Goal: Task Accomplishment & Management: Manage account settings

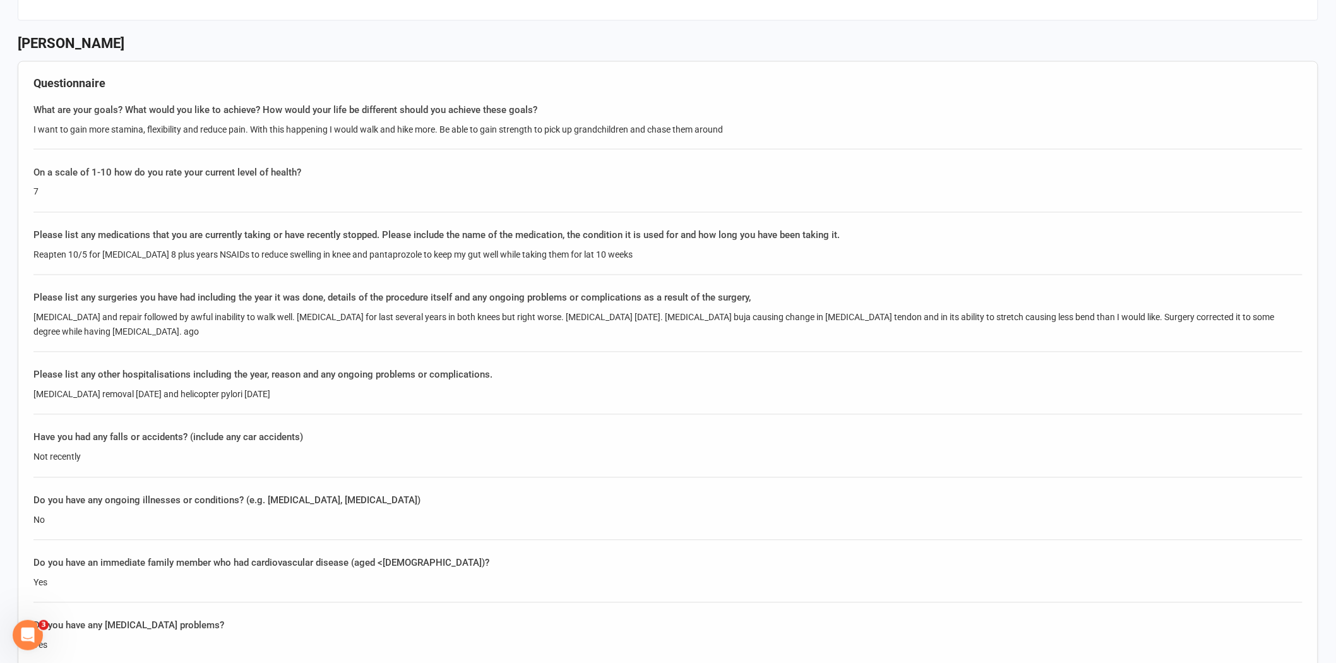
scroll to position [894, 0]
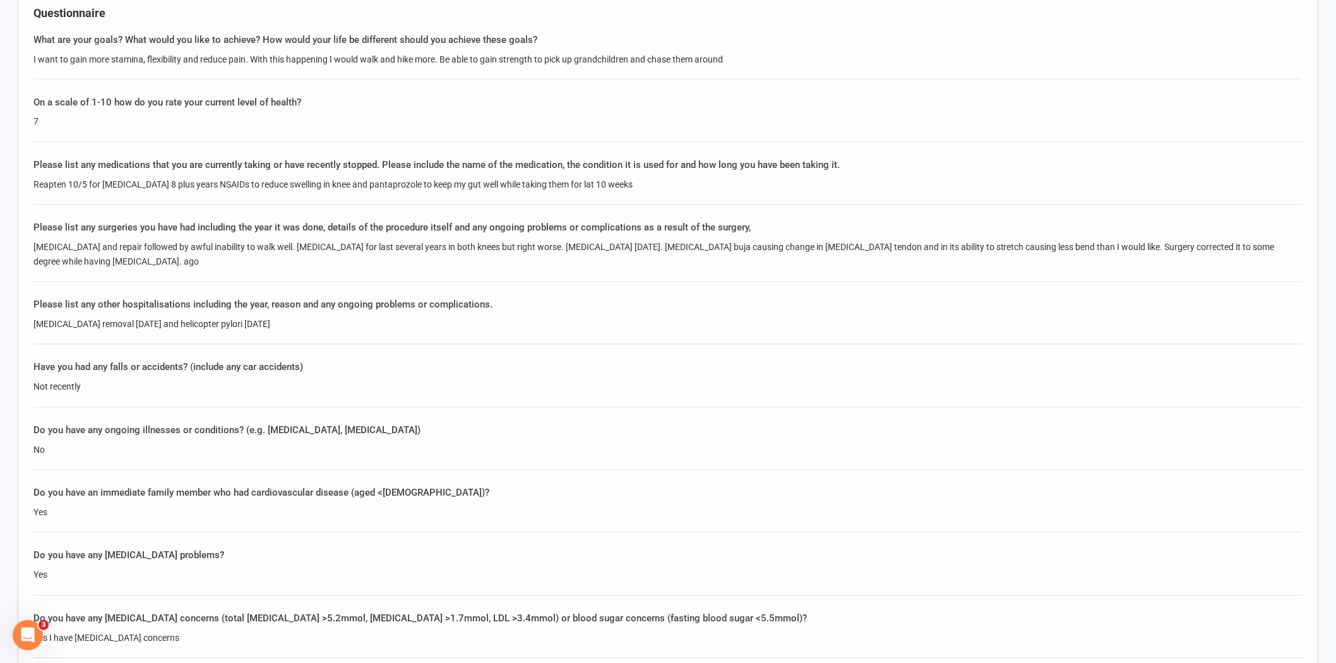
drag, startPoint x: 313, startPoint y: 319, endPoint x: 18, endPoint y: 324, distance: 295.4
copy div "Gallbladder removal two years ago and helicopter pylori 2 years ago"
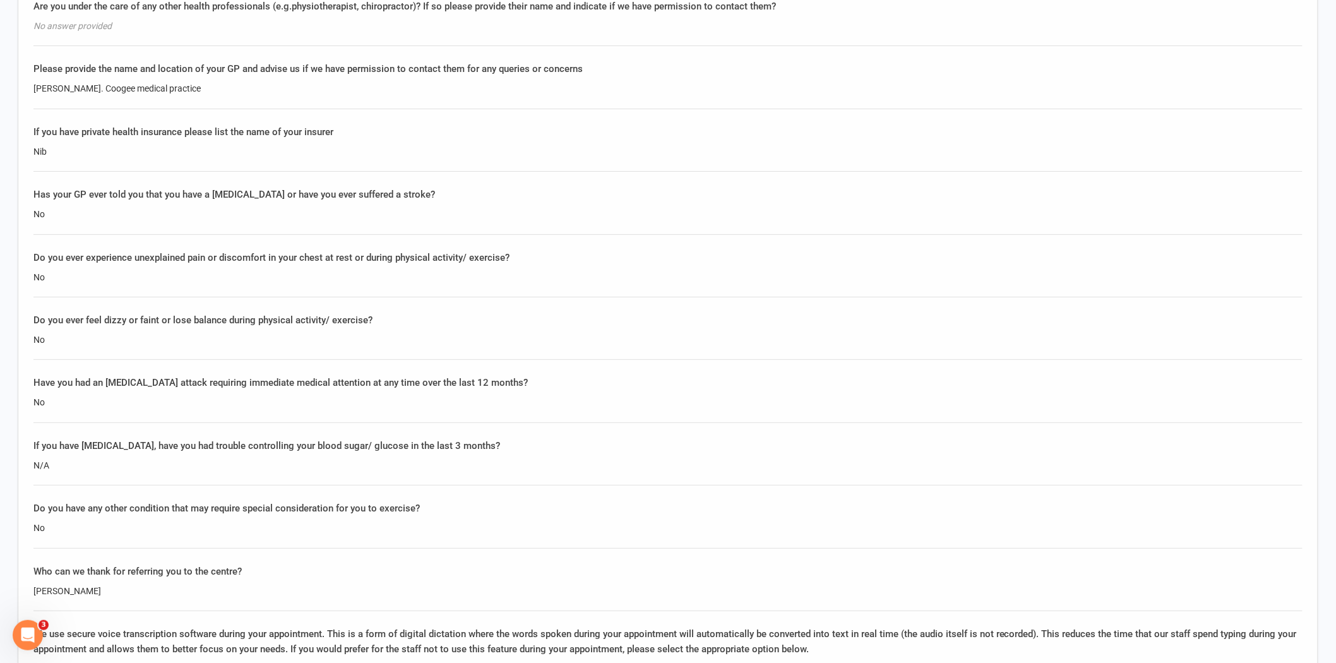
scroll to position [2016, 0]
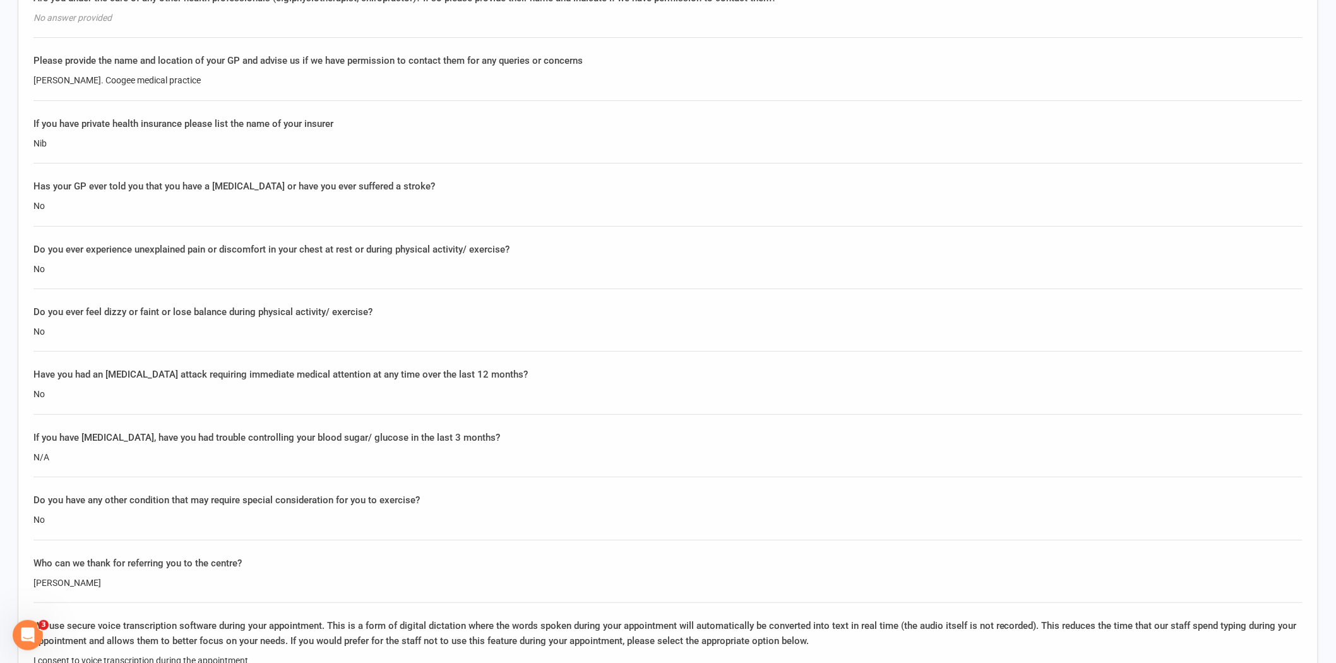
click at [458, 442] on div "If you have diabetes, have you had trouble controlling your blood sugar/ glucos…" at bounding box center [667, 453] width 1269 height 47
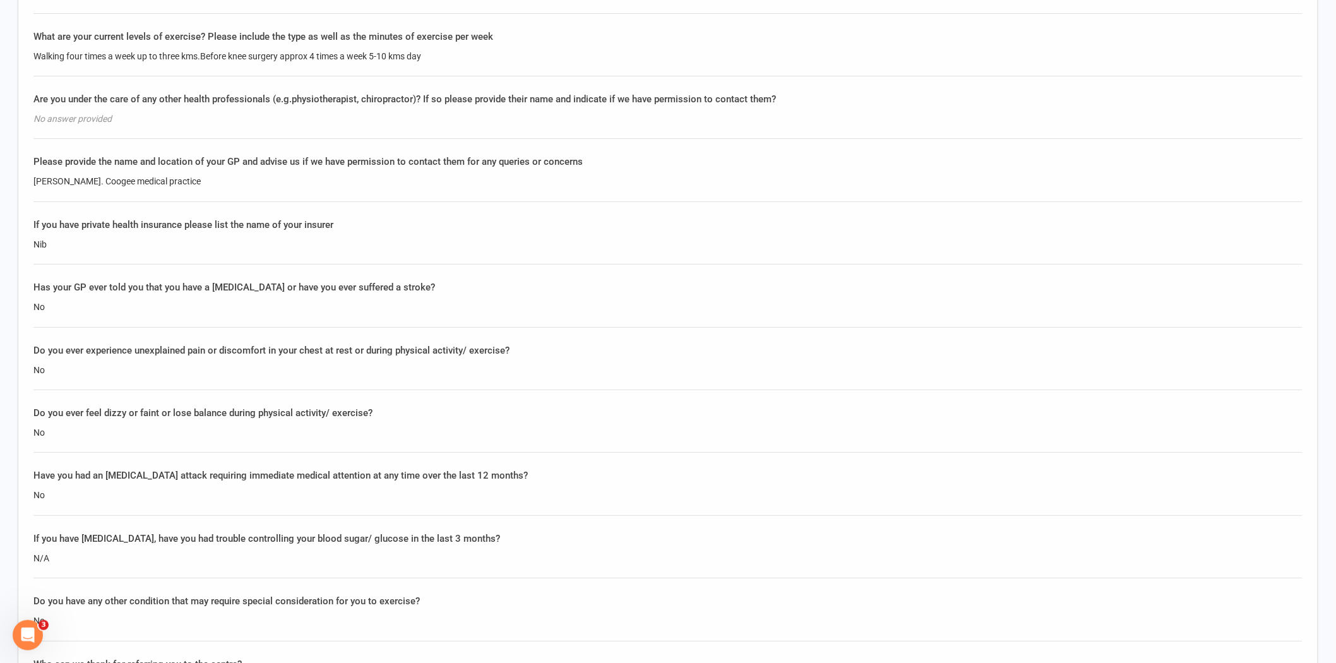
scroll to position [1876, 0]
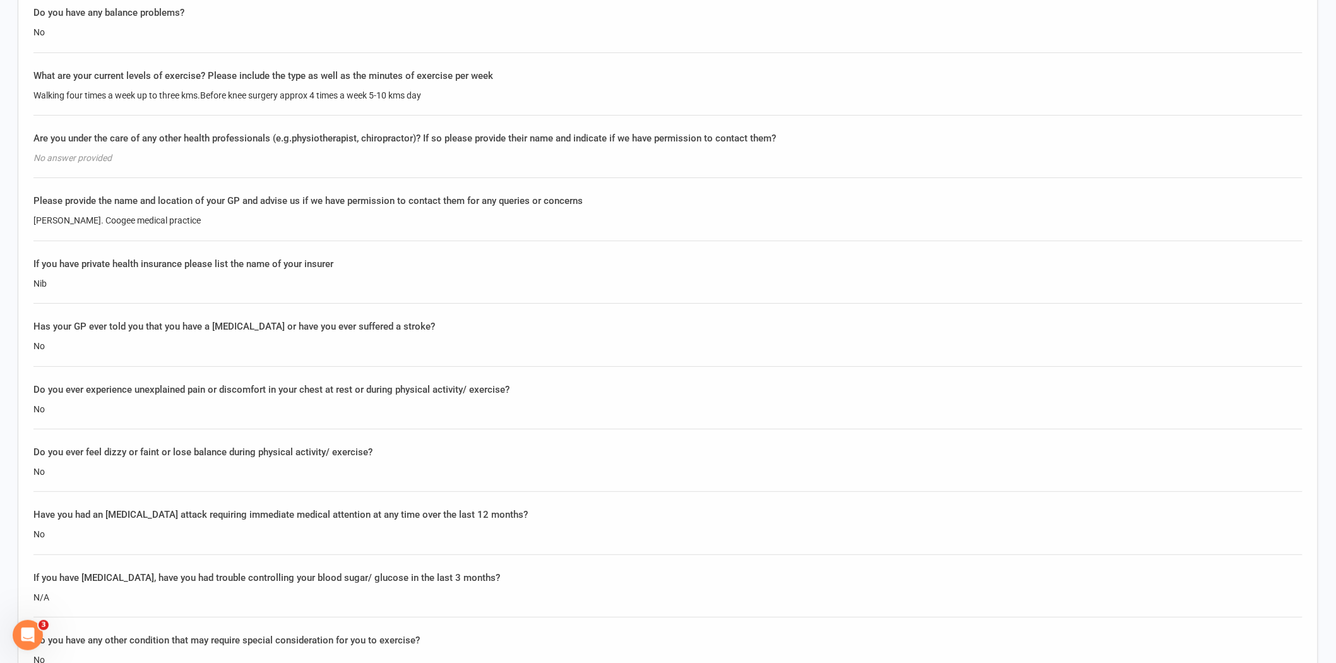
click at [92, 345] on div "No" at bounding box center [667, 346] width 1269 height 14
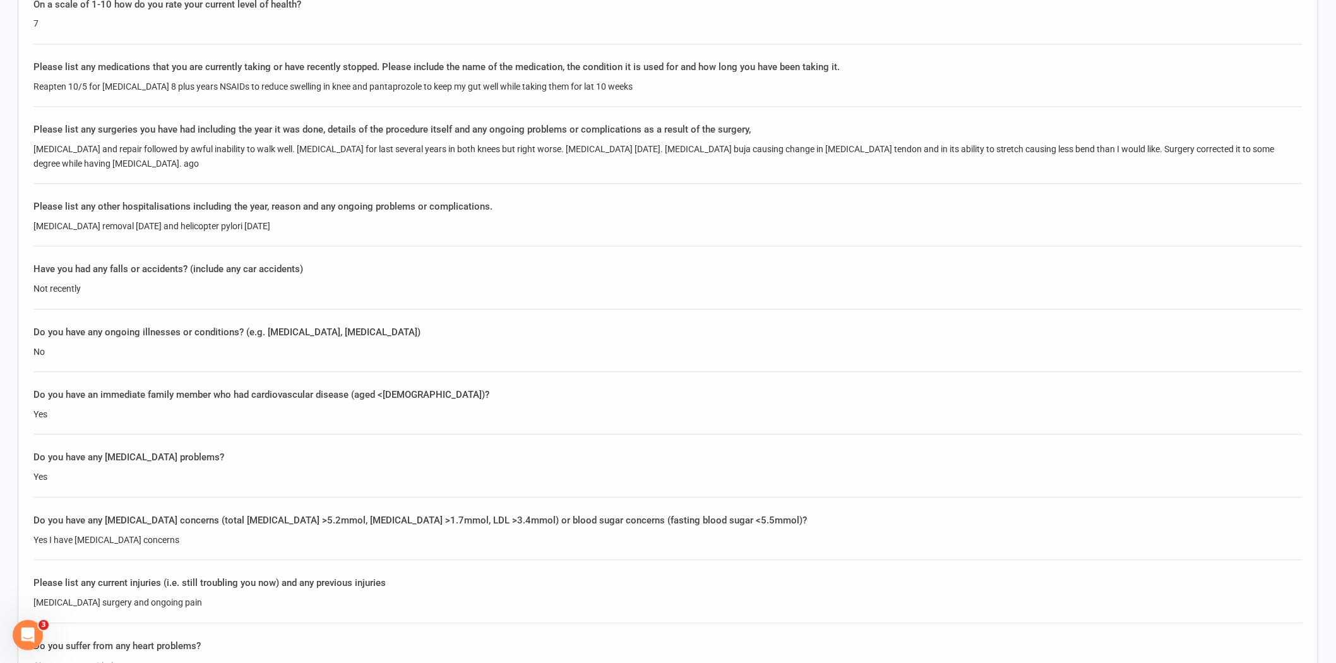
scroll to position [894, 0]
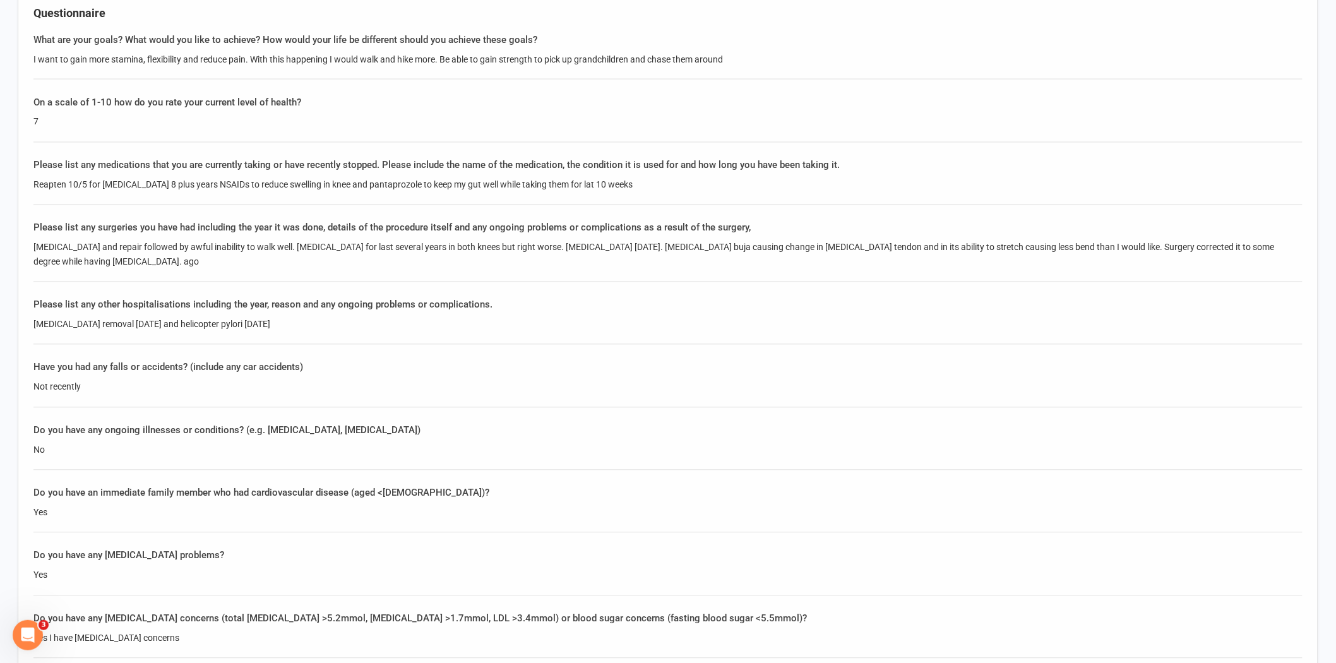
click at [163, 266] on div "Please list any surgeries you have had including the year it was done, details …" at bounding box center [667, 251] width 1269 height 62
drag, startPoint x: 212, startPoint y: 179, endPoint x: 231, endPoint y: 181, distance: 19.0
click at [231, 181] on div "Reapten 10/5 for hypertension 8 plus years NSAIDs to reduce swelling in knee an…" at bounding box center [667, 185] width 1269 height 14
click at [283, 182] on div "Reapten 10/5 for hypertension 8 plus years NSAIDs to reduce swelling in knee an…" at bounding box center [667, 185] width 1269 height 14
click at [383, 182] on div "Reapten 10/5 for hypertension 8 plus years NSAIDs to reduce swelling in knee an…" at bounding box center [667, 185] width 1269 height 14
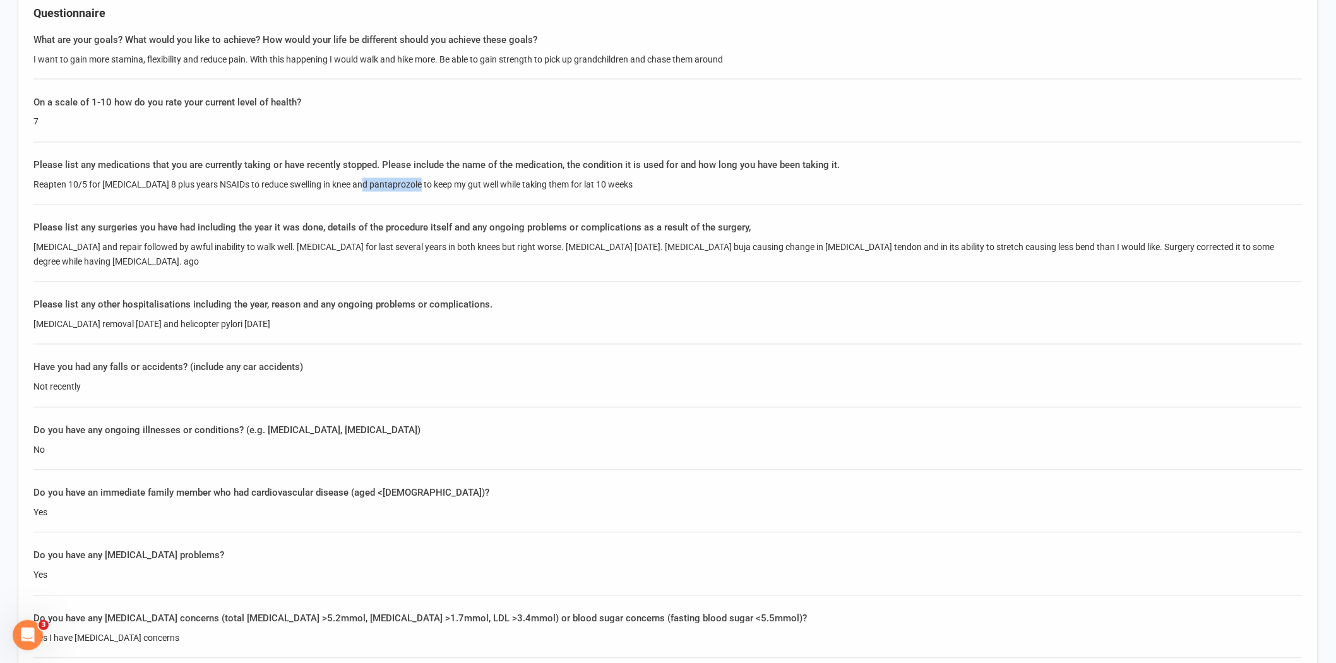
drag, startPoint x: 415, startPoint y: 178, endPoint x: 358, endPoint y: 184, distance: 57.7
click at [358, 184] on div "Reapten 10/5 for [MEDICAL_DATA] 8 plus years NSAIDs to reduce swelling in knee …" at bounding box center [667, 185] width 1269 height 14
click at [34, 183] on div "Reapten 10/5 for [MEDICAL_DATA] 8 plus years NSAIDs to reduce swelling in knee …" at bounding box center [667, 185] width 1269 height 14
drag, startPoint x: 32, startPoint y: 179, endPoint x: 68, endPoint y: 180, distance: 36.6
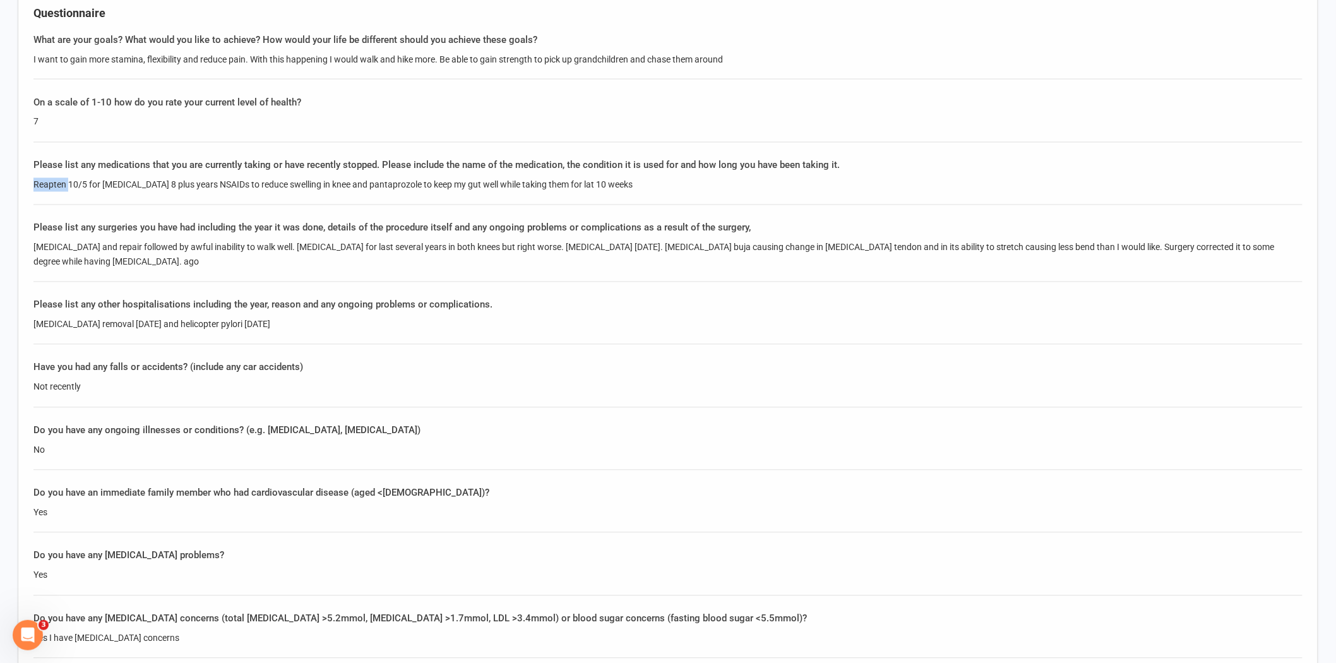
click at [34, 183] on div "Reapten 10/5 for [MEDICAL_DATA] 8 plus years NSAIDs to reduce swelling in knee …" at bounding box center [667, 185] width 1269 height 14
drag, startPoint x: 33, startPoint y: 179, endPoint x: 67, endPoint y: 178, distance: 33.5
click at [67, 178] on div "Reapten 10/5 for [MEDICAL_DATA] 8 plus years NSAIDs to reduce swelling in knee …" at bounding box center [667, 185] width 1269 height 14
click at [222, 182] on div "Reapten 10/5 for [MEDICAL_DATA] 8 plus years NSAIDs to reduce swelling in knee …" at bounding box center [667, 185] width 1269 height 14
click at [373, 168] on div "Please list any medications that you are currently taking or have recently stop…" at bounding box center [667, 165] width 1269 height 15
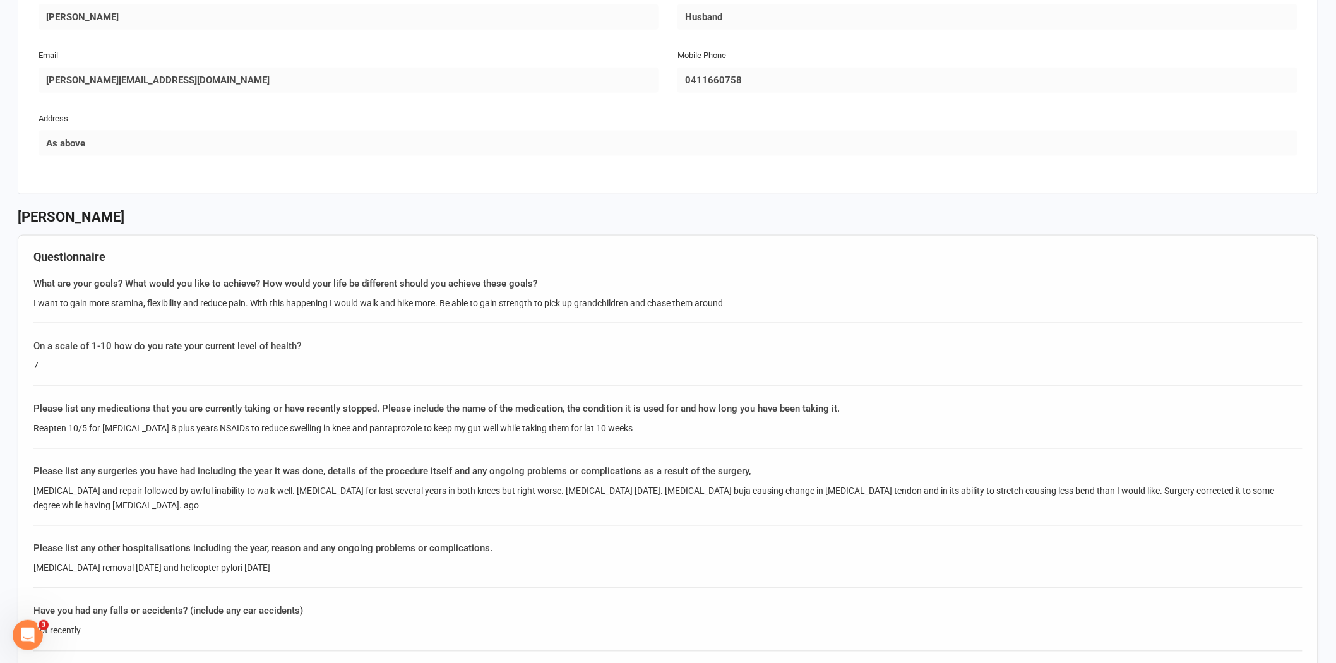
scroll to position [684, 0]
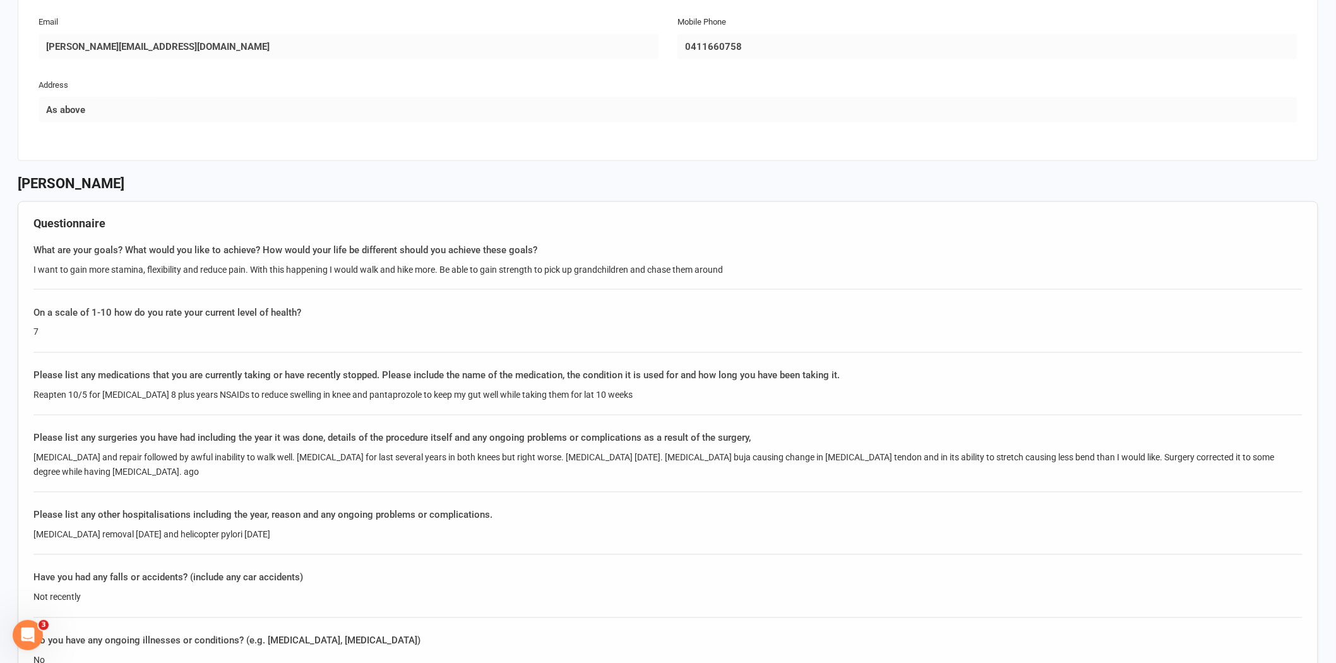
click at [395, 482] on div "Please list any surgeries you have had including the year it was done, details …" at bounding box center [667, 461] width 1269 height 62
click at [577, 451] on div "[MEDICAL_DATA] and repair followed by awful inability to walk well. [MEDICAL_DA…" at bounding box center [667, 465] width 1269 height 28
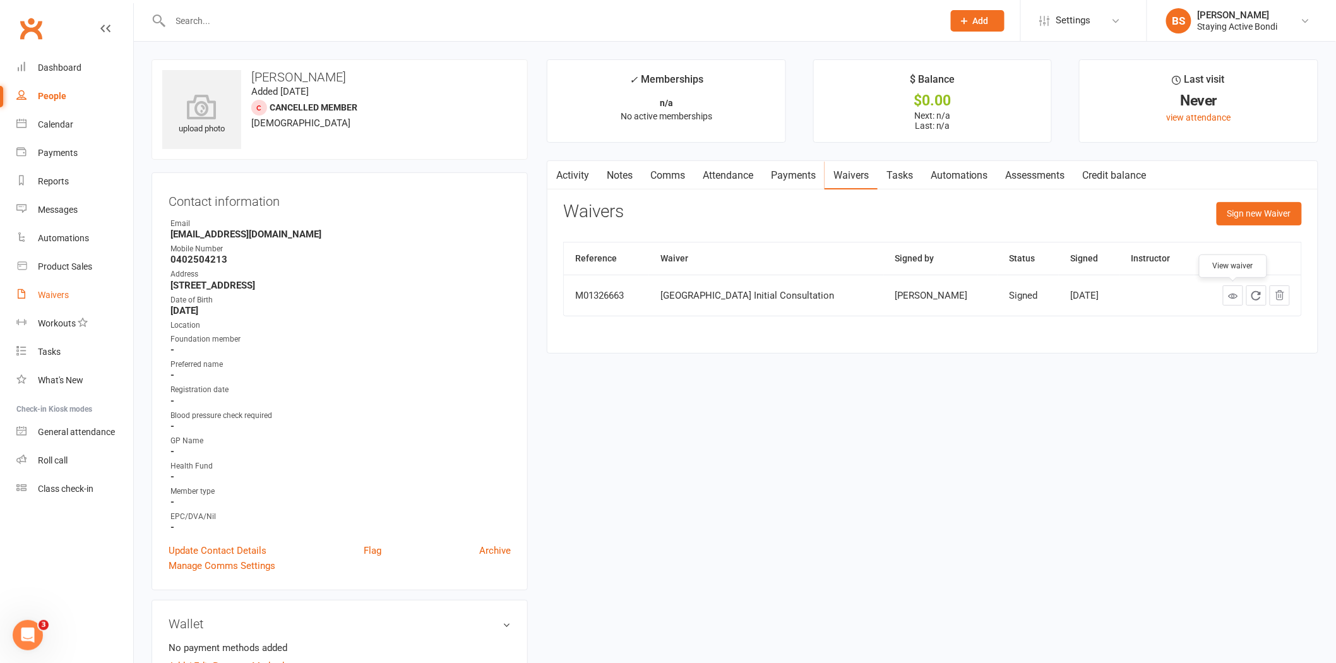
click at [73, 297] on link "Waivers" at bounding box center [74, 295] width 117 height 28
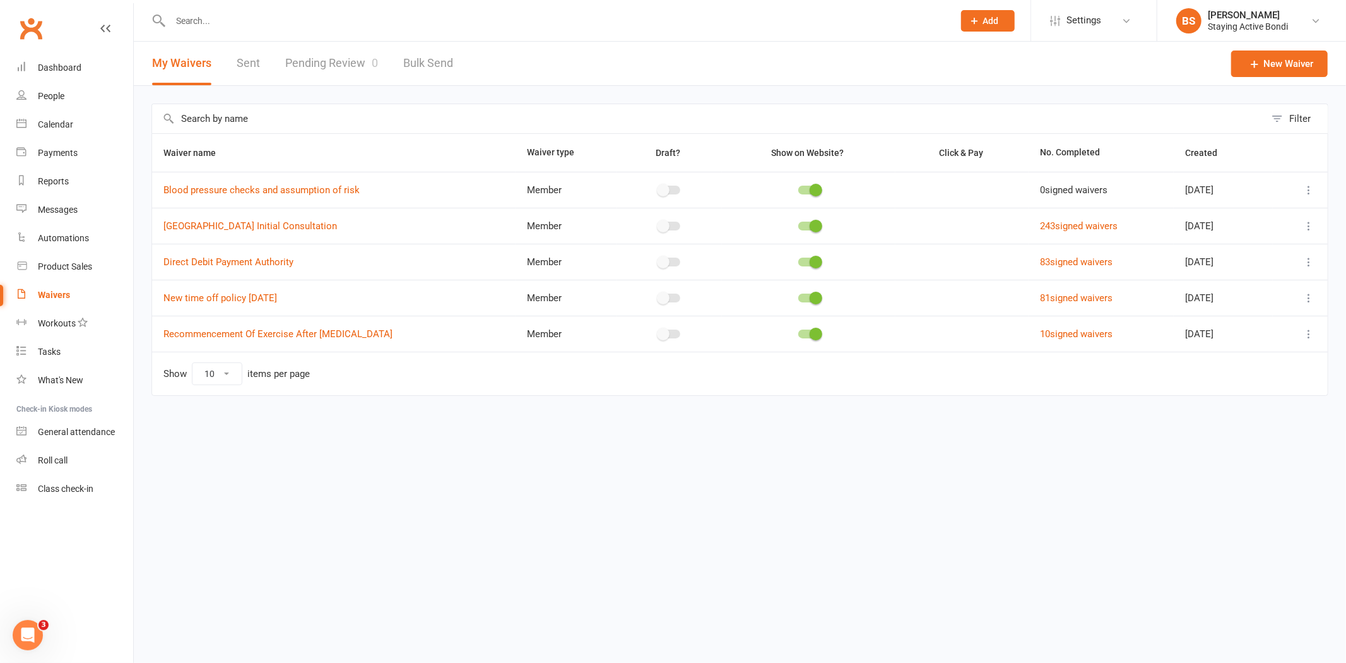
click at [286, 20] on input "text" at bounding box center [556, 21] width 778 height 18
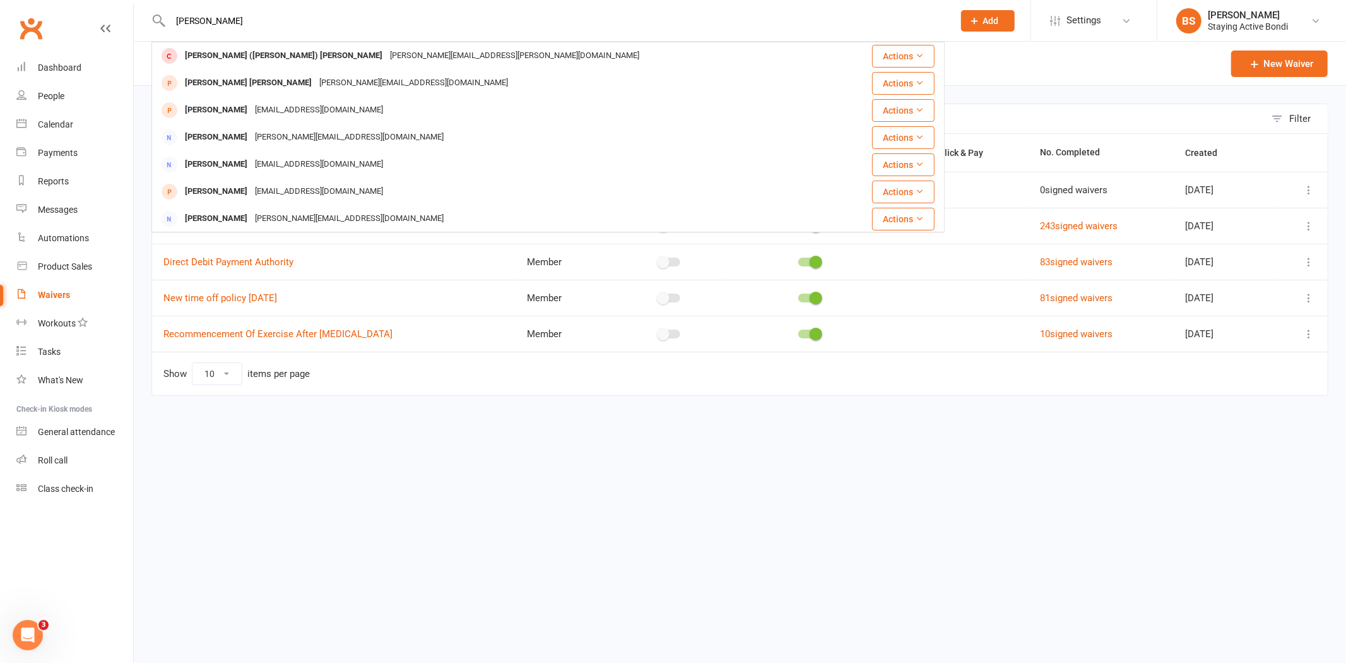
type input "kather"
click at [82, 456] on link "Roll call" at bounding box center [74, 460] width 117 height 28
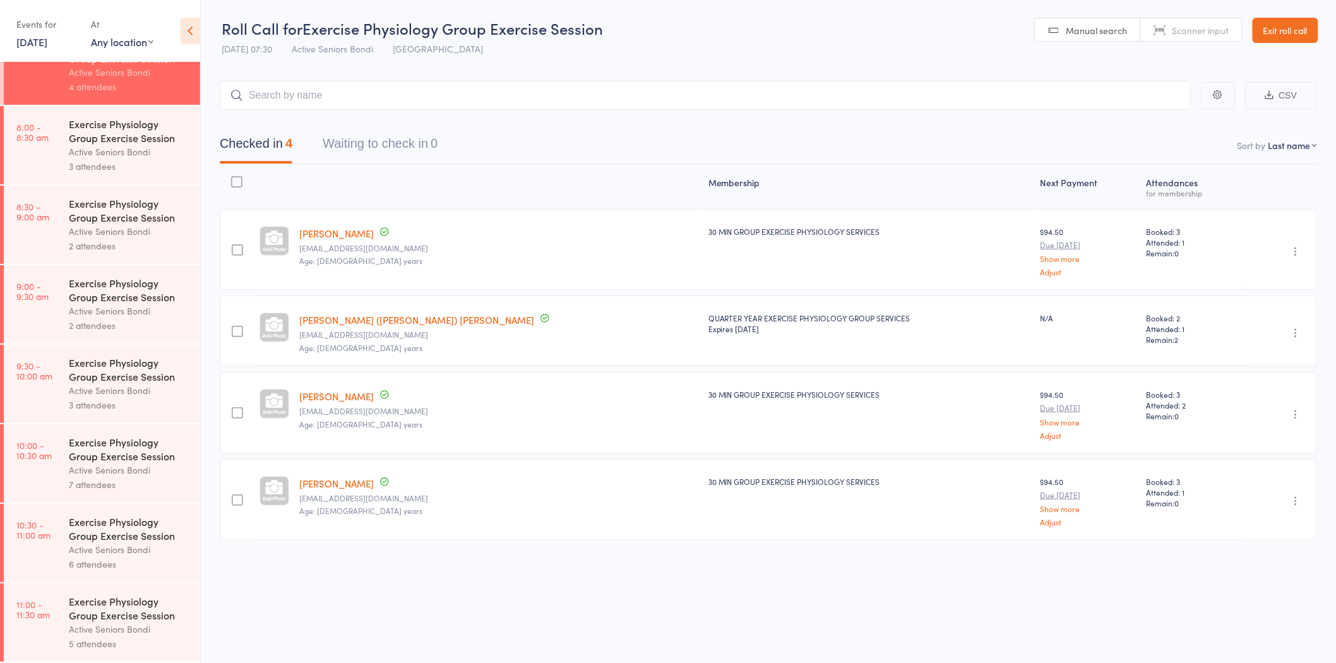
scroll to position [1, 0]
click at [59, 556] on link "10:30 - 11:00 am Exercise Physiology Group Exercise Session Active Seniors Bond…" at bounding box center [102, 543] width 196 height 78
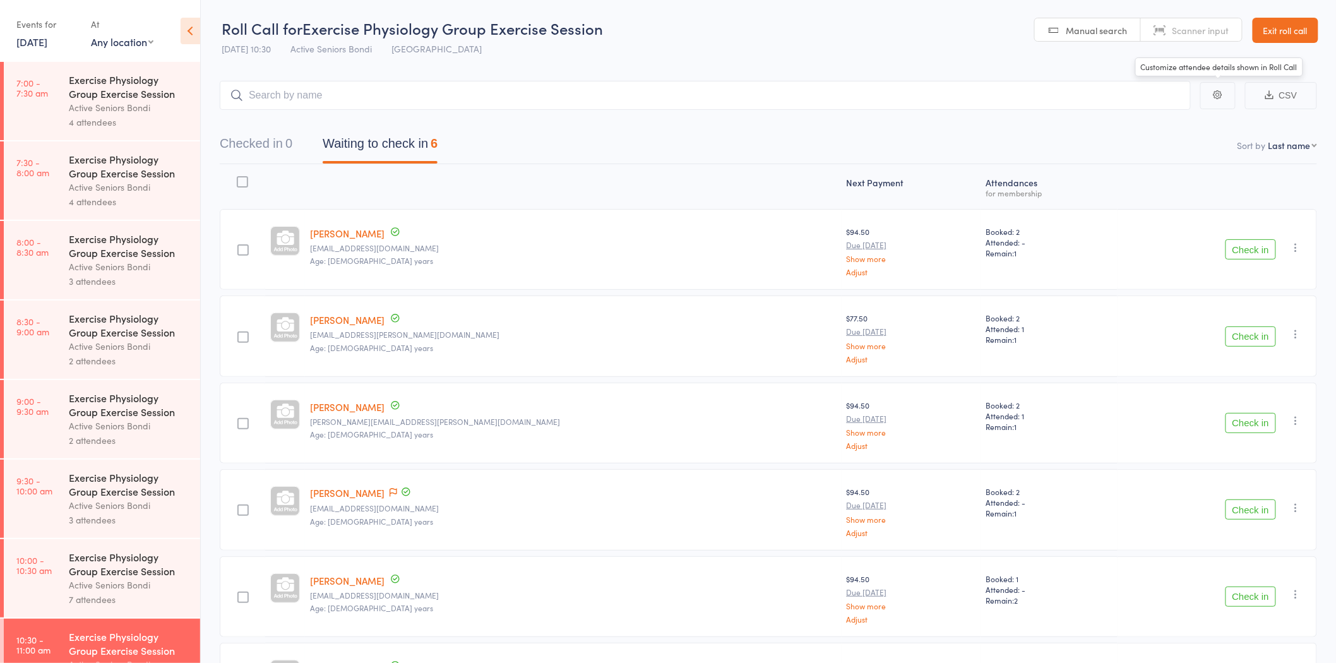
click at [1295, 29] on link "Exit roll call" at bounding box center [1285, 30] width 66 height 25
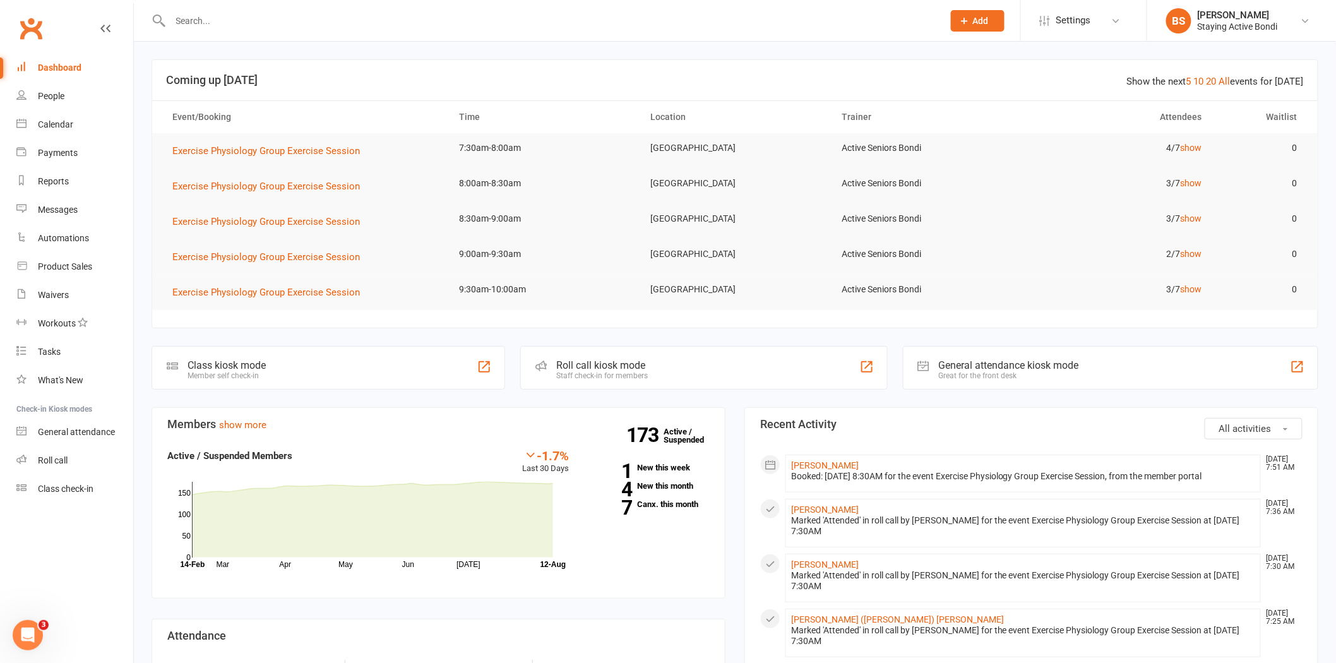
click at [449, 13] on input "text" at bounding box center [551, 21] width 768 height 18
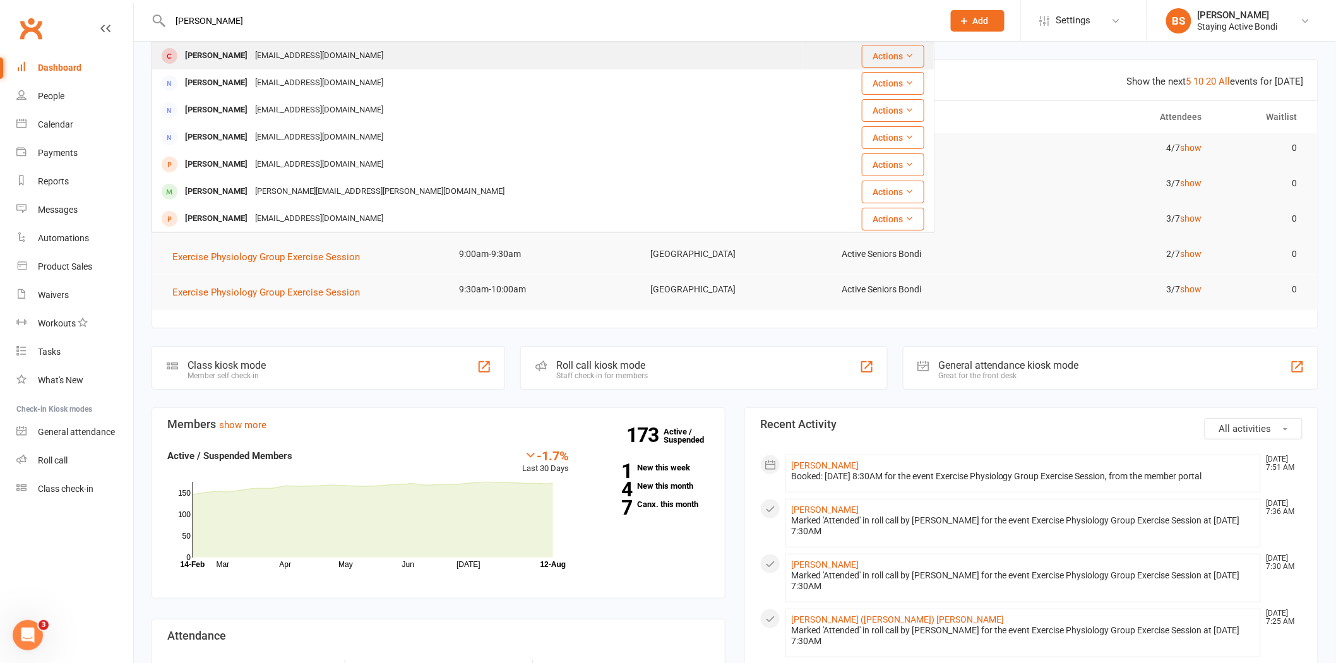
type input "[PERSON_NAME]"
click at [441, 44] on div "[PERSON_NAME] [EMAIL_ADDRESS][DOMAIN_NAME]" at bounding box center [478, 56] width 650 height 26
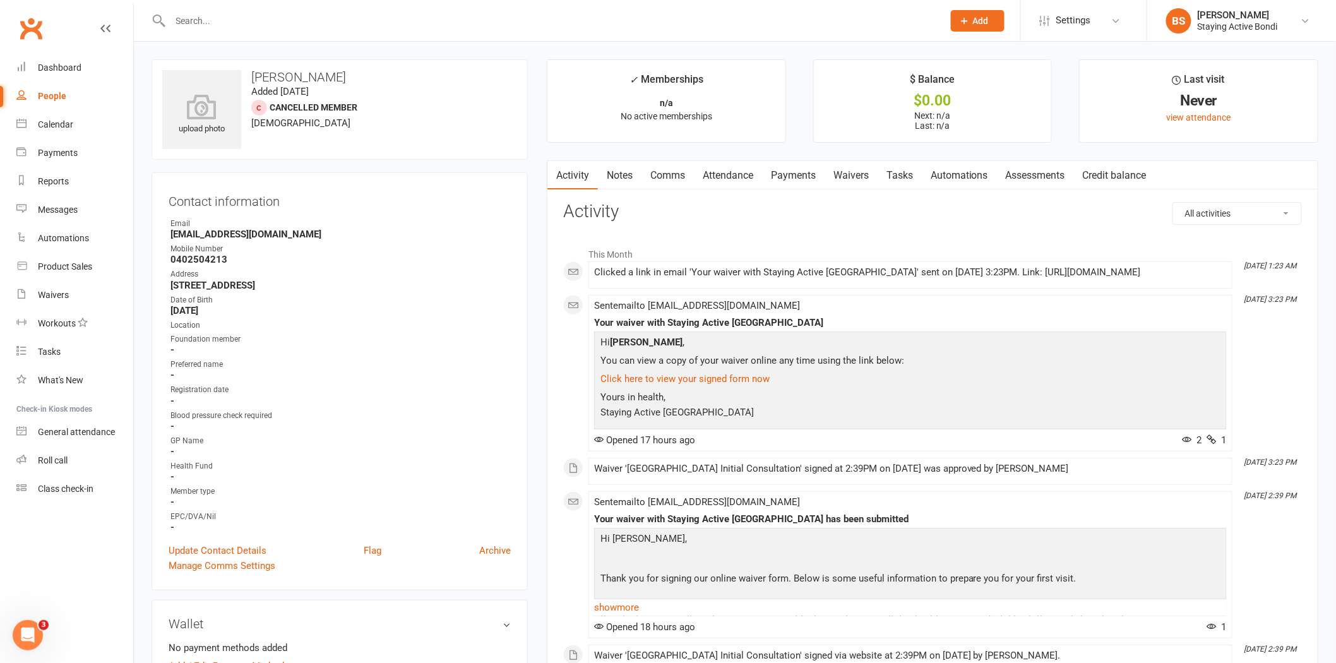
click at [626, 177] on link "Notes" at bounding box center [620, 175] width 44 height 29
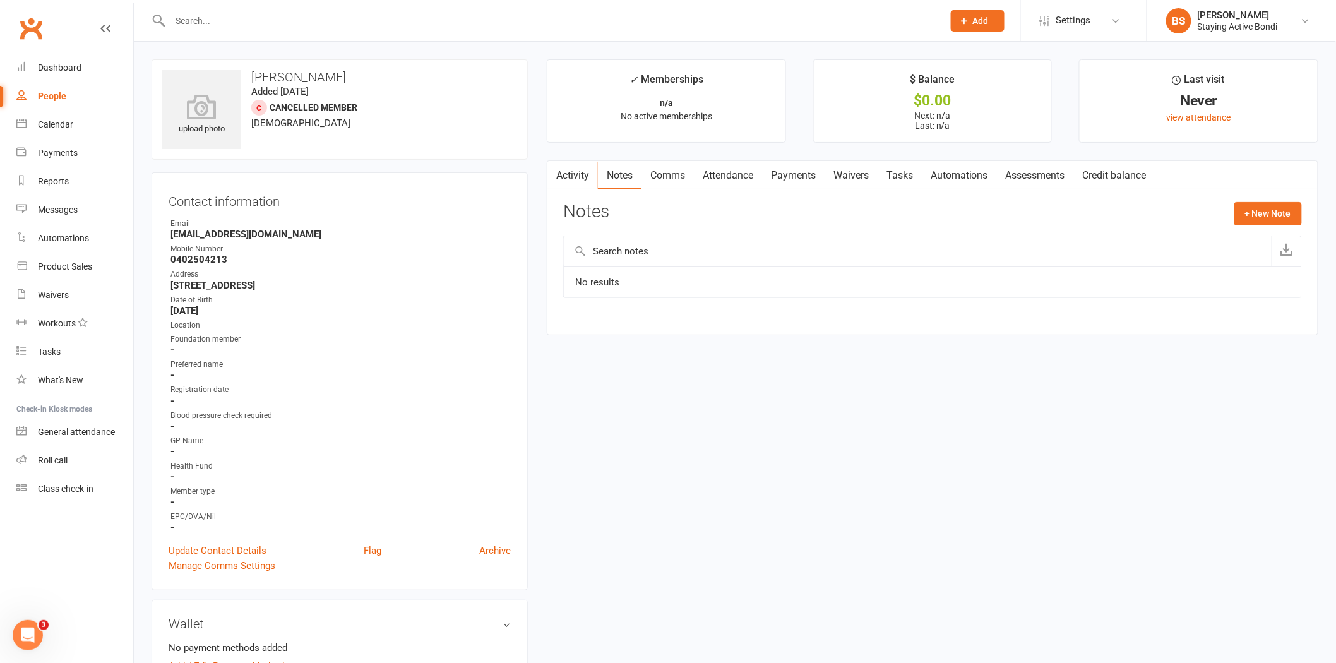
click at [588, 177] on link "Activity" at bounding box center [572, 175] width 50 height 29
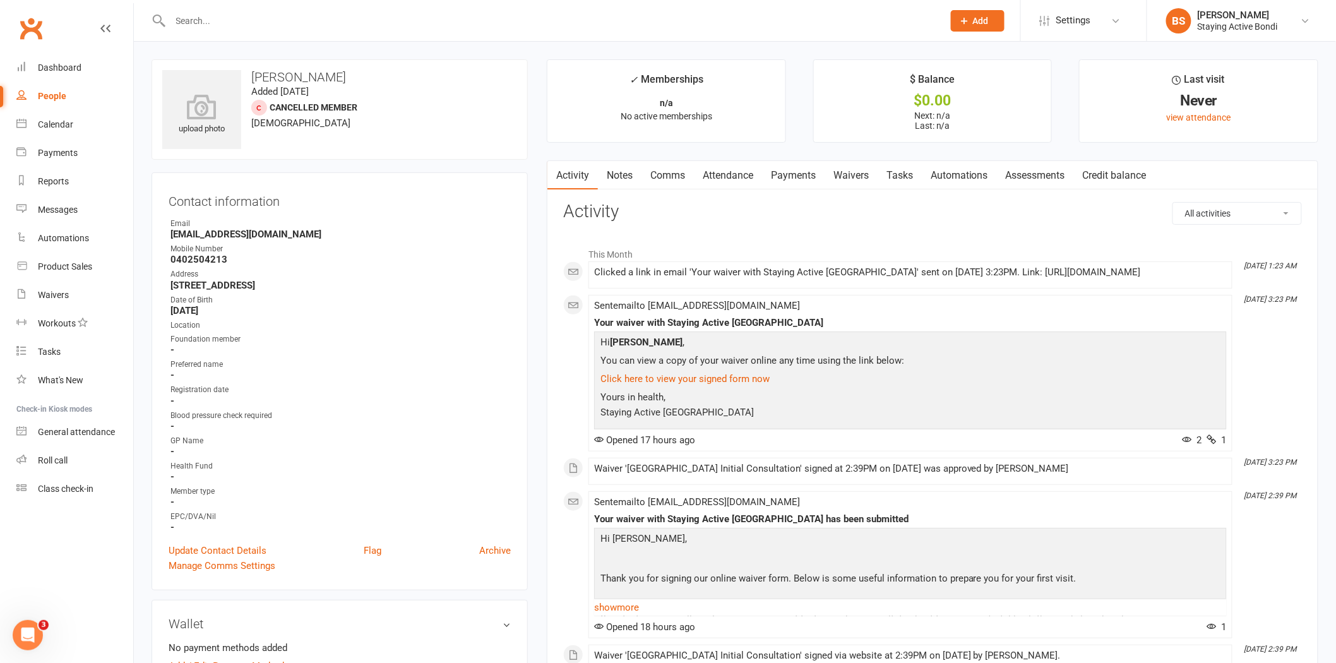
click at [625, 175] on link "Notes" at bounding box center [620, 175] width 44 height 29
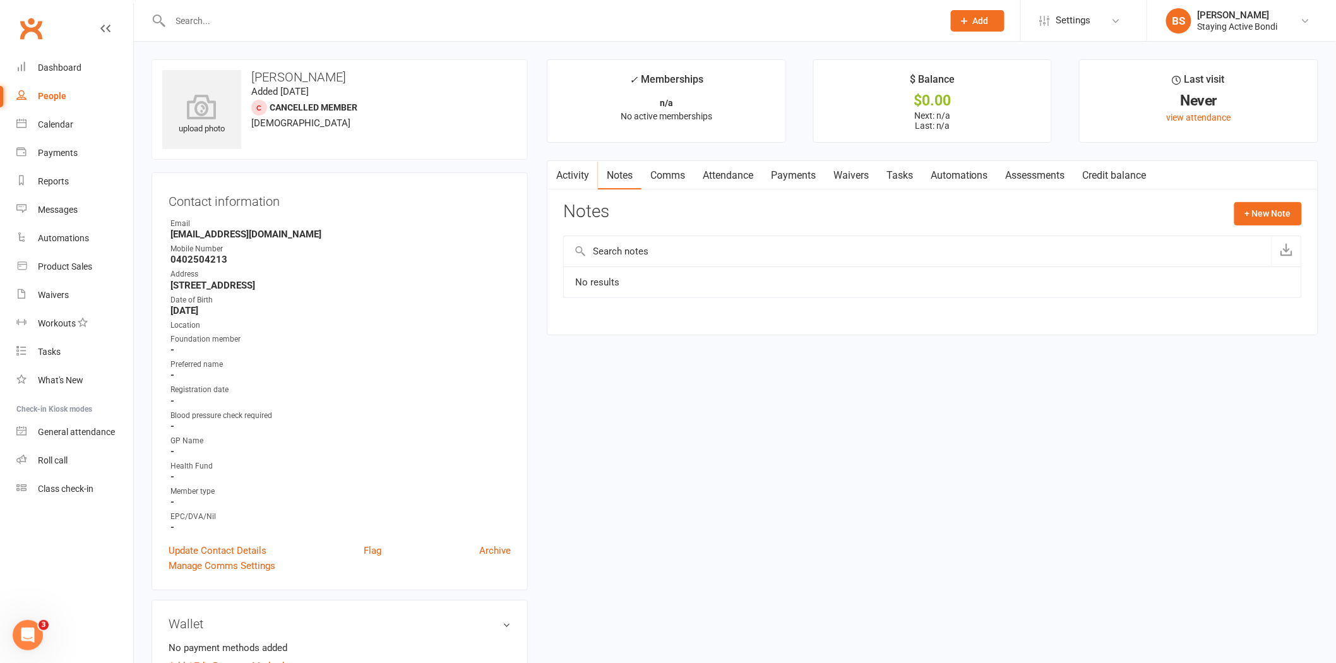
click at [670, 175] on link "Comms" at bounding box center [667, 175] width 52 height 29
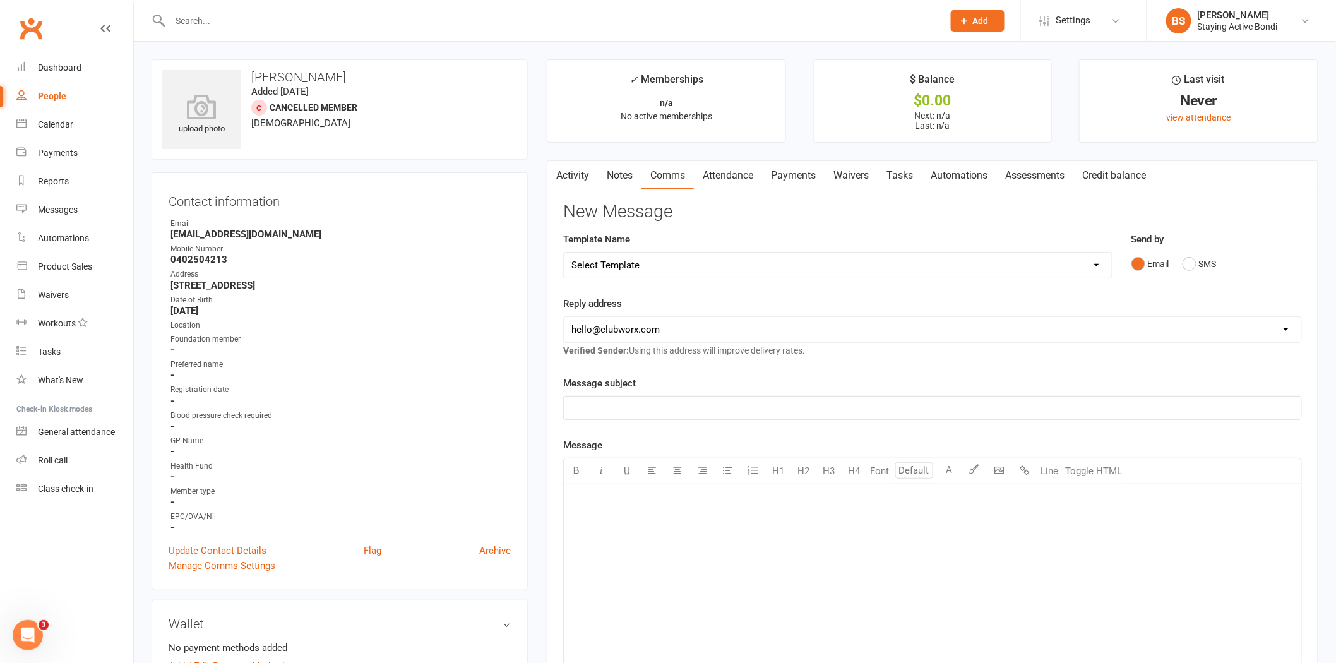
click at [629, 174] on link "Notes" at bounding box center [620, 175] width 44 height 29
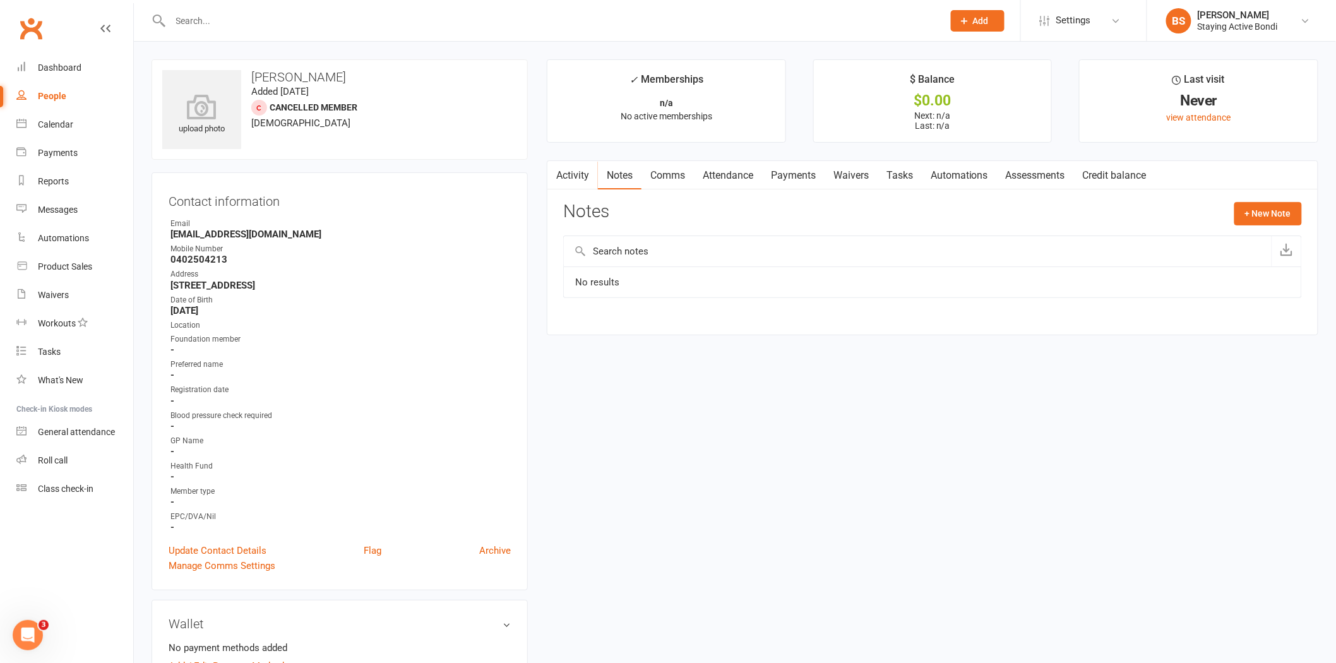
click at [672, 180] on link "Comms" at bounding box center [667, 175] width 52 height 29
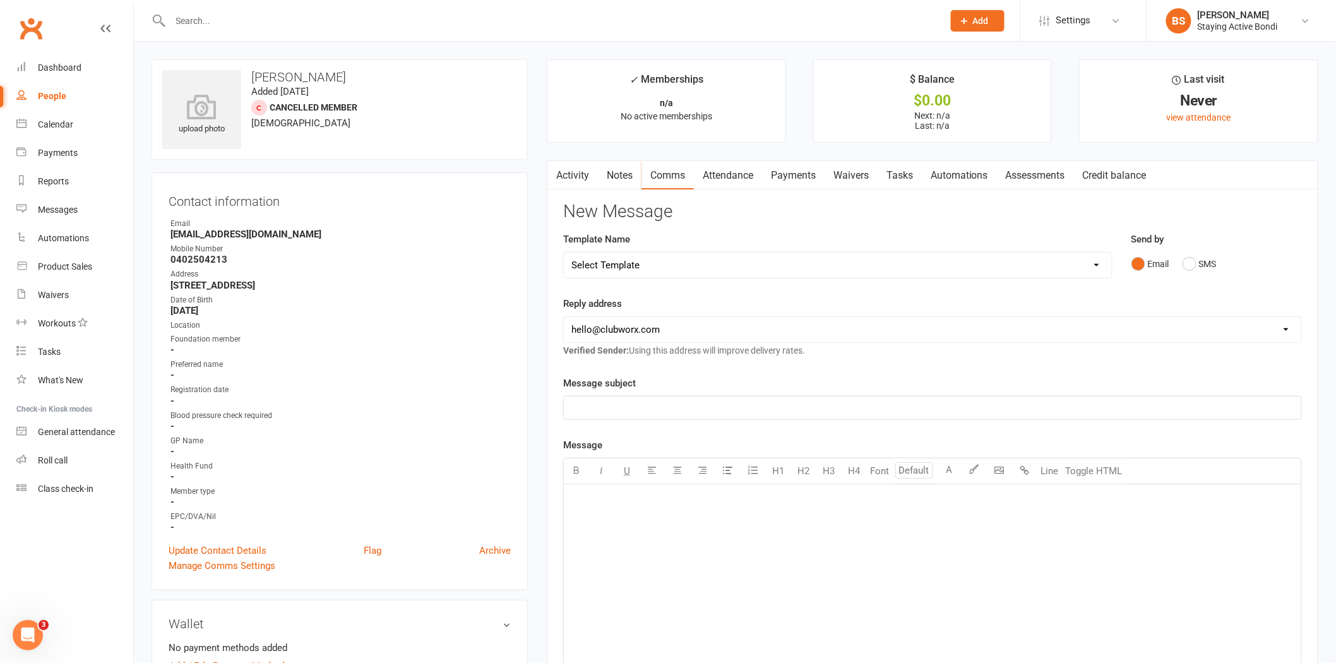
click at [622, 170] on link "Notes" at bounding box center [620, 175] width 44 height 29
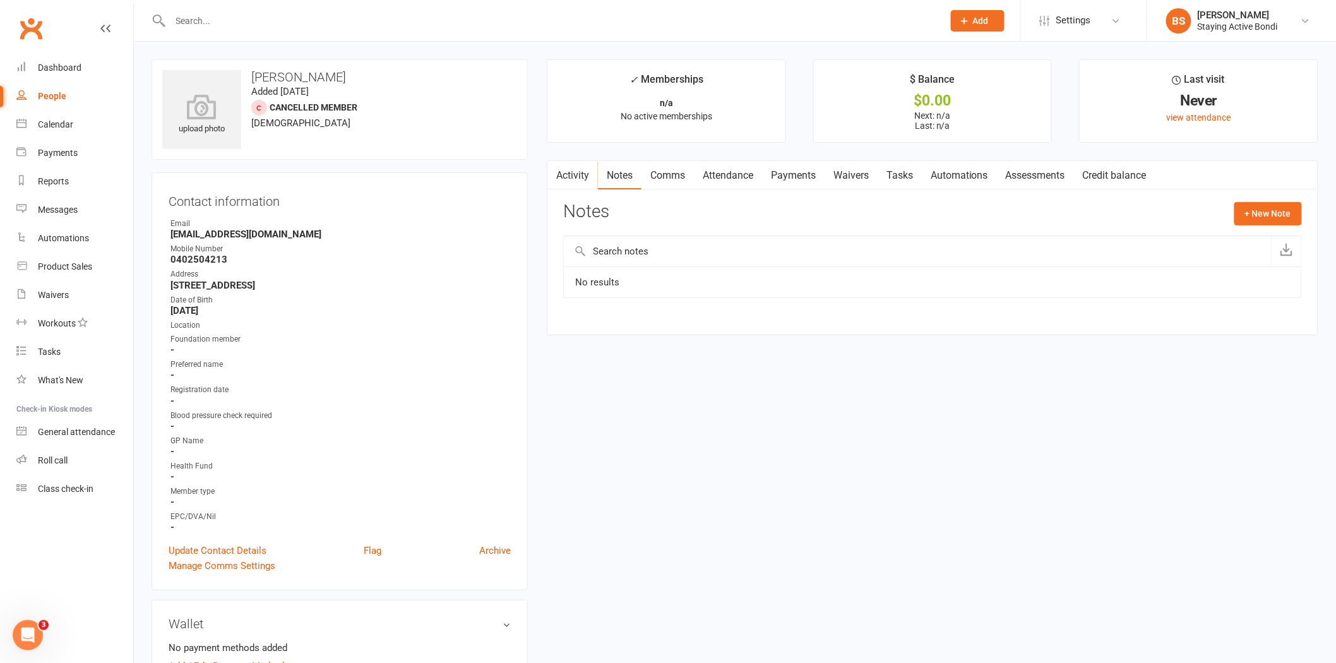
click at [581, 174] on link "Activity" at bounding box center [572, 175] width 50 height 29
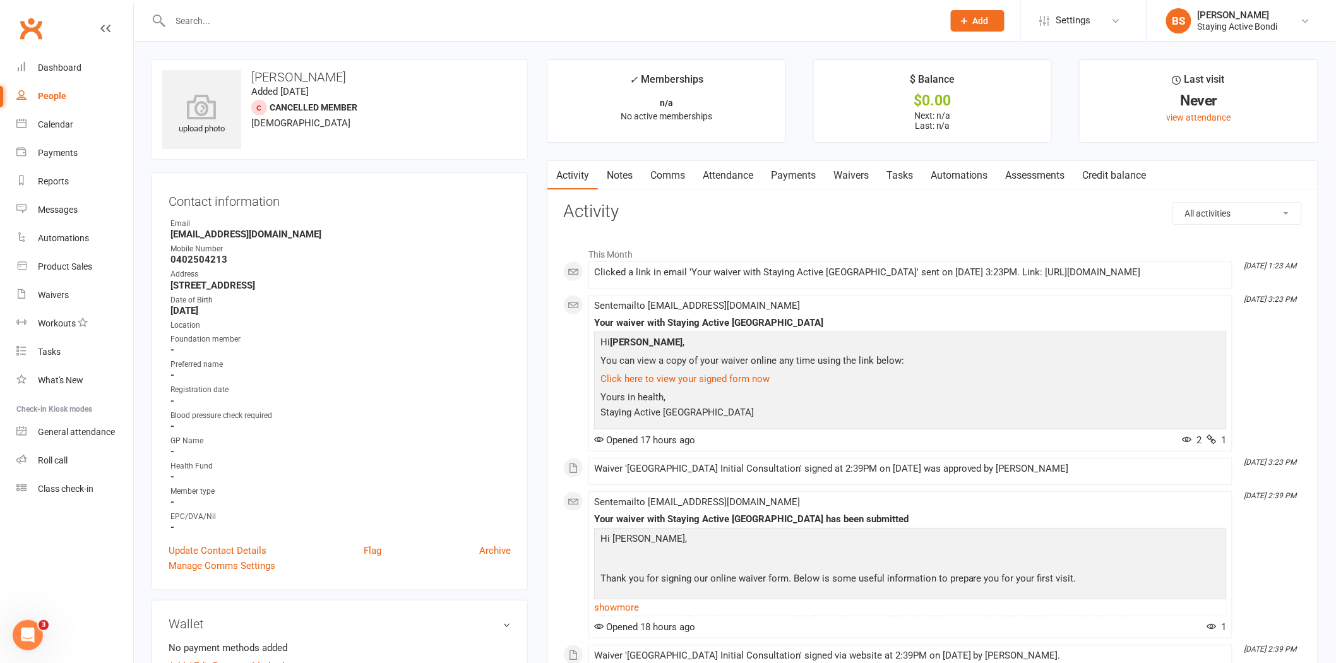
click at [679, 273] on div "Clicked a link in email 'Your waiver with Staying Active Bondi Junction' sent o…" at bounding box center [910, 272] width 632 height 11
click at [624, 169] on link "Notes" at bounding box center [620, 175] width 44 height 29
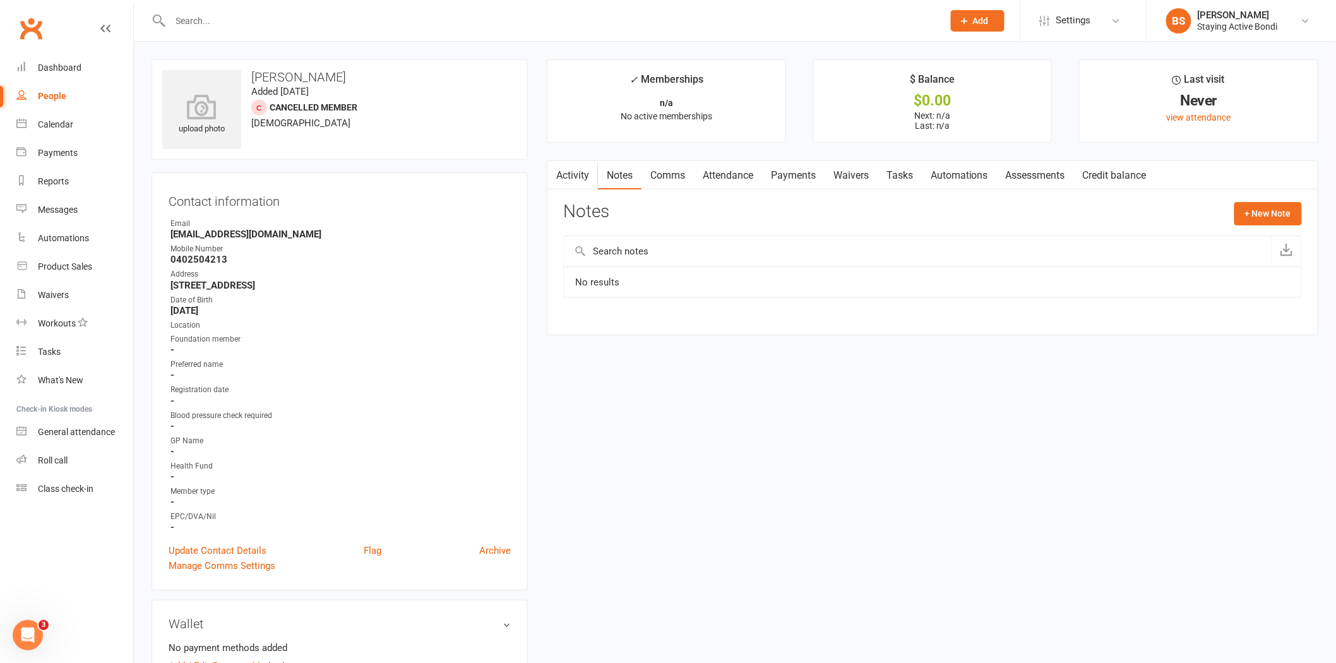
click at [673, 172] on link "Comms" at bounding box center [667, 175] width 52 height 29
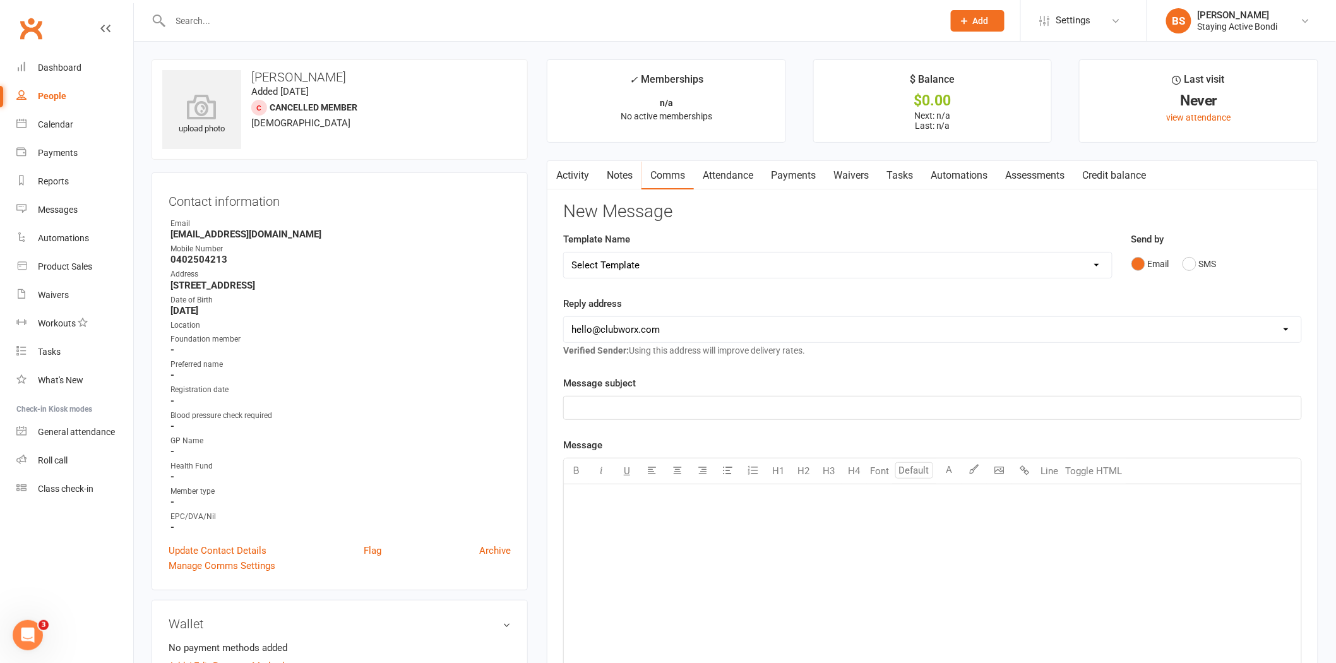
click at [739, 173] on link "Attendance" at bounding box center [728, 175] width 68 height 29
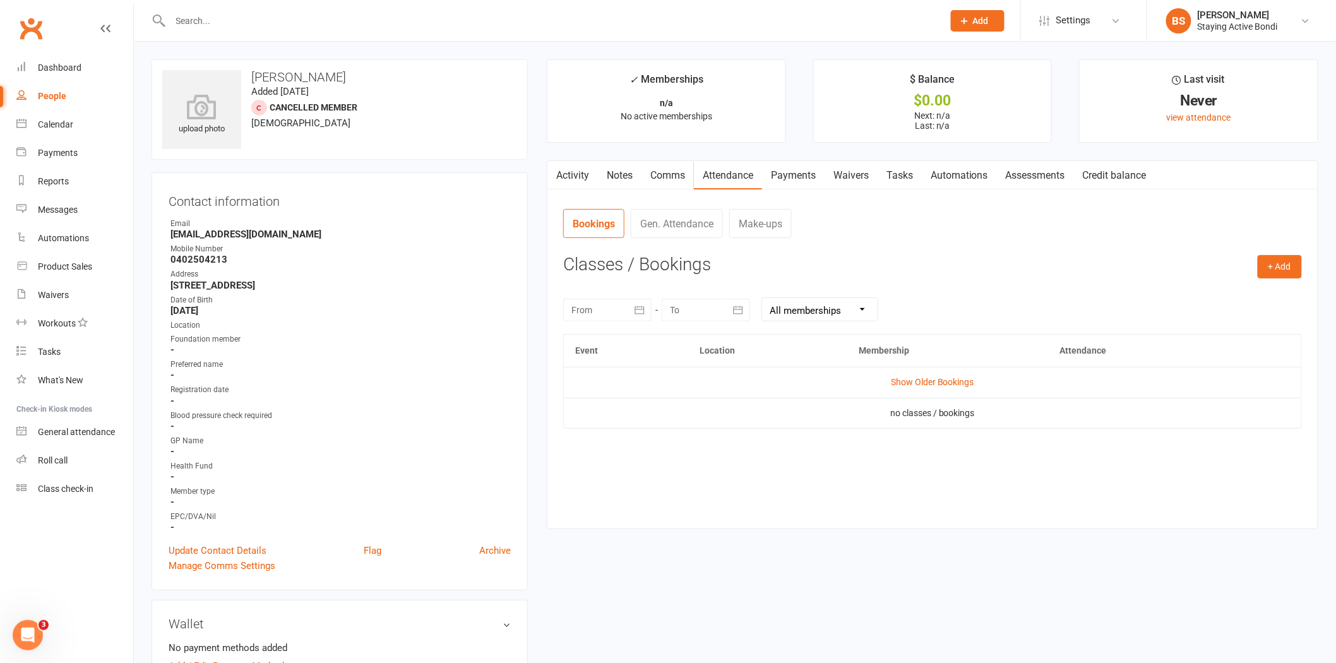
click at [792, 173] on link "Payments" at bounding box center [793, 175] width 62 height 29
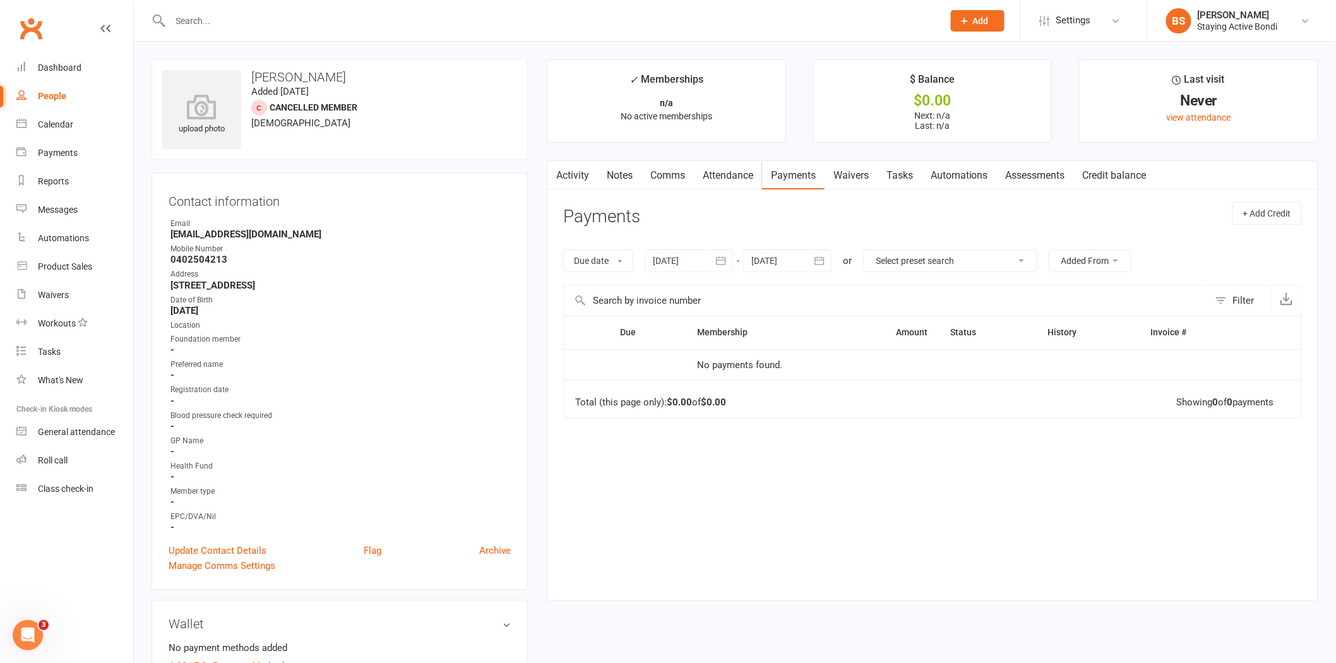
click at [578, 175] on link "Activity" at bounding box center [572, 175] width 50 height 29
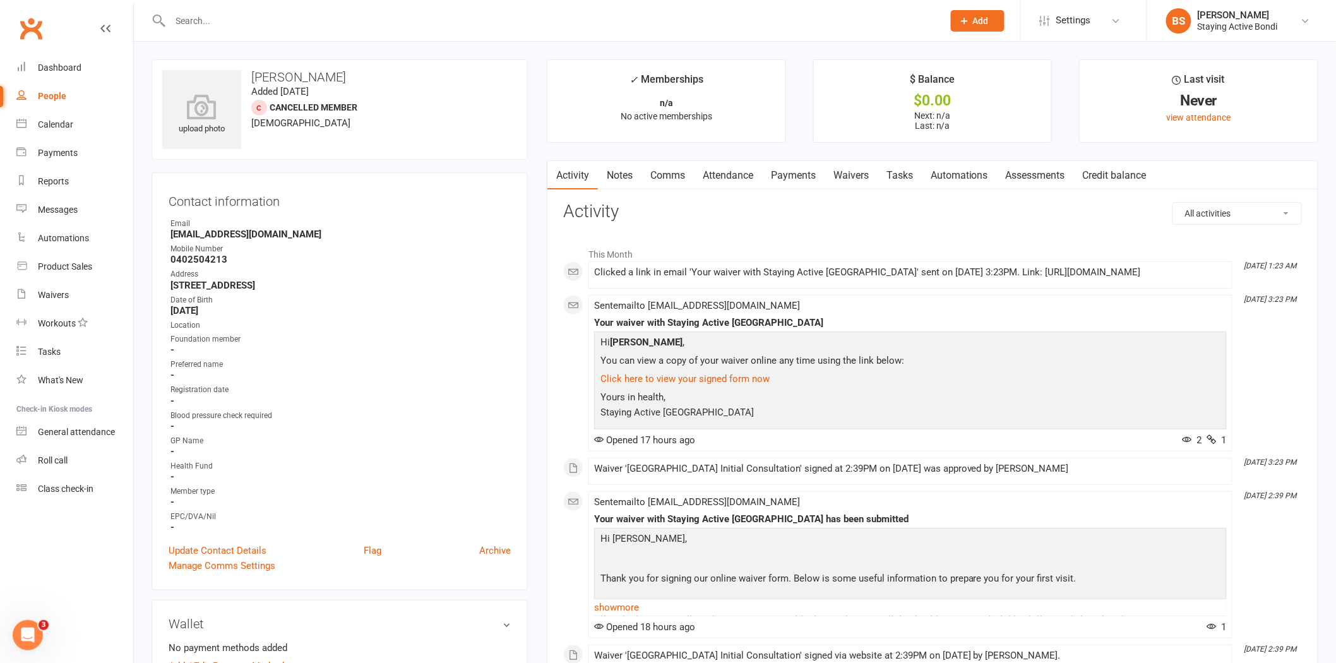
click at [1067, 218] on h3 "Activity" at bounding box center [932, 212] width 739 height 20
click at [623, 174] on link "Notes" at bounding box center [620, 175] width 44 height 29
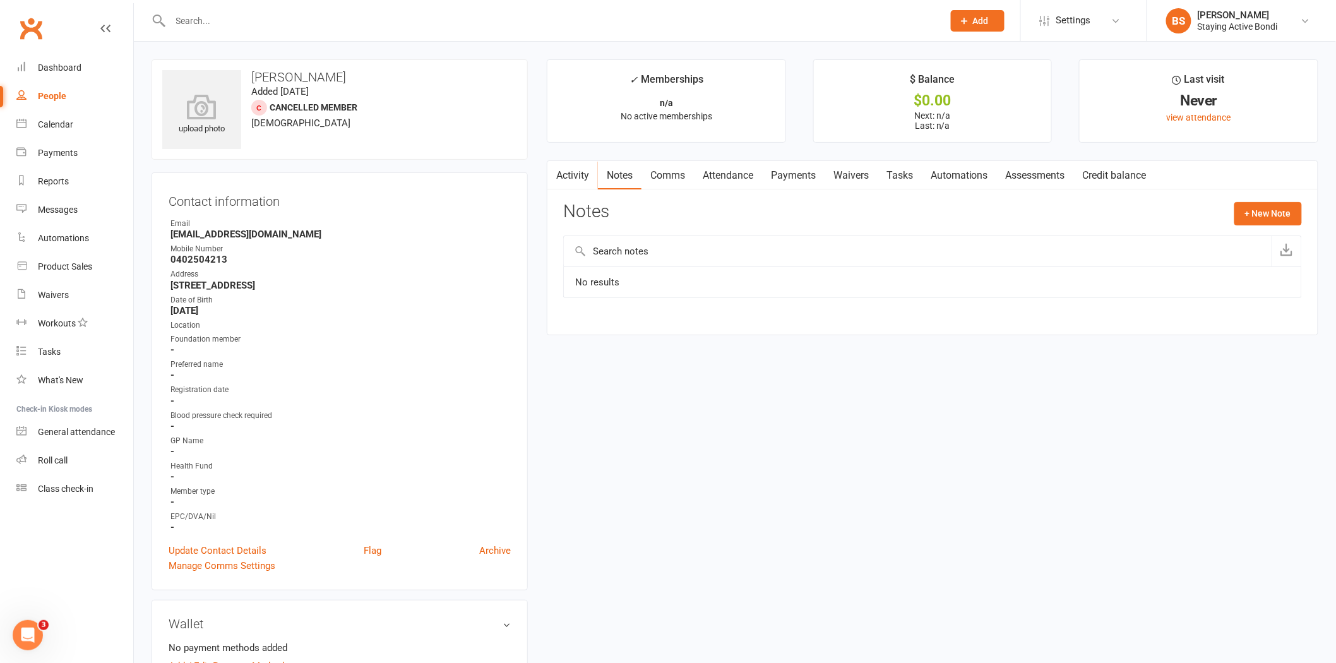
click at [1030, 177] on link "Assessments" at bounding box center [1035, 175] width 77 height 29
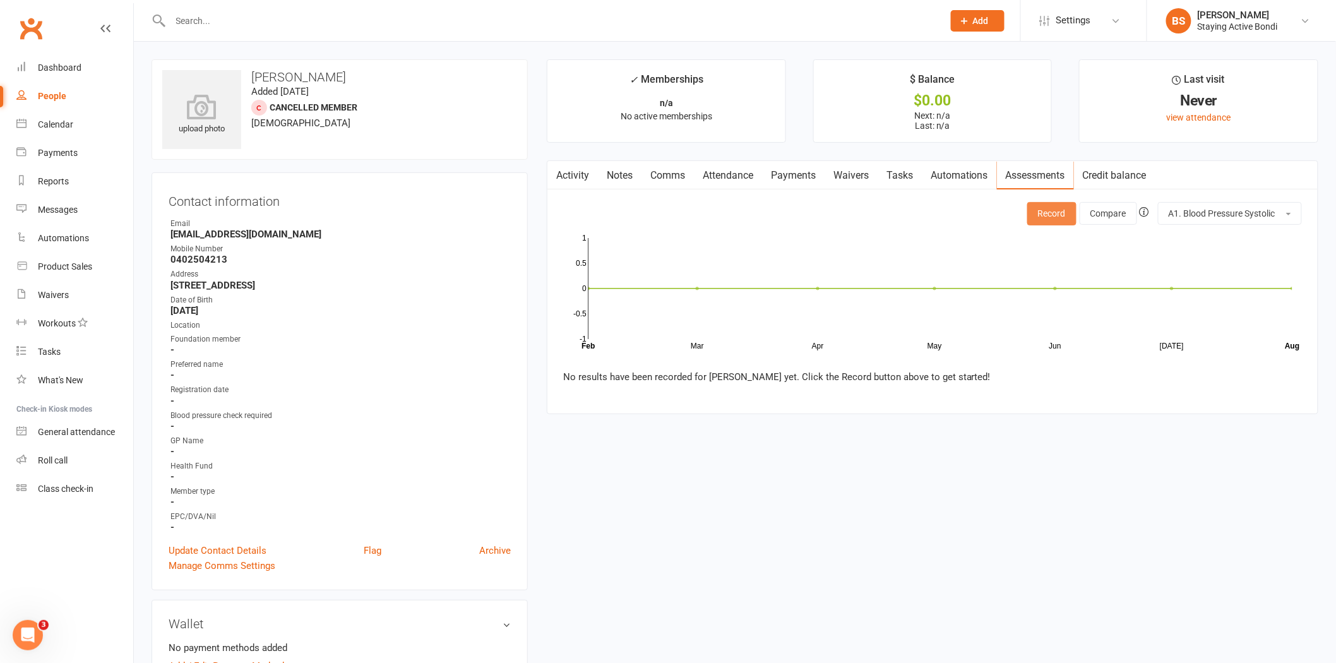
click at [1051, 215] on button "Record" at bounding box center [1051, 213] width 49 height 23
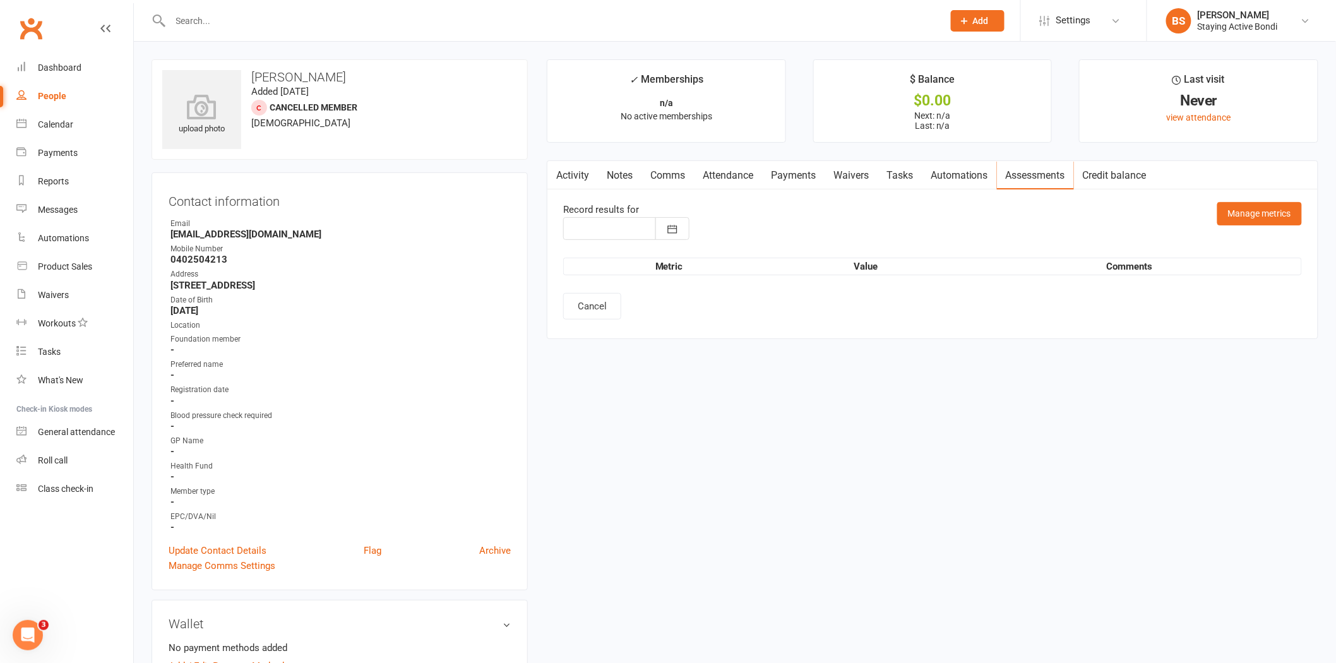
type input "12 Aug 2025"
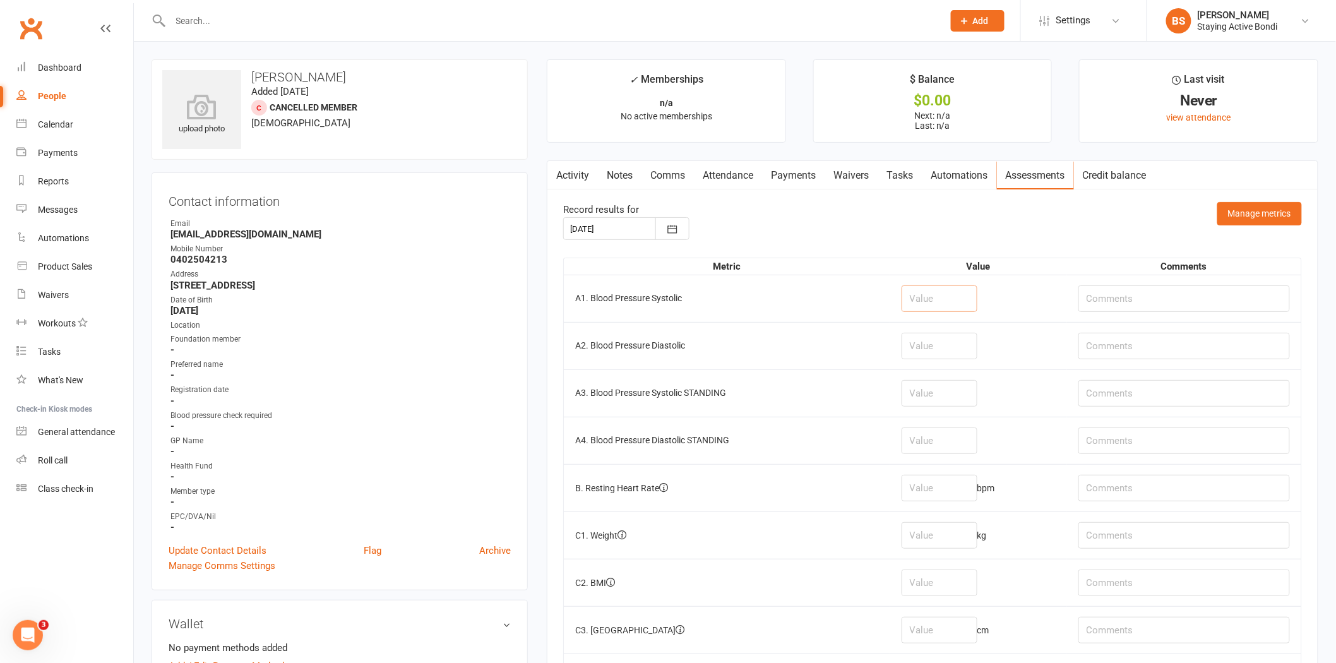
click at [946, 297] on input "number" at bounding box center [939, 298] width 76 height 27
type input "151"
click at [943, 348] on input "number" at bounding box center [939, 346] width 76 height 27
type input "90"
click at [944, 398] on input "number" at bounding box center [939, 393] width 76 height 27
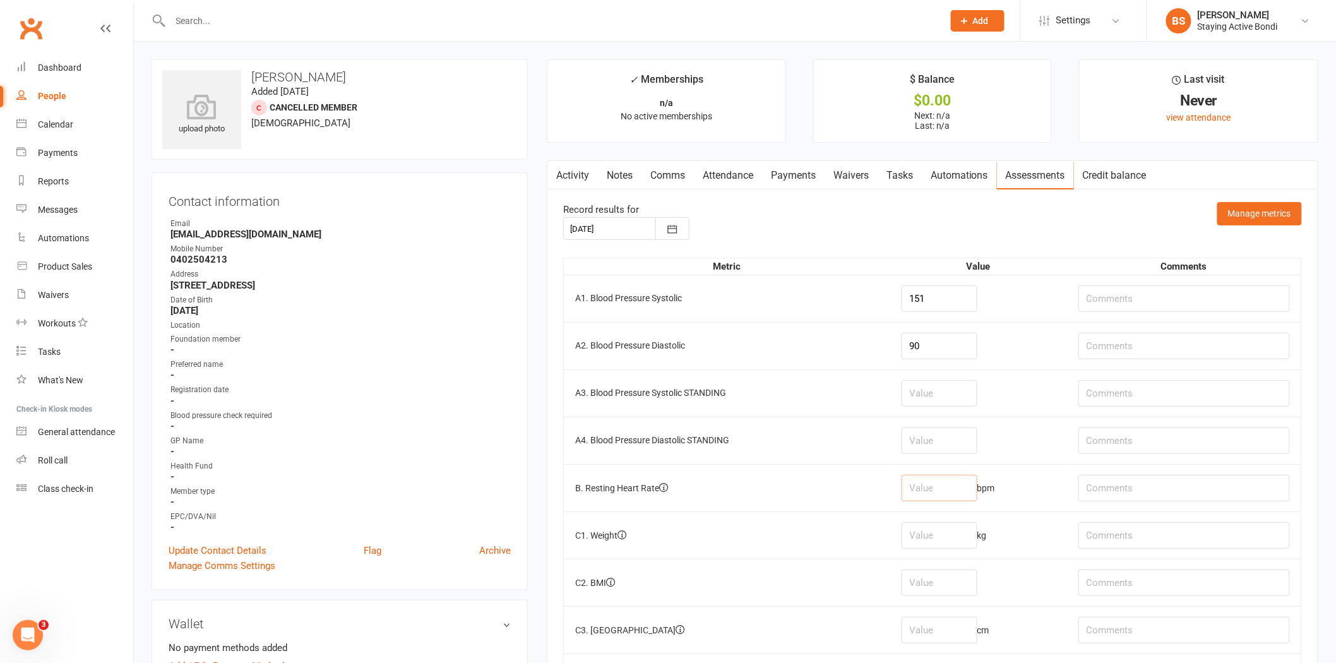
click at [931, 487] on input "number" at bounding box center [939, 488] width 76 height 27
click at [938, 486] on input "number" at bounding box center [939, 488] width 76 height 27
type input "85"
click at [939, 529] on input "number" at bounding box center [939, 535] width 76 height 27
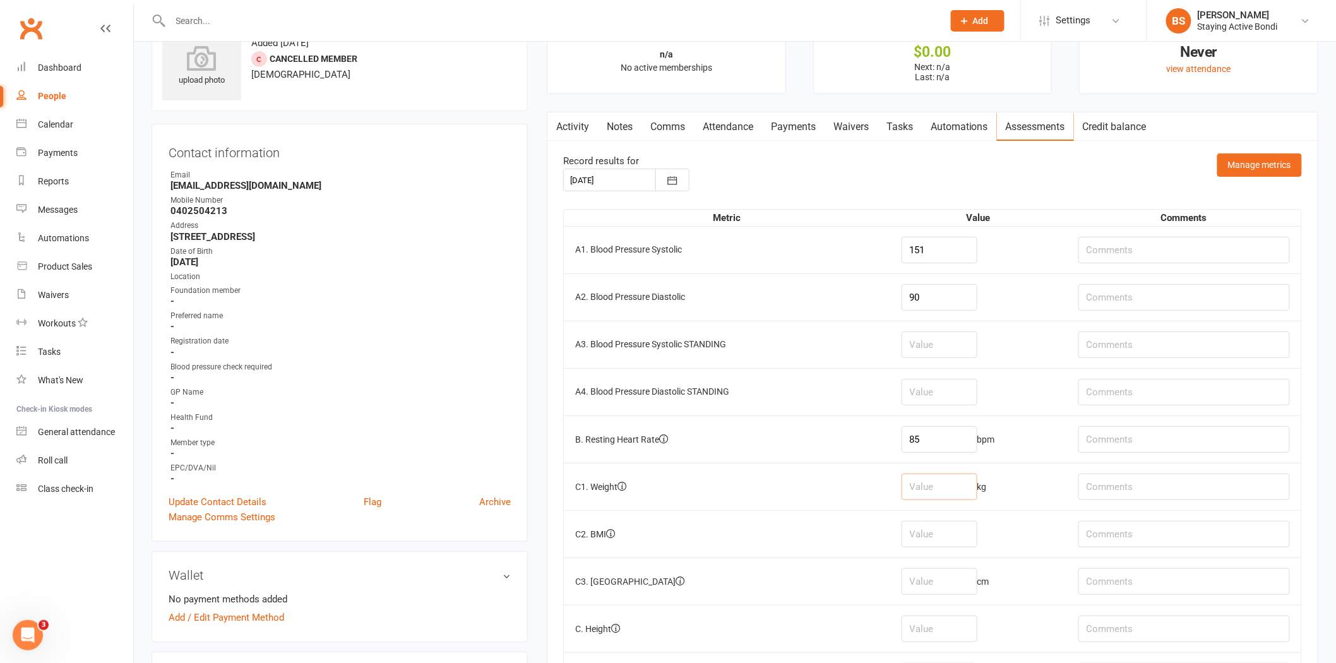
scroll to position [70, 0]
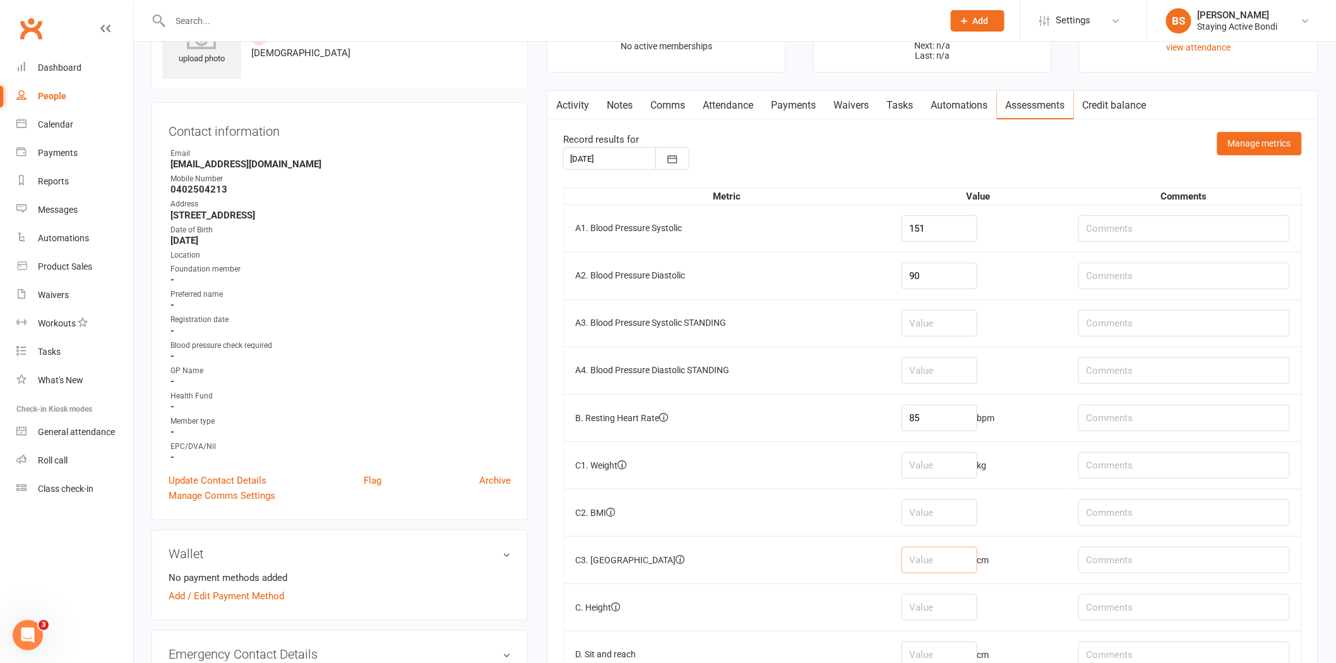
click at [970, 557] on input "number" at bounding box center [939, 560] width 76 height 27
click at [953, 508] on input "number" at bounding box center [939, 512] width 76 height 27
click at [970, 323] on input "number" at bounding box center [939, 323] width 76 height 27
click at [941, 360] on input "number" at bounding box center [939, 370] width 76 height 27
click at [949, 319] on input "number" at bounding box center [939, 323] width 76 height 27
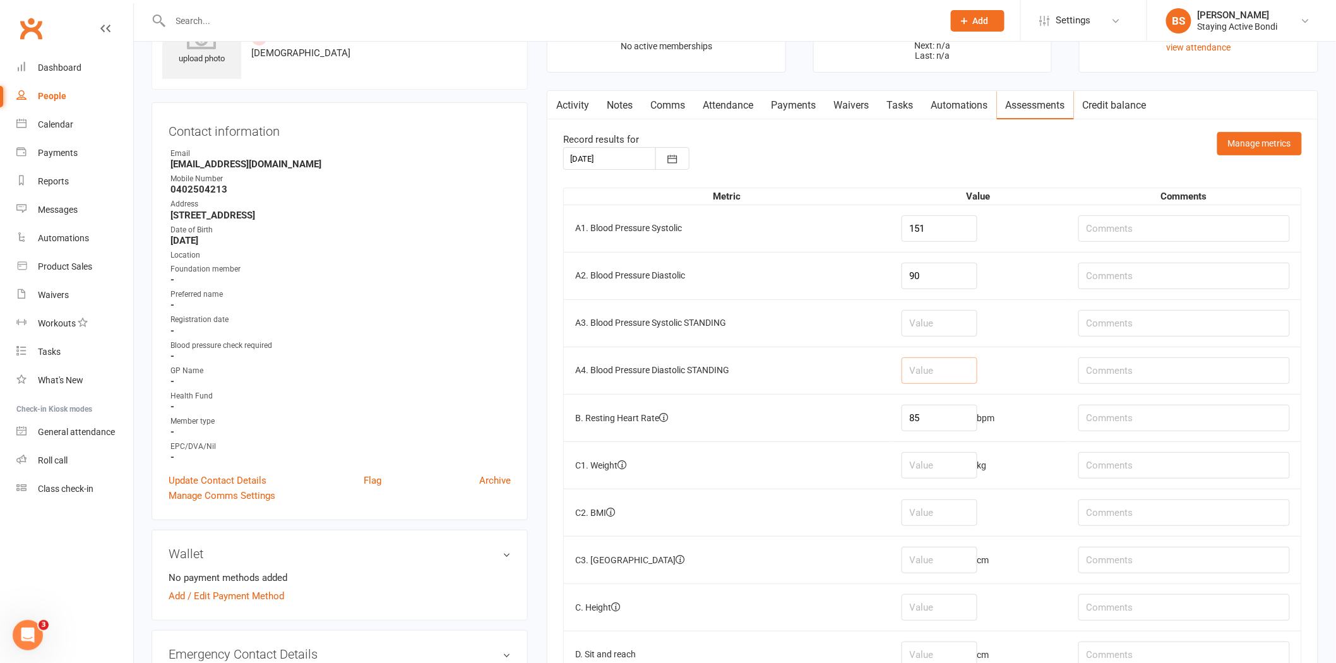
click at [934, 362] on input "number" at bounding box center [939, 370] width 76 height 27
click at [944, 511] on input "number" at bounding box center [939, 512] width 76 height 27
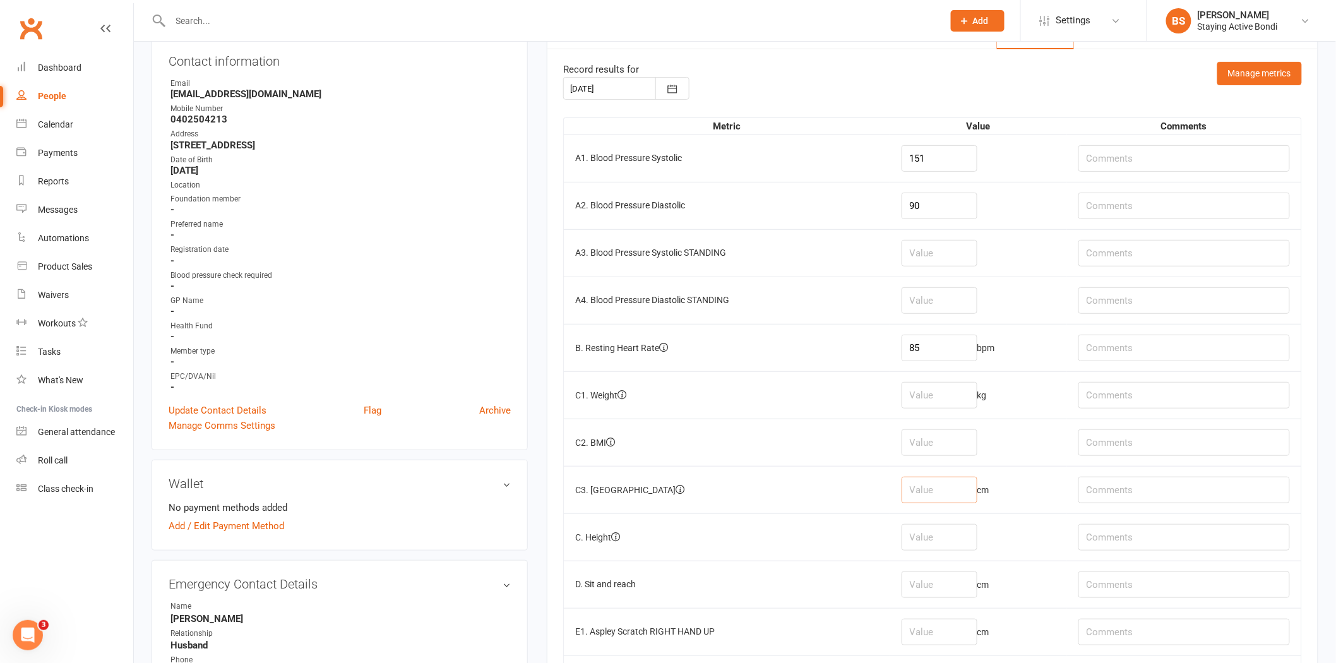
click at [943, 497] on input "number" at bounding box center [939, 490] width 76 height 27
click at [952, 444] on input "number" at bounding box center [939, 442] width 76 height 27
click at [948, 490] on input "number" at bounding box center [939, 490] width 76 height 27
click at [968, 442] on input "number" at bounding box center [939, 442] width 76 height 27
click at [943, 343] on input "85" at bounding box center [939, 348] width 76 height 27
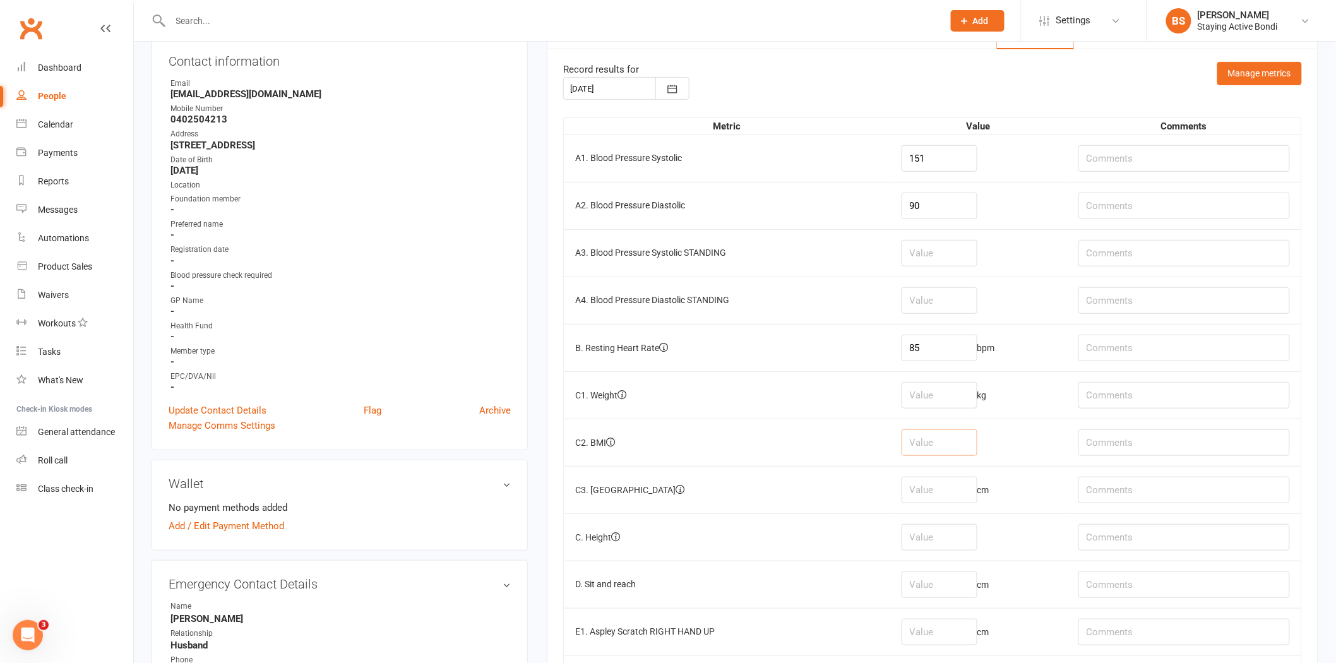
click at [939, 444] on input "number" at bounding box center [939, 442] width 76 height 27
click at [933, 389] on input "number" at bounding box center [939, 395] width 76 height 27
click at [943, 444] on input "number" at bounding box center [939, 442] width 76 height 27
click at [948, 395] on input "number" at bounding box center [939, 395] width 76 height 27
type input "101"
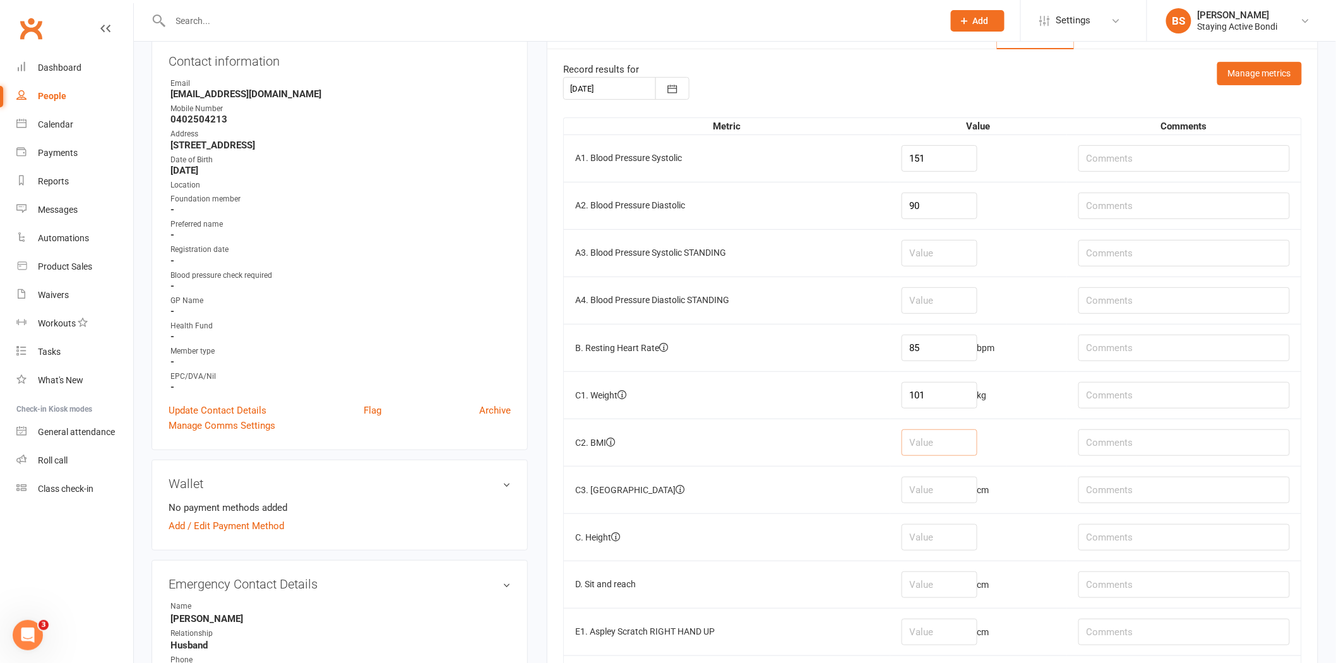
click at [962, 446] on input "number" at bounding box center [939, 442] width 76 height 27
click at [971, 586] on input "number" at bounding box center [939, 584] width 76 height 27
click at [973, 494] on input "number" at bounding box center [939, 490] width 76 height 27
click at [933, 586] on input "number" at bounding box center [939, 584] width 76 height 27
click at [1147, 585] on input "text" at bounding box center [1183, 584] width 211 height 27
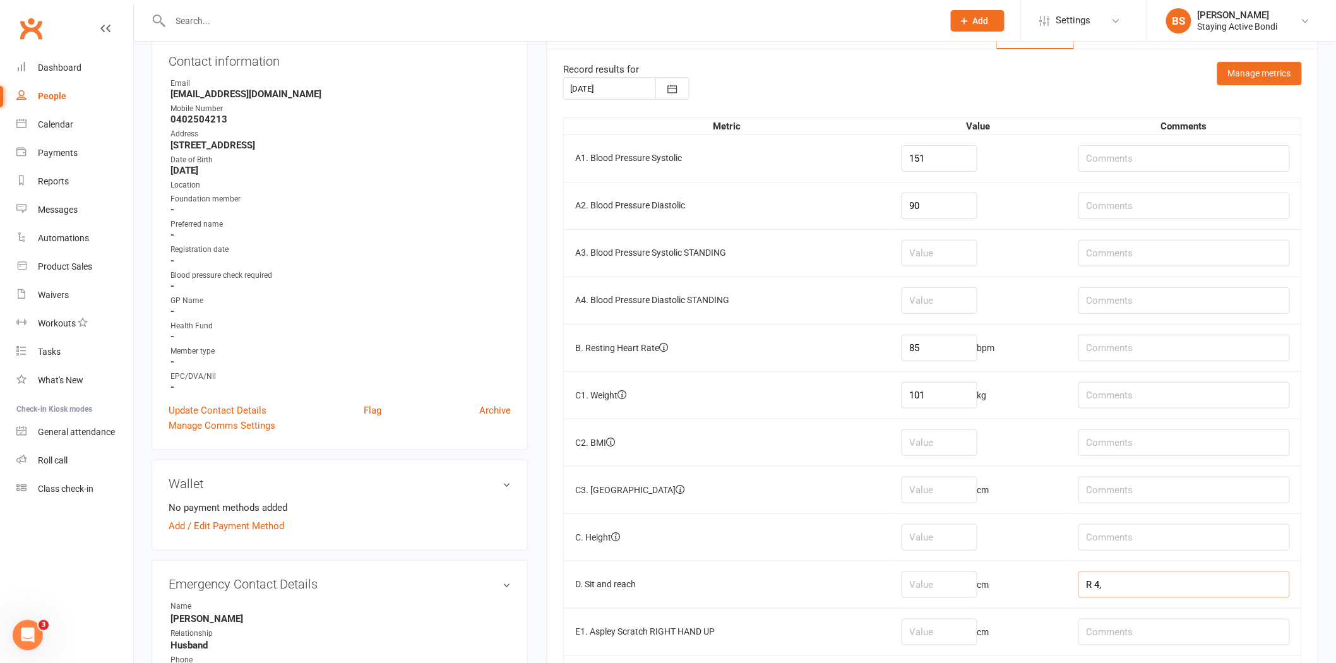
click at [1138, 581] on input "R 4," at bounding box center [1183, 584] width 211 height 27
click at [1119, 583] on input "R 4," at bounding box center [1183, 584] width 211 height 27
click at [1119, 587] on input "R 4," at bounding box center [1183, 584] width 211 height 27
type input "R 4, L9"
click at [970, 595] on input "number" at bounding box center [939, 584] width 76 height 27
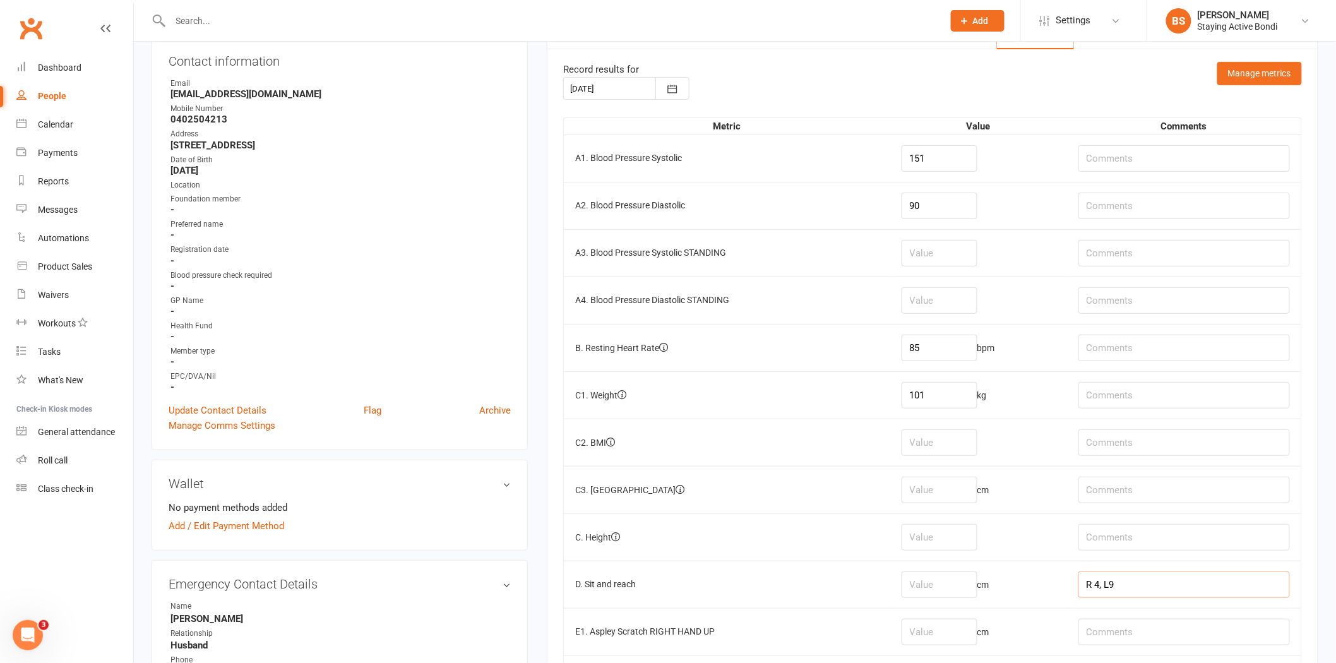
click at [1127, 590] on input "R 4, L9" at bounding box center [1183, 584] width 211 height 27
click at [966, 581] on input "number" at bounding box center [939, 584] width 76 height 27
type input "7.5"
click at [944, 636] on input "number" at bounding box center [939, 632] width 76 height 27
click at [1148, 640] on input "text" at bounding box center [1183, 632] width 211 height 27
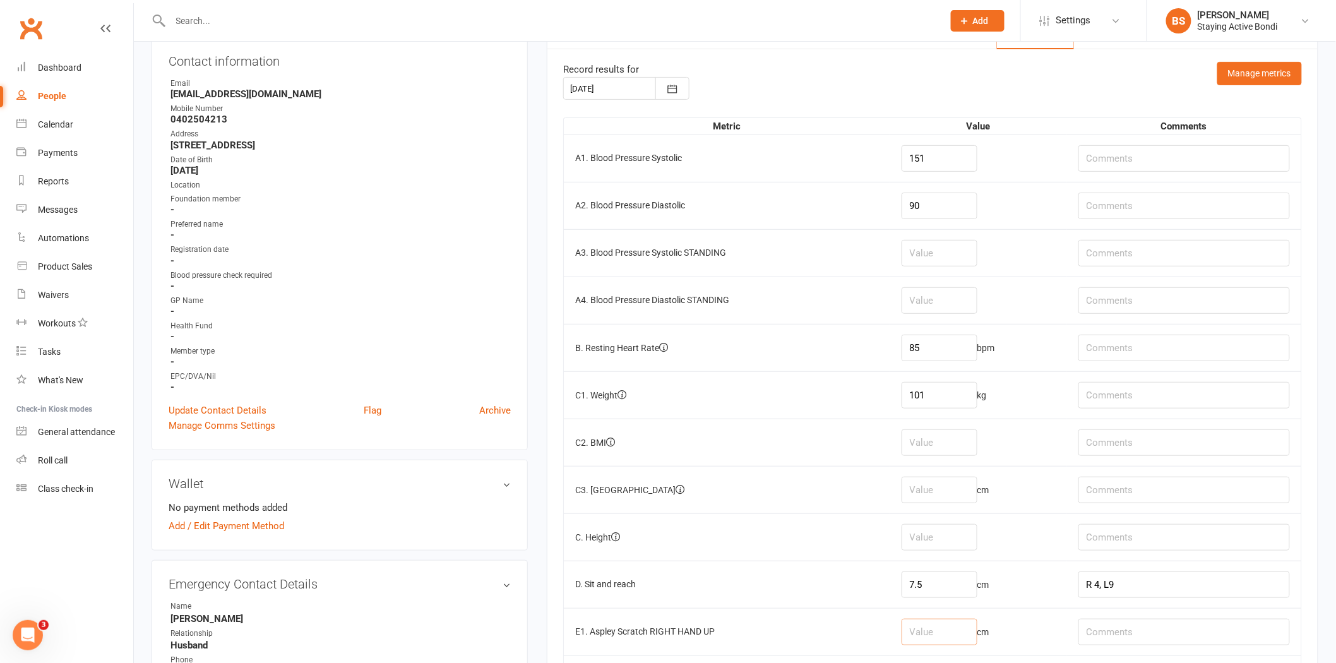
click at [943, 631] on input "number" at bounding box center [939, 632] width 76 height 27
click at [945, 444] on input "number" at bounding box center [939, 442] width 76 height 27
click at [947, 443] on input "number" at bounding box center [939, 442] width 76 height 27
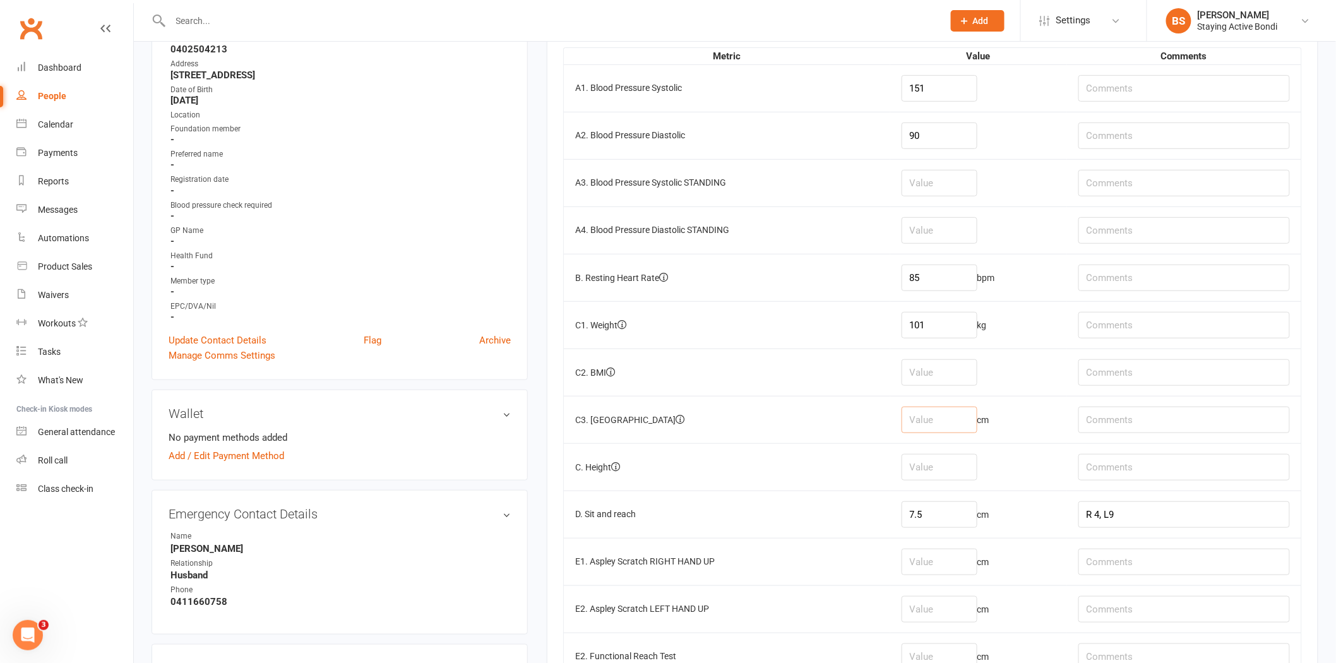
click at [942, 417] on input "number" at bounding box center [939, 420] width 76 height 27
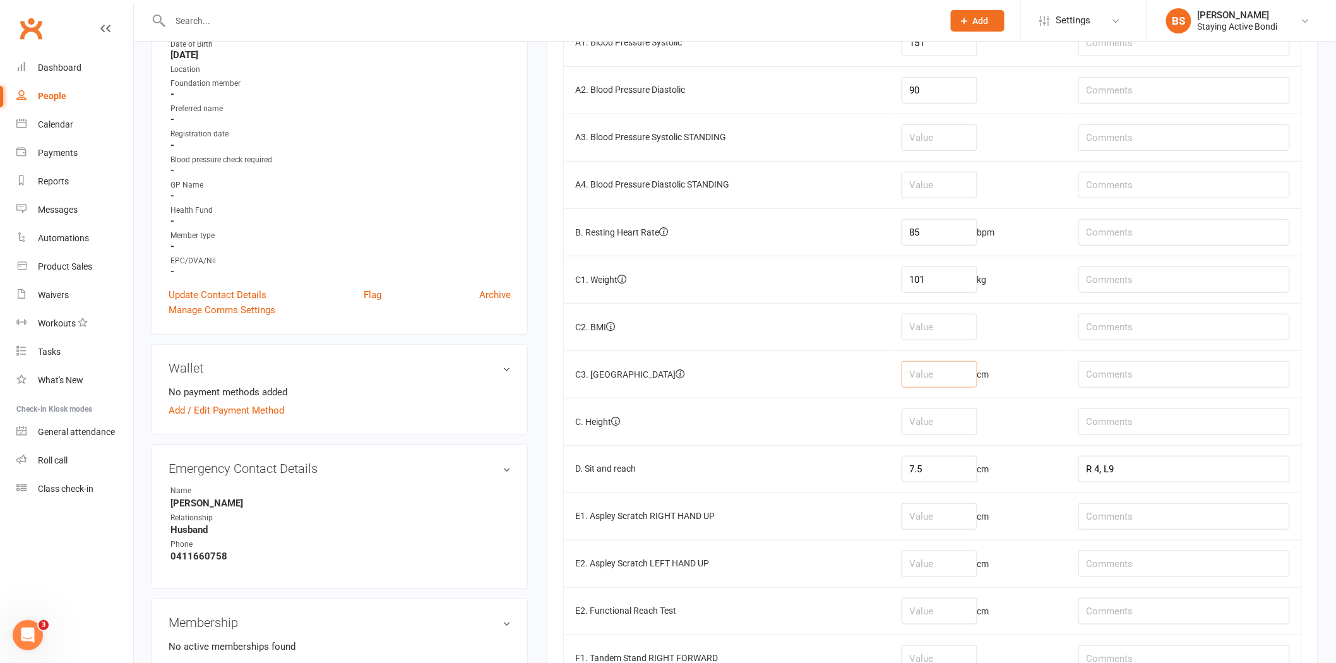
scroll to position [280, 0]
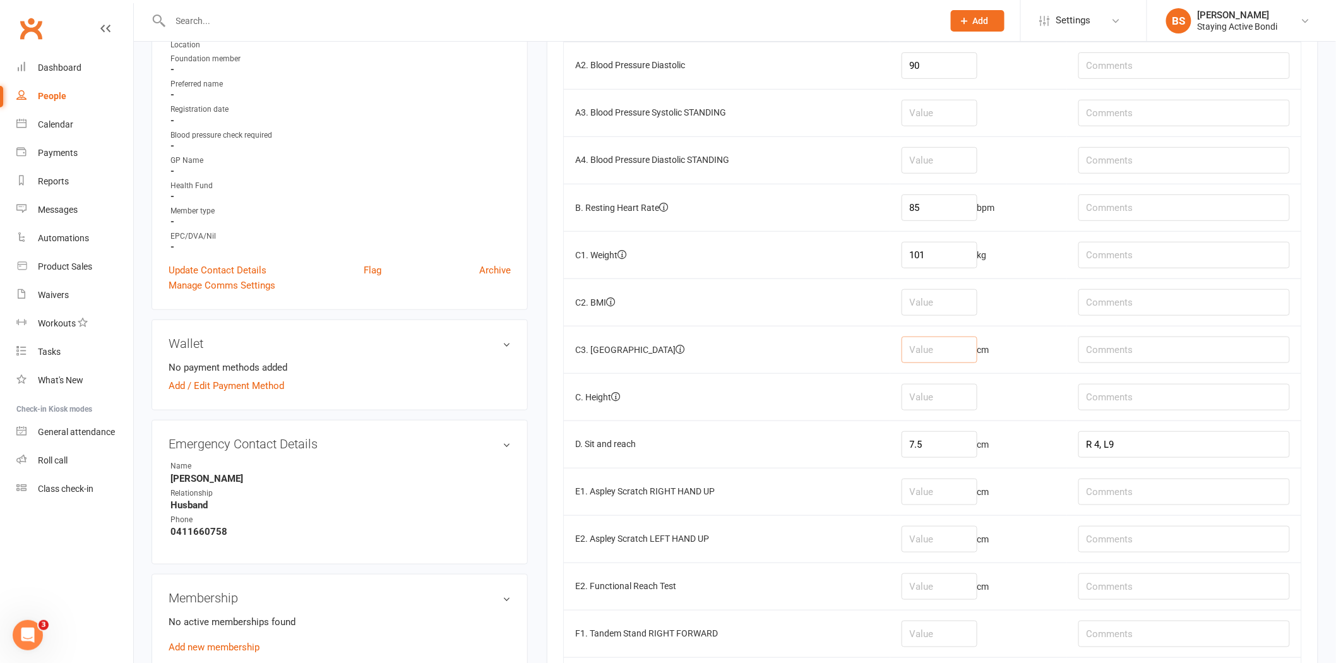
click at [937, 347] on input "number" at bounding box center [939, 349] width 76 height 27
click at [949, 353] on input "number" at bounding box center [939, 349] width 76 height 27
click at [942, 346] on input "number" at bounding box center [939, 349] width 76 height 27
click at [955, 352] on input "number" at bounding box center [939, 349] width 76 height 27
type input "105.5"
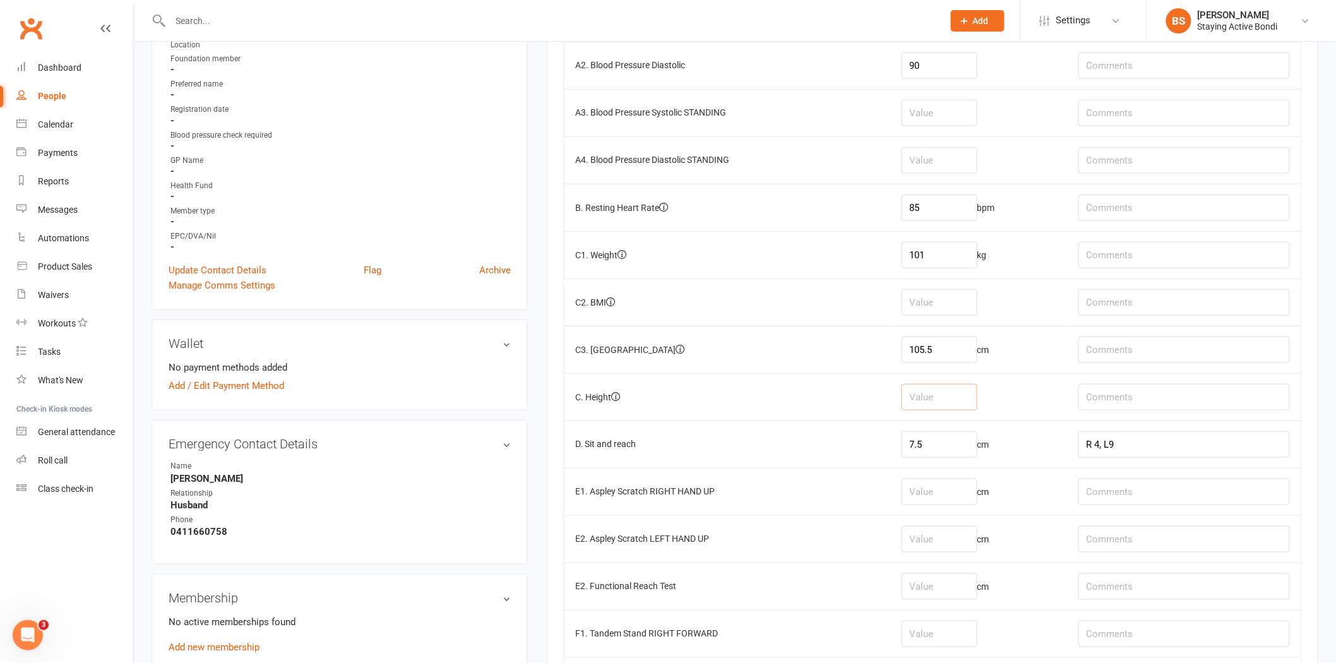
click at [922, 400] on input "number" at bounding box center [939, 397] width 76 height 27
click at [971, 512] on td "cm" at bounding box center [978, 491] width 177 height 47
drag, startPoint x: 949, startPoint y: 490, endPoint x: 966, endPoint y: 497, distance: 18.4
click at [949, 489] on input "number" at bounding box center [939, 491] width 76 height 27
click at [926, 552] on input "number" at bounding box center [939, 539] width 76 height 27
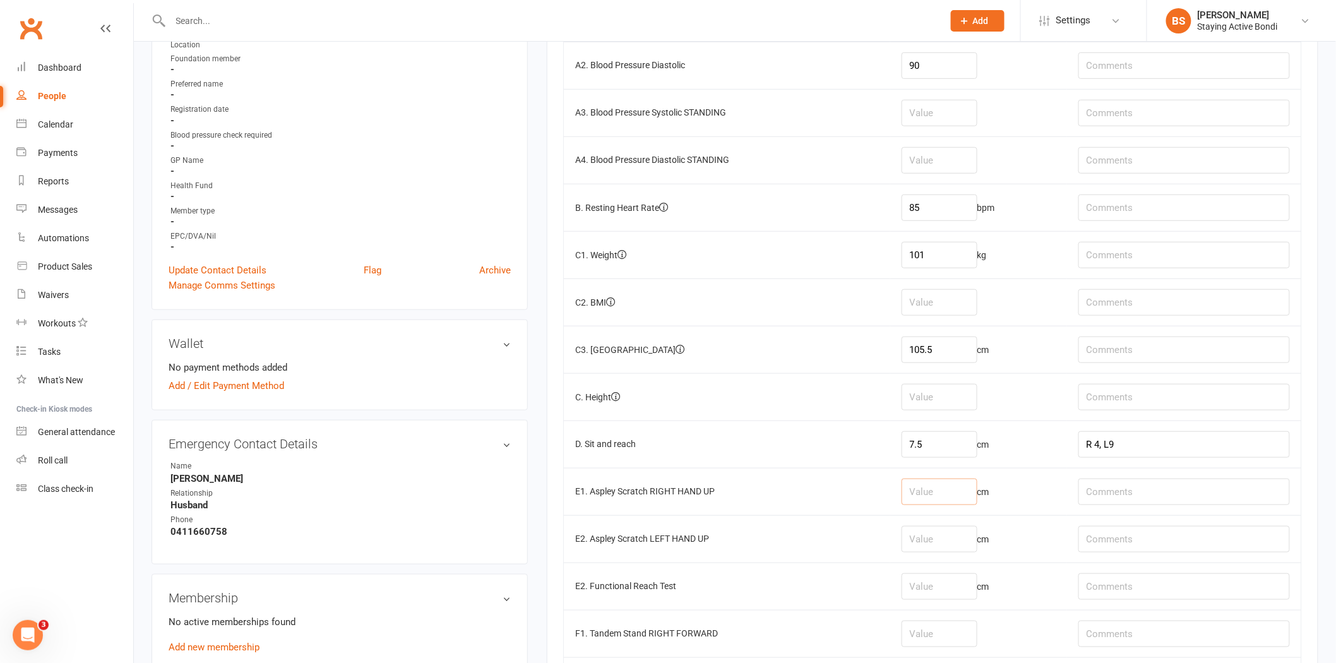
click at [948, 492] on input "number" at bounding box center [939, 491] width 76 height 27
drag, startPoint x: 936, startPoint y: 546, endPoint x: 944, endPoint y: 538, distance: 10.7
click at [936, 545] on input "number" at bounding box center [939, 539] width 76 height 27
click at [949, 489] on input "number" at bounding box center [939, 491] width 76 height 27
click at [943, 491] on input "number" at bounding box center [939, 491] width 76 height 27
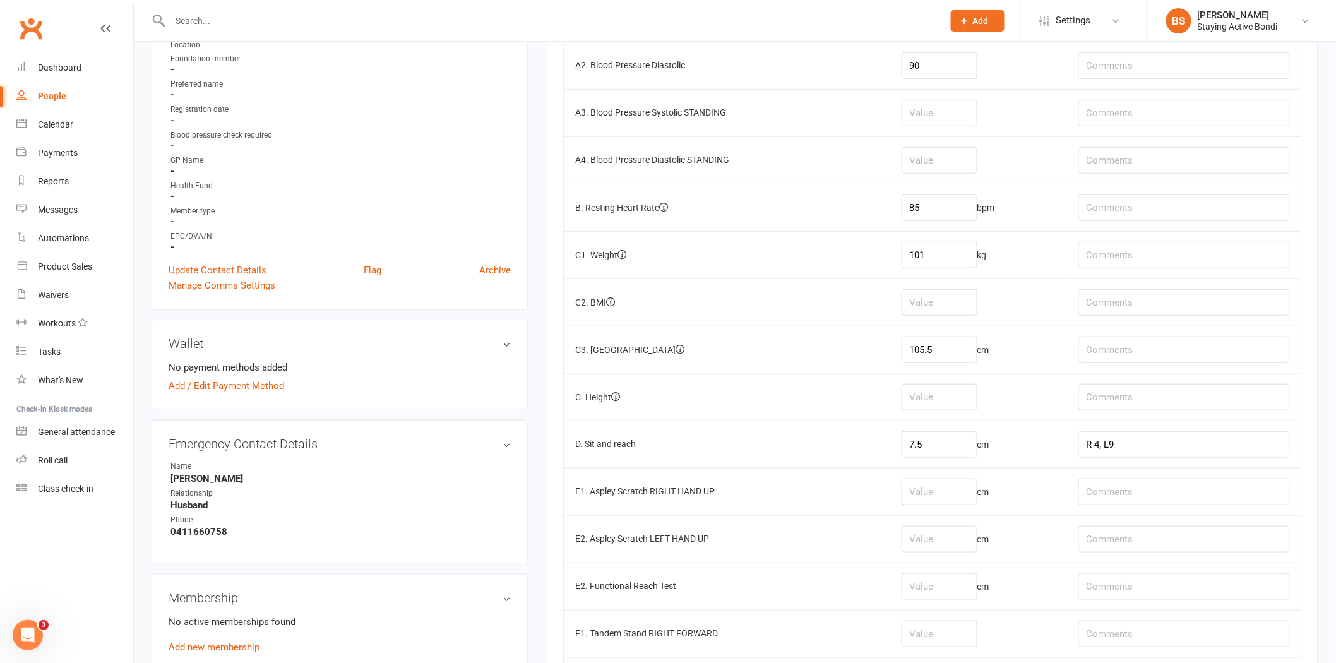
click at [943, 473] on td "cm" at bounding box center [978, 491] width 177 height 47
click at [975, 478] on td "cm" at bounding box center [978, 491] width 177 height 47
click at [971, 491] on input "number" at bounding box center [939, 491] width 76 height 27
type input "-14"
click at [952, 557] on td "cm" at bounding box center [978, 538] width 177 height 47
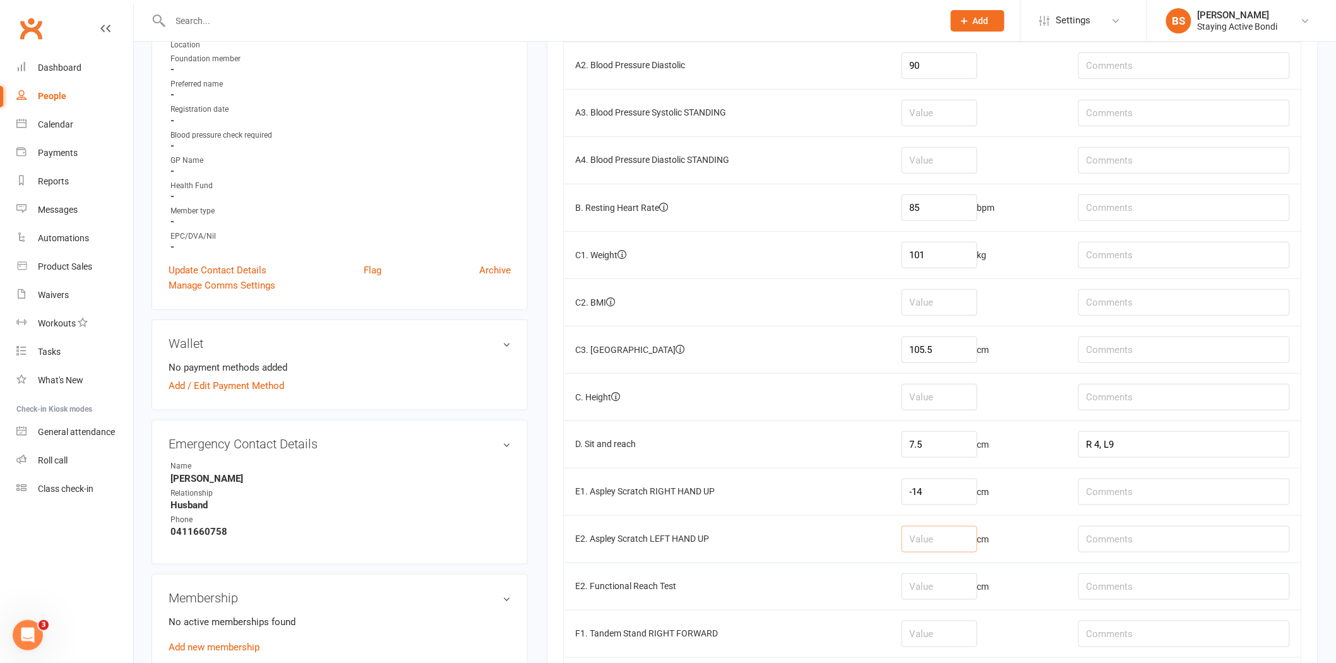
click at [958, 543] on input "number" at bounding box center [939, 539] width 76 height 27
type input "-23"
click at [1191, 537] on input "text" at bounding box center [1183, 539] width 211 height 27
type input "px on right internal rotation"
click at [1108, 600] on input "text" at bounding box center [1183, 586] width 211 height 27
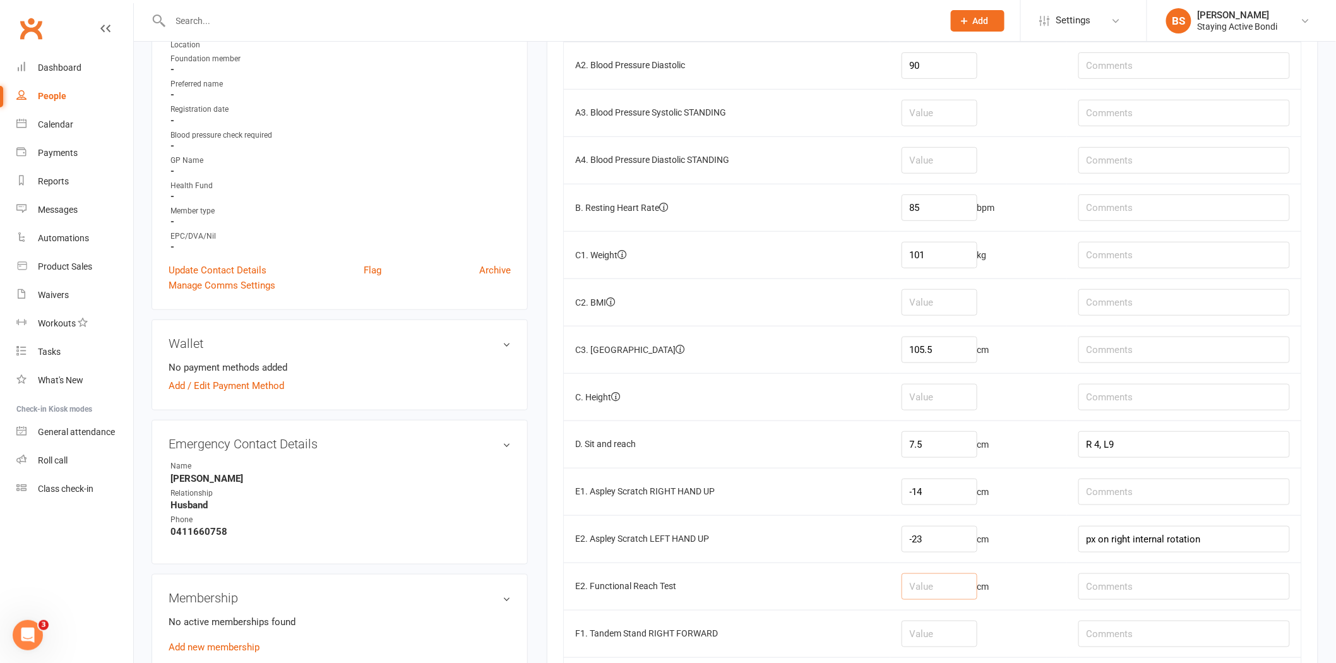
click at [962, 595] on input "number" at bounding box center [939, 586] width 76 height 27
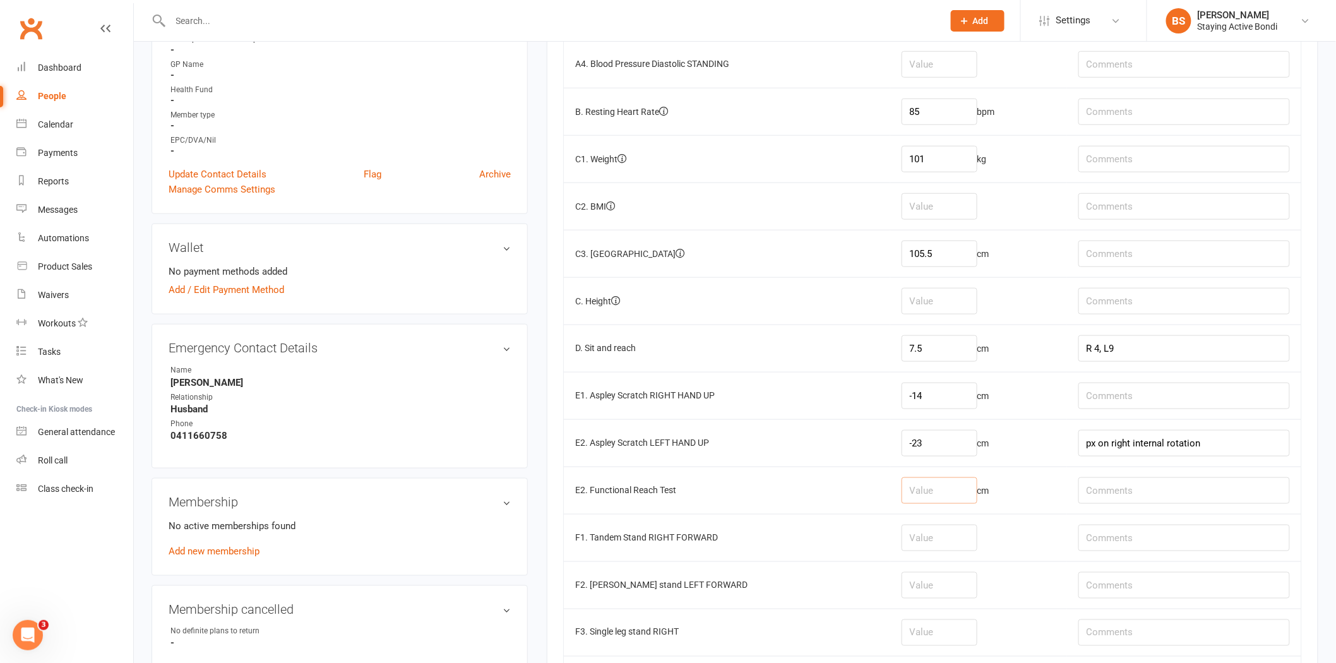
scroll to position [490, 0]
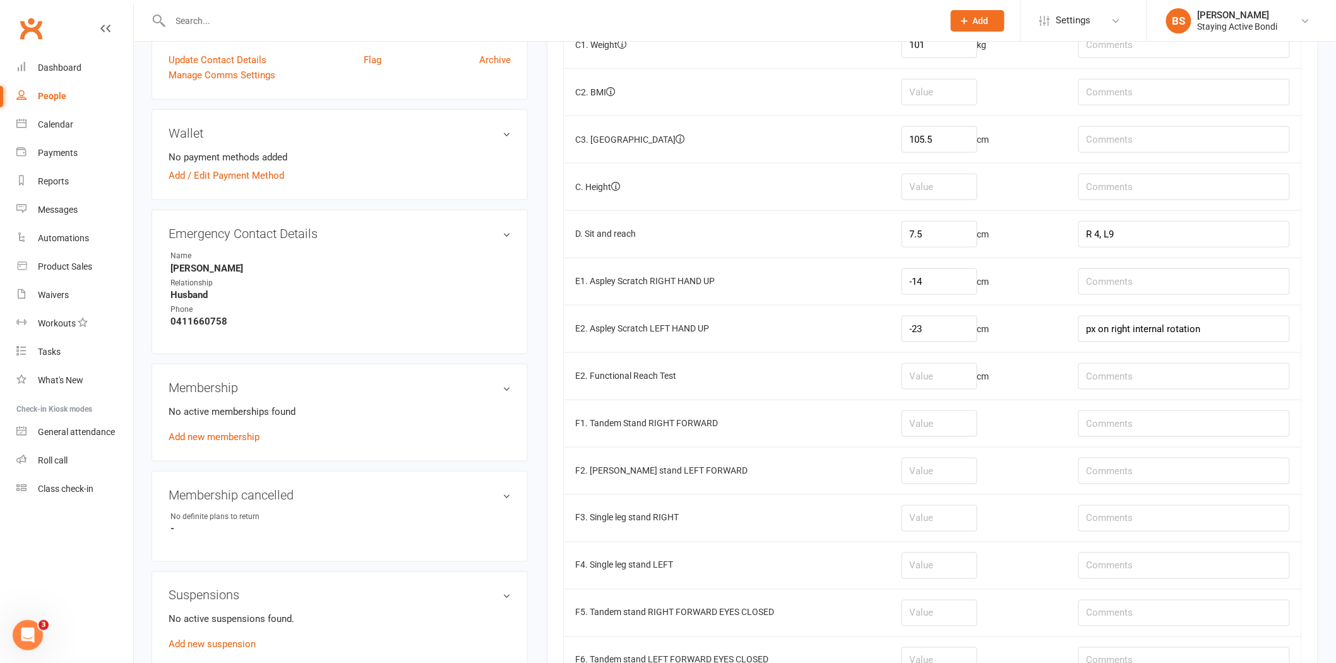
click at [898, 480] on td at bounding box center [978, 470] width 177 height 47
click at [943, 400] on td "cm" at bounding box center [978, 375] width 177 height 47
click at [947, 372] on input "number" at bounding box center [939, 376] width 76 height 27
click at [962, 388] on input "number" at bounding box center [939, 376] width 76 height 27
click at [1146, 371] on input "text" at bounding box center [1183, 376] width 211 height 27
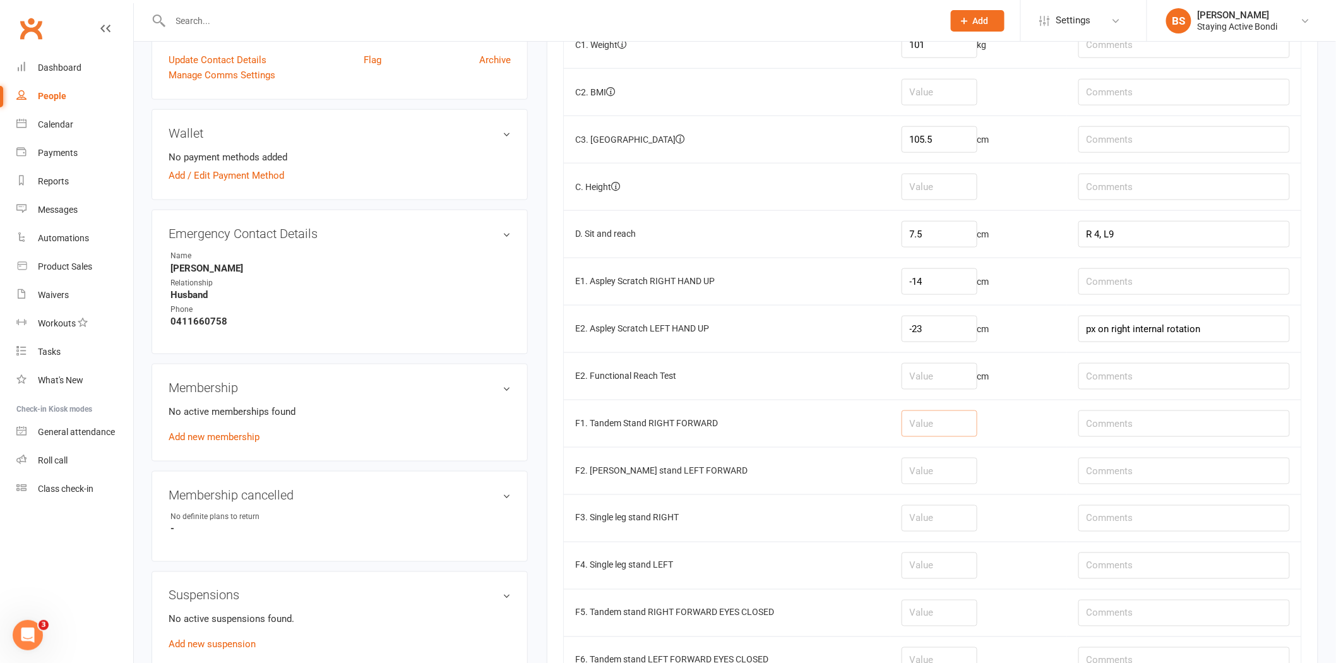
click at [954, 419] on input "number" at bounding box center [939, 423] width 76 height 27
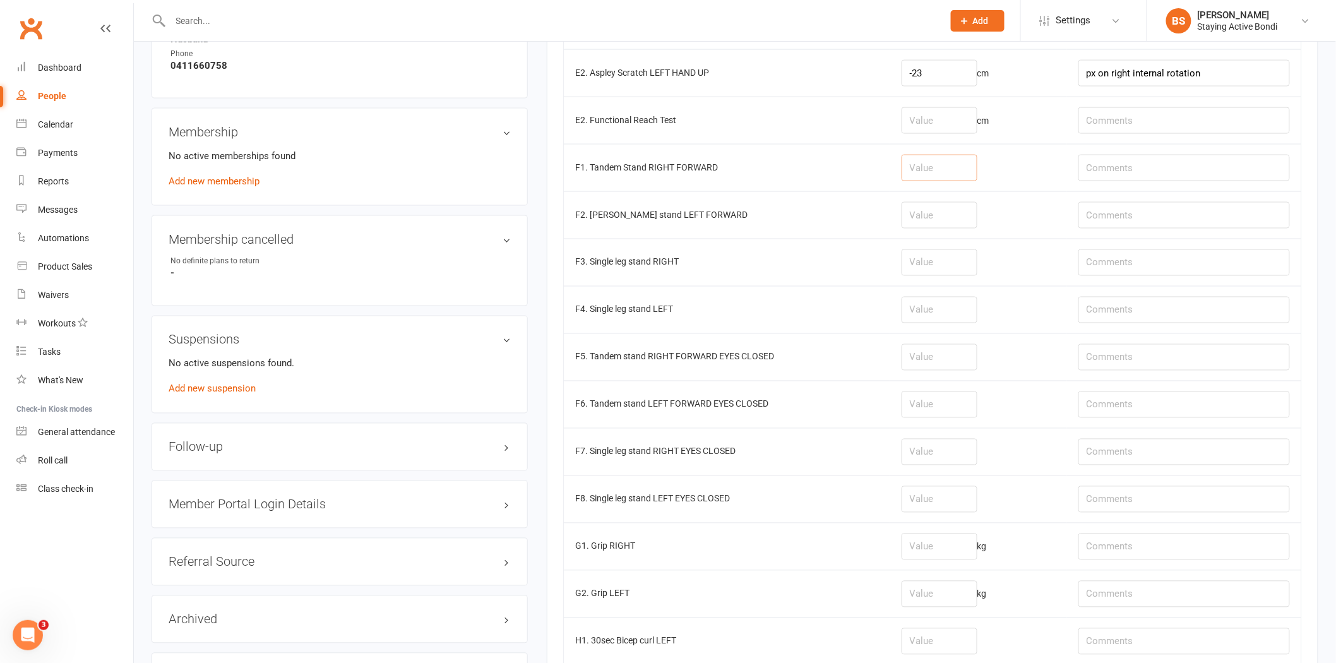
scroll to position [771, 0]
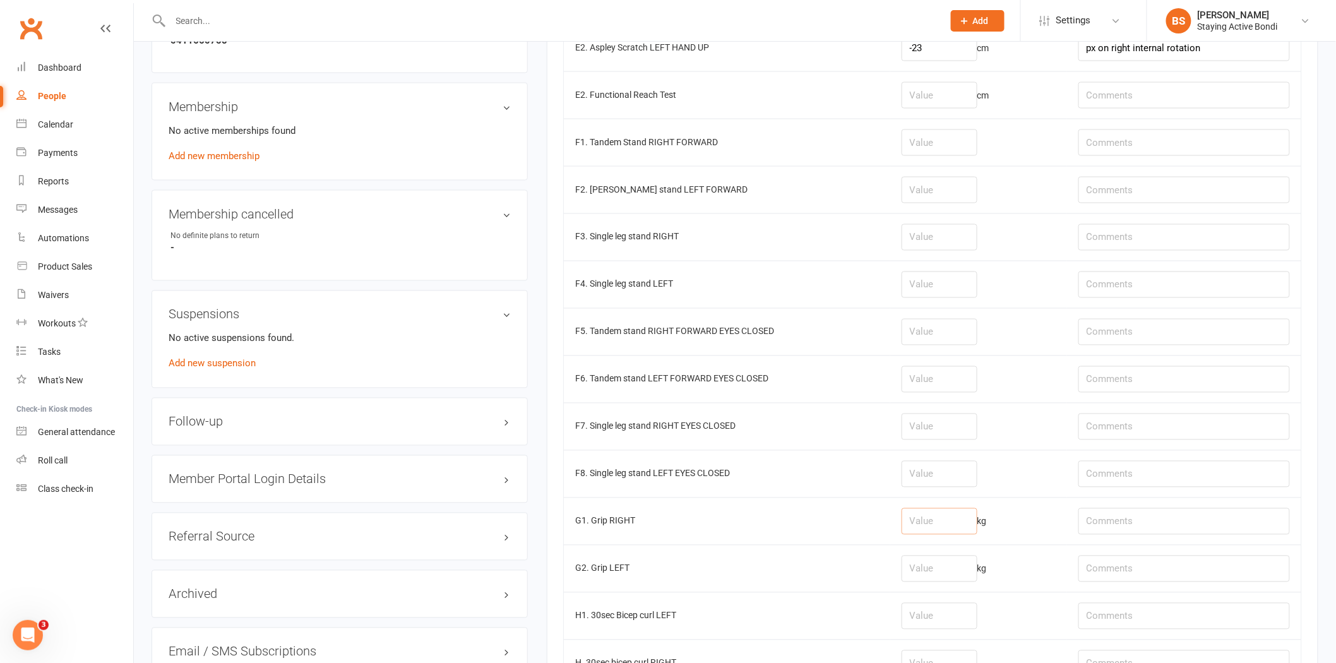
click at [935, 525] on input "number" at bounding box center [939, 521] width 76 height 27
type input "25.8"
drag, startPoint x: 954, startPoint y: 579, endPoint x: 956, endPoint y: 564, distance: 15.9
click at [955, 579] on input "number" at bounding box center [939, 568] width 76 height 27
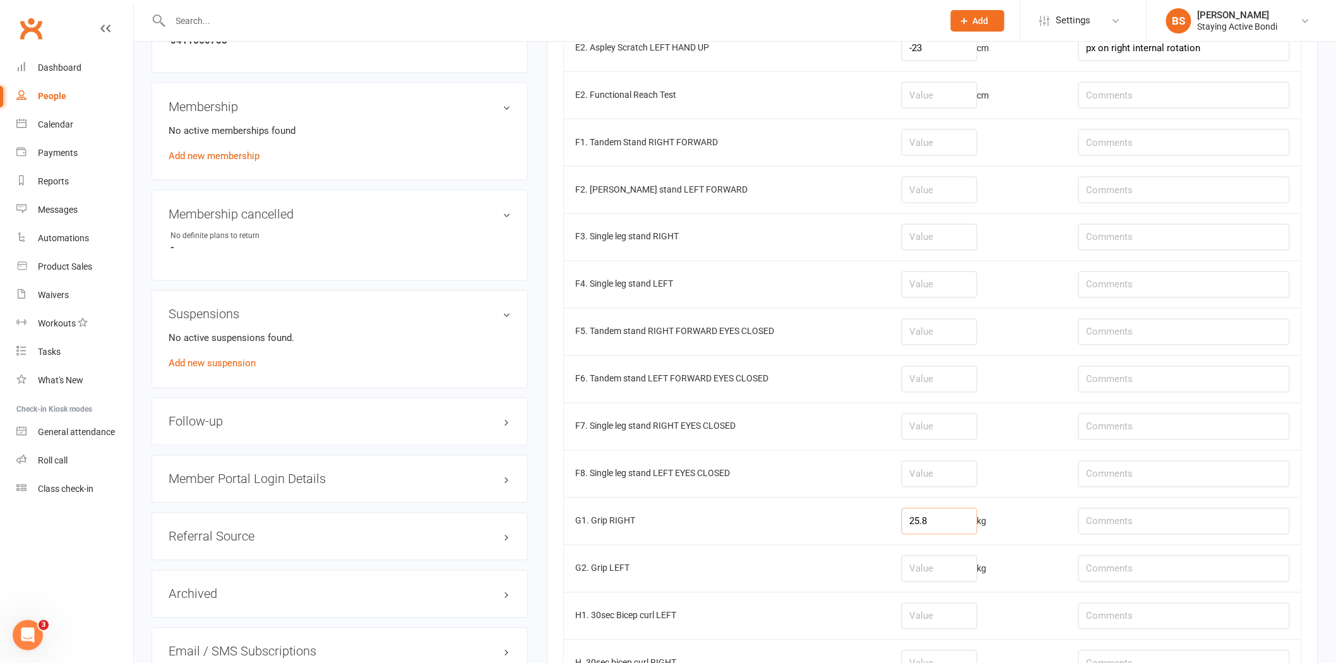
click at [955, 525] on input "25.8" at bounding box center [939, 521] width 76 height 27
click at [933, 578] on input "number" at bounding box center [939, 568] width 76 height 27
type input "21.2"
click at [947, 526] on input "25.8" at bounding box center [939, 521] width 76 height 27
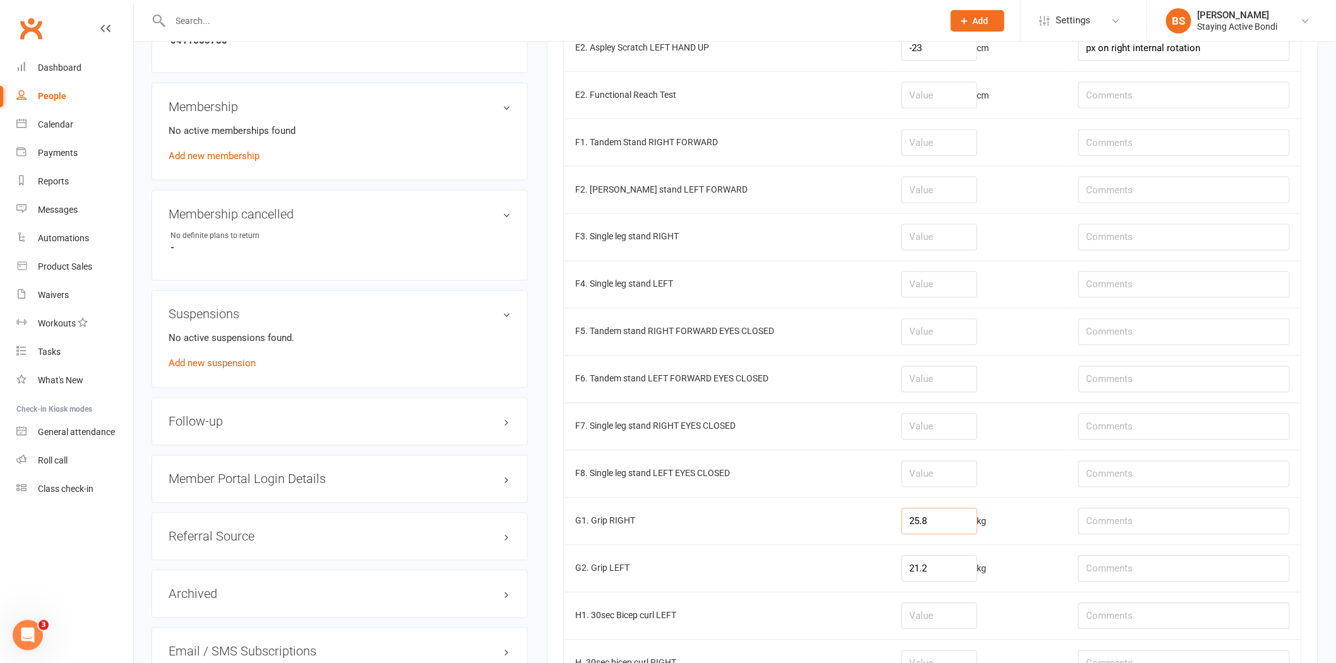
click at [947, 526] on input "25.8" at bounding box center [939, 521] width 76 height 27
type input "28.1"
click at [950, 574] on input "21.2" at bounding box center [939, 568] width 76 height 27
click at [941, 570] on input "21.2" at bounding box center [939, 568] width 76 height 27
type input "23.5"
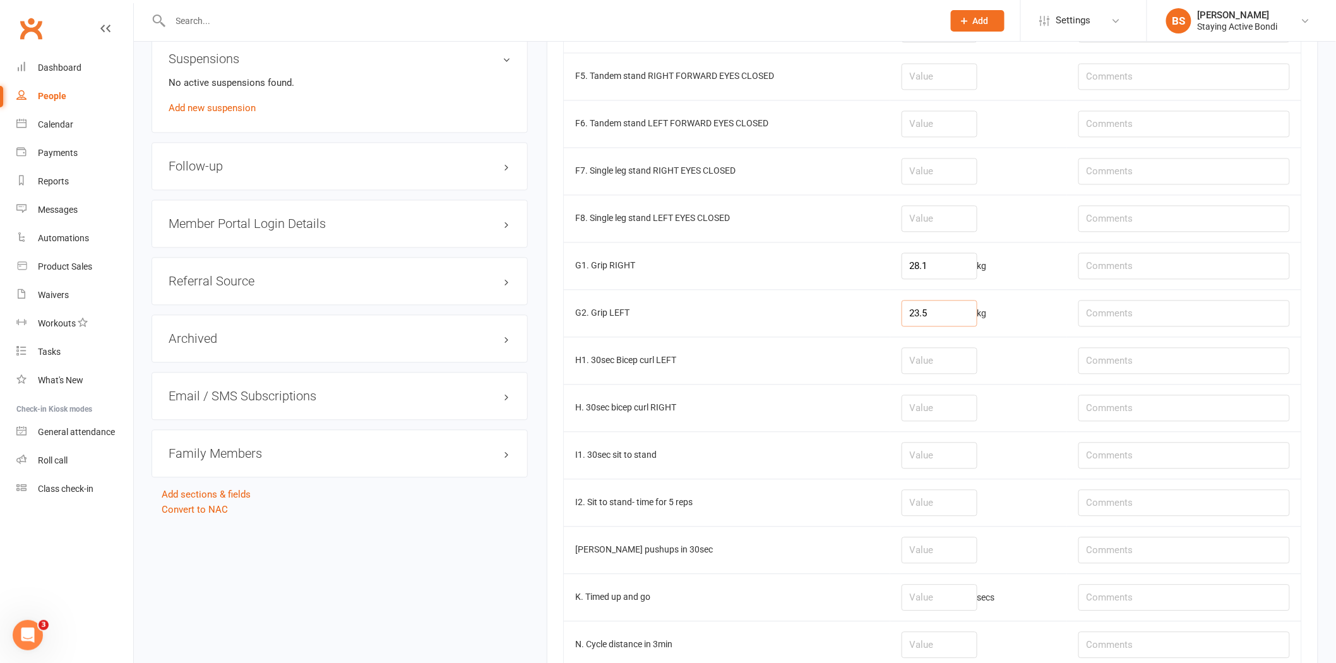
scroll to position [1052, 0]
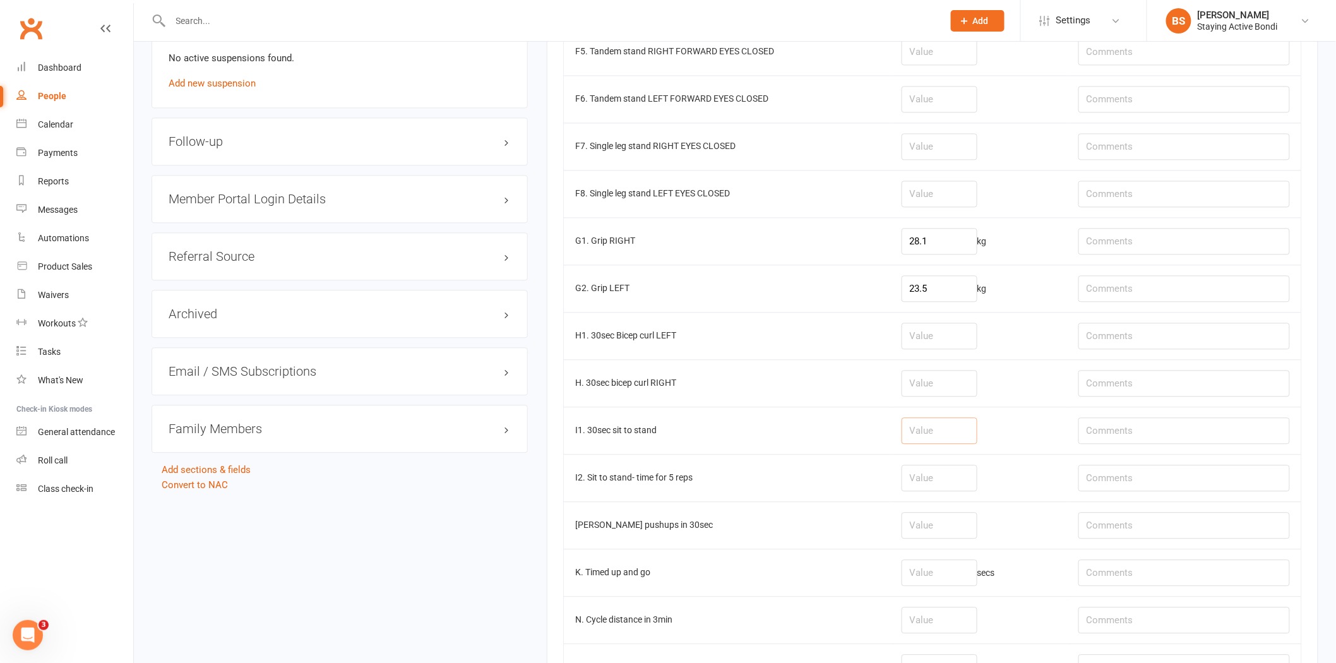
click at [936, 438] on input "number" at bounding box center [939, 430] width 76 height 27
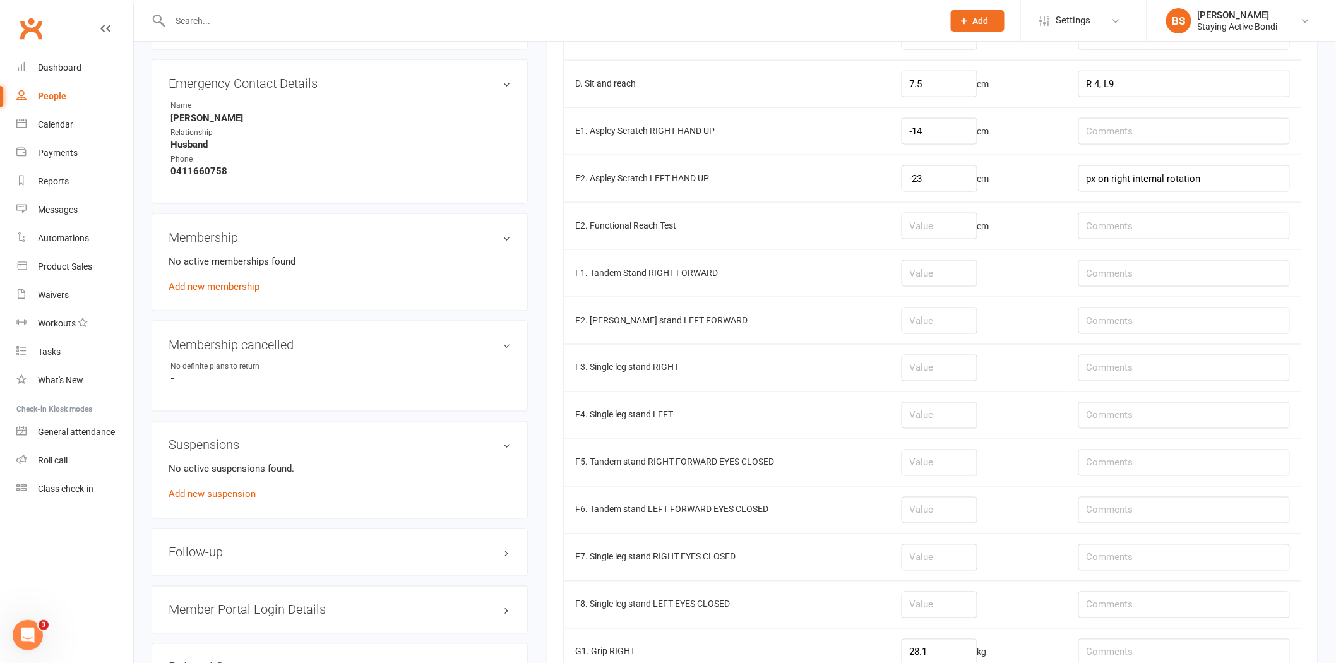
scroll to position [631, 0]
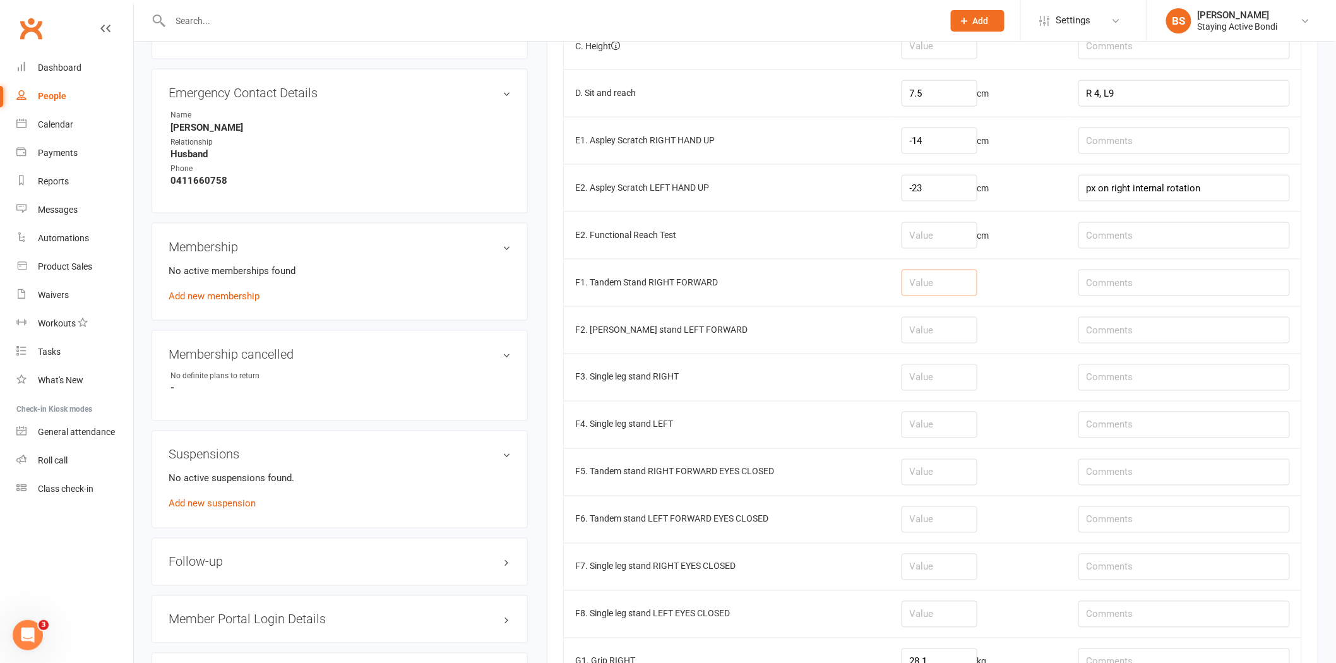
click at [942, 285] on input "number" at bounding box center [939, 283] width 76 height 27
type input "3"
type input "26.3"
click at [939, 338] on input "number" at bounding box center [939, 330] width 76 height 27
type input "30"
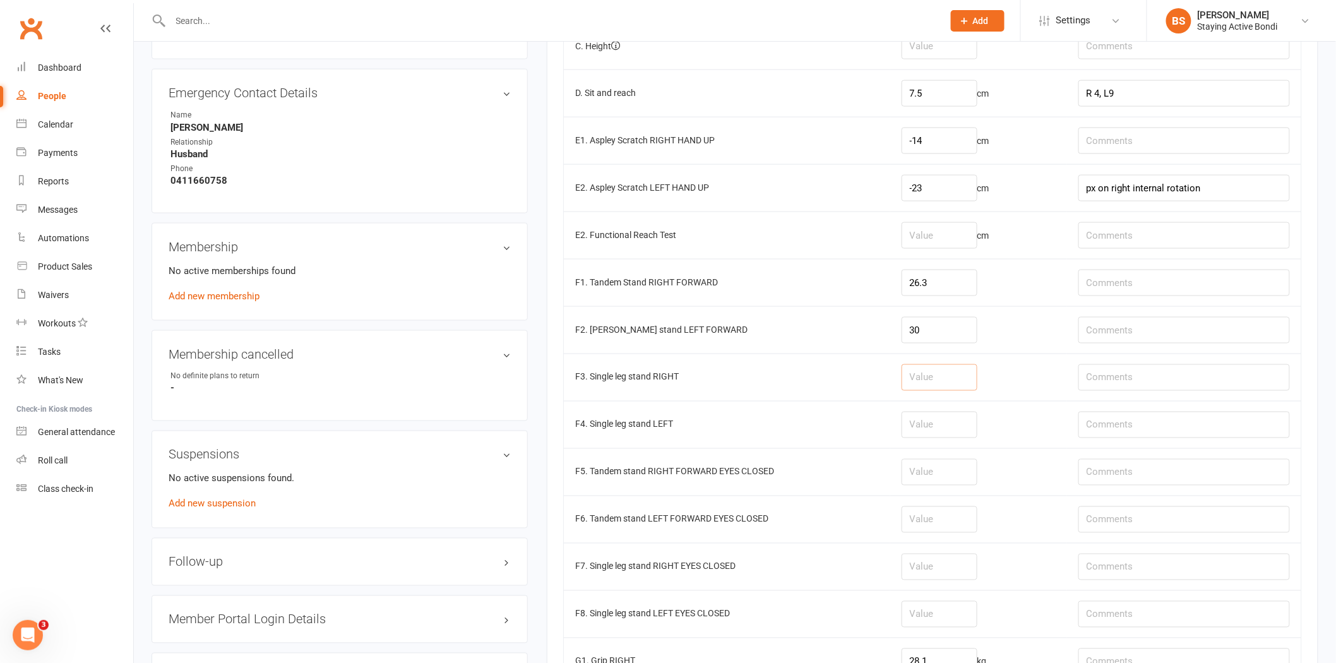
click at [943, 379] on input "number" at bounding box center [939, 377] width 76 height 27
type input "10.1"
click at [957, 422] on input "number" at bounding box center [939, 425] width 76 height 27
click at [936, 385] on input "10.1" at bounding box center [939, 377] width 76 height 27
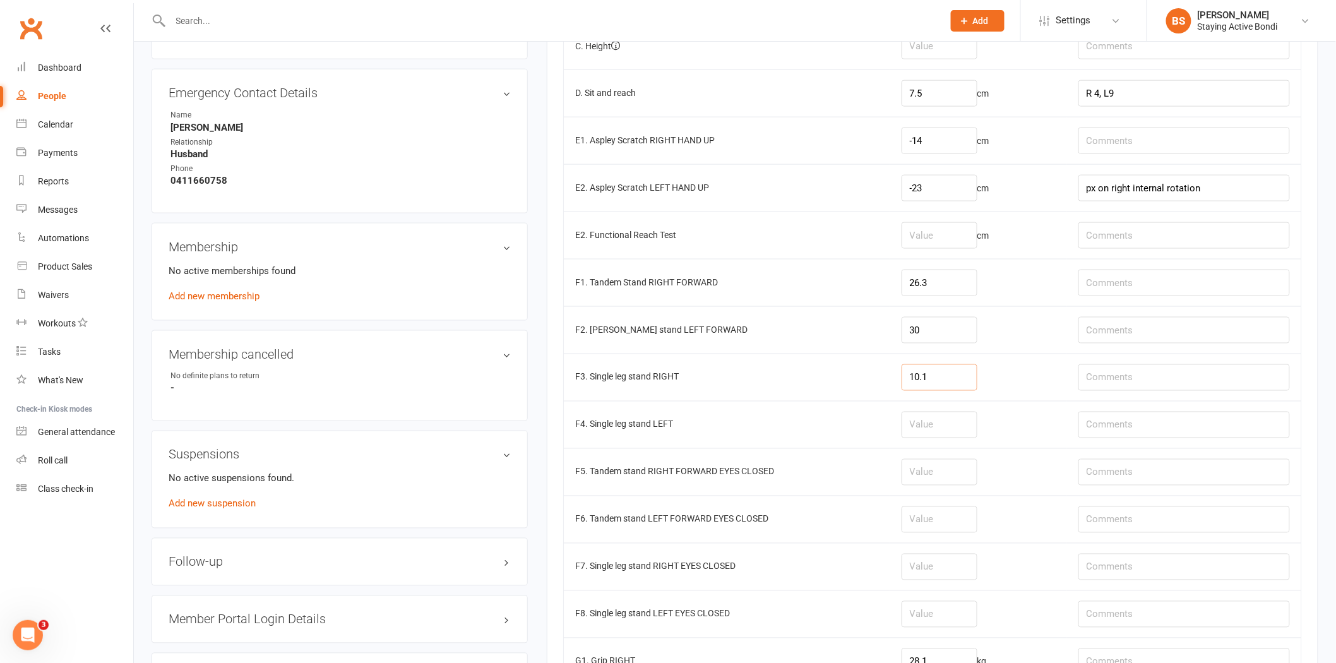
click at [936, 385] on input "10.1" at bounding box center [939, 377] width 76 height 27
click at [946, 428] on input "number" at bounding box center [939, 425] width 76 height 27
type input "10.1"
click at [950, 376] on input "number" at bounding box center [939, 377] width 76 height 27
click at [987, 390] on td at bounding box center [978, 376] width 177 height 47
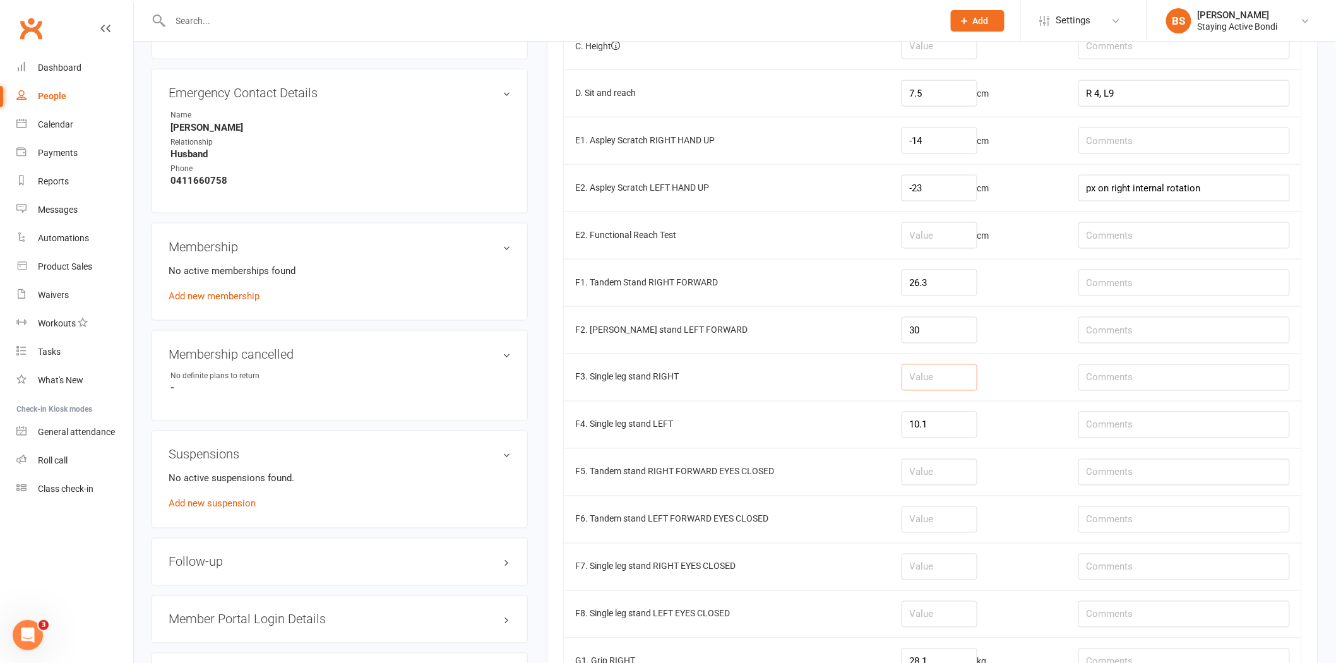
click at [929, 372] on input "number" at bounding box center [939, 377] width 76 height 27
click at [930, 379] on input "number" at bounding box center [939, 377] width 76 height 27
type input "20.3"
click at [955, 480] on input "number" at bounding box center [939, 472] width 76 height 27
click at [947, 513] on input "number" at bounding box center [939, 519] width 76 height 27
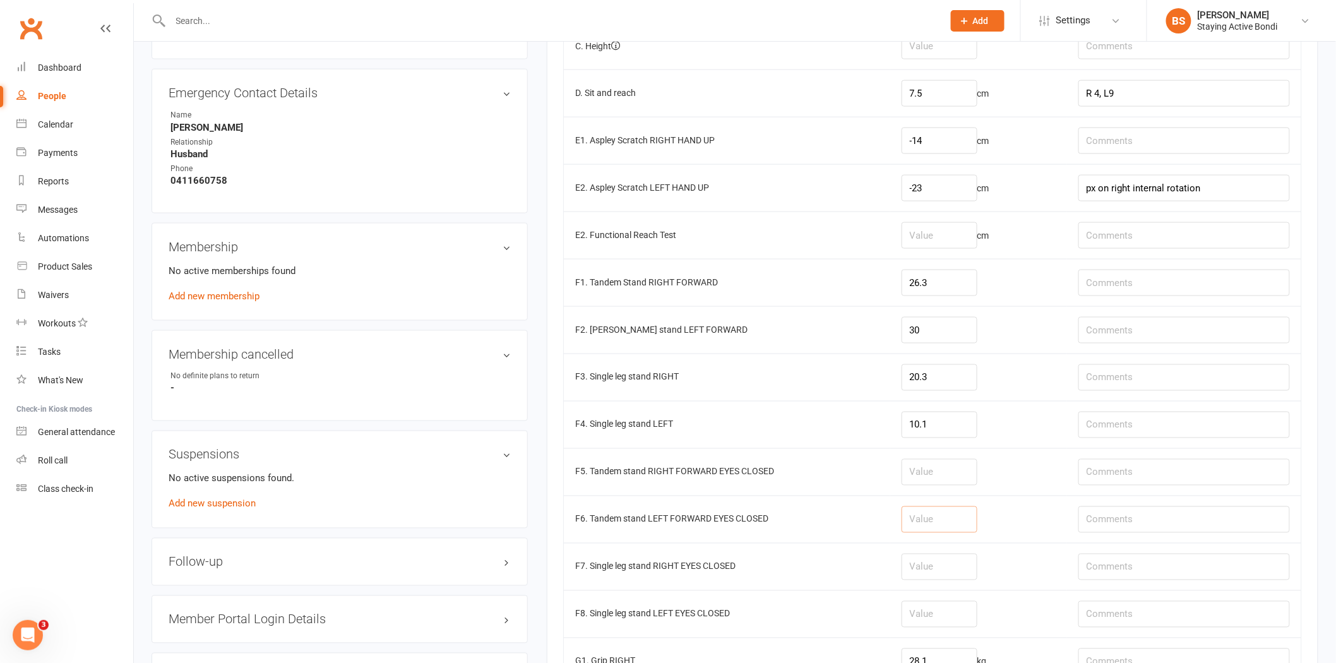
click at [949, 519] on input "number" at bounding box center [939, 519] width 76 height 27
type input "12.5"
click at [947, 474] on input "number" at bounding box center [939, 472] width 76 height 27
click at [930, 478] on input "number" at bounding box center [939, 472] width 76 height 27
type input "6.4"
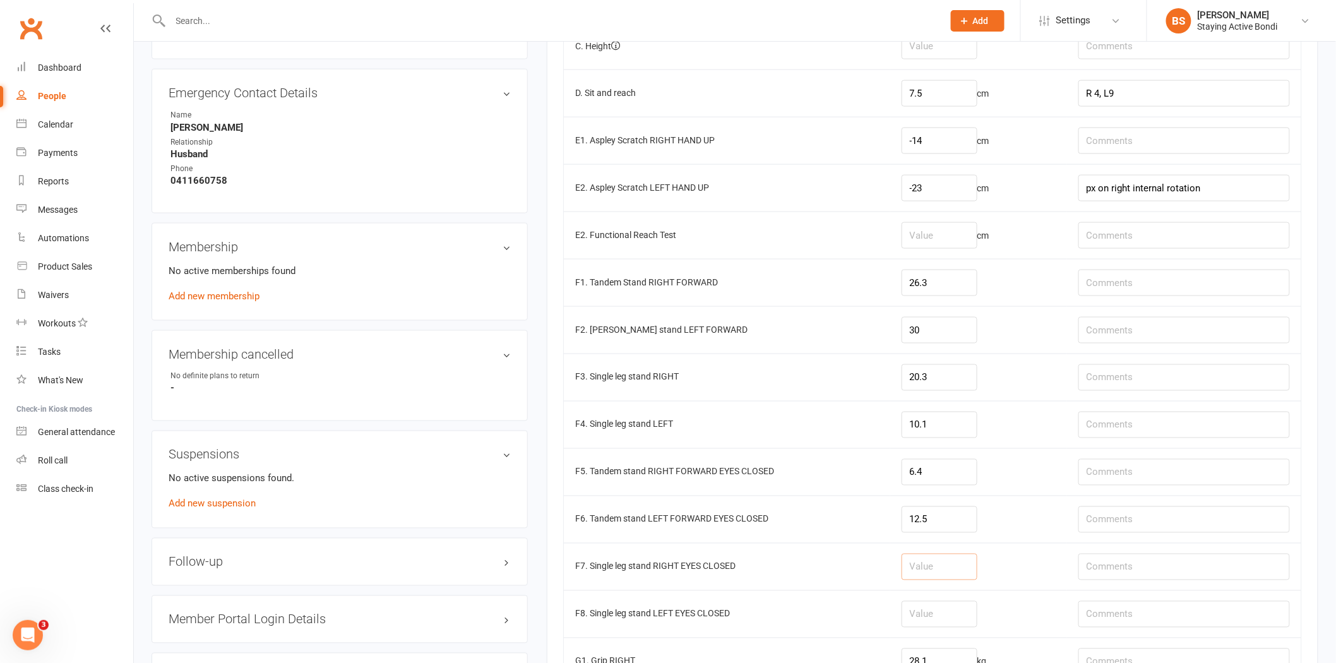
click at [951, 569] on input "number" at bounding box center [939, 567] width 76 height 27
click at [942, 576] on input "number" at bounding box center [939, 567] width 76 height 27
click at [938, 584] on td at bounding box center [978, 566] width 177 height 47
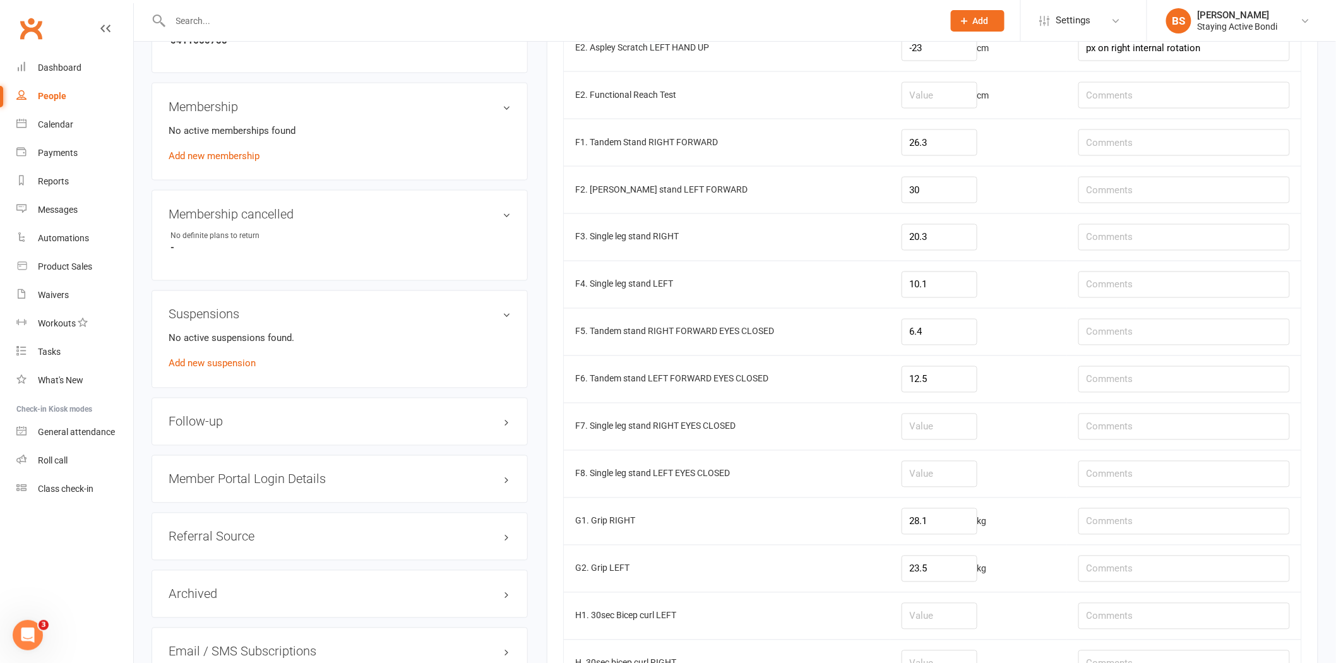
scroll to position [841, 0]
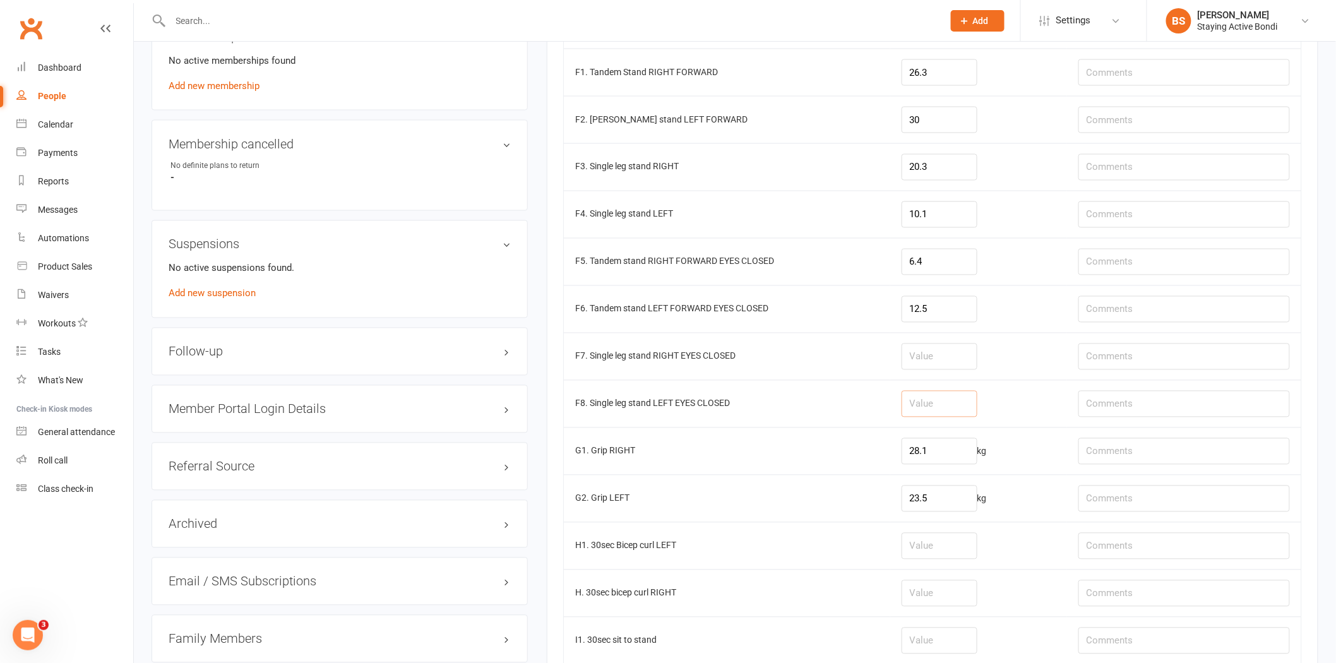
click at [934, 403] on input "number" at bounding box center [939, 404] width 76 height 27
click at [939, 348] on input "number" at bounding box center [939, 356] width 76 height 27
click at [930, 455] on input "28.1" at bounding box center [939, 451] width 76 height 27
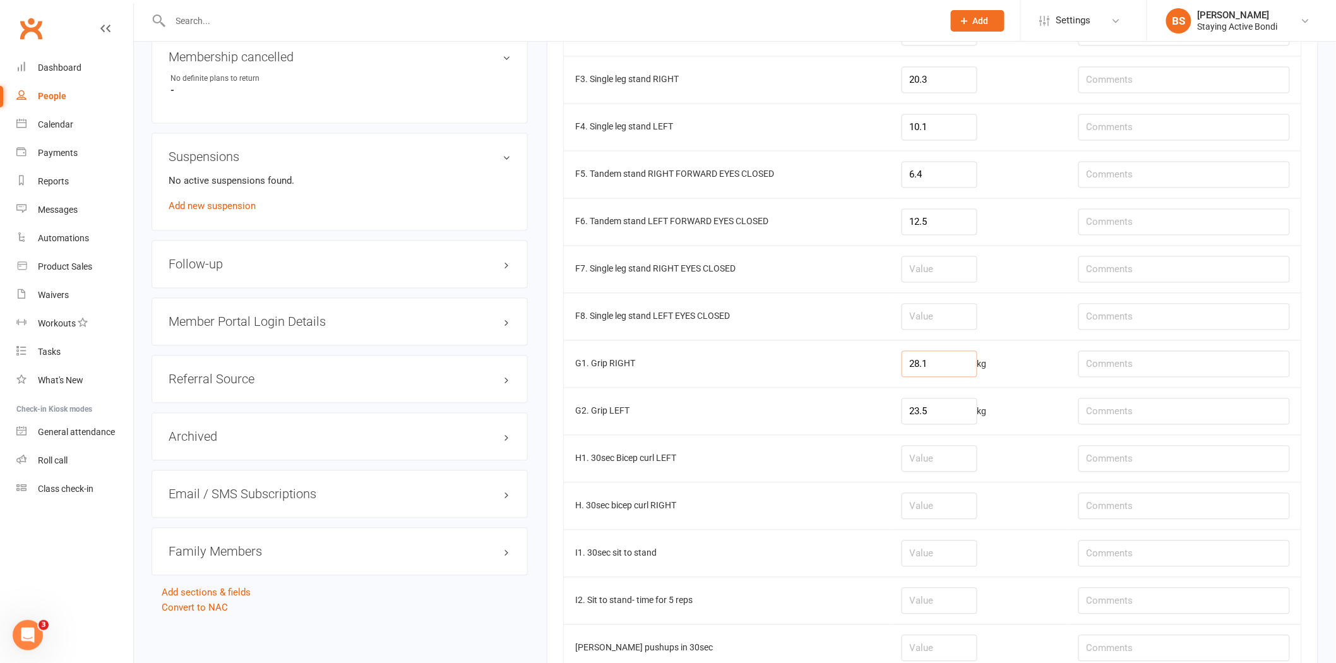
scroll to position [982, 0]
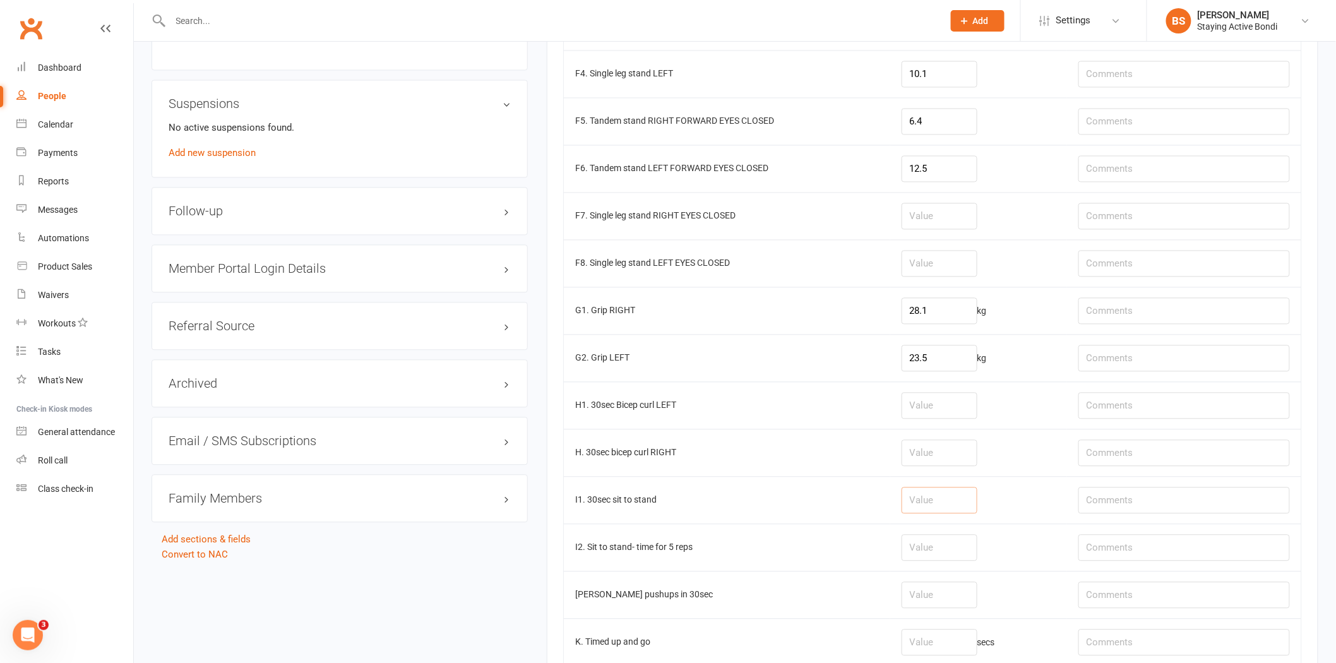
click at [942, 497] on input "number" at bounding box center [939, 500] width 76 height 27
click at [929, 511] on input "number" at bounding box center [939, 500] width 76 height 27
type input "10"
click at [925, 553] on input "number" at bounding box center [939, 548] width 76 height 27
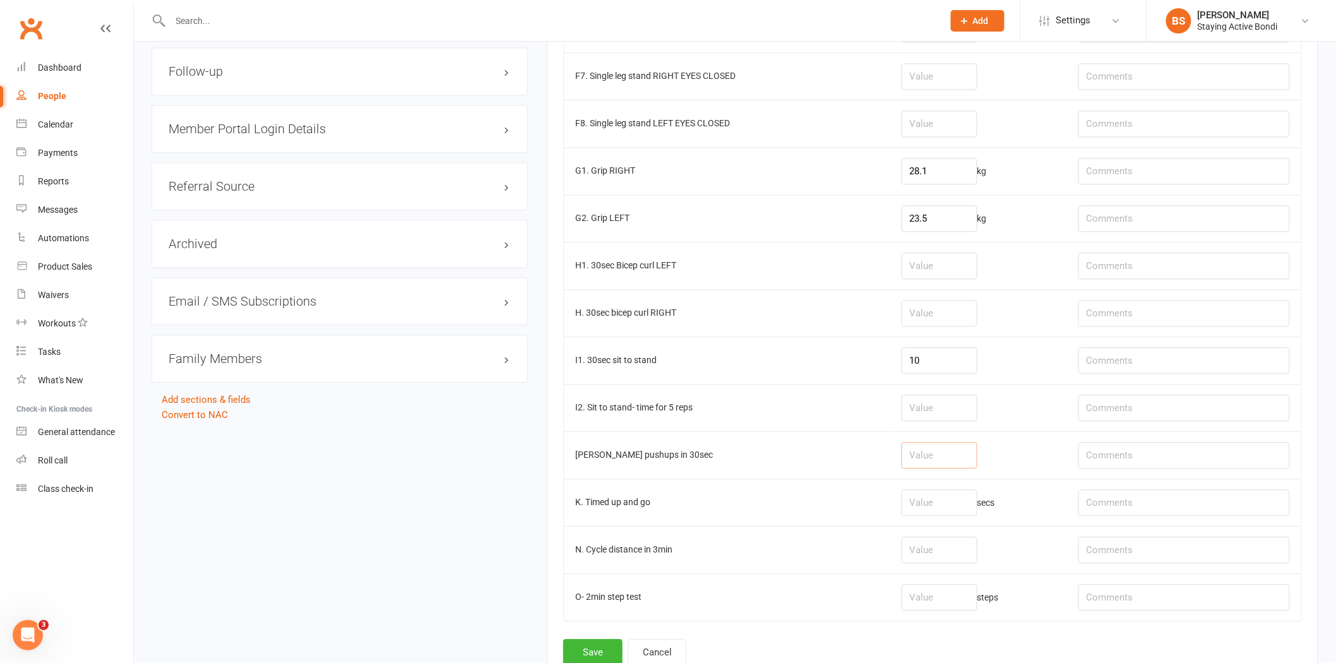
click at [930, 453] on input "number" at bounding box center [939, 455] width 76 height 27
click at [942, 510] on input "number" at bounding box center [939, 502] width 76 height 27
click at [958, 446] on input "number" at bounding box center [939, 455] width 76 height 27
click at [947, 501] on input "number" at bounding box center [939, 502] width 76 height 27
click at [958, 454] on input "number" at bounding box center [939, 455] width 76 height 27
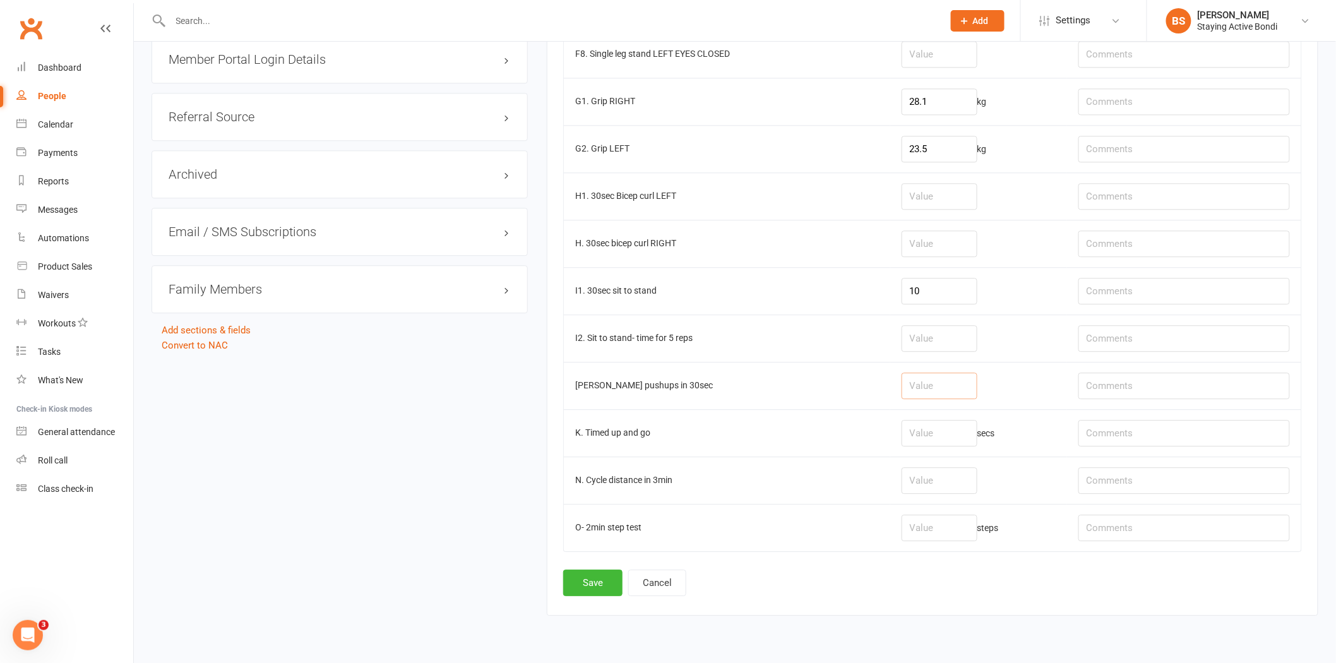
scroll to position [1192, 0]
click at [945, 484] on input "number" at bounding box center [939, 479] width 76 height 27
click at [949, 339] on input "number" at bounding box center [939, 337] width 76 height 27
click at [937, 439] on input "number" at bounding box center [939, 432] width 76 height 27
click at [951, 395] on input "number" at bounding box center [939, 385] width 76 height 27
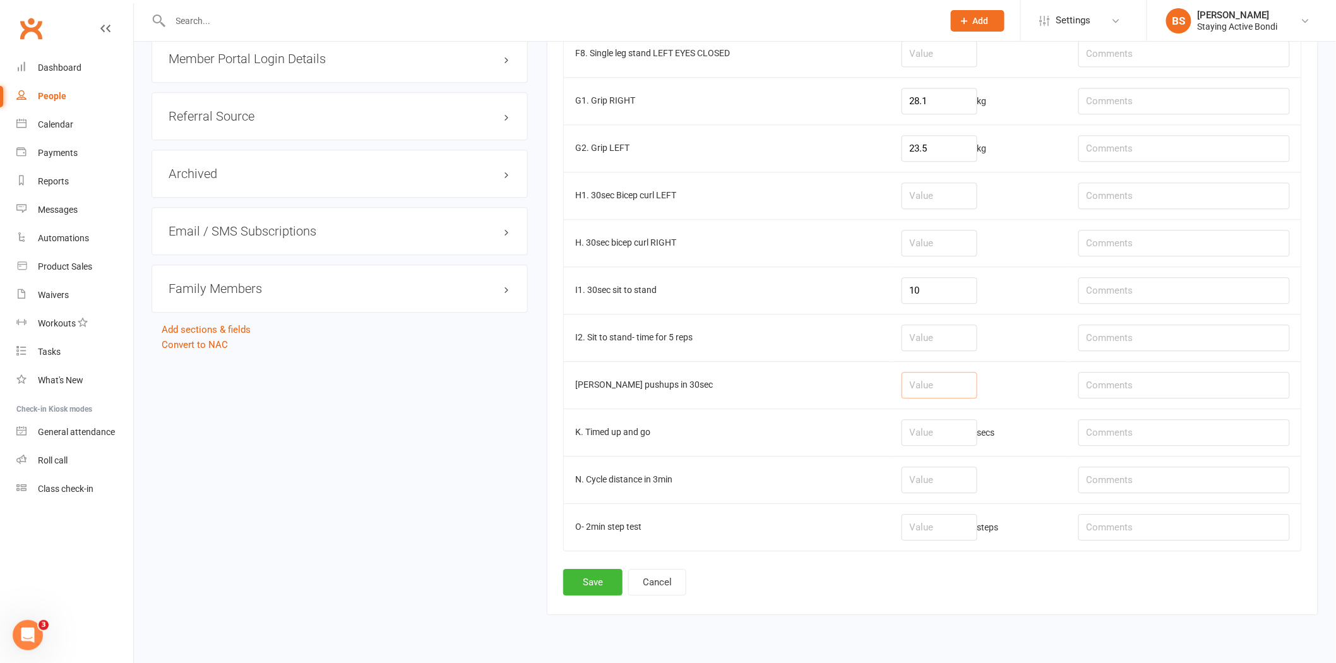
click at [946, 386] on input "number" at bounding box center [939, 385] width 76 height 27
type input "17"
click at [917, 273] on td "10" at bounding box center [978, 289] width 177 height 47
click at [924, 286] on input "10" at bounding box center [939, 290] width 76 height 27
click at [922, 521] on input "number" at bounding box center [939, 527] width 76 height 27
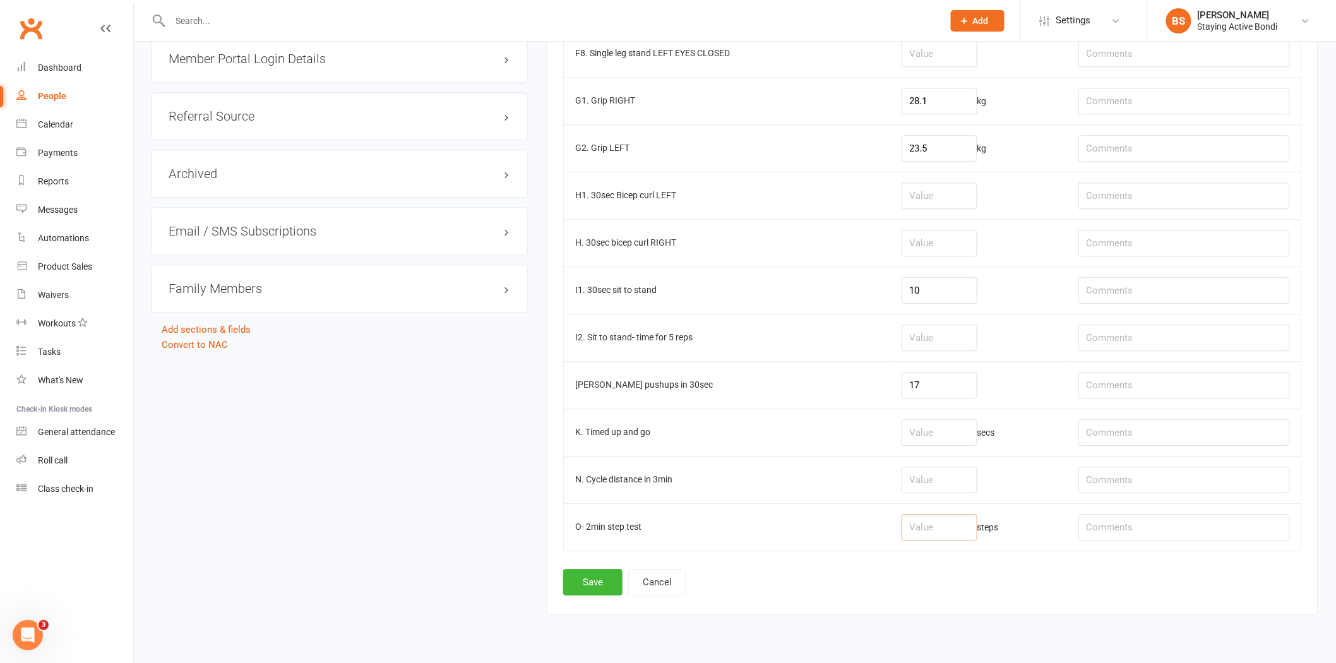
scroll to position [701, 0]
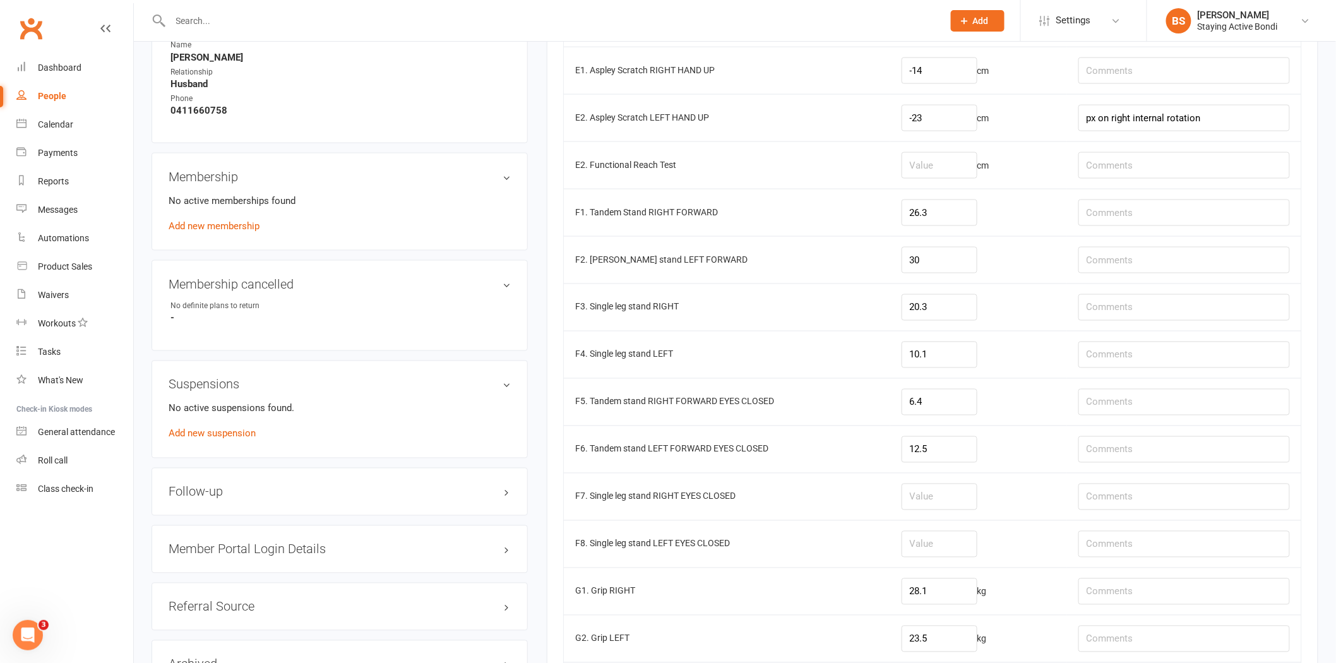
click at [987, 319] on td "20.3" at bounding box center [978, 306] width 177 height 47
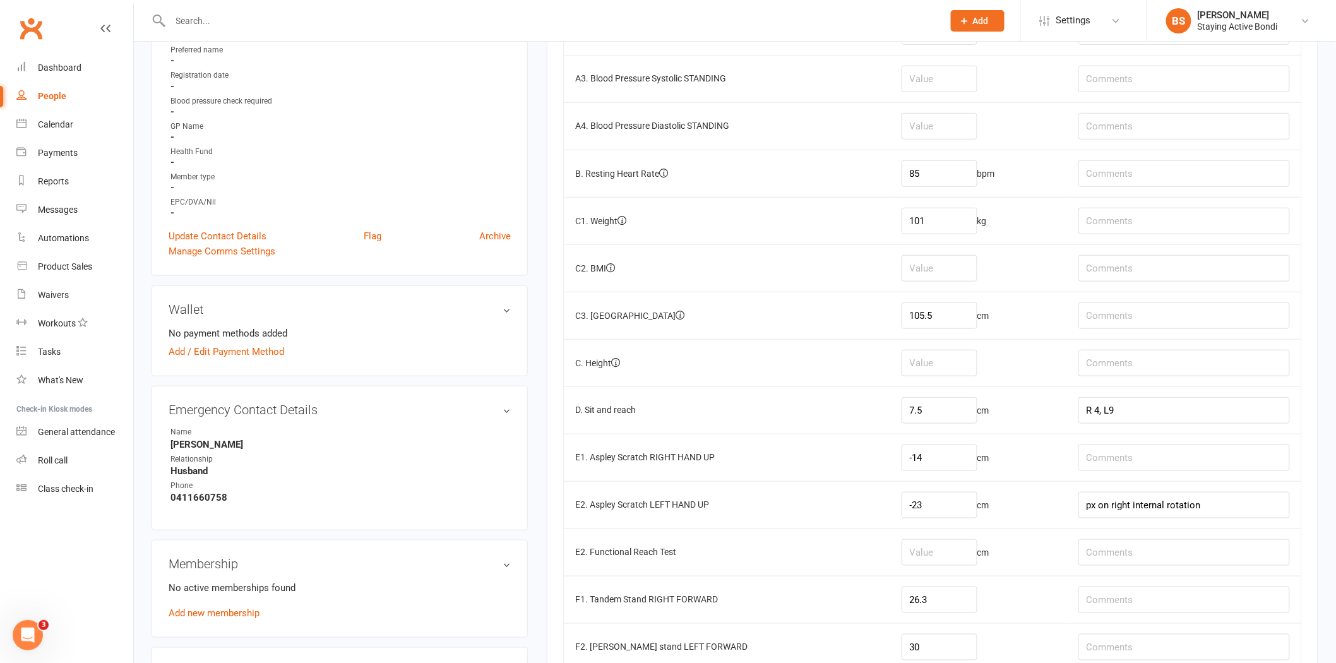
scroll to position [280, 0]
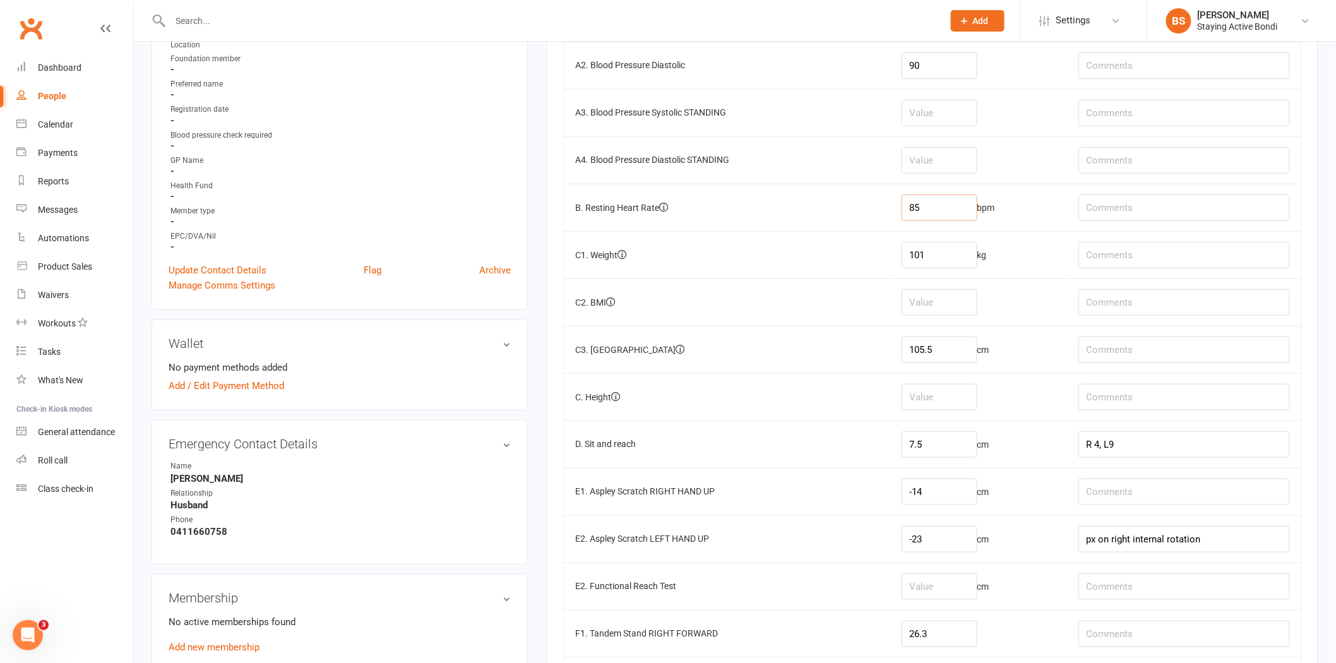
click at [918, 213] on input "85" at bounding box center [939, 207] width 76 height 27
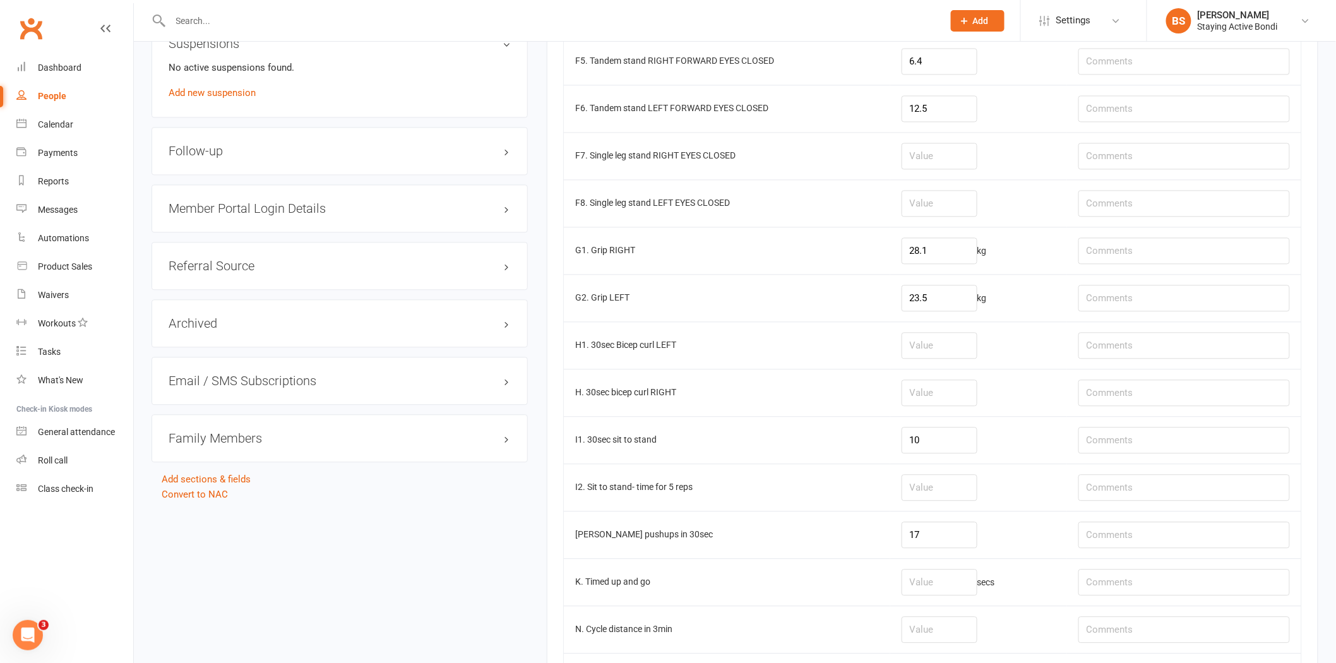
scroll to position [1052, 0]
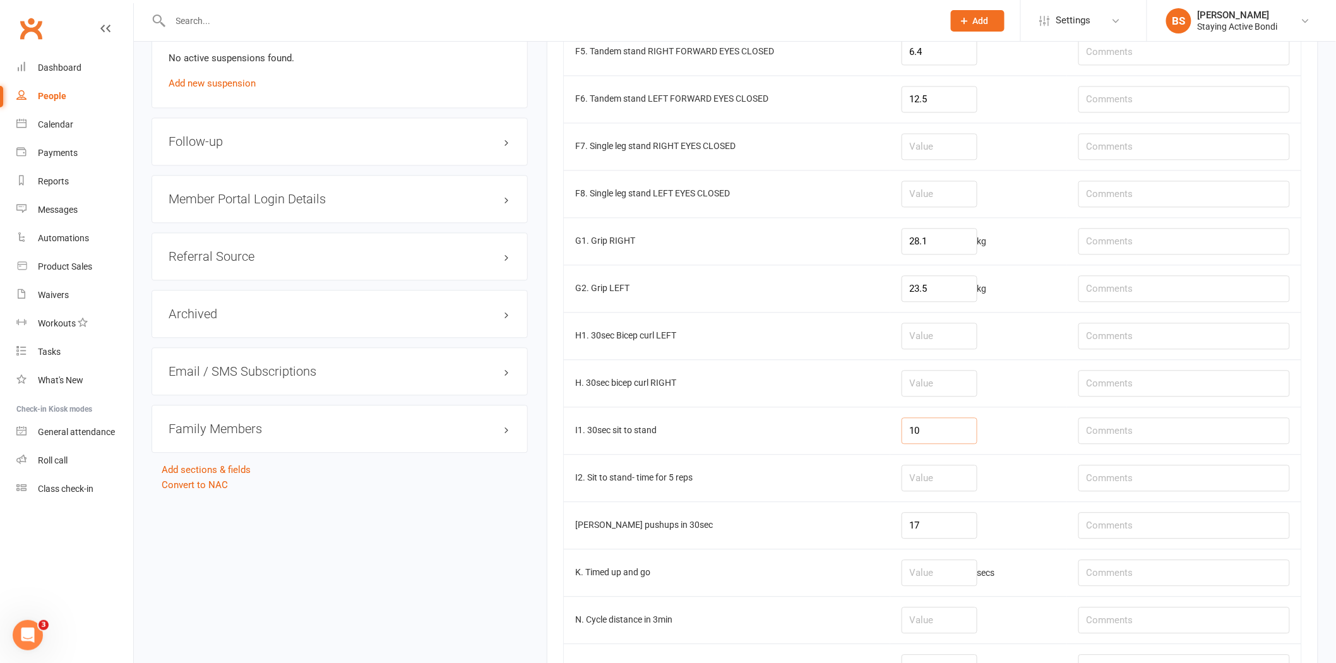
click at [939, 433] on input "10" at bounding box center [939, 430] width 76 height 27
click at [955, 439] on input "10" at bounding box center [939, 430] width 76 height 27
click at [1121, 434] on input "text" at bounding box center [1183, 430] width 211 height 27
type input "10.5"
click at [1038, 482] on td at bounding box center [978, 477] width 177 height 47
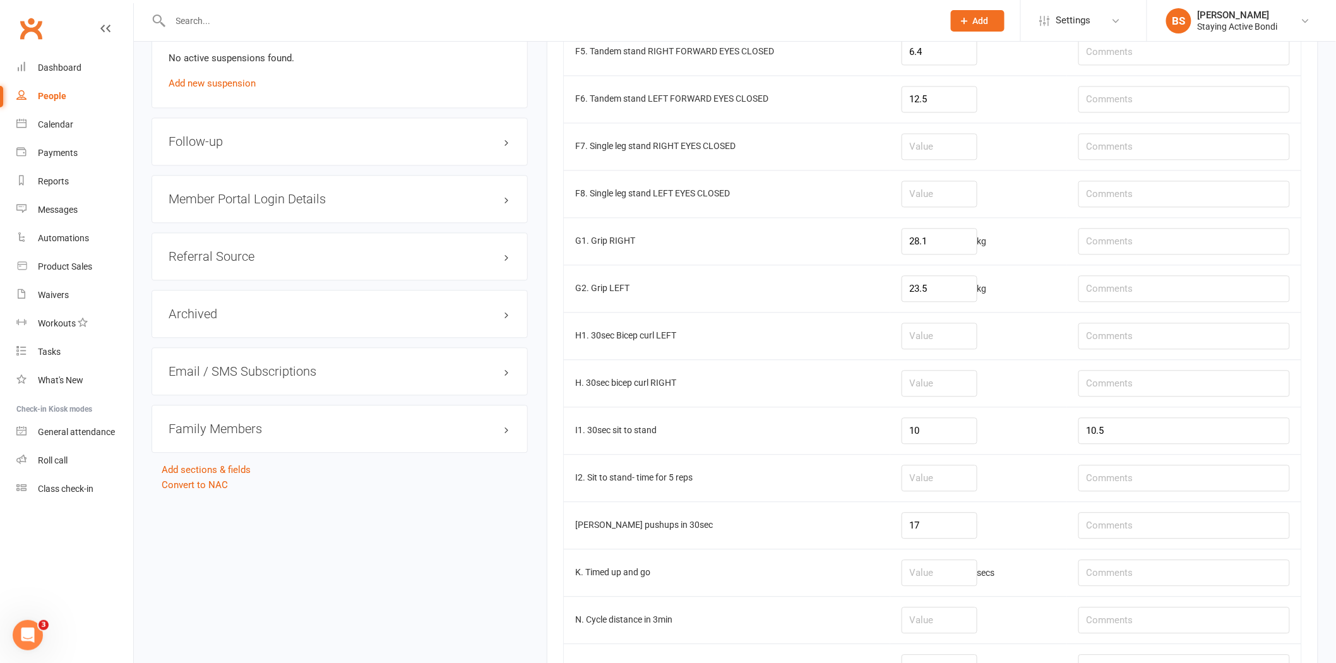
scroll to position [1230, 0]
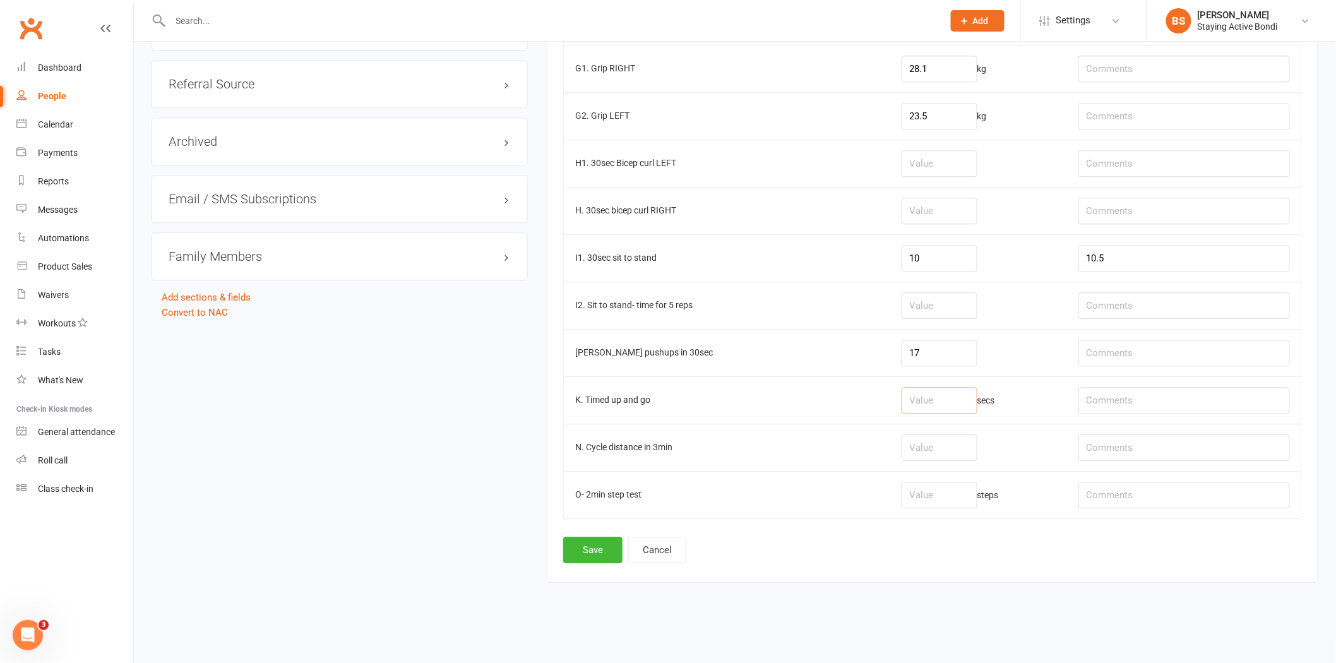
click at [954, 400] on input "number" at bounding box center [939, 400] width 76 height 27
click at [937, 456] on input "number" at bounding box center [939, 447] width 76 height 27
click at [1145, 444] on input "text" at bounding box center [1183, 447] width 211 height 27
click at [939, 446] on input "0.75" at bounding box center [939, 447] width 76 height 27
type input "0.76"
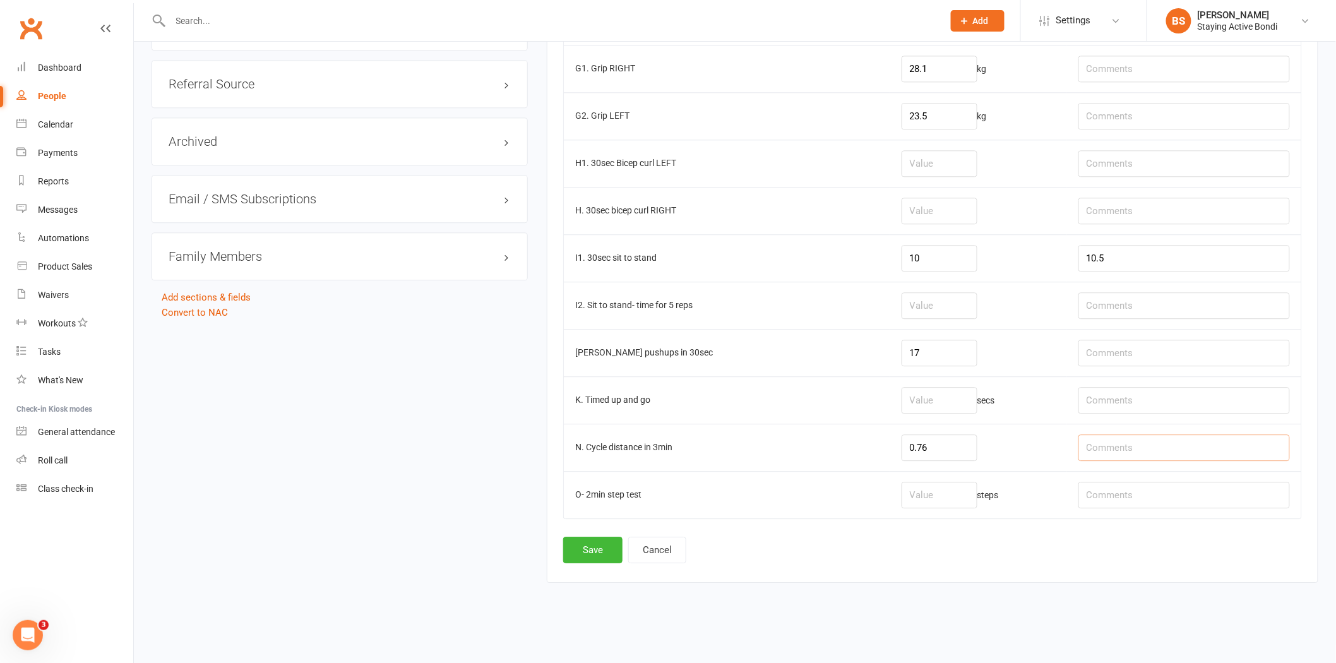
click at [1114, 438] on input "text" at bounding box center [1183, 447] width 211 height 27
click at [1130, 446] on input "text" at bounding box center [1183, 447] width 211 height 27
click at [1144, 450] on input "text" at bounding box center [1183, 447] width 211 height 27
type input "H14, L3 (bike in ex area)"
click at [590, 546] on button "Save" at bounding box center [592, 550] width 59 height 27
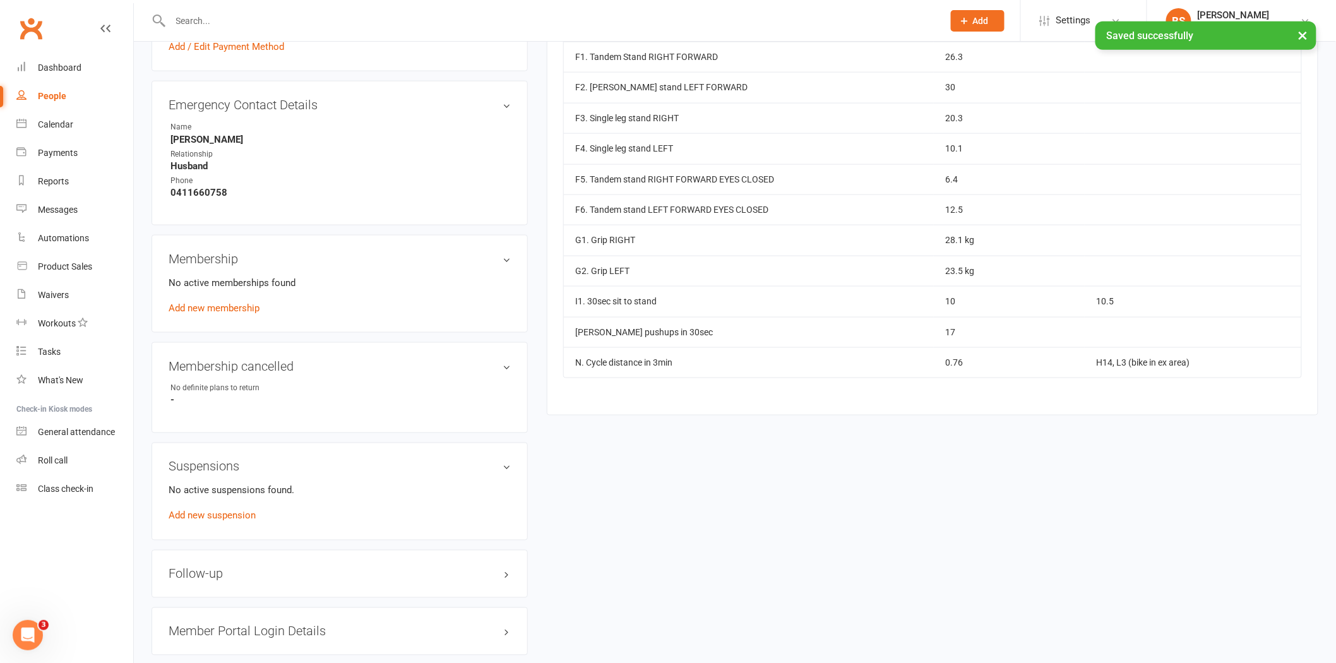
scroll to position [631, 0]
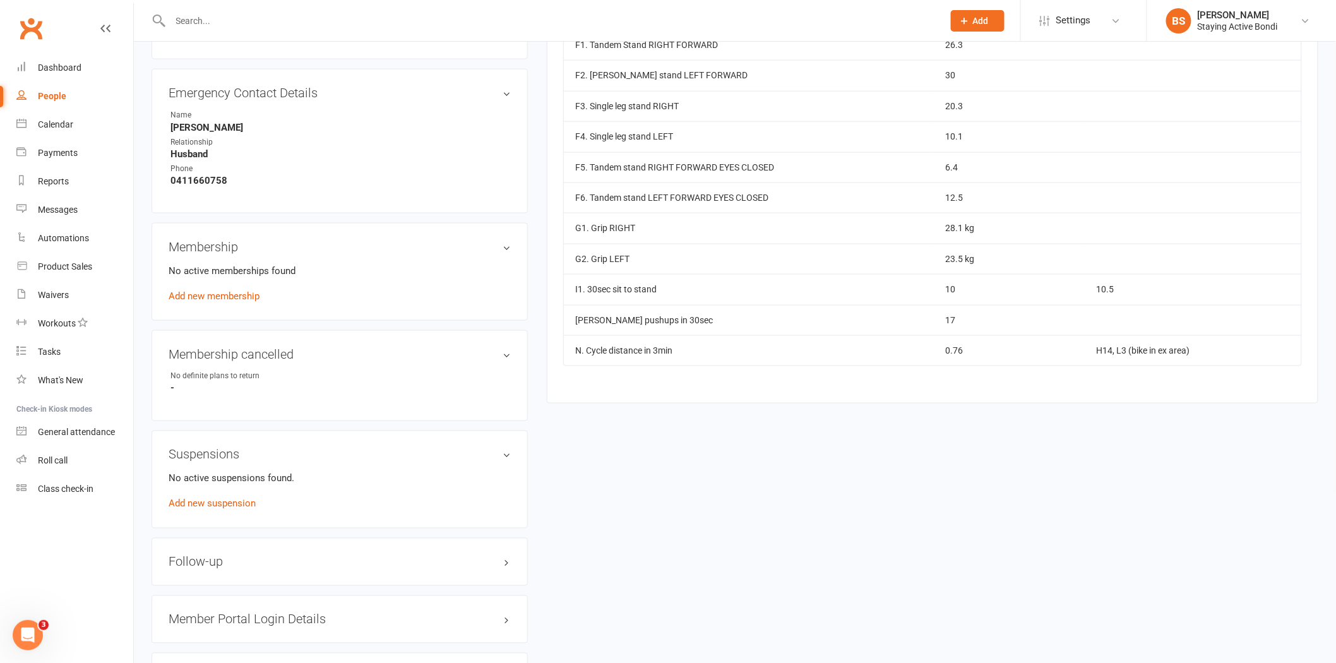
click at [992, 445] on div "upload photo Joanna Wilson Added 11 August, 2025 Cancelled member 68 years old …" at bounding box center [734, 170] width 1185 height 1485
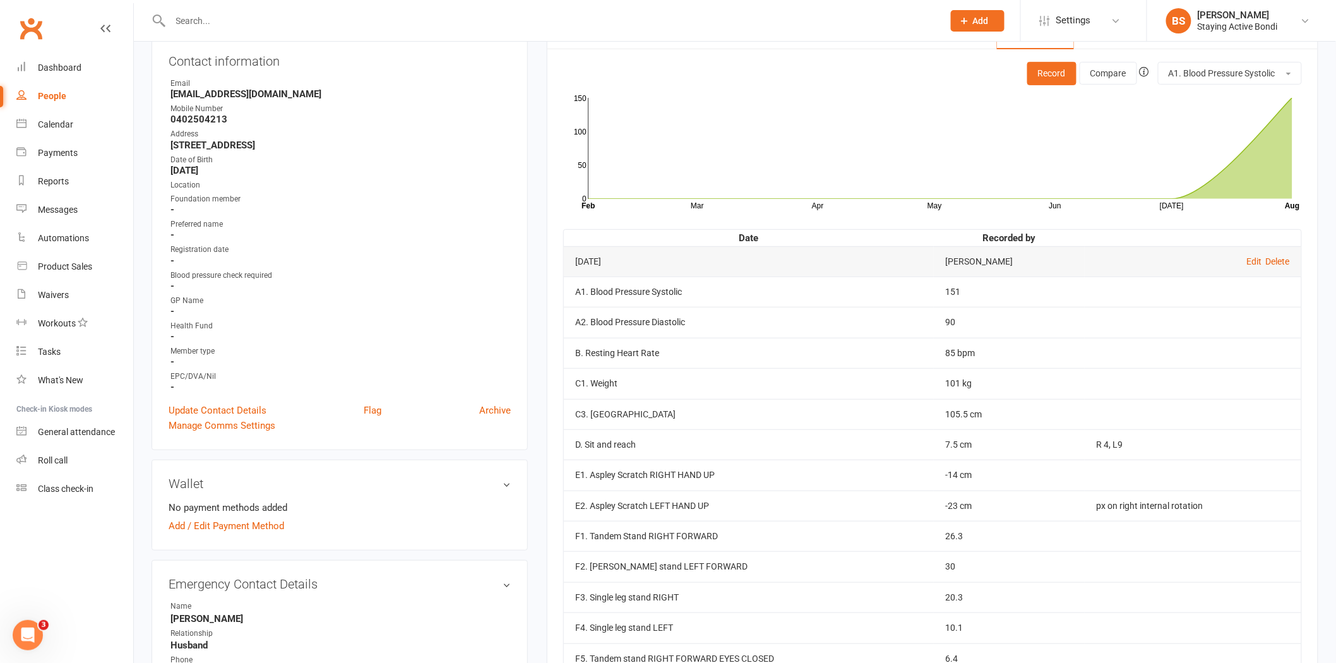
scroll to position [0, 0]
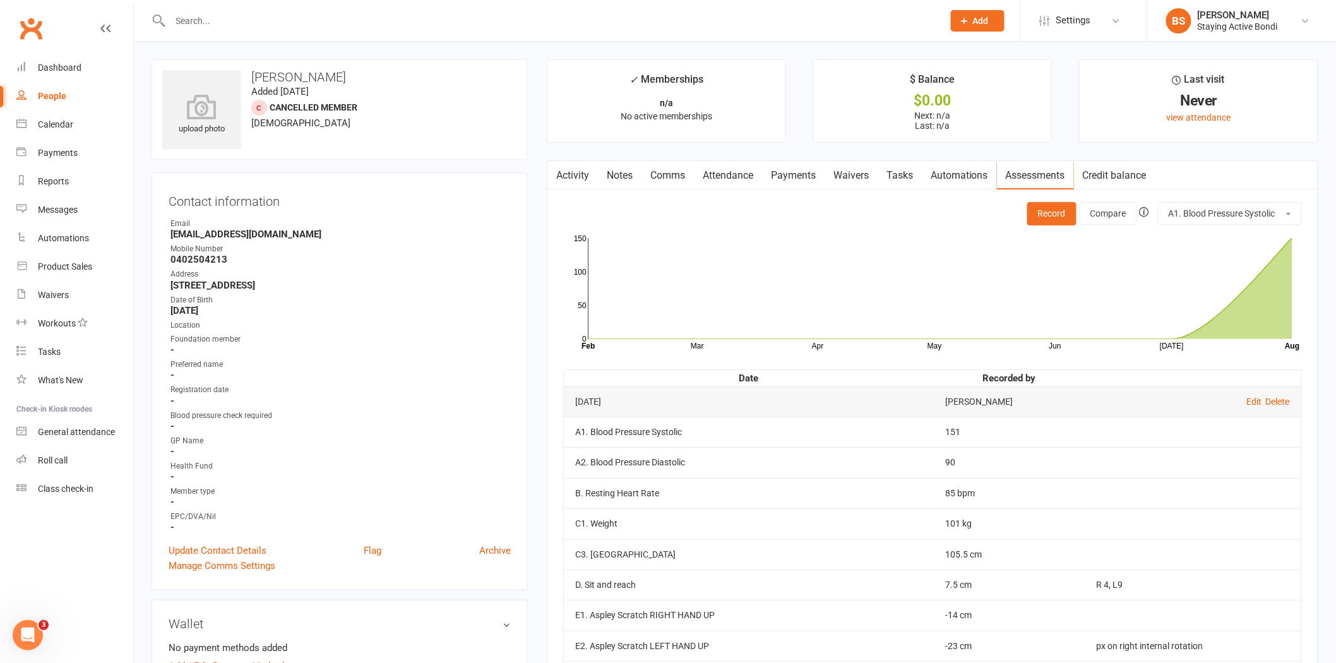
click at [446, 25] on input "text" at bounding box center [551, 21] width 768 height 18
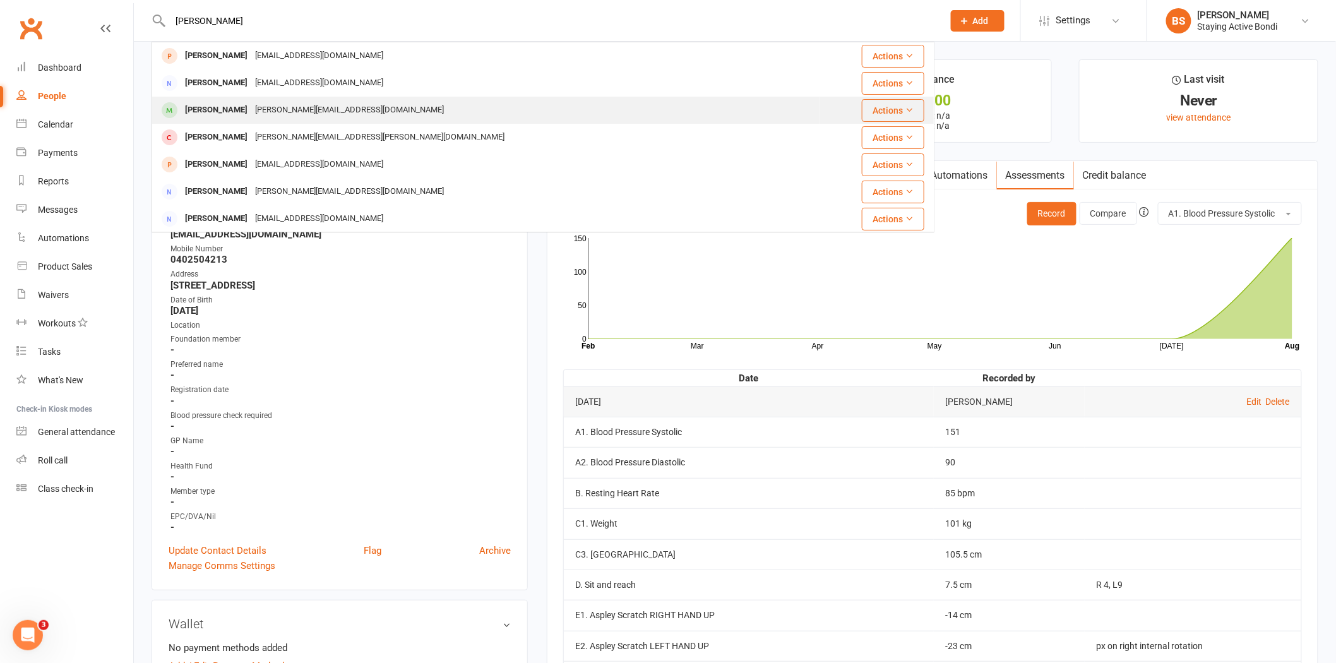
type input "carolyn"
click at [343, 110] on div "carolynannecox@gmail.com" at bounding box center [349, 110] width 196 height 18
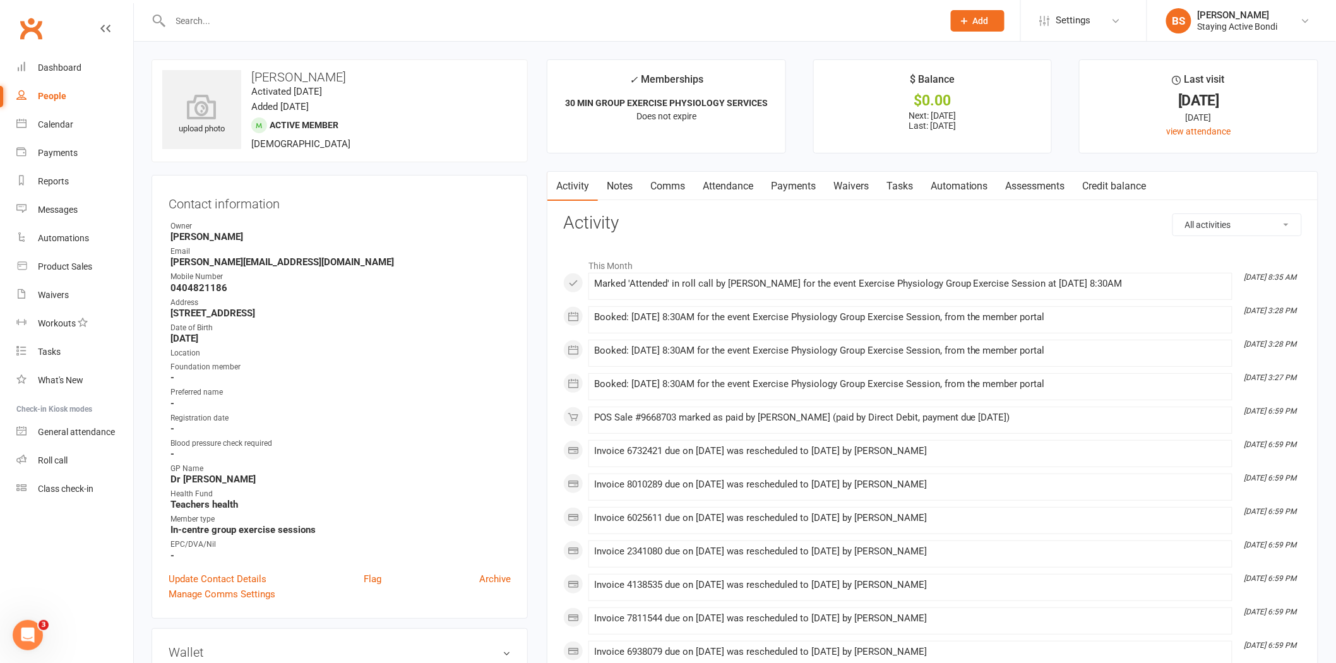
click at [1033, 187] on link "Assessments" at bounding box center [1035, 186] width 77 height 29
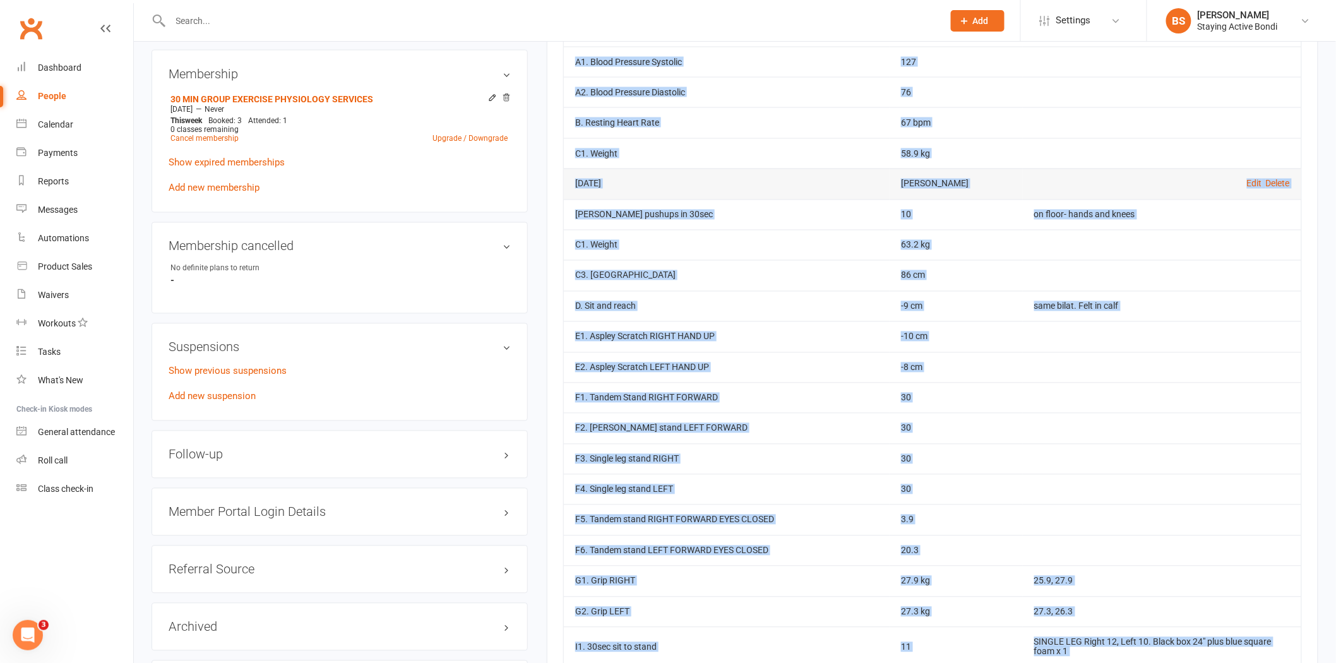
scroll to position [947, 0]
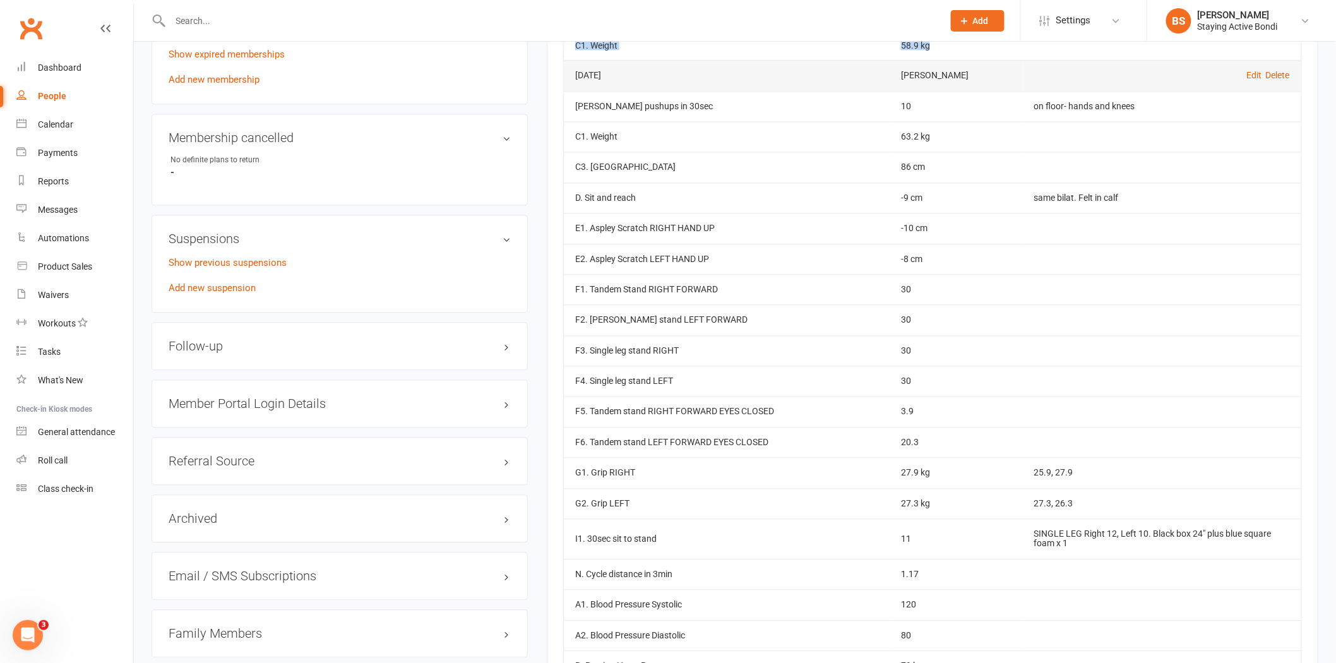
drag, startPoint x: 573, startPoint y: 88, endPoint x: 1064, endPoint y: 53, distance: 492.4
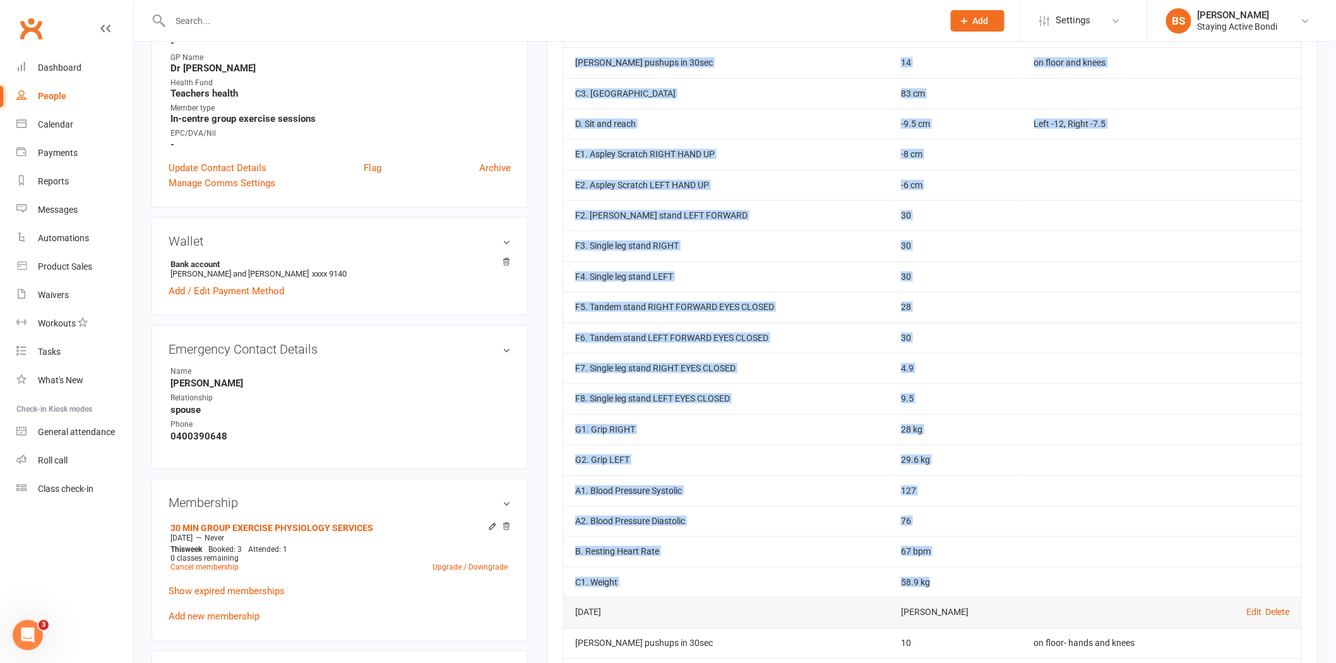
scroll to position [316, 0]
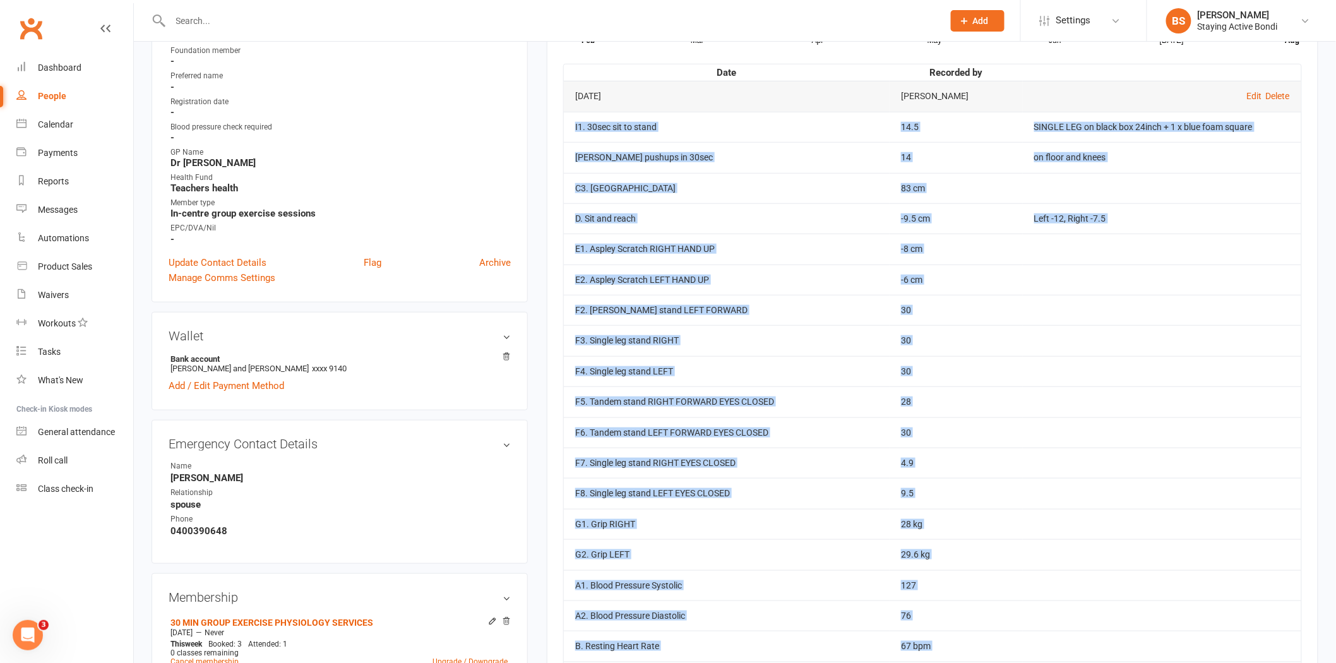
copy tbody "I1. 30sec sit to stand 14.5 SINGLE LEG on black box 24inch + 1 x blue foam squa…"
click at [610, 241] on td "E1. Aspley Scratch RIGHT HAND UP" at bounding box center [727, 249] width 326 height 30
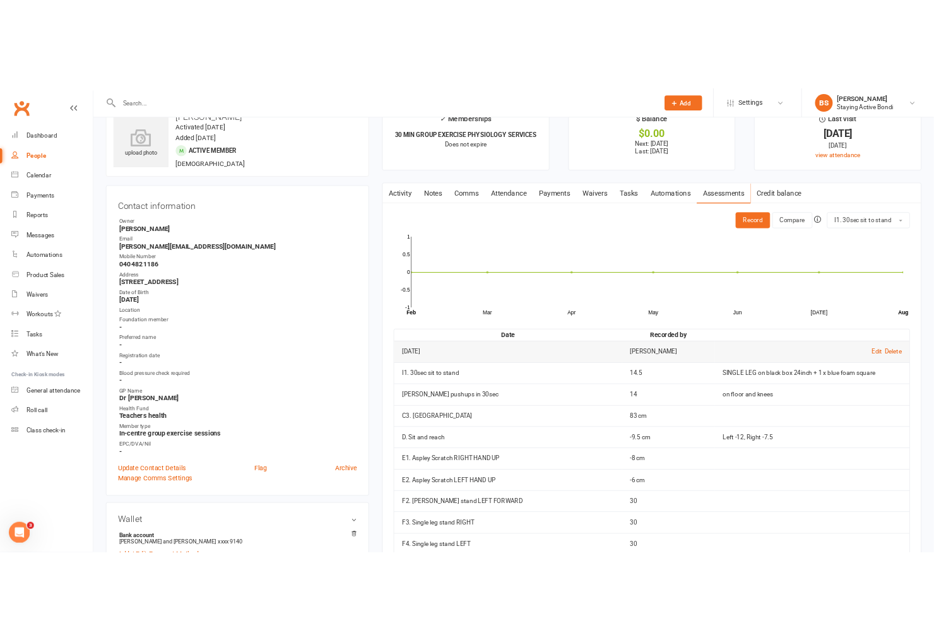
scroll to position [0, 0]
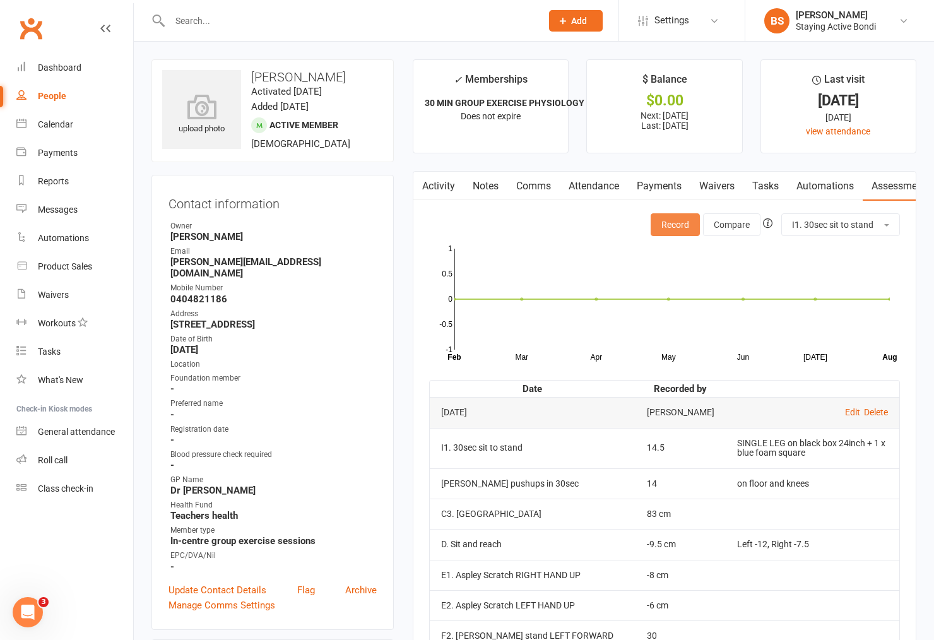
click at [677, 221] on button "Record" at bounding box center [675, 224] width 49 height 23
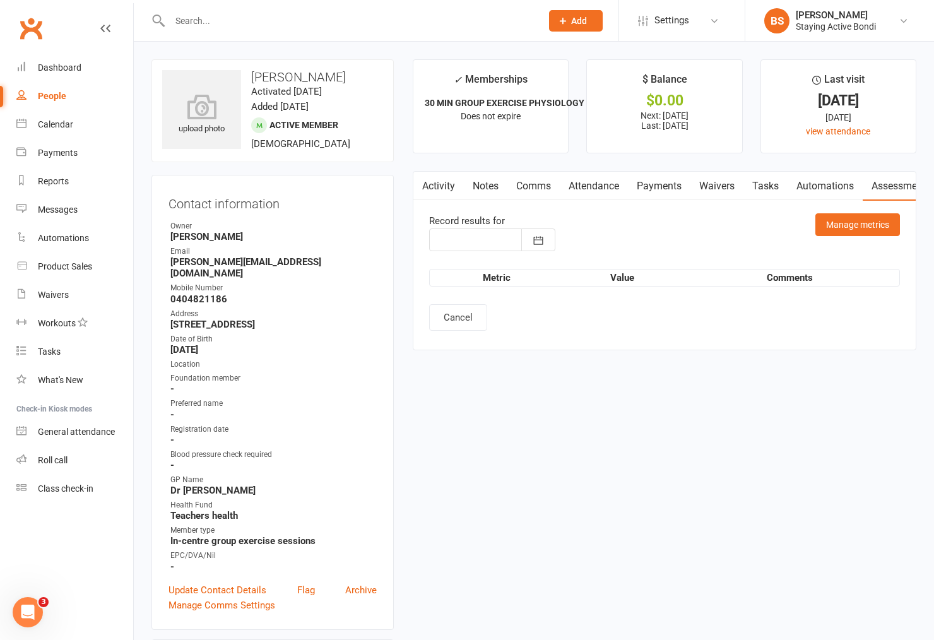
type input "12 Aug 2025"
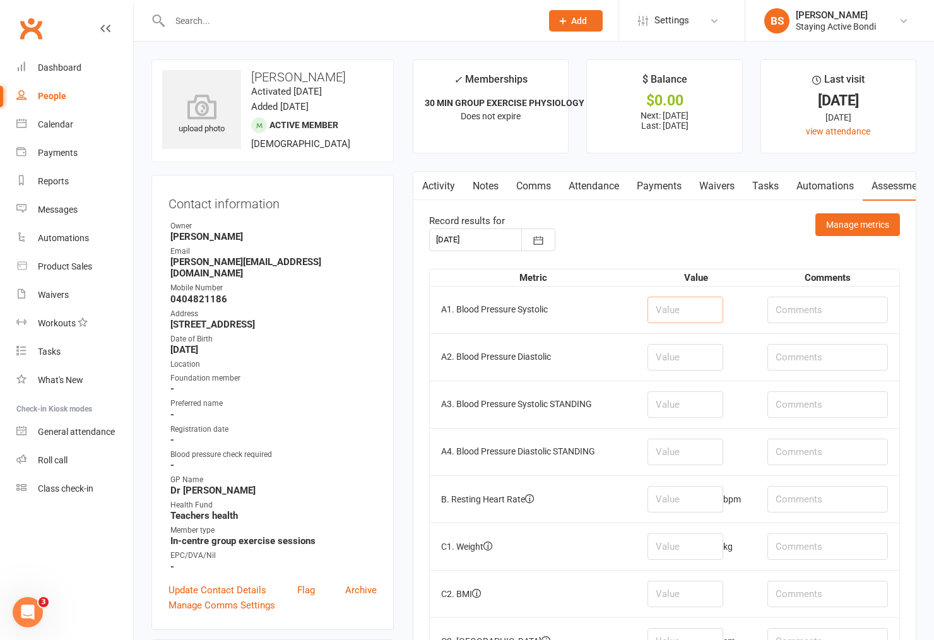
click at [710, 305] on input "number" at bounding box center [686, 310] width 76 height 27
type input "122"
click at [701, 360] on input "number" at bounding box center [686, 357] width 76 height 27
type input "72"
click at [674, 401] on input "number" at bounding box center [686, 404] width 76 height 27
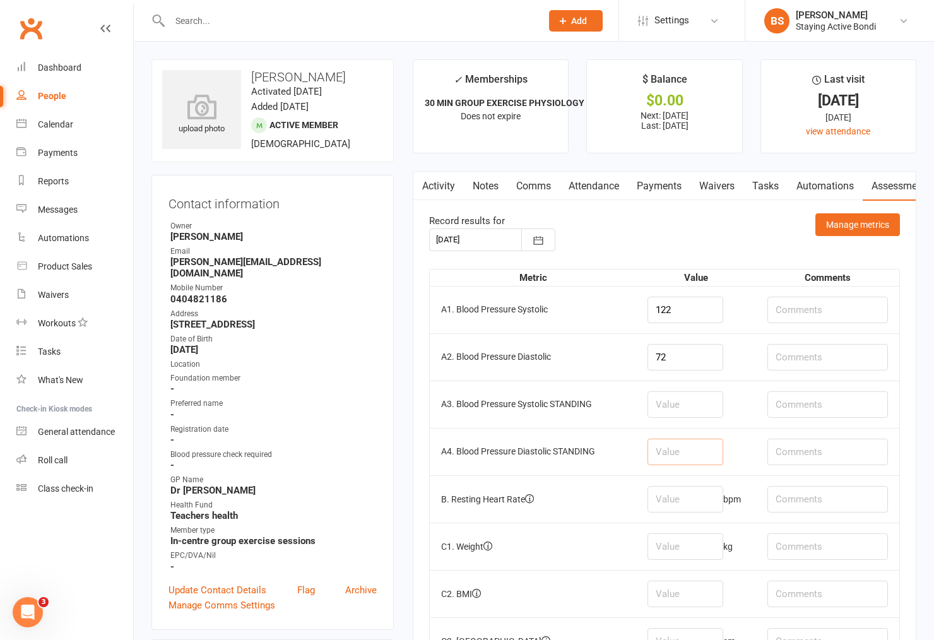
click at [682, 462] on input "number" at bounding box center [686, 452] width 76 height 27
click at [678, 499] on input "number" at bounding box center [686, 499] width 76 height 27
click at [674, 501] on input "number" at bounding box center [686, 499] width 76 height 27
type input "69"
click at [704, 452] on input "number" at bounding box center [686, 452] width 76 height 27
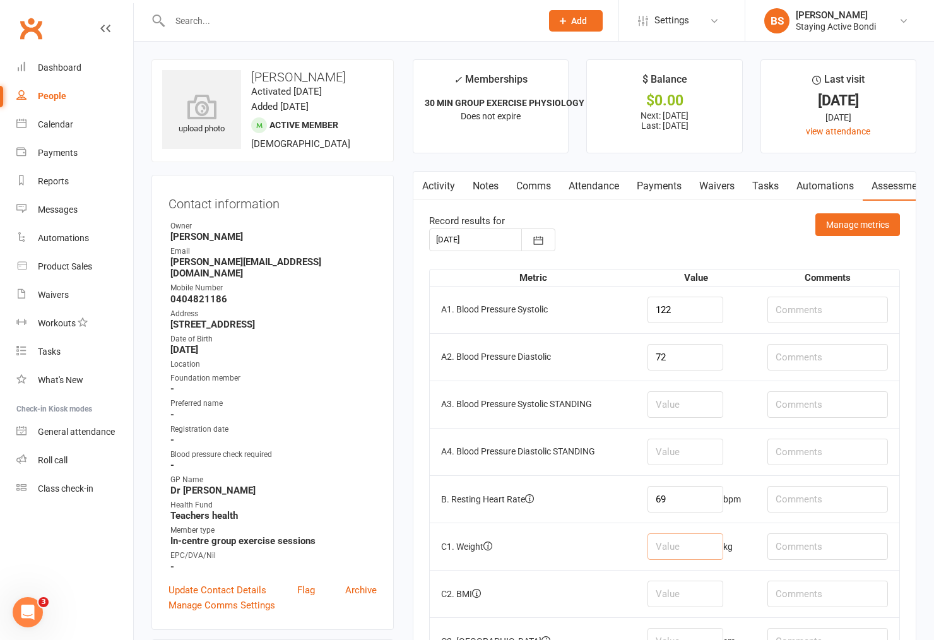
click at [693, 545] on input "number" at bounding box center [686, 546] width 76 height 27
type input "61.2"
click at [589, 551] on td "C1. Weight" at bounding box center [533, 546] width 206 height 47
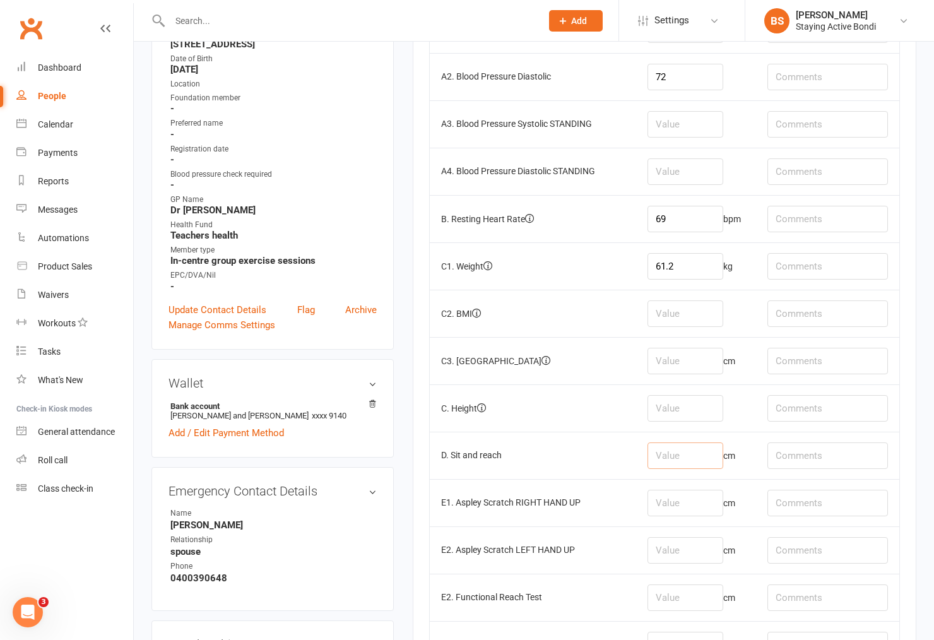
click at [686, 458] on input "number" at bounding box center [686, 455] width 76 height 27
click at [793, 450] on input "text" at bounding box center [828, 455] width 121 height 27
type input "-"
click at [815, 456] on input "L -6, R -2.5" at bounding box center [828, 455] width 121 height 27
type input "L -6, R -2.5"
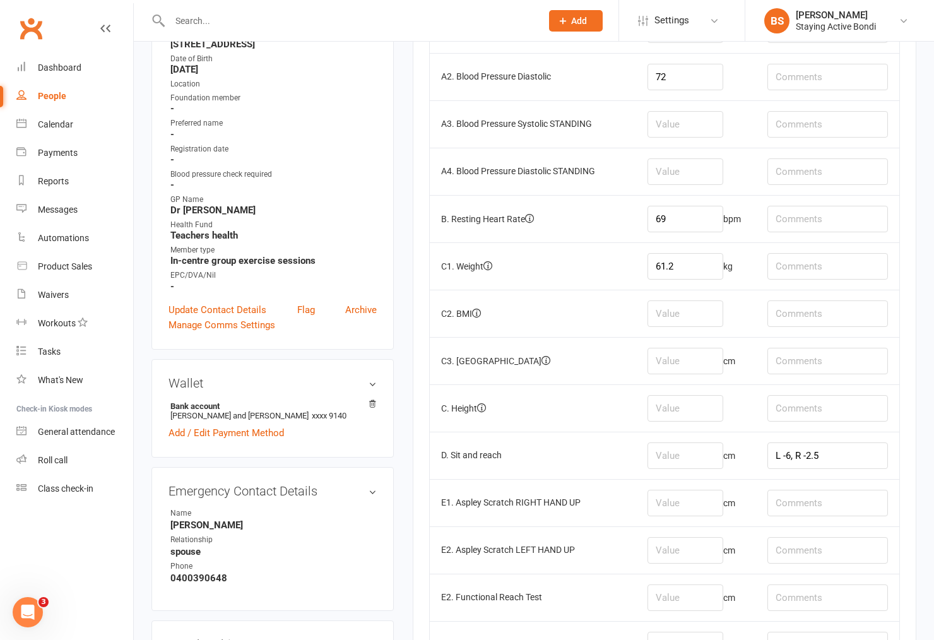
click at [733, 456] on td "cm" at bounding box center [696, 455] width 120 height 47
click at [679, 459] on input "number" at bounding box center [686, 455] width 76 height 27
click at [689, 457] on input "number" at bounding box center [686, 455] width 76 height 27
click at [791, 456] on input "L -6, R -2.5" at bounding box center [828, 455] width 121 height 27
click at [815, 456] on input "L -6, R -2.5" at bounding box center [828, 455] width 121 height 27
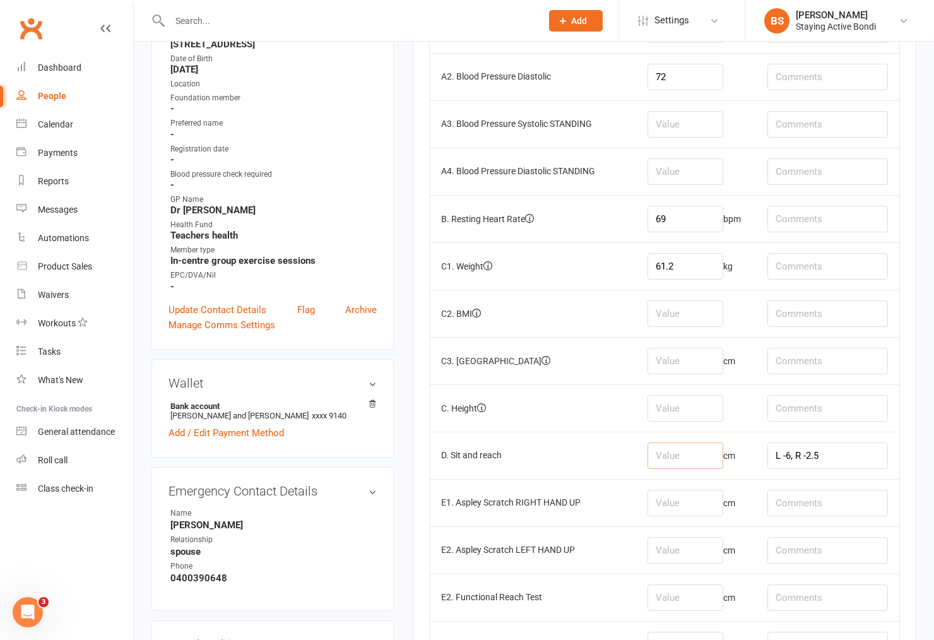
click at [698, 452] on input "number" at bounding box center [686, 455] width 76 height 27
type input "-6"
click at [674, 456] on input "number" at bounding box center [686, 455] width 76 height 27
click at [683, 454] on input "number" at bounding box center [686, 455] width 76 height 27
click at [674, 503] on input "number" at bounding box center [686, 503] width 76 height 27
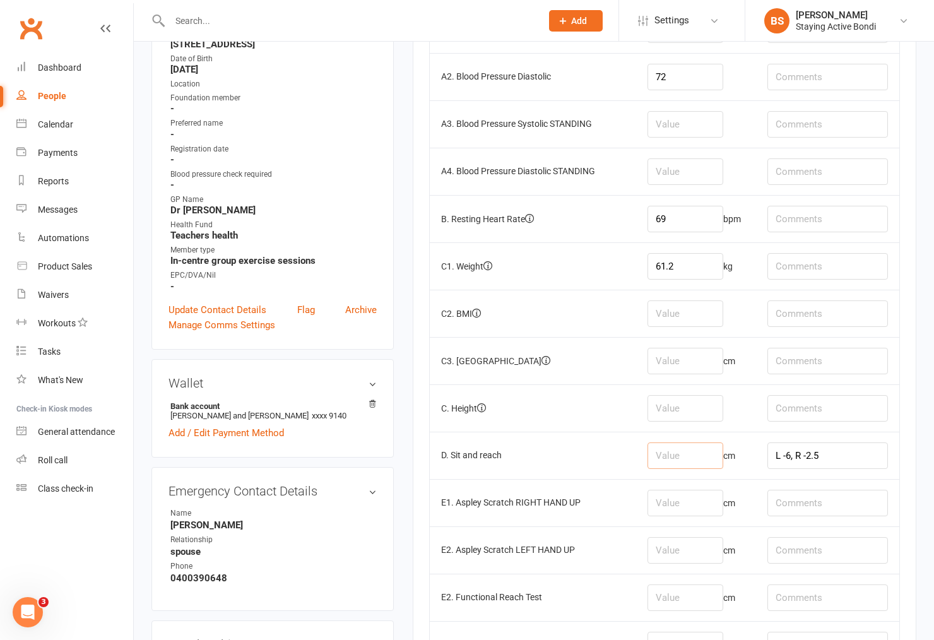
click at [685, 463] on input "number" at bounding box center [686, 455] width 76 height 27
click at [692, 458] on input "number" at bounding box center [686, 455] width 76 height 27
type input "-3"
click at [711, 341] on td "cm" at bounding box center [696, 360] width 120 height 47
click at [701, 369] on input "number" at bounding box center [686, 361] width 76 height 27
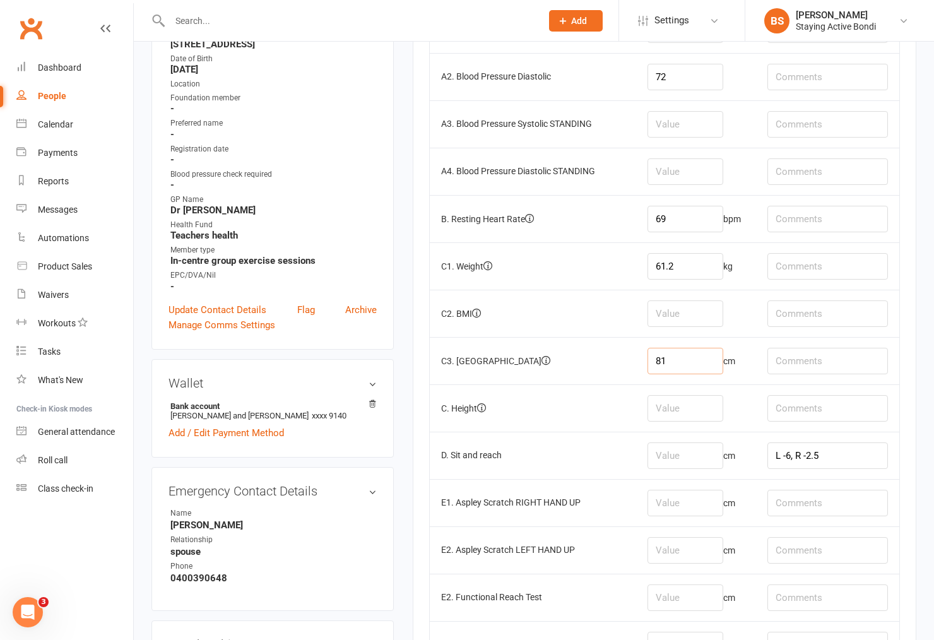
type input "81"
click at [704, 419] on input "number" at bounding box center [686, 408] width 76 height 27
click at [693, 516] on input "number" at bounding box center [686, 503] width 76 height 27
click at [703, 501] on input "-10" at bounding box center [686, 503] width 76 height 27
type input "-10"
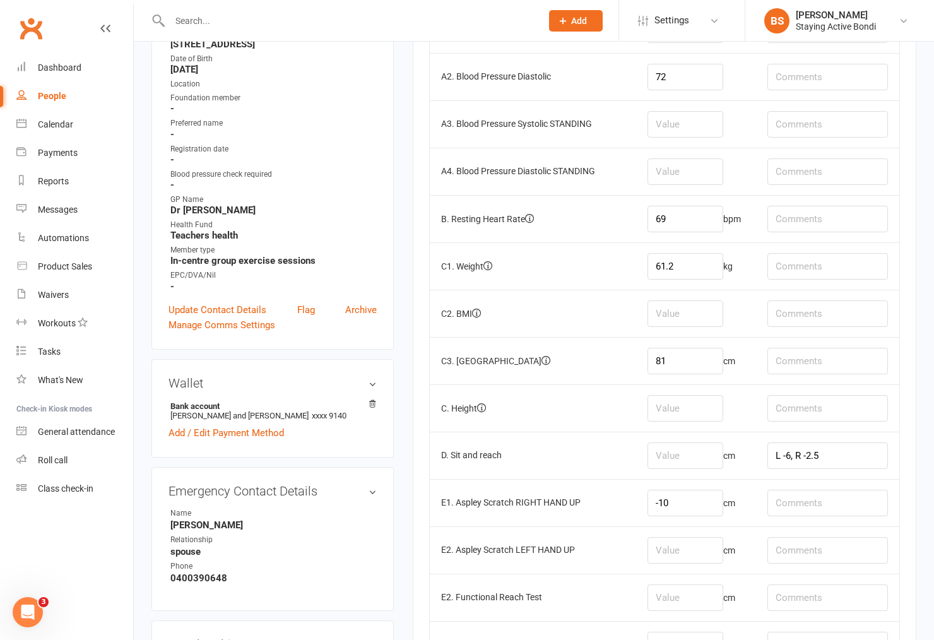
click at [689, 538] on td "cm" at bounding box center [696, 549] width 120 height 47
click at [690, 545] on input "number" at bounding box center [686, 550] width 76 height 27
type input "-9.5"
click at [686, 586] on input "number" at bounding box center [686, 598] width 76 height 27
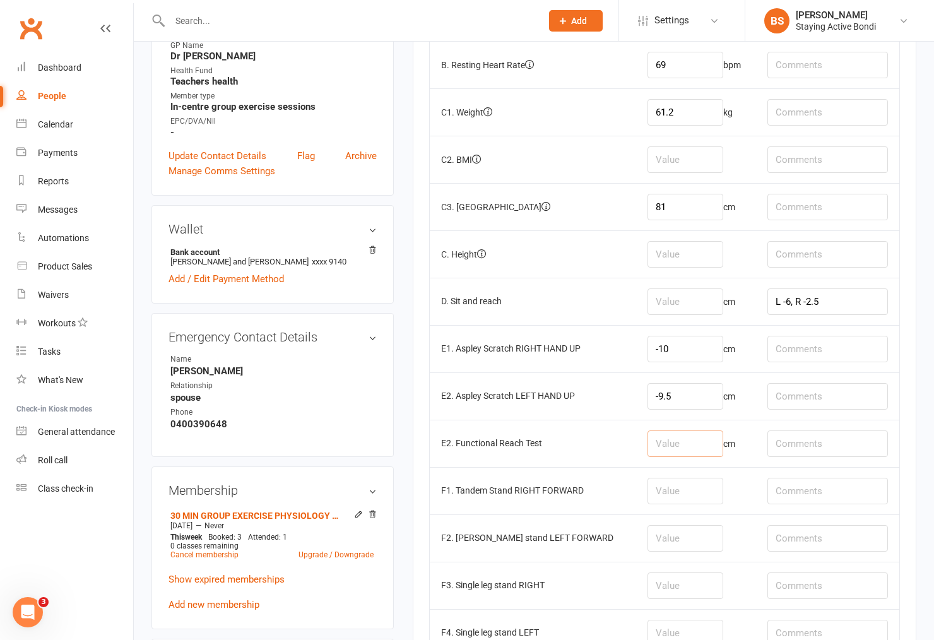
scroll to position [490, 0]
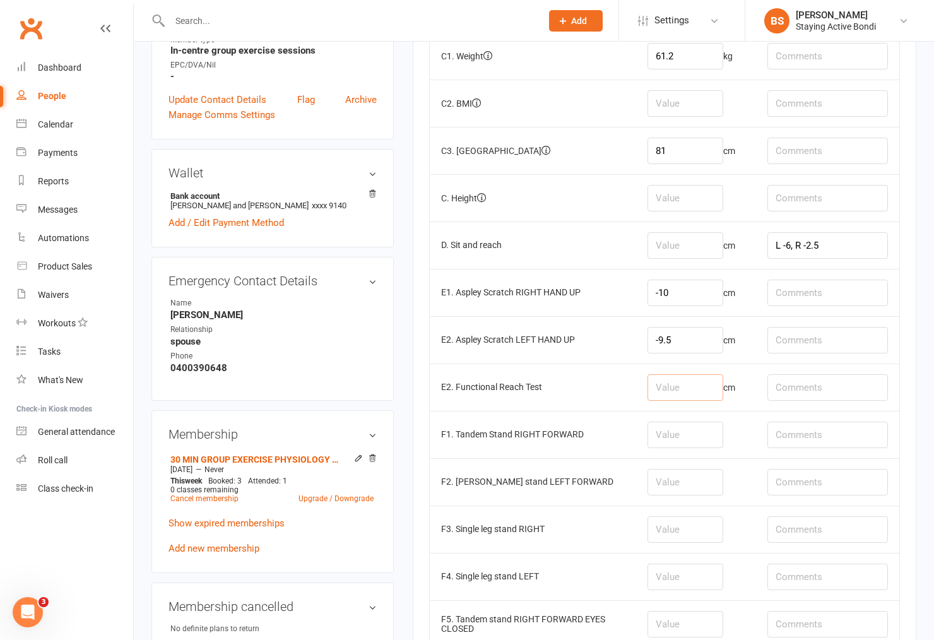
click at [695, 383] on input "number" at bounding box center [686, 387] width 76 height 27
click at [674, 196] on input "number" at bounding box center [686, 198] width 76 height 27
click at [689, 247] on input "number" at bounding box center [686, 245] width 76 height 27
click at [794, 251] on input "L -6, R -2.5" at bounding box center [828, 245] width 121 height 27
click at [687, 249] on input "number" at bounding box center [686, 245] width 76 height 27
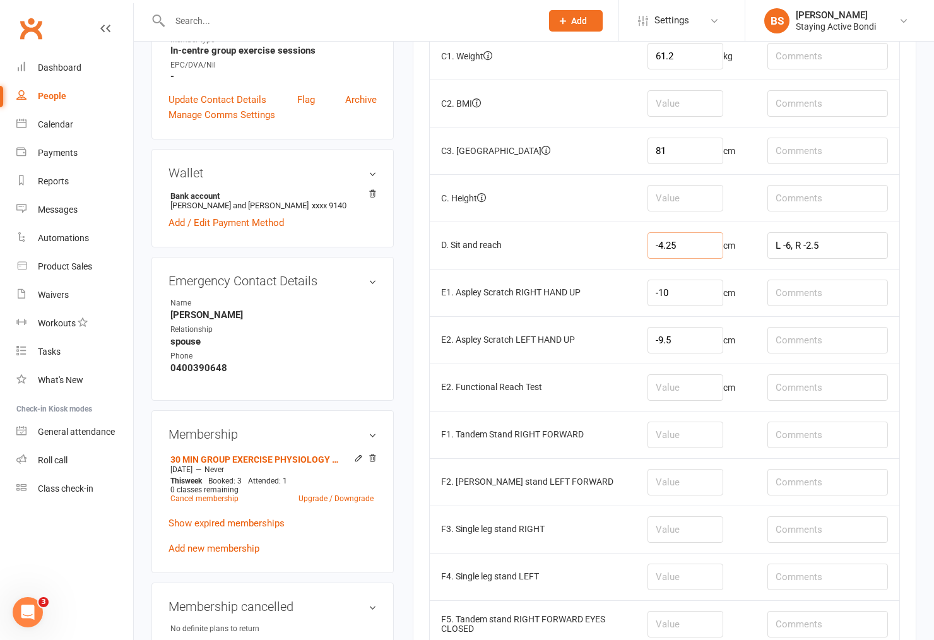
type input "-4.25"
click at [850, 246] on input "L -6, R -2.5" at bounding box center [828, 245] width 121 height 27
type input "L -6, R -2.5 average -4.25"
click at [703, 384] on input "number" at bounding box center [686, 387] width 76 height 27
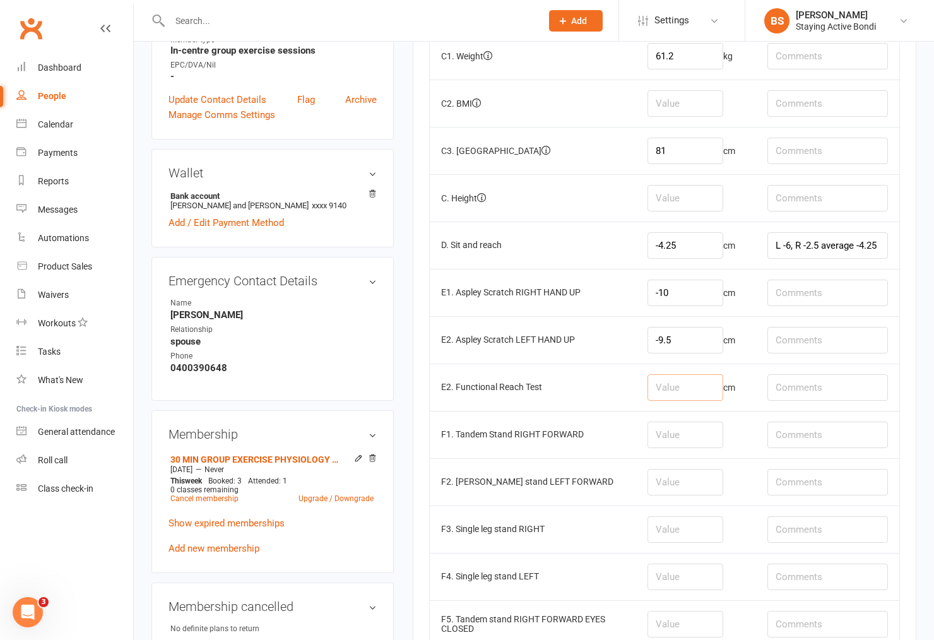
scroll to position [0, 0]
click at [679, 444] on input "number" at bounding box center [686, 435] width 76 height 27
click at [702, 433] on input "number" at bounding box center [686, 435] width 76 height 27
click at [677, 578] on input "number" at bounding box center [686, 577] width 76 height 27
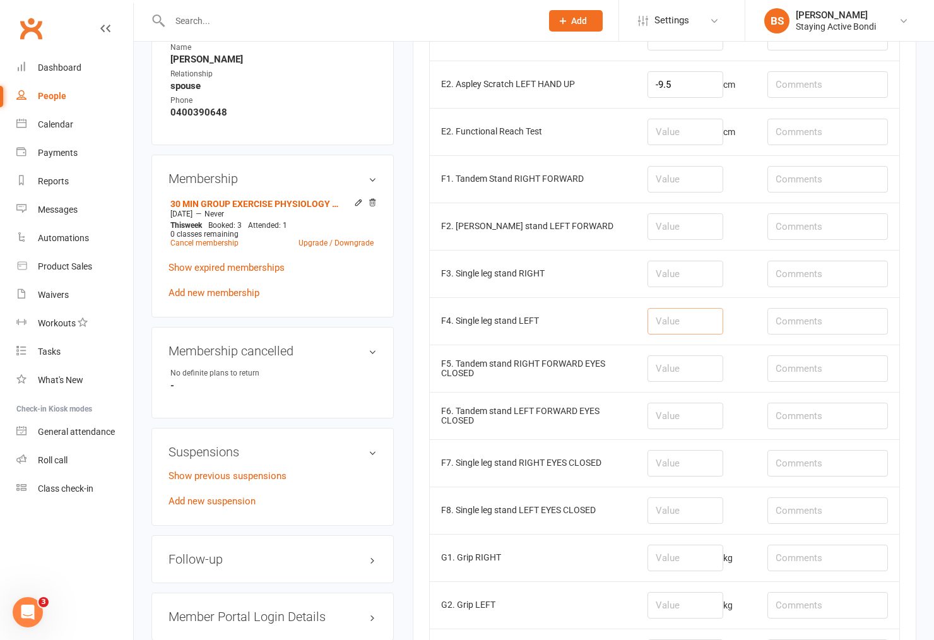
scroll to position [771, 0]
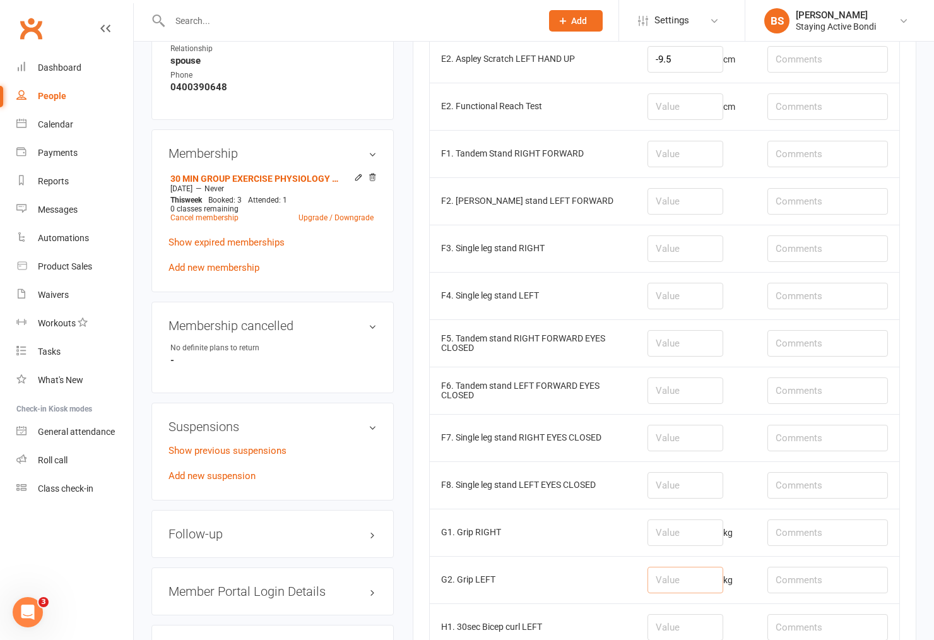
click at [672, 579] on input "number" at bounding box center [686, 580] width 76 height 27
type input "25.4"
click at [683, 538] on input "number" at bounding box center [686, 532] width 76 height 27
click at [683, 538] on input "28" at bounding box center [686, 532] width 76 height 27
type input "28"
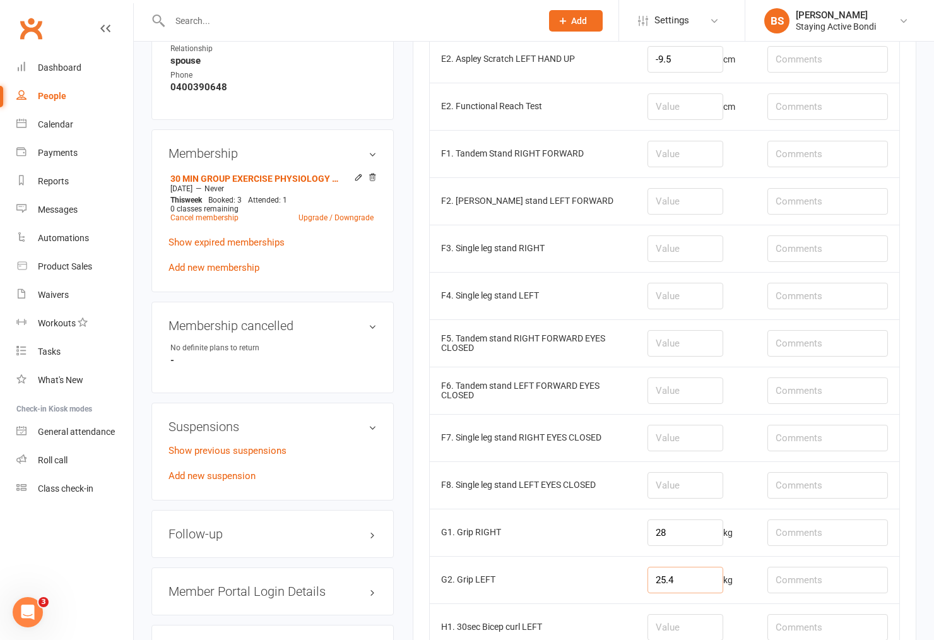
click at [687, 582] on input "25.4" at bounding box center [686, 580] width 76 height 27
drag, startPoint x: 686, startPoint y: 585, endPoint x: 633, endPoint y: 582, distance: 53.1
click at [633, 586] on tr "G2. Grip LEFT 25.4 kg" at bounding box center [665, 579] width 470 height 47
type input "27.1"
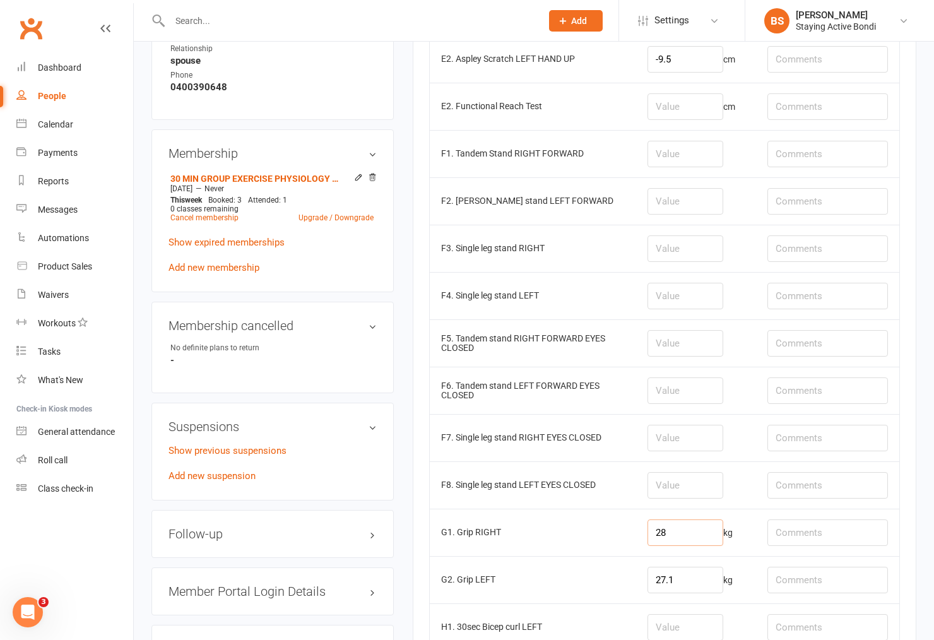
click at [672, 531] on input "28" at bounding box center [686, 532] width 76 height 27
click at [670, 530] on input "28" at bounding box center [686, 532] width 76 height 27
type input "28.0"
click at [733, 513] on td "28.0 kg" at bounding box center [696, 532] width 120 height 47
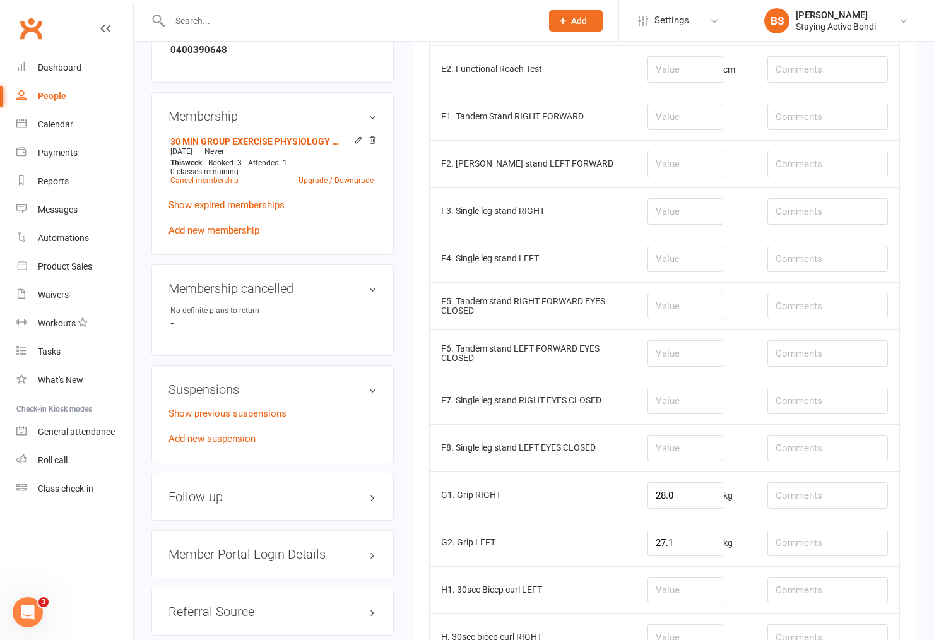
scroll to position [911, 0]
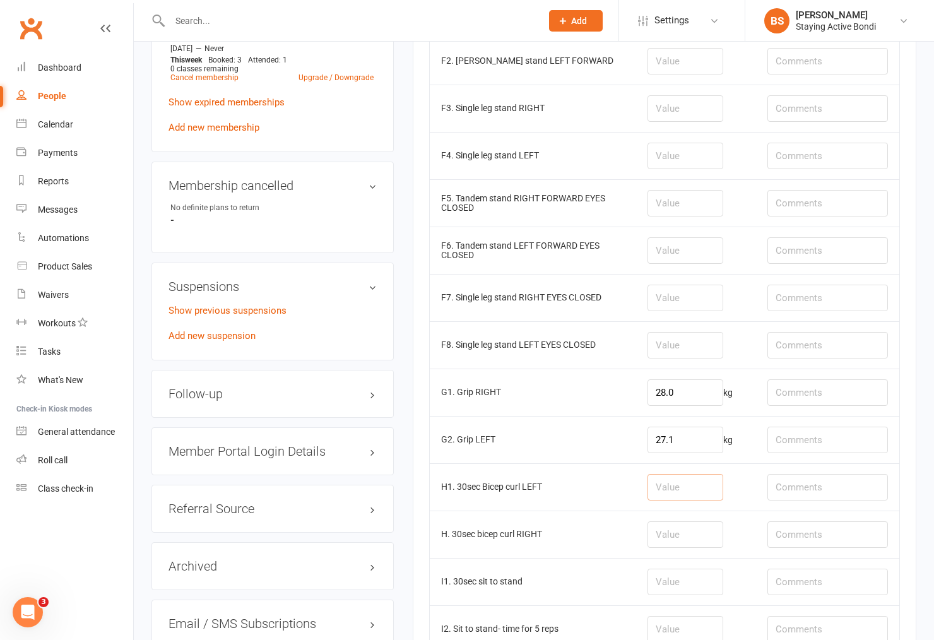
click at [673, 483] on input "number" at bounding box center [686, 487] width 76 height 27
click at [653, 545] on input "number" at bounding box center [686, 534] width 76 height 27
click at [657, 585] on input "number" at bounding box center [686, 582] width 76 height 27
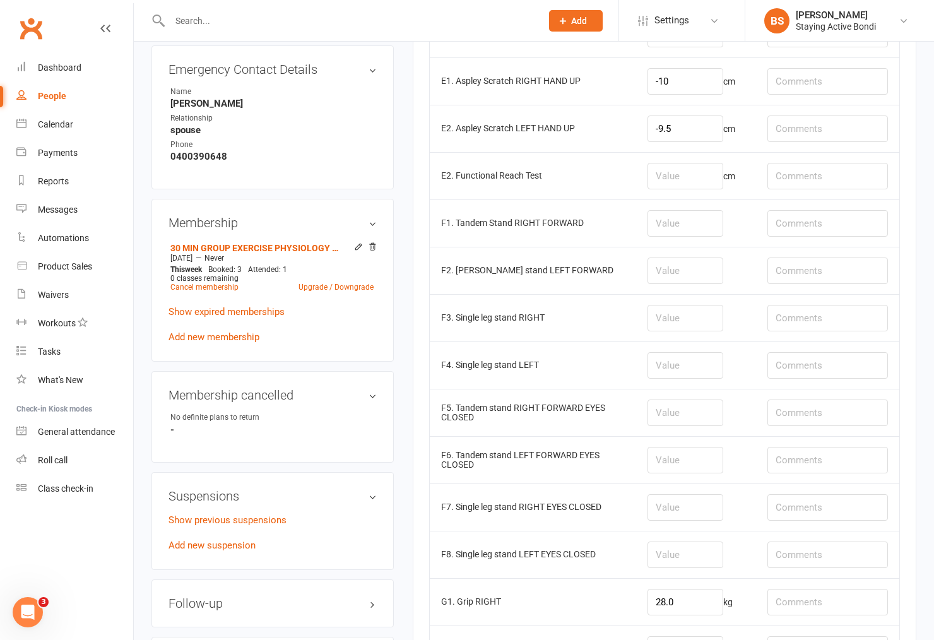
scroll to position [701, 0]
click at [689, 230] on input "number" at bounding box center [686, 224] width 76 height 27
click at [691, 316] on input "number" at bounding box center [686, 319] width 76 height 27
click at [666, 424] on input "number" at bounding box center [686, 413] width 76 height 27
click at [671, 459] on input "number" at bounding box center [686, 461] width 76 height 27
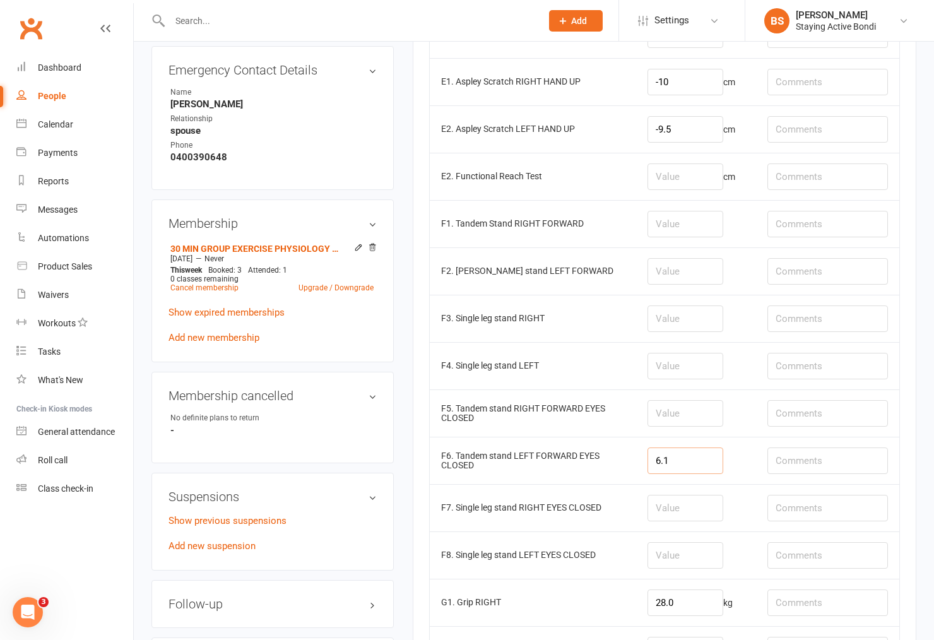
type input "6.1"
click at [689, 417] on input "number" at bounding box center [686, 413] width 76 height 27
type input "3.1"
click at [685, 362] on input "number" at bounding box center [686, 366] width 76 height 27
click at [685, 320] on input "number" at bounding box center [686, 319] width 76 height 27
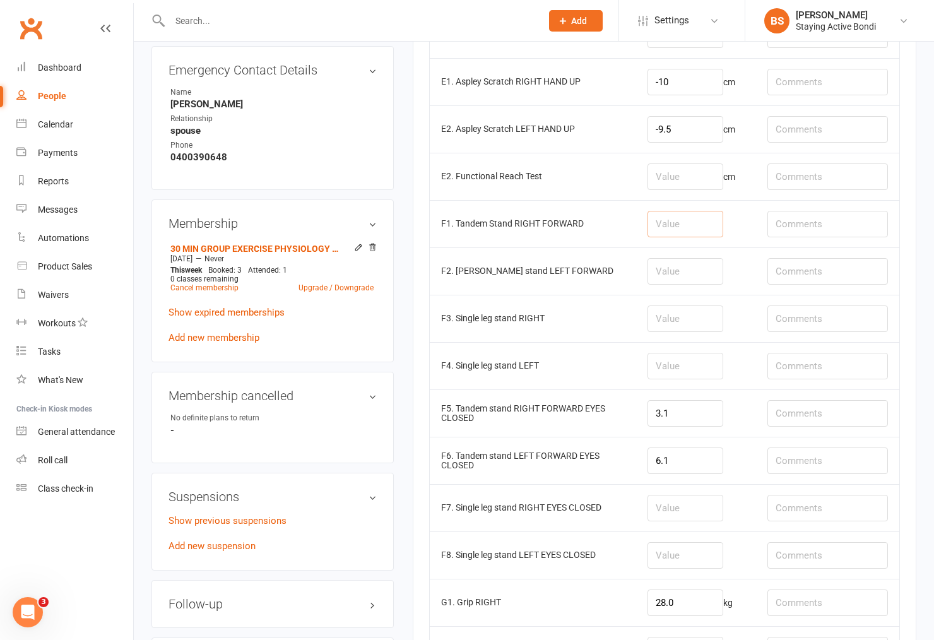
click at [666, 230] on input "number" at bounding box center [686, 224] width 76 height 27
type input "30"
click at [665, 276] on input "number" at bounding box center [686, 271] width 76 height 27
type input "30"
click at [698, 325] on input "number" at bounding box center [686, 319] width 76 height 27
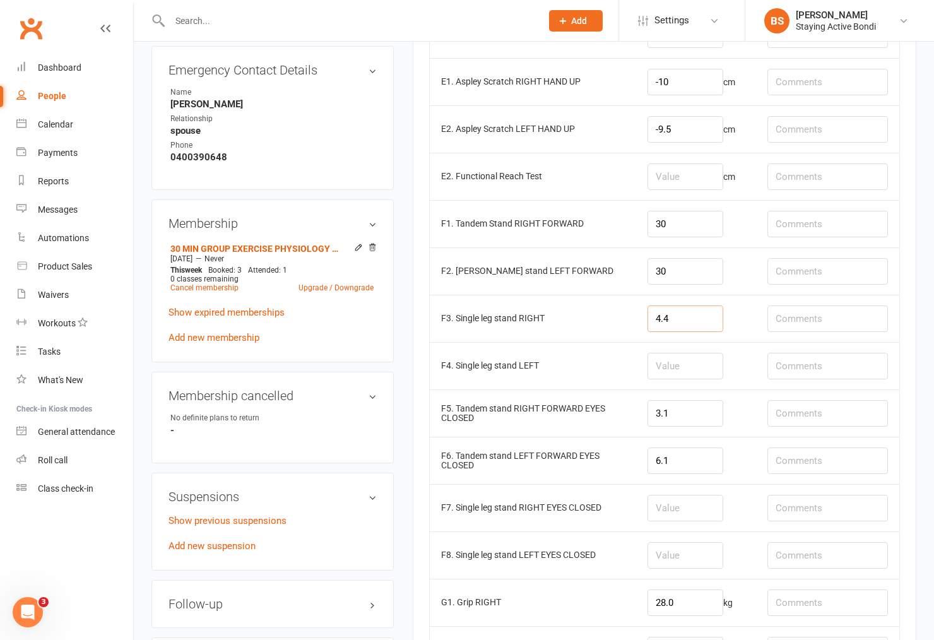
type input "4.4"
click at [658, 362] on input "number" at bounding box center [686, 366] width 76 height 27
type input "4"
click at [691, 529] on td at bounding box center [696, 507] width 120 height 47
click at [691, 519] on input "number" at bounding box center [686, 508] width 76 height 27
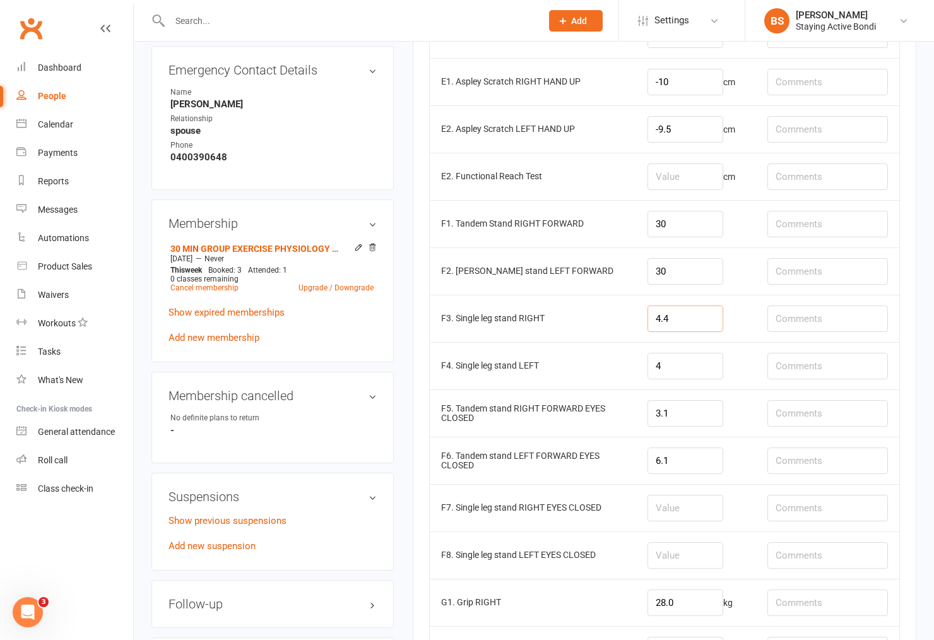
drag, startPoint x: 688, startPoint y: 324, endPoint x: 648, endPoint y: 323, distance: 39.8
click at [648, 323] on td "4.4" at bounding box center [696, 318] width 120 height 47
click at [682, 512] on input "number" at bounding box center [686, 508] width 76 height 27
type input "4.4"
click at [693, 563] on input "number" at bounding box center [686, 555] width 76 height 27
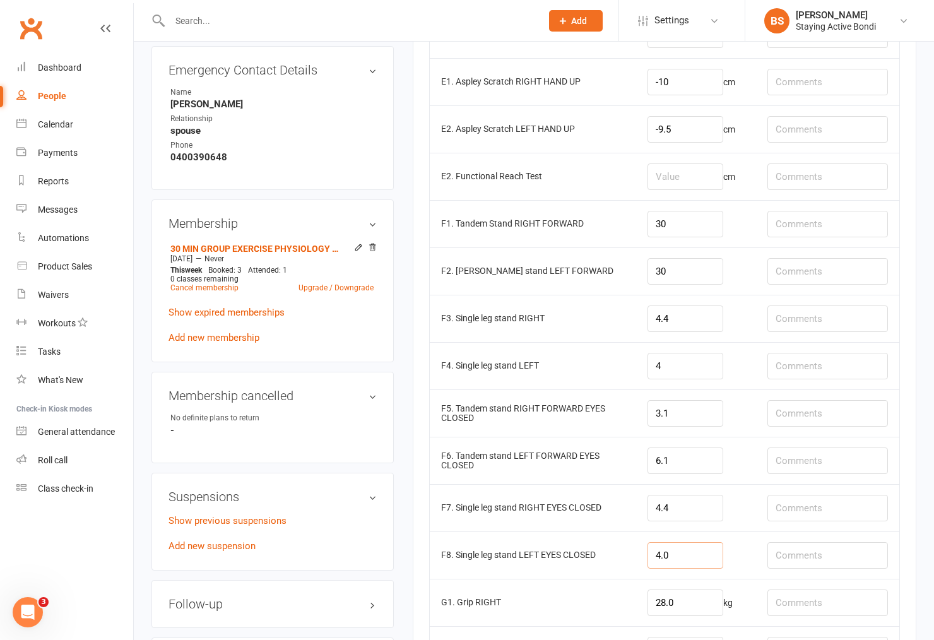
type input "4.0"
click at [668, 325] on input "4.4" at bounding box center [686, 319] width 76 height 27
click at [669, 366] on input "4" at bounding box center [686, 366] width 76 height 27
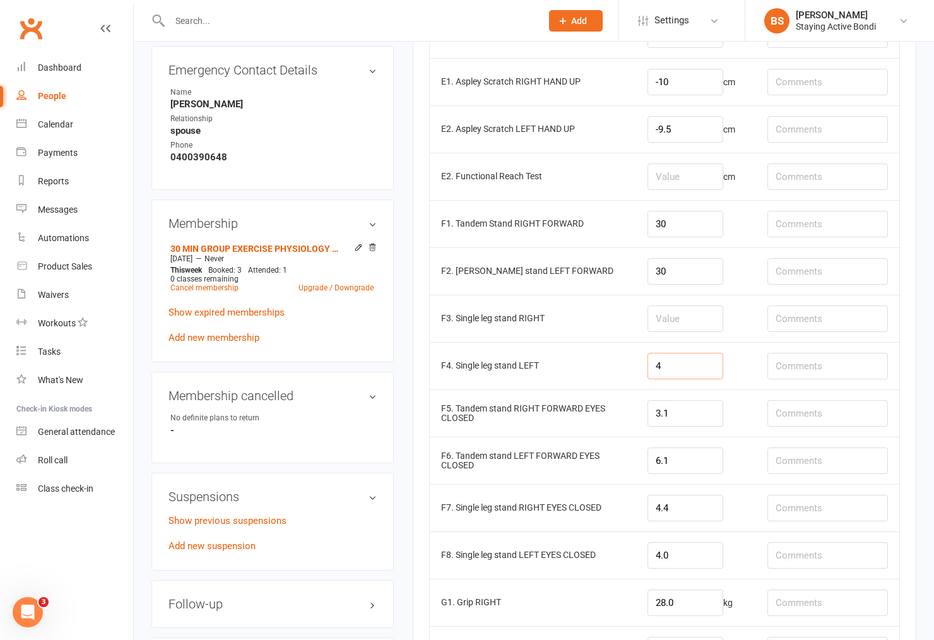
drag, startPoint x: 668, startPoint y: 368, endPoint x: 657, endPoint y: 367, distance: 10.8
click at [657, 367] on input "4" at bounding box center [686, 366] width 76 height 27
click at [535, 178] on td "E2. Functional Reach Test" at bounding box center [533, 176] width 206 height 47
click at [694, 316] on input "number" at bounding box center [686, 319] width 76 height 27
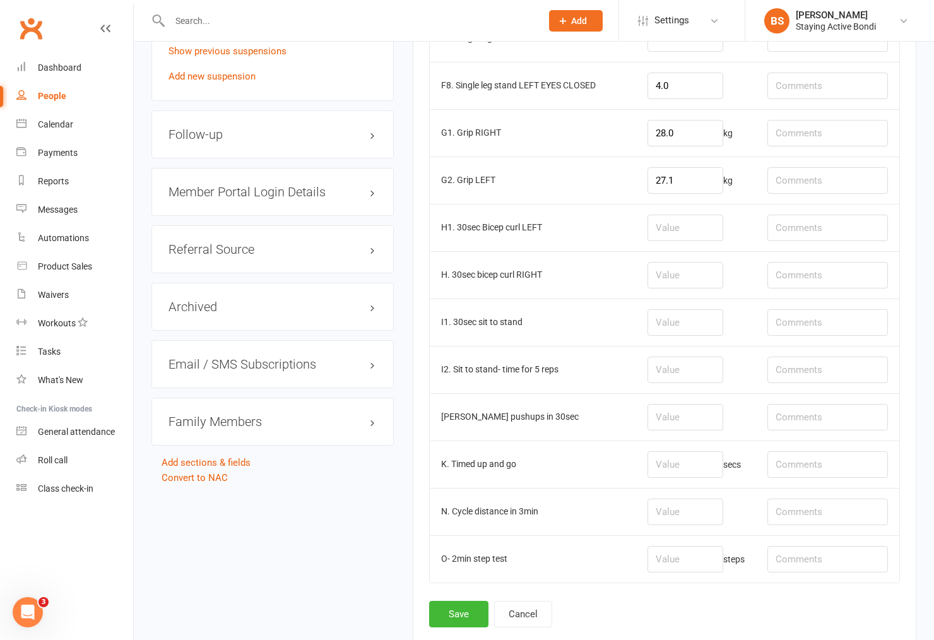
scroll to position [1192, 0]
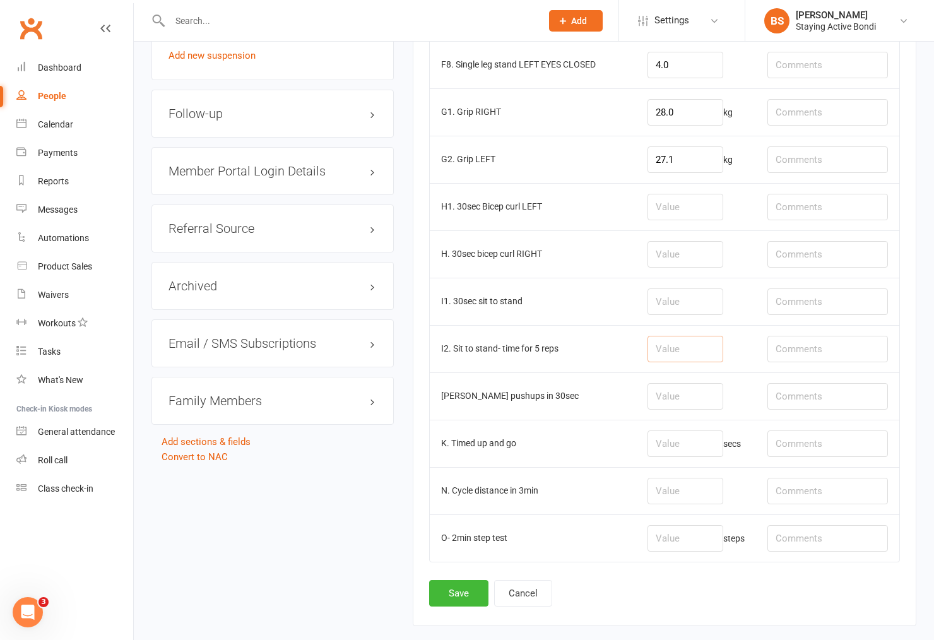
click at [679, 362] on input "number" at bounding box center [686, 349] width 76 height 27
click at [686, 314] on input "number" at bounding box center [686, 301] width 76 height 27
type input "18"
type input "24in black box + 1 blue square. 18bilat"
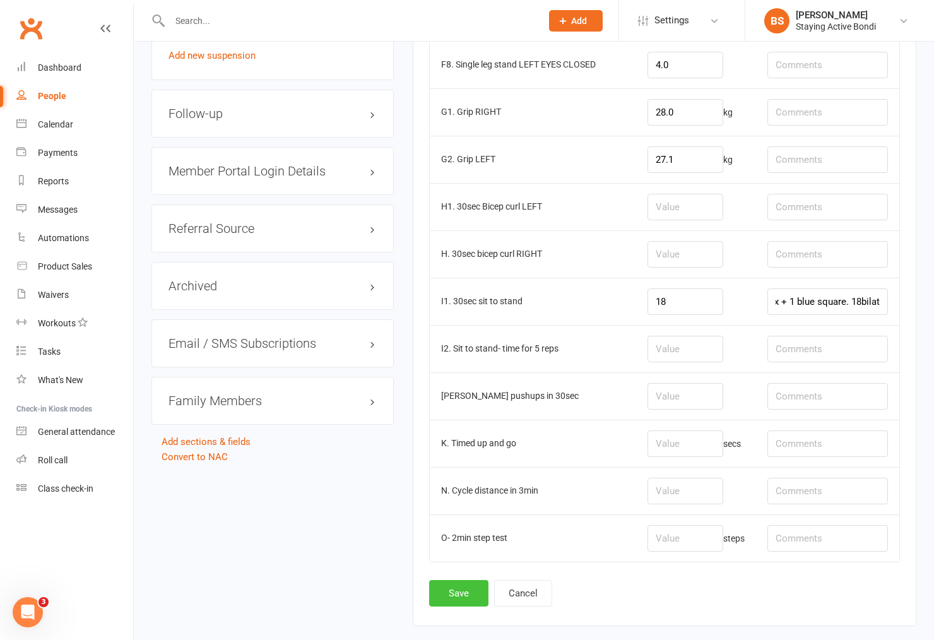
click at [464, 593] on button "Save" at bounding box center [458, 593] width 59 height 27
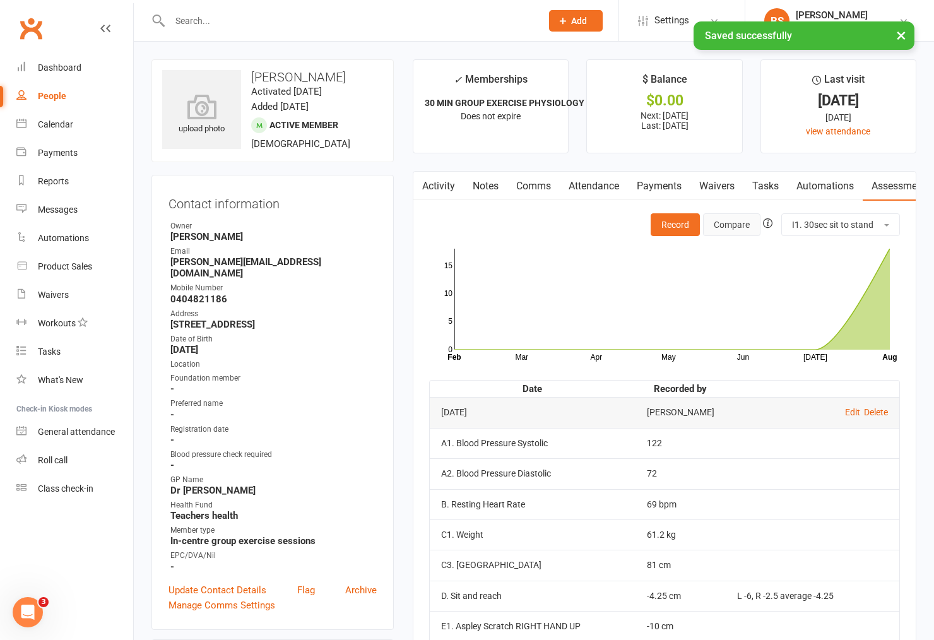
click at [725, 225] on button "Compare" at bounding box center [731, 224] width 57 height 23
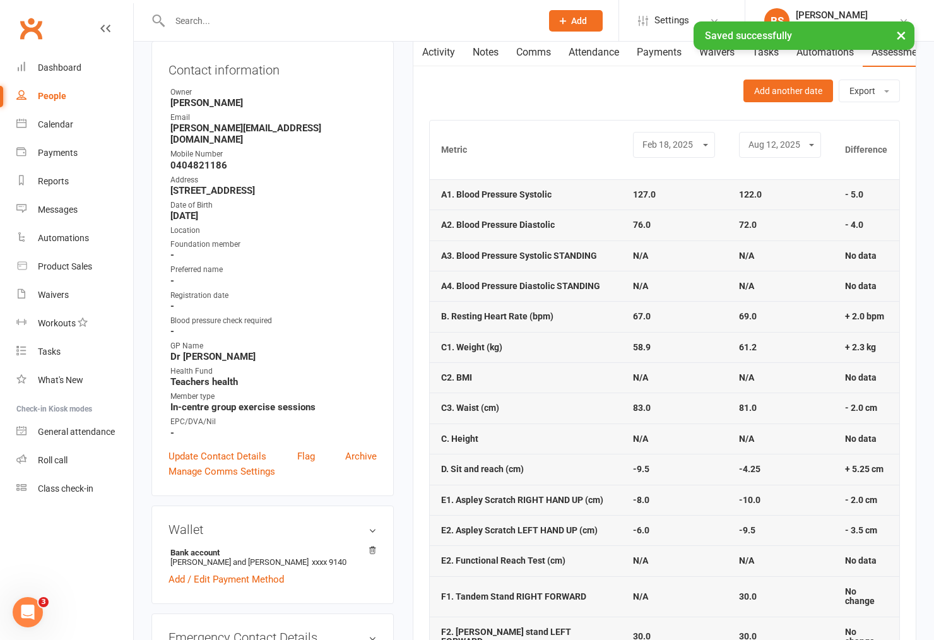
scroll to position [140, 0]
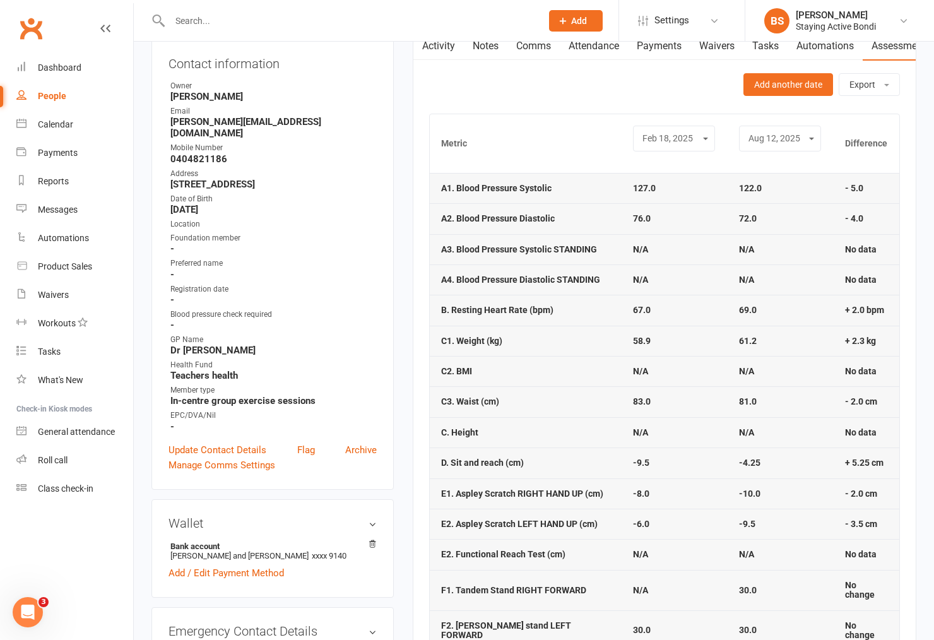
click at [648, 346] on strong "58.9" at bounding box center [642, 341] width 18 height 10
click at [730, 400] on td "81.0" at bounding box center [781, 401] width 106 height 30
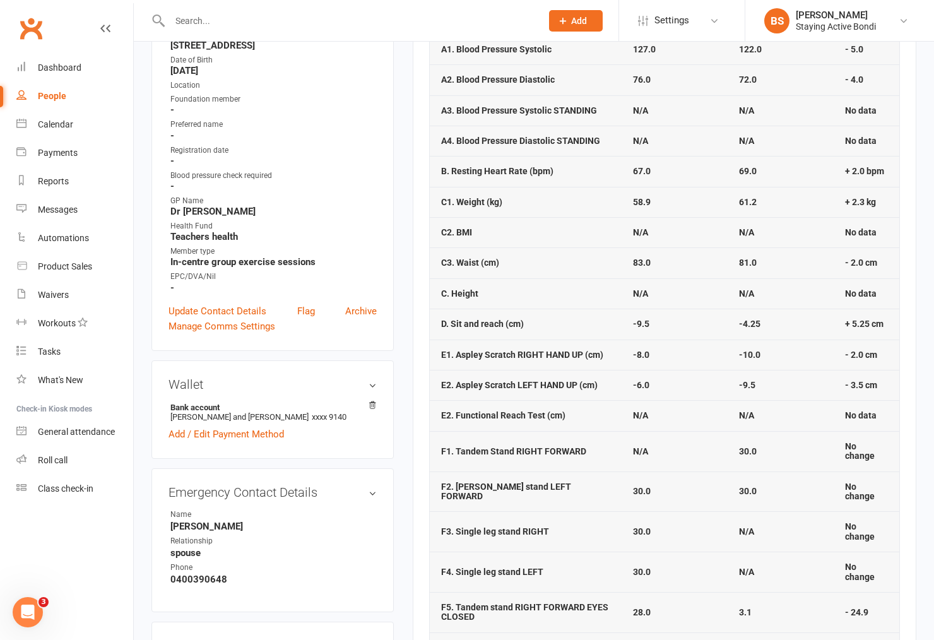
scroll to position [280, 0]
click at [695, 316] on td "-9.5" at bounding box center [675, 322] width 106 height 30
click at [651, 327] on td "-9.5" at bounding box center [675, 322] width 106 height 30
click at [646, 326] on strong "-9.5" at bounding box center [641, 323] width 16 height 10
click at [725, 326] on td "-9.5" at bounding box center [675, 322] width 106 height 30
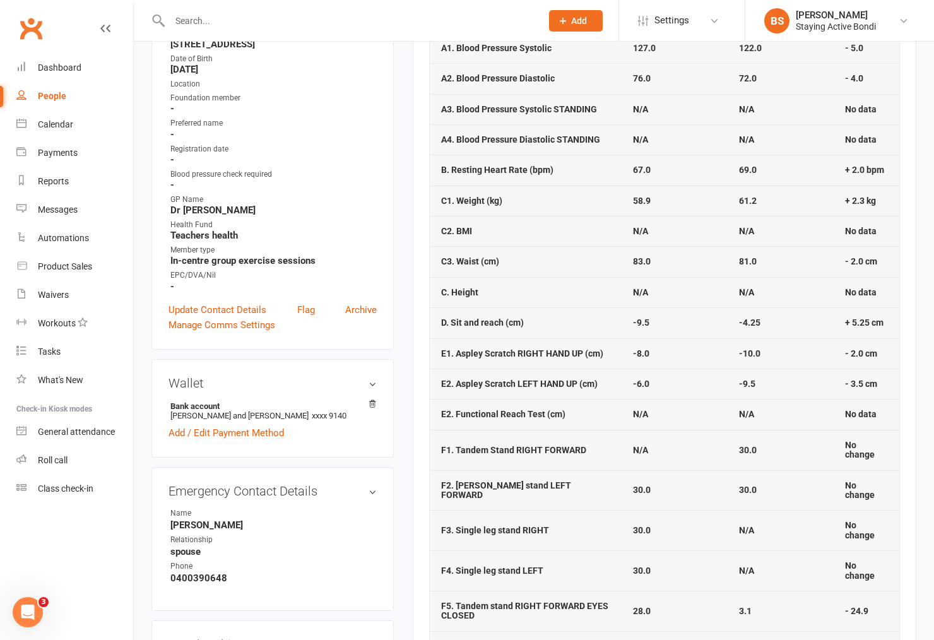
click at [784, 333] on td "-4.25" at bounding box center [781, 322] width 106 height 30
click at [688, 340] on td "-8.0" at bounding box center [675, 353] width 106 height 30
click at [639, 325] on strong "-9.5" at bounding box center [641, 323] width 16 height 10
click at [648, 324] on td "-9.5" at bounding box center [675, 322] width 106 height 30
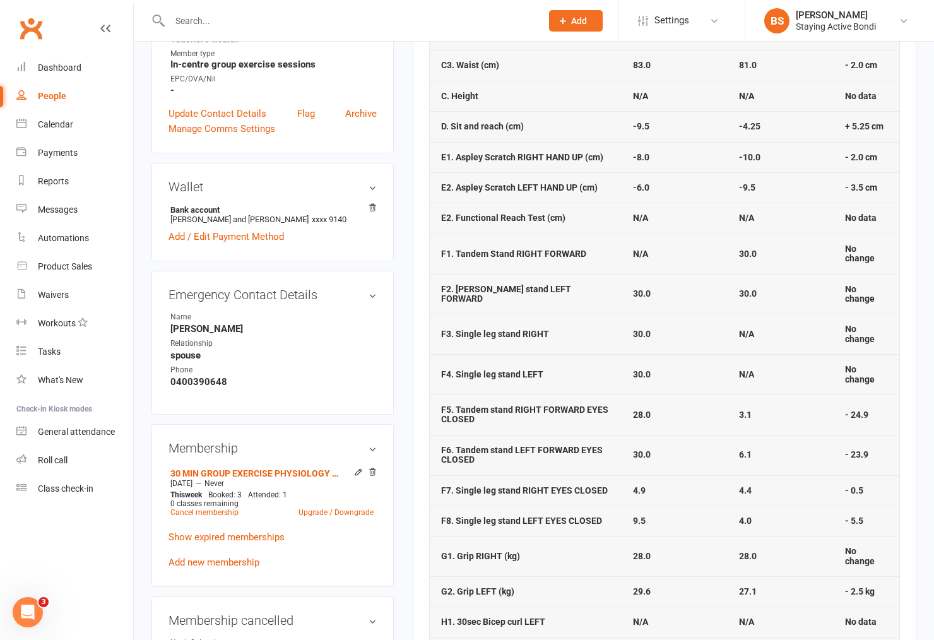
scroll to position [490, 0]
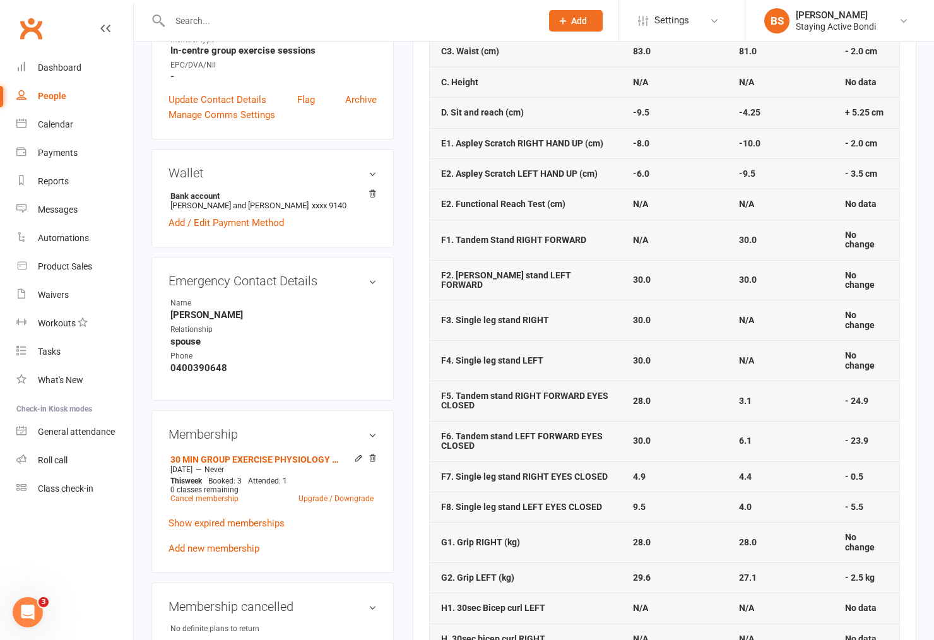
click at [759, 294] on td "30.0" at bounding box center [781, 280] width 106 height 40
click at [750, 245] on strong "30.0" at bounding box center [748, 240] width 18 height 10
click at [649, 249] on td "N/A" at bounding box center [675, 240] width 106 height 40
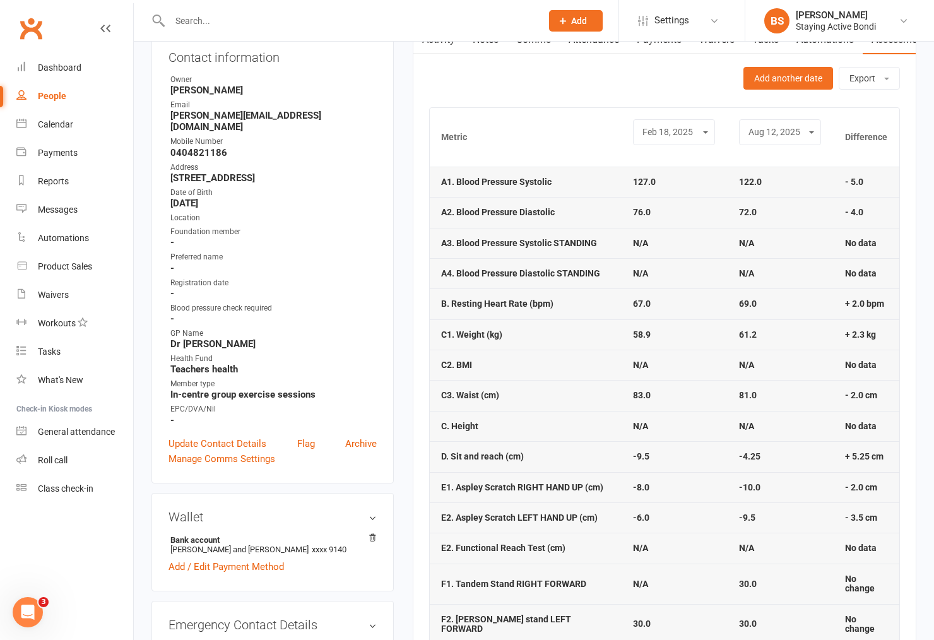
scroll to position [0, 0]
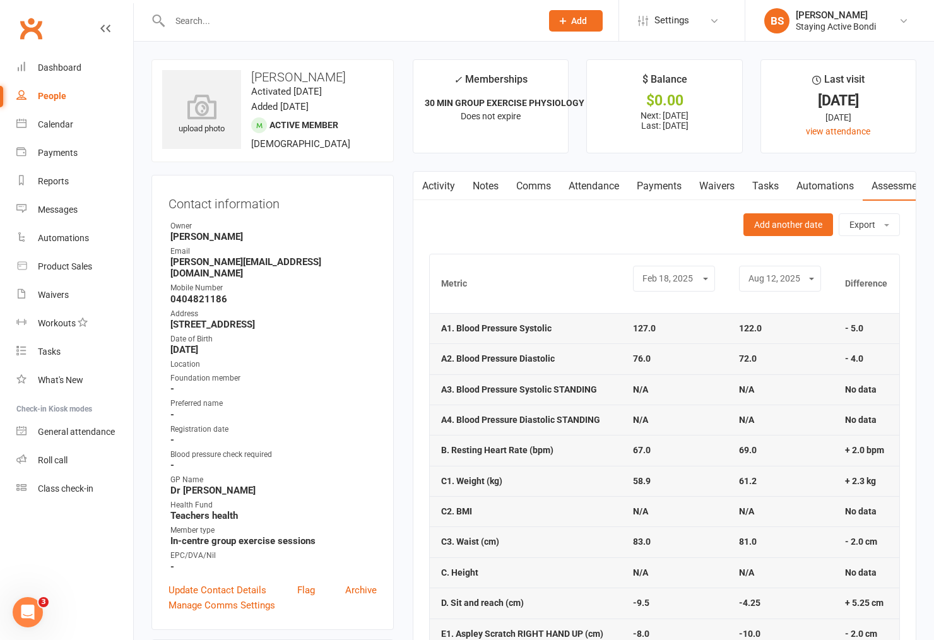
click at [377, 3] on div at bounding box center [341, 20] width 381 height 41
click at [390, 23] on input "text" at bounding box center [349, 21] width 367 height 18
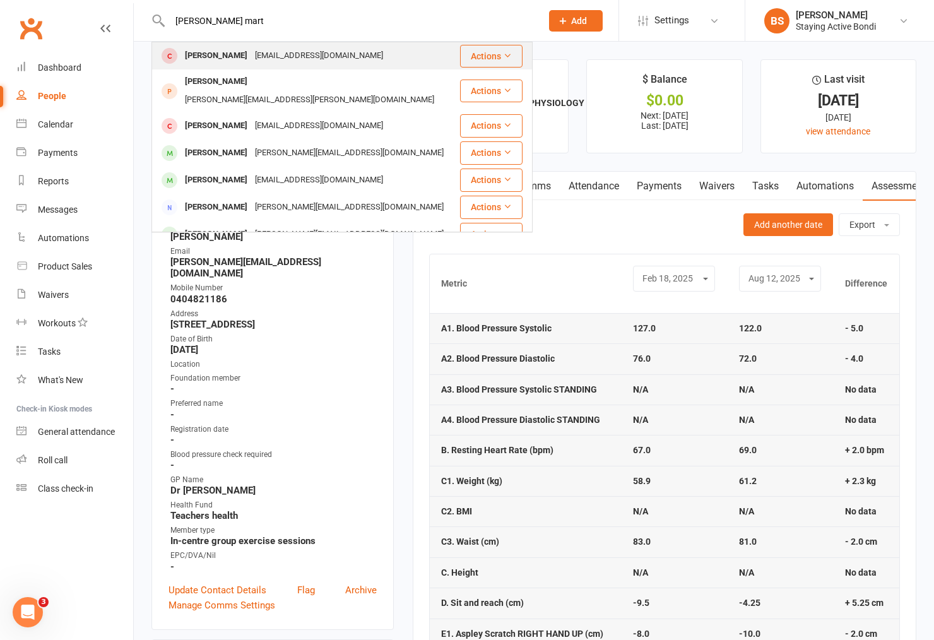
type input "bev mart"
click at [312, 61] on div "bevmartin247@gmail.com" at bounding box center [319, 56] width 136 height 18
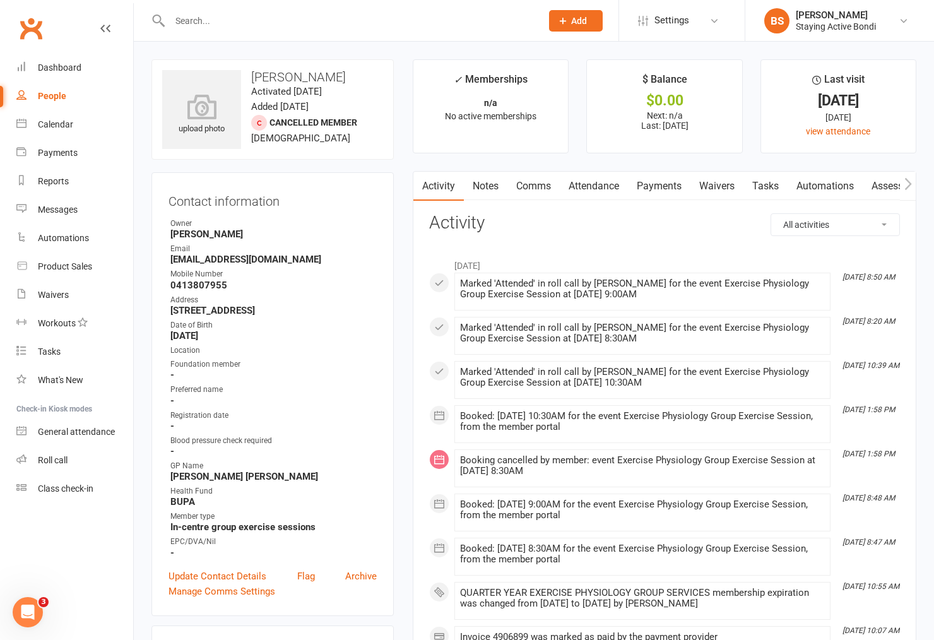
click at [485, 187] on link "Notes" at bounding box center [486, 186] width 44 height 29
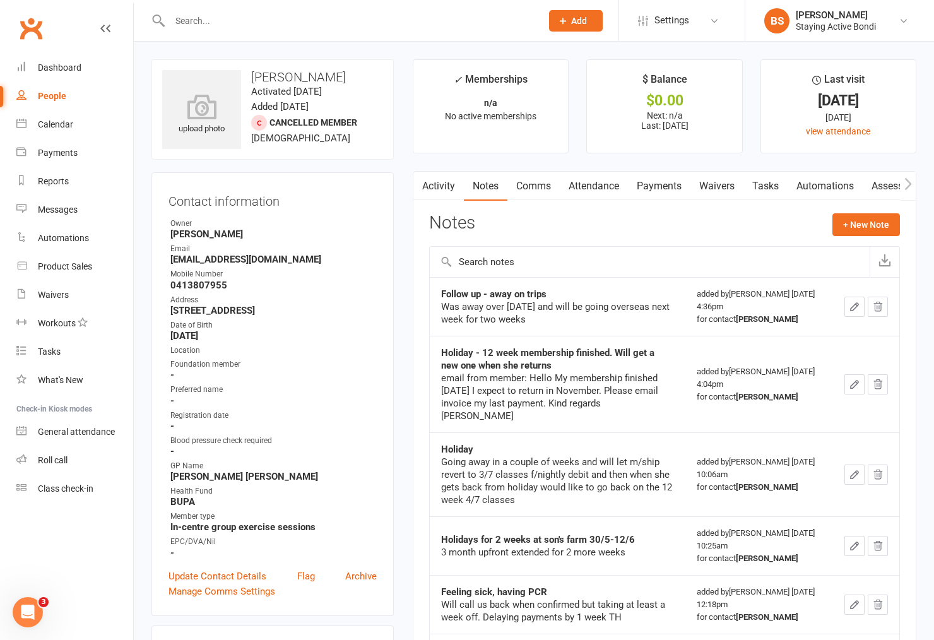
click at [882, 183] on link "Assessments" at bounding box center [901, 186] width 77 height 29
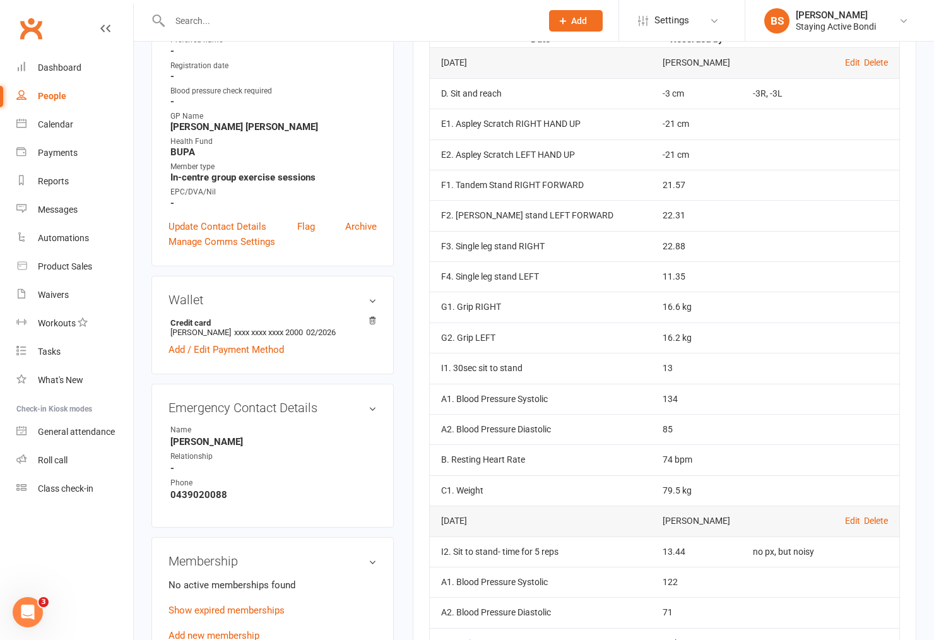
scroll to position [350, 0]
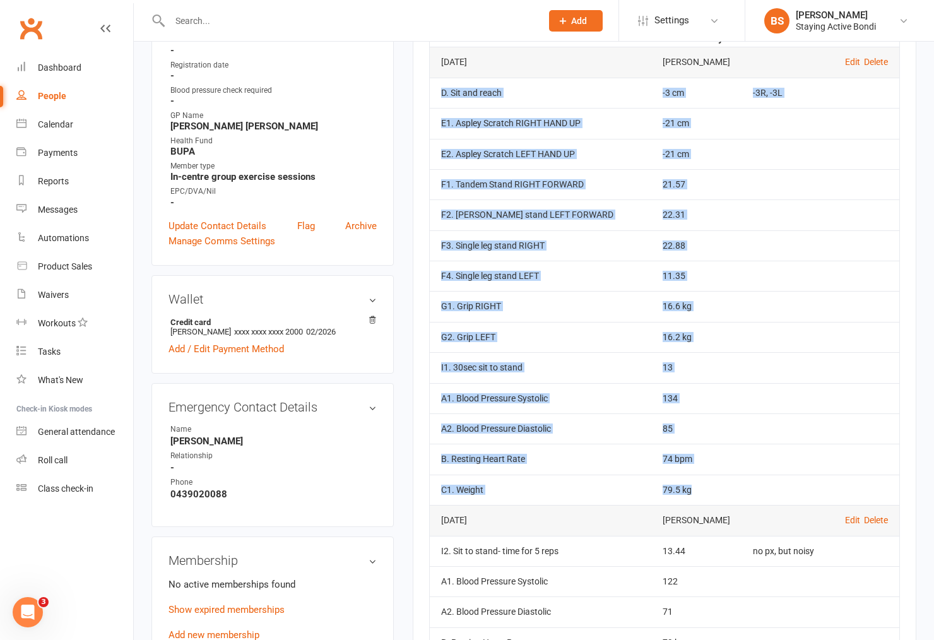
drag, startPoint x: 439, startPoint y: 90, endPoint x: 756, endPoint y: 496, distance: 514.0
click at [756, 496] on tbody "Nov 8, 2024 Avi Goodman Edit Delete D. Sit and reach -3 cm -3R, -3L E1. Aspley …" at bounding box center [665, 276] width 470 height 458
copy tbody "D. Sit and reach -3 cm -3R, -3L E1. Aspley Scratch RIGHT HAND UP -21 cm E2. Asp…"
click at [638, 424] on td "A2. Blood Pressure Diastolic" at bounding box center [541, 428] width 222 height 30
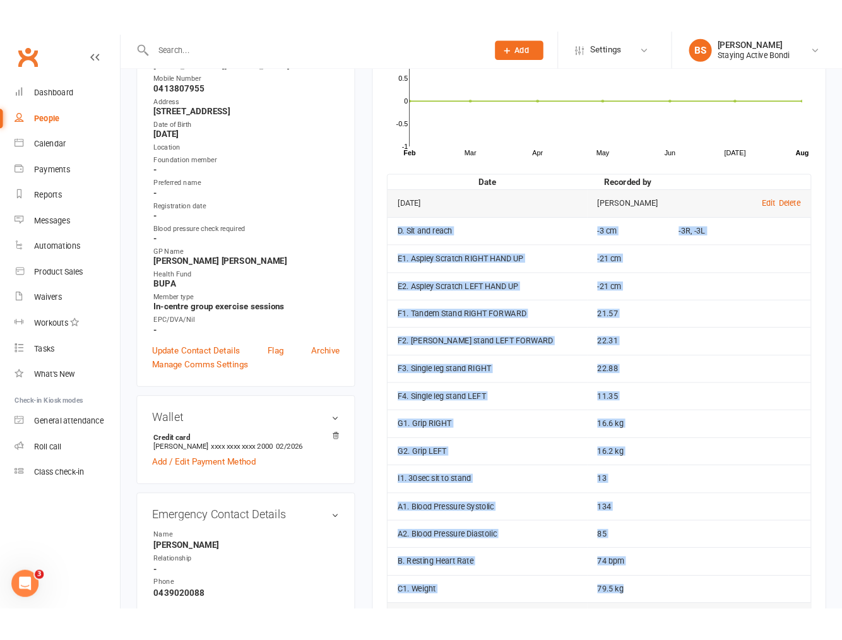
scroll to position [0, 0]
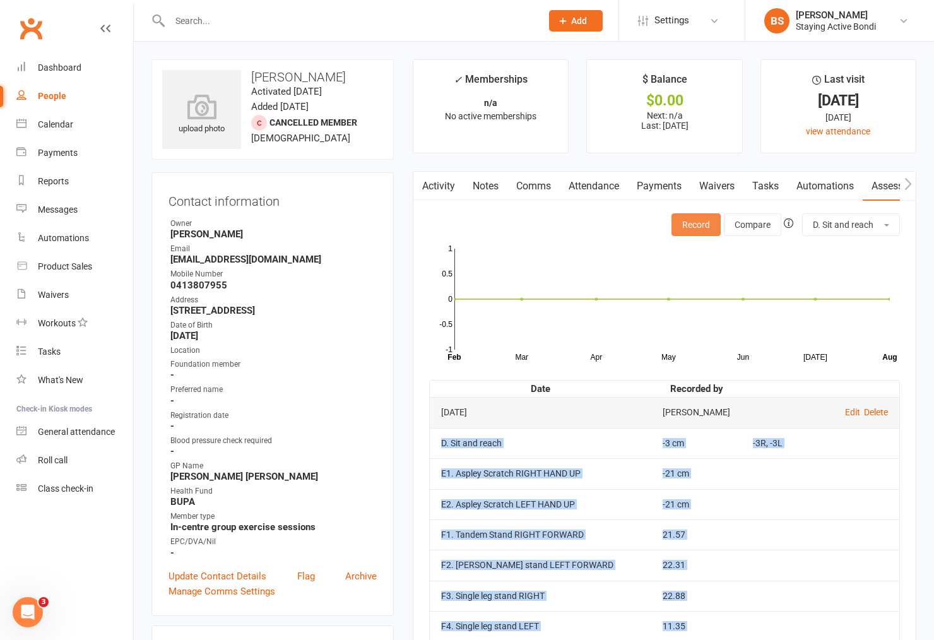
click at [699, 220] on button "Record" at bounding box center [696, 224] width 49 height 23
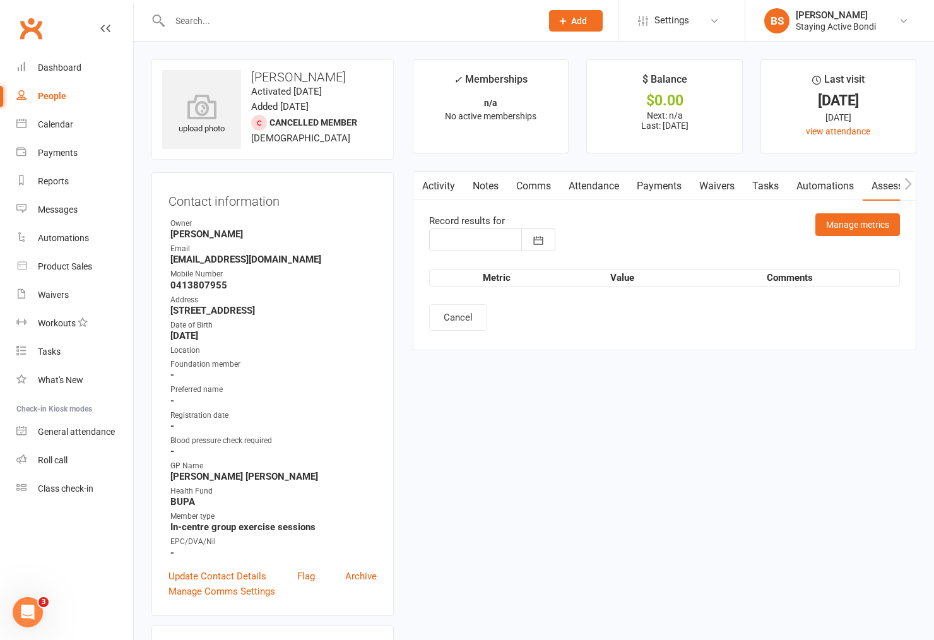
type input "12 Aug 2025"
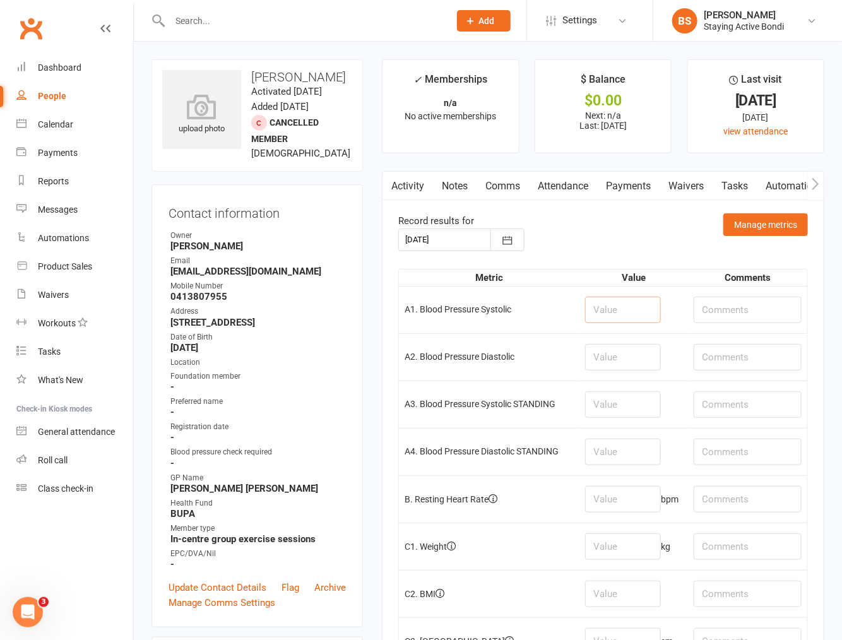
click at [621, 300] on input "number" at bounding box center [623, 310] width 76 height 27
type input "137"
click at [629, 360] on input "number" at bounding box center [623, 357] width 76 height 27
type input "79"
click at [610, 395] on input "number" at bounding box center [623, 404] width 76 height 27
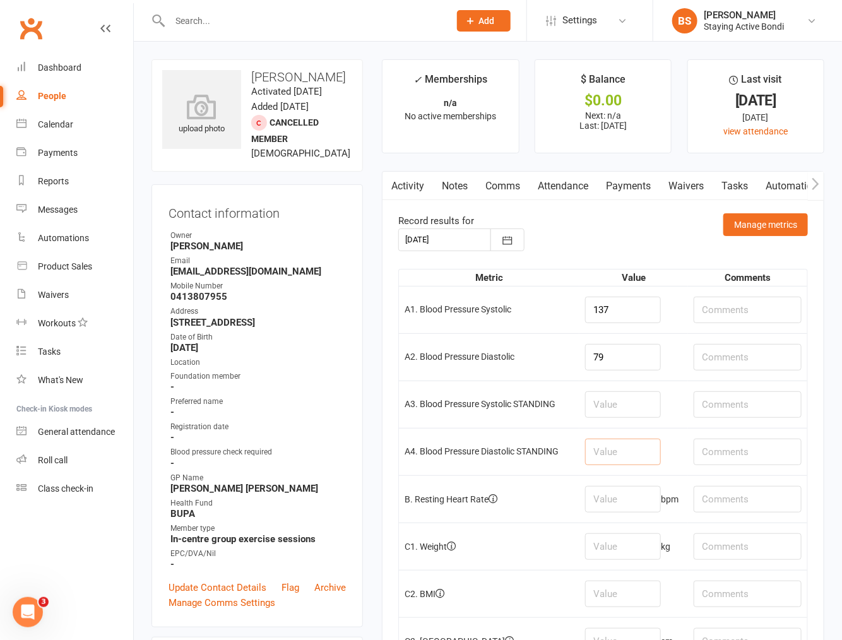
click at [622, 445] on input "number" at bounding box center [623, 452] width 76 height 27
click at [614, 495] on input "number" at bounding box center [623, 499] width 76 height 27
type input "78"
click at [626, 348] on input "79" at bounding box center [623, 357] width 76 height 27
click at [622, 394] on input "number" at bounding box center [623, 404] width 76 height 27
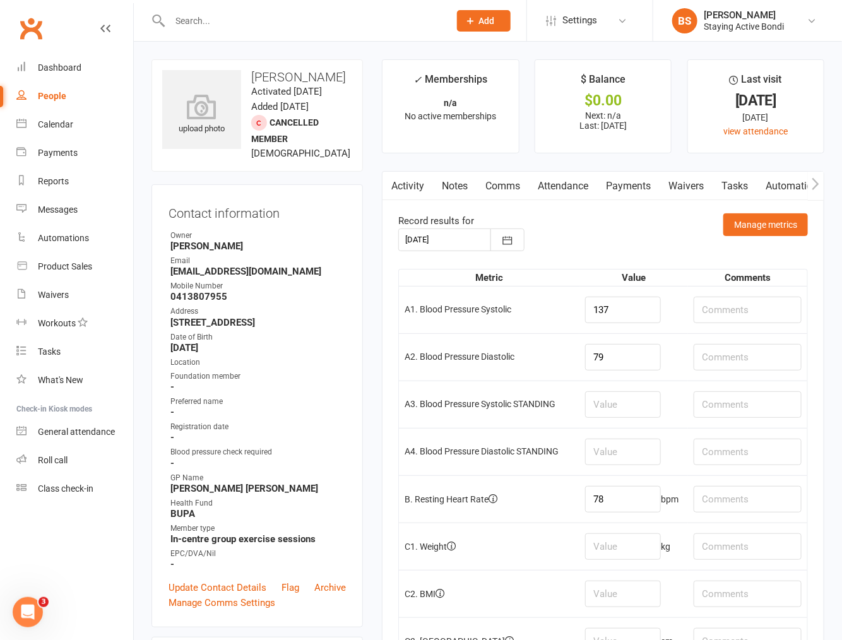
click at [626, 432] on td at bounding box center [633, 451] width 109 height 47
click at [626, 448] on input "number" at bounding box center [623, 452] width 76 height 27
click at [634, 400] on input "number" at bounding box center [623, 404] width 76 height 27
click at [614, 355] on input "79" at bounding box center [623, 357] width 76 height 27
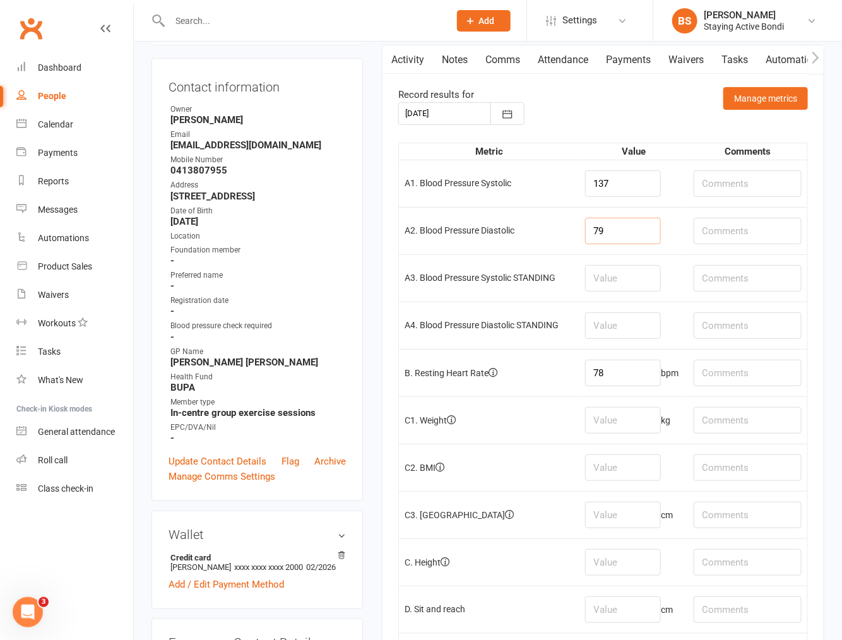
scroll to position [140, 0]
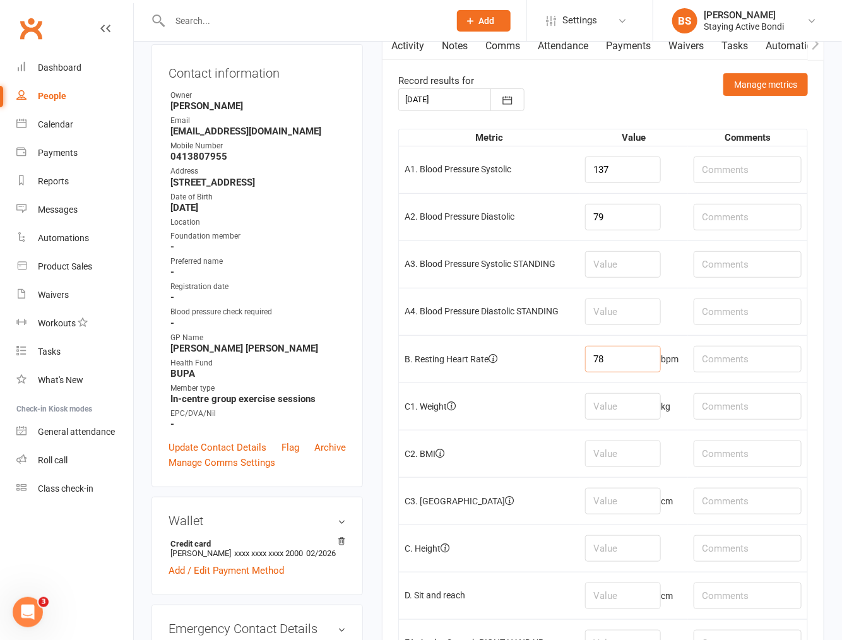
click at [644, 371] on input "78" at bounding box center [623, 359] width 76 height 27
click at [622, 150] on td "137" at bounding box center [633, 169] width 109 height 47
click at [622, 237] on td "79" at bounding box center [633, 216] width 109 height 47
click at [622, 171] on input "137" at bounding box center [623, 170] width 76 height 27
click at [607, 209] on input "79" at bounding box center [623, 217] width 76 height 27
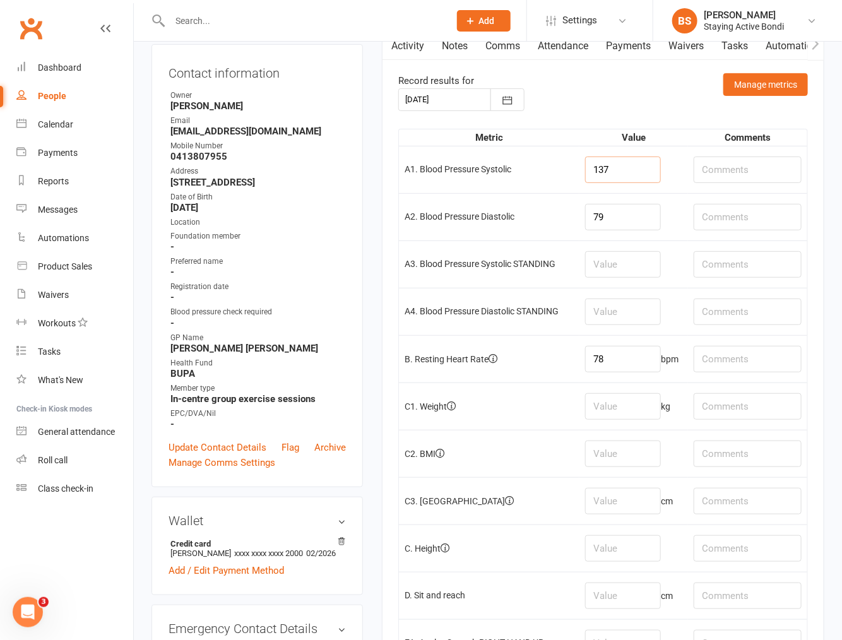
drag, startPoint x: 611, startPoint y: 165, endPoint x: 595, endPoint y: 162, distance: 16.7
click at [595, 162] on input "137" at bounding box center [623, 170] width 76 height 27
drag, startPoint x: 620, startPoint y: 213, endPoint x: 603, endPoint y: 211, distance: 17.1
click at [603, 211] on input "79" at bounding box center [623, 217] width 76 height 27
click at [613, 374] on td "78 bpm" at bounding box center [633, 358] width 109 height 47
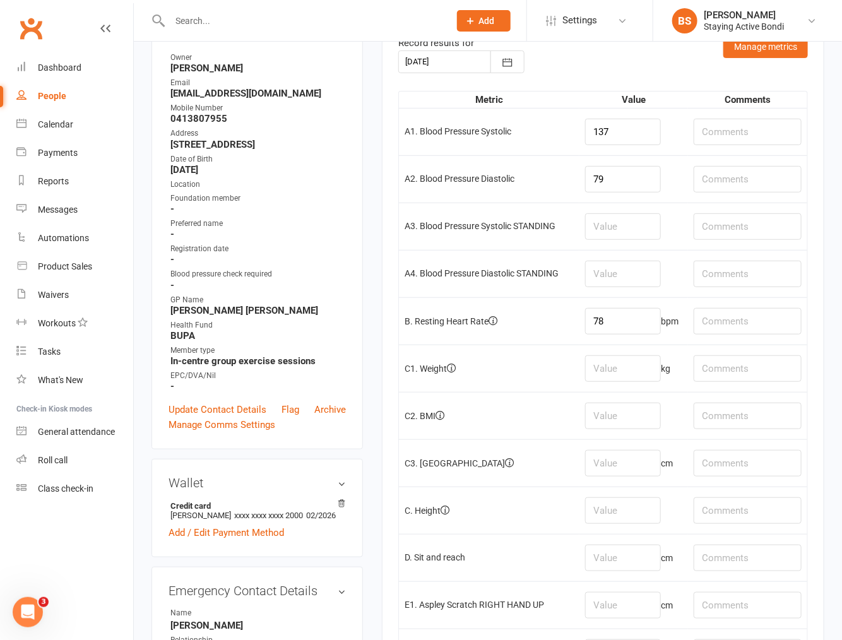
scroll to position [210, 0]
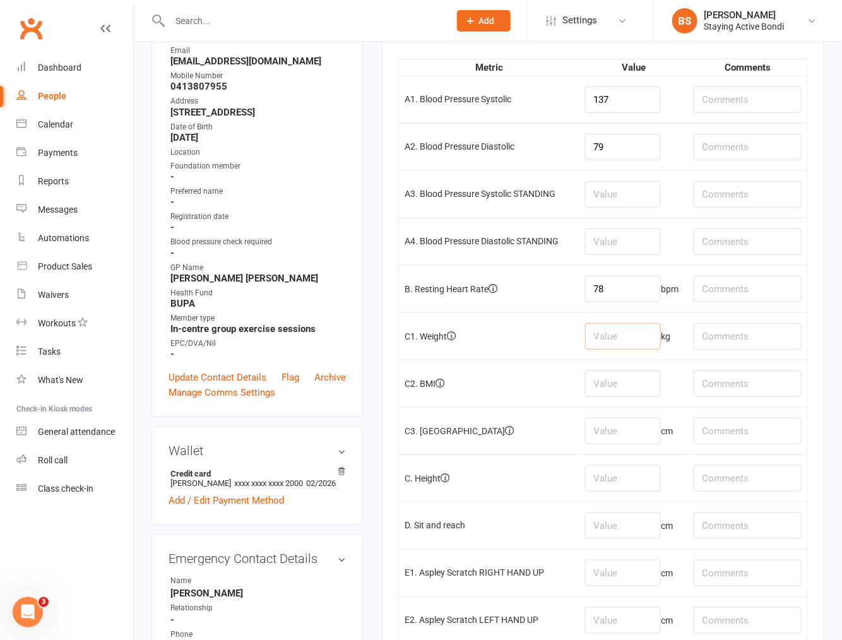
click at [592, 343] on input "number" at bounding box center [623, 336] width 76 height 27
type input "78.5"
click at [624, 387] on input "number" at bounding box center [623, 384] width 76 height 27
click at [620, 439] on input "number" at bounding box center [623, 431] width 76 height 27
click at [639, 526] on input "number" at bounding box center [623, 526] width 76 height 27
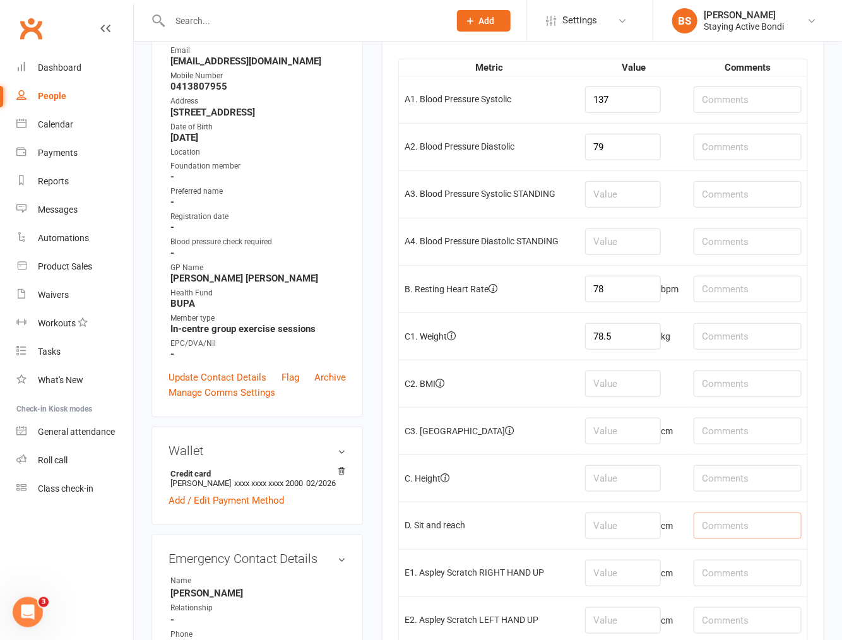
click at [742, 525] on input "text" at bounding box center [748, 526] width 108 height 27
type input "R -28, L-24"
click at [644, 520] on input "number" at bounding box center [623, 526] width 76 height 27
click at [629, 524] on input "number" at bounding box center [623, 526] width 76 height 27
type input "-26"
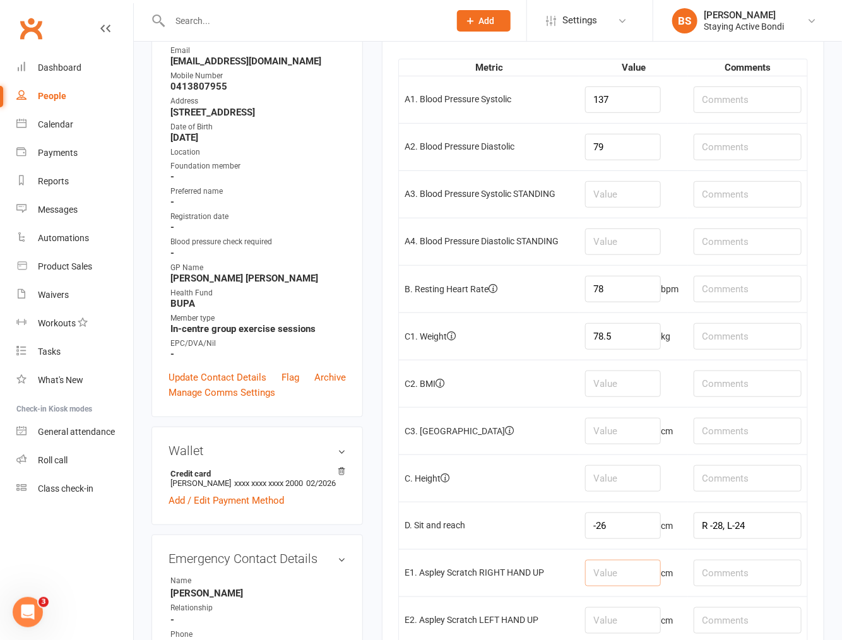
click at [619, 563] on input "number" at bounding box center [623, 573] width 76 height 27
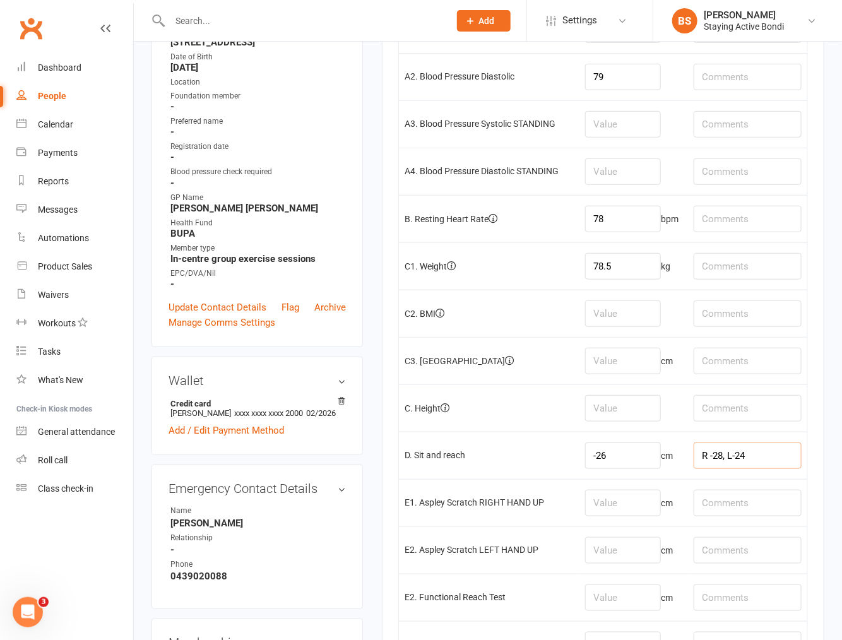
click at [757, 456] on input "R -28, L-24" at bounding box center [748, 455] width 108 height 27
click at [646, 497] on input "number" at bounding box center [623, 503] width 76 height 27
click at [614, 373] on input "number" at bounding box center [623, 361] width 76 height 27
type input "101.5"
click at [633, 403] on input "number" at bounding box center [623, 408] width 76 height 27
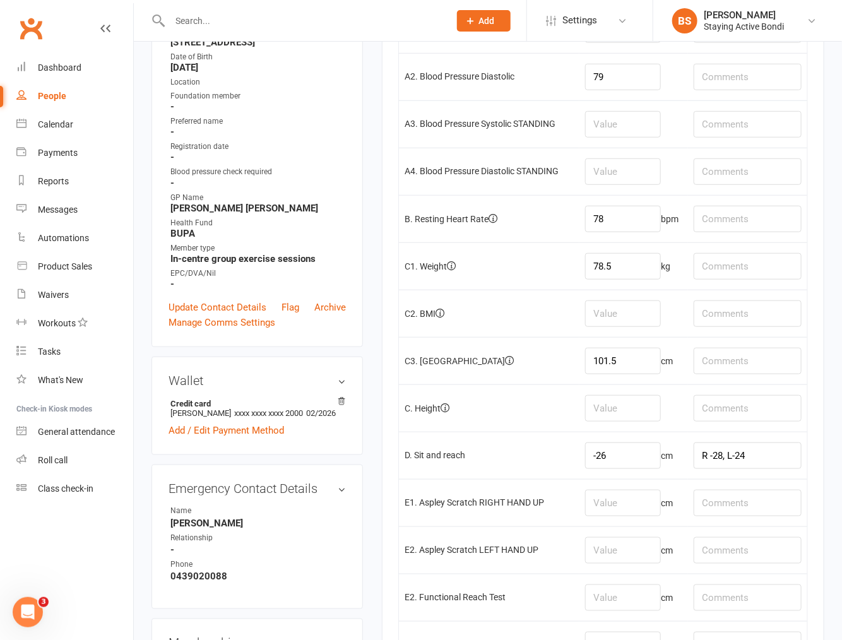
drag, startPoint x: 634, startPoint y: 474, endPoint x: 605, endPoint y: 535, distance: 68.0
click at [635, 473] on td "-26 cm" at bounding box center [633, 455] width 109 height 47
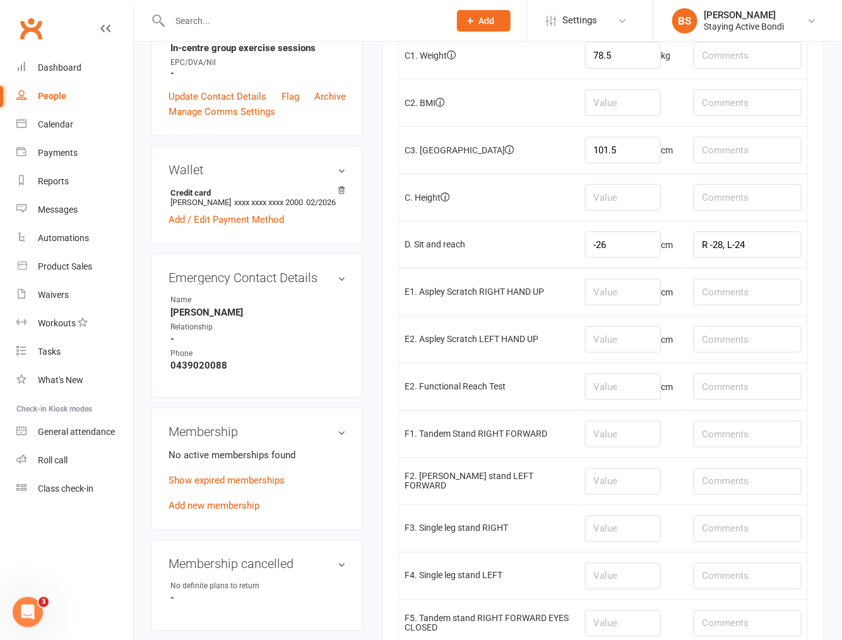
scroll to position [490, 0]
click at [629, 284] on input "number" at bounding box center [623, 293] width 76 height 27
type input "-23"
click at [607, 333] on input "number" at bounding box center [623, 340] width 76 height 27
type input "-20"
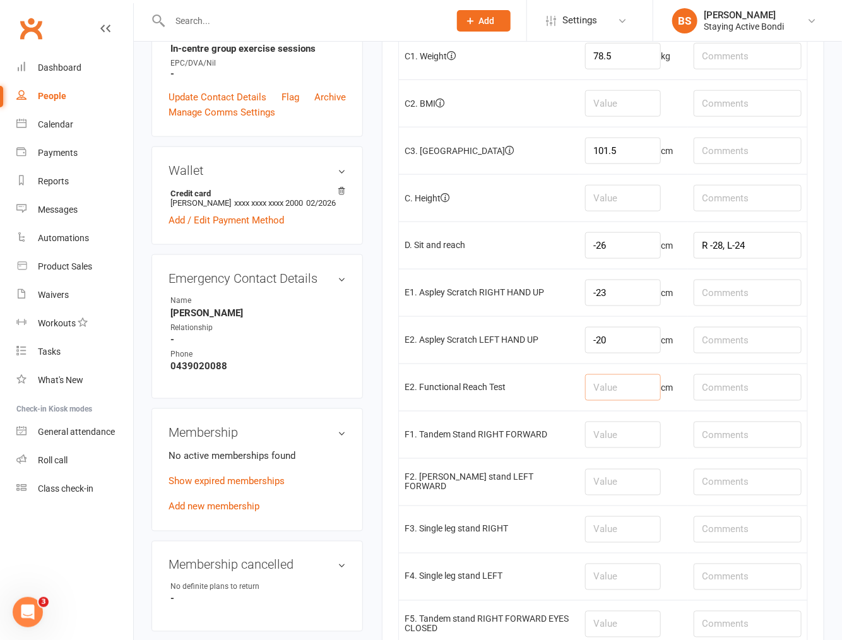
click at [634, 386] on input "number" at bounding box center [623, 387] width 76 height 27
click at [620, 425] on input "number" at bounding box center [623, 435] width 76 height 27
click at [623, 506] on td at bounding box center [633, 481] width 109 height 47
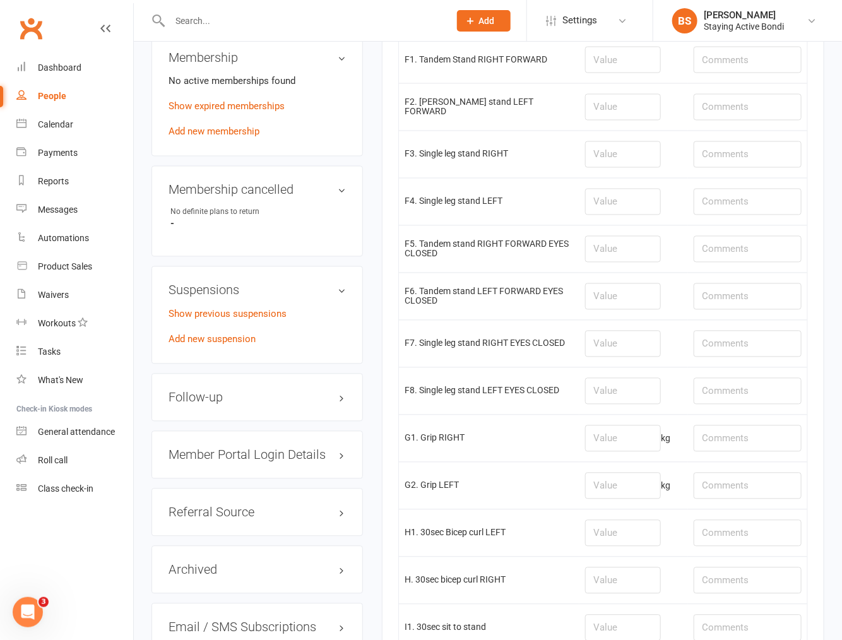
scroll to position [911, 0]
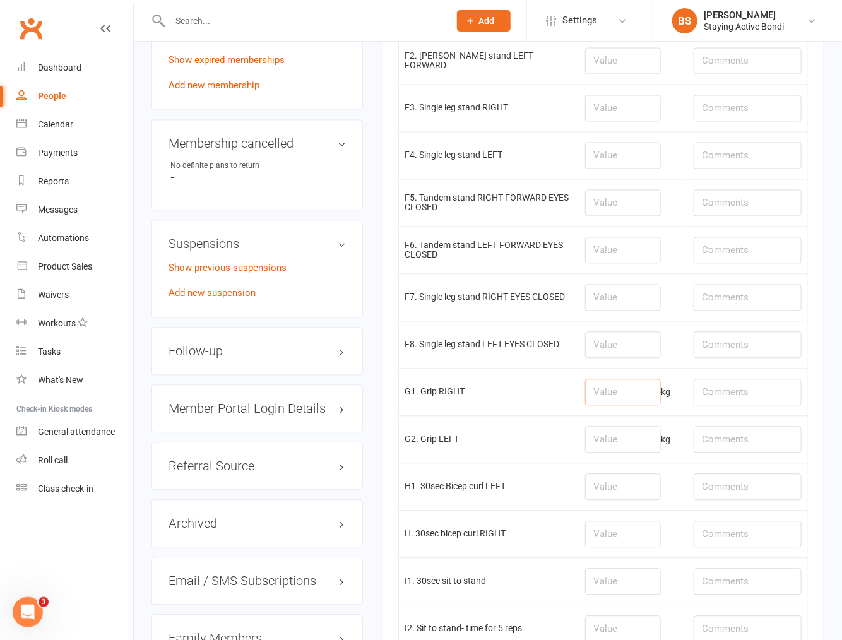
click at [613, 387] on input "number" at bounding box center [623, 392] width 76 height 27
click at [603, 453] on input "number" at bounding box center [623, 440] width 76 height 27
click at [613, 400] on input "number" at bounding box center [623, 392] width 76 height 27
click at [611, 445] on input "number" at bounding box center [623, 440] width 76 height 27
click at [617, 396] on input "number" at bounding box center [623, 392] width 76 height 27
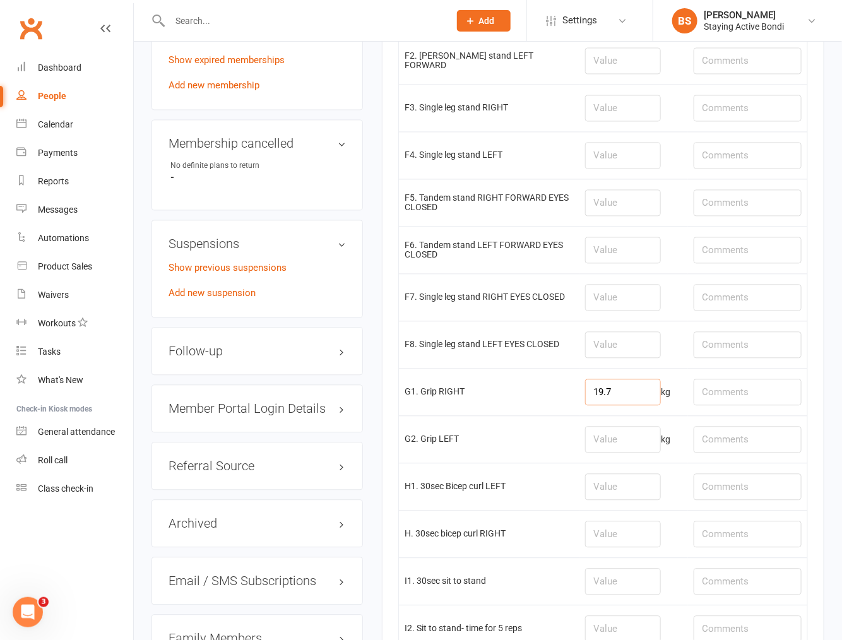
type input "19.7"
click at [607, 445] on input "number" at bounding box center [623, 440] width 76 height 27
type input "15.5"
click at [622, 394] on input "19.7" at bounding box center [623, 392] width 76 height 27
drag, startPoint x: 622, startPoint y: 394, endPoint x: 587, endPoint y: 394, distance: 35.3
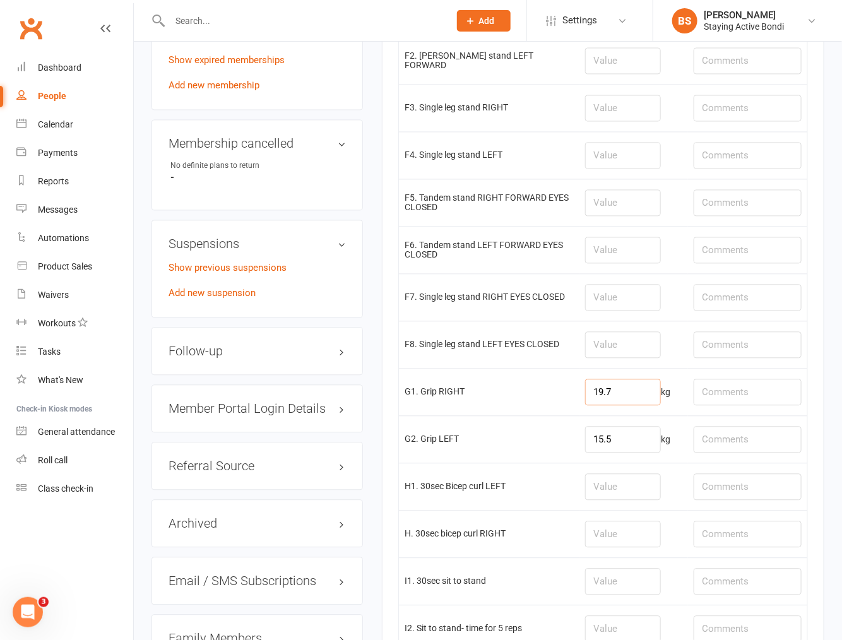
click at [587, 394] on input "19.7" at bounding box center [623, 392] width 76 height 27
type input "16.8"
click at [627, 449] on input "15.5" at bounding box center [623, 440] width 76 height 27
type input "15.4"
click at [589, 484] on input "number" at bounding box center [623, 487] width 76 height 27
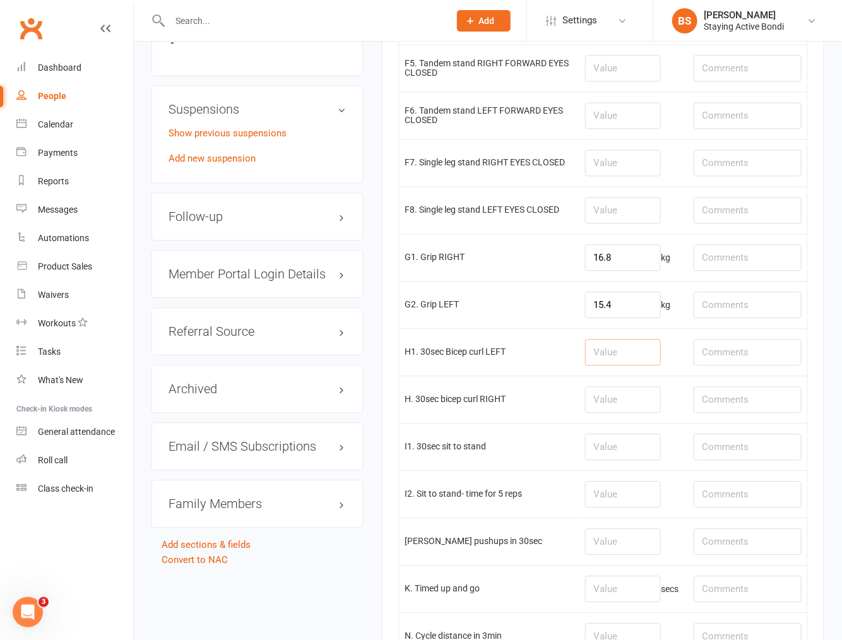
scroll to position [1052, 0]
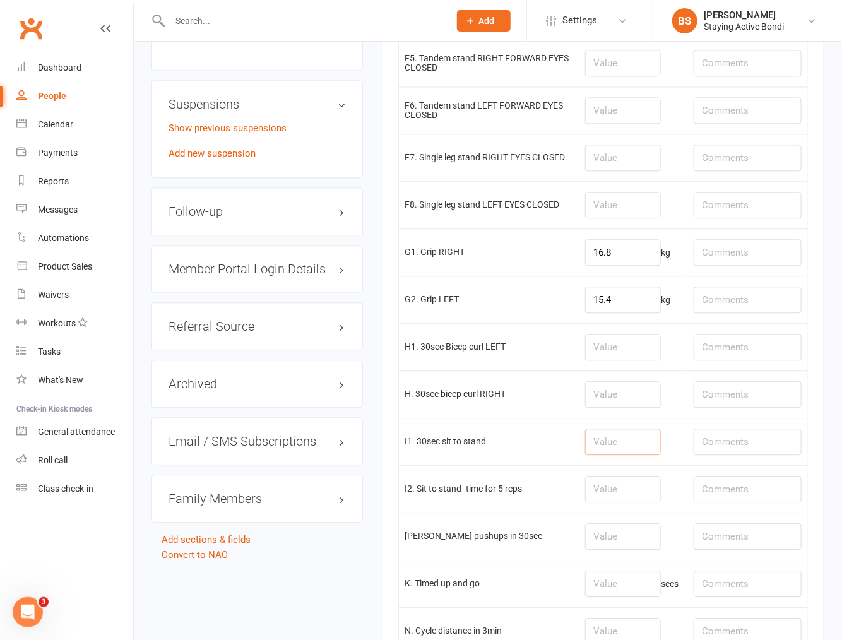
click at [610, 445] on input "number" at bounding box center [623, 442] width 76 height 27
type input "13"
click at [619, 482] on input "number" at bounding box center [623, 489] width 76 height 27
click at [646, 494] on input "number" at bounding box center [623, 489] width 76 height 27
click at [630, 555] on td at bounding box center [633, 536] width 109 height 47
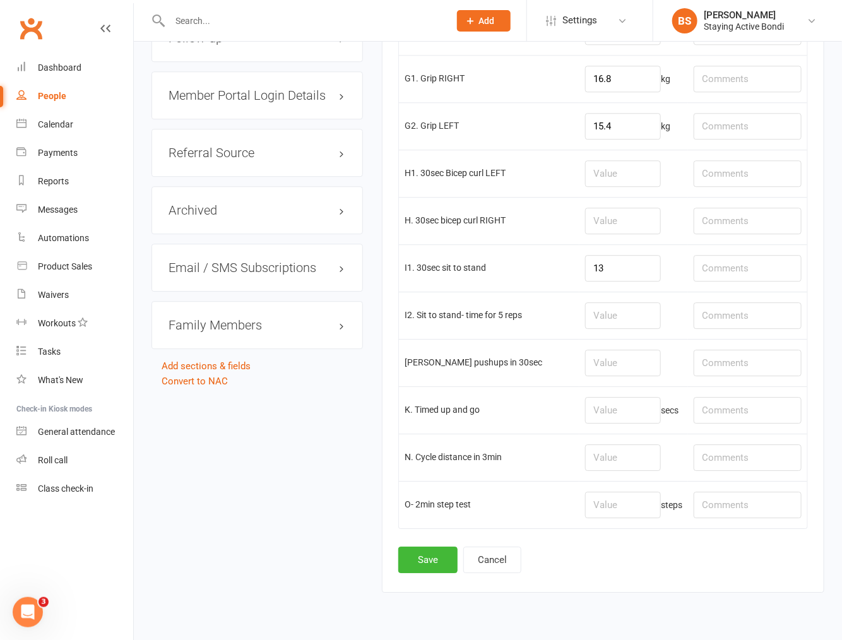
scroll to position [1262, 0]
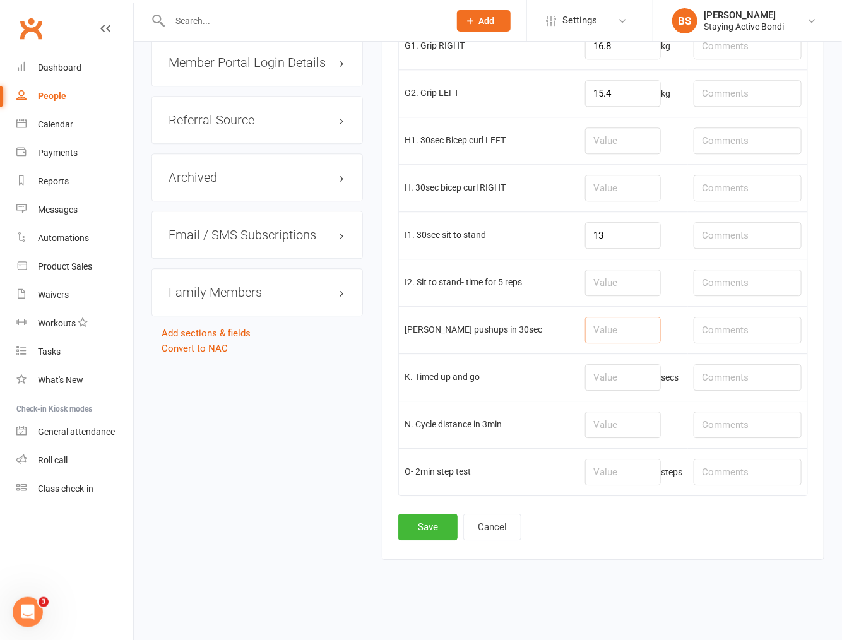
click at [597, 337] on input "number" at bounding box center [623, 330] width 76 height 27
click at [608, 347] on td at bounding box center [633, 329] width 109 height 47
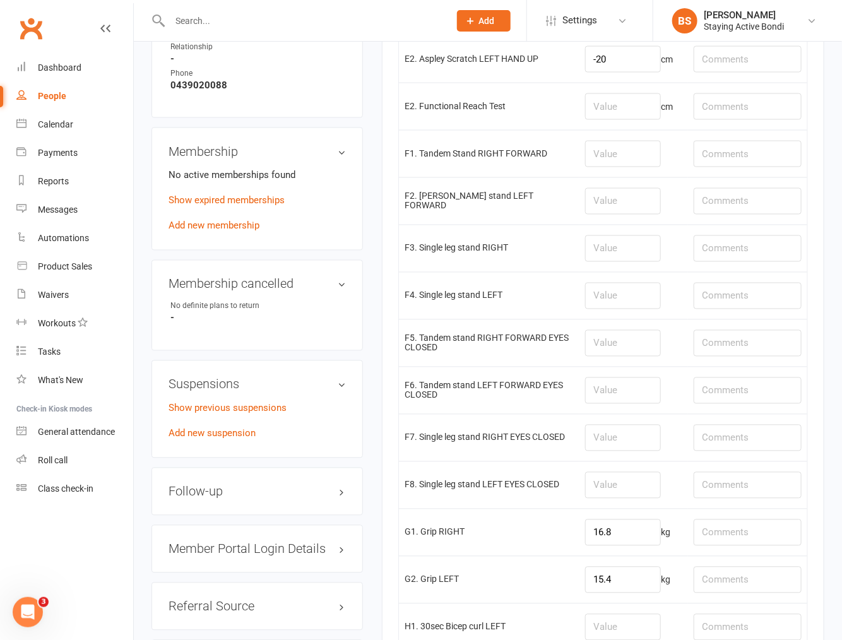
scroll to position [701, 0]
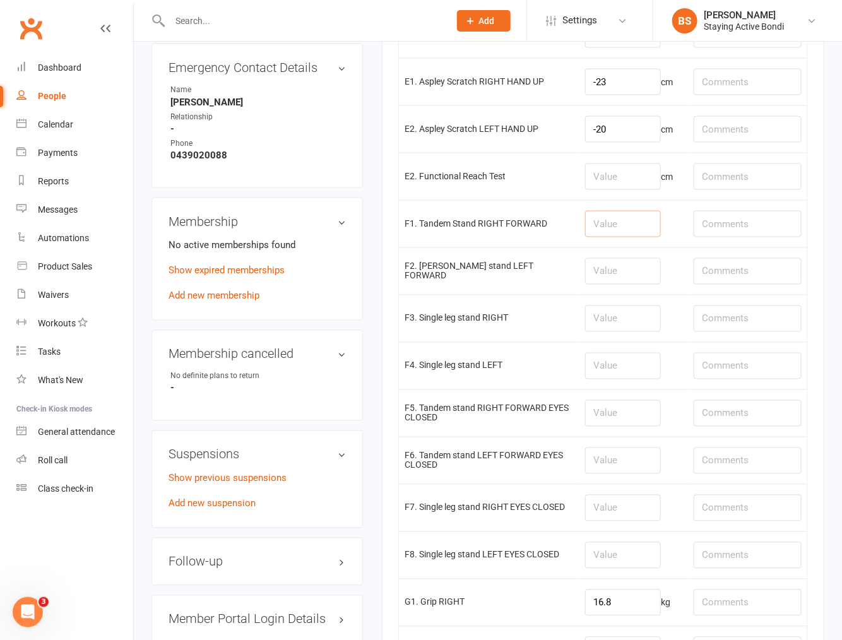
click at [629, 229] on input "number" at bounding box center [623, 224] width 76 height 27
click at [632, 266] on input "number" at bounding box center [623, 271] width 76 height 27
type input "16.4"
click at [603, 220] on input "number" at bounding box center [623, 224] width 76 height 27
type input "18.5"
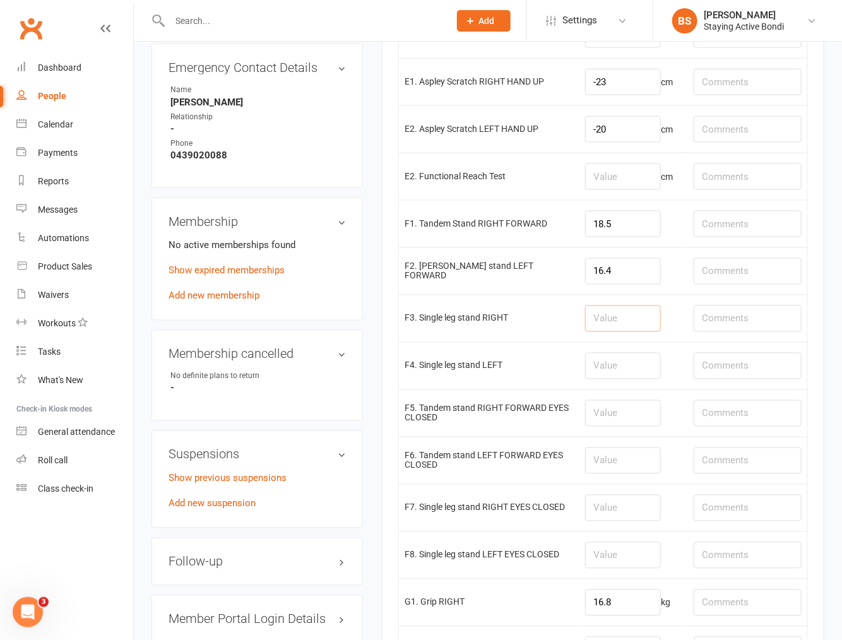
click at [598, 319] on input "number" at bounding box center [623, 319] width 76 height 27
drag, startPoint x: 617, startPoint y: 321, endPoint x: 581, endPoint y: 321, distance: 36.6
click at [581, 321] on td "15.2" at bounding box center [633, 318] width 109 height 47
type input "9.63"
click at [623, 358] on input "number" at bounding box center [623, 366] width 76 height 27
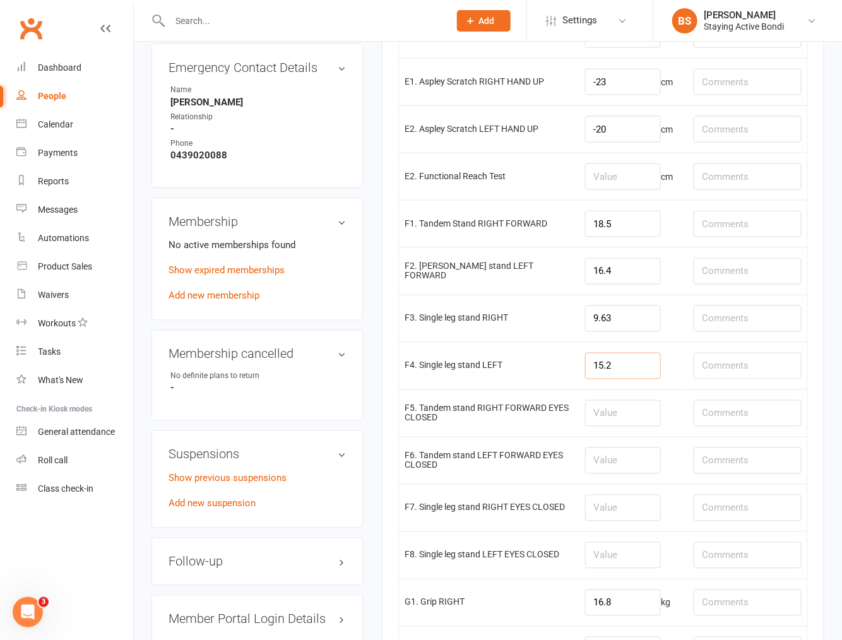
type input "15.2"
click at [632, 419] on input "number" at bounding box center [623, 413] width 76 height 27
click at [601, 419] on input "number" at bounding box center [623, 413] width 76 height 27
click at [625, 461] on input "number" at bounding box center [623, 461] width 76 height 27
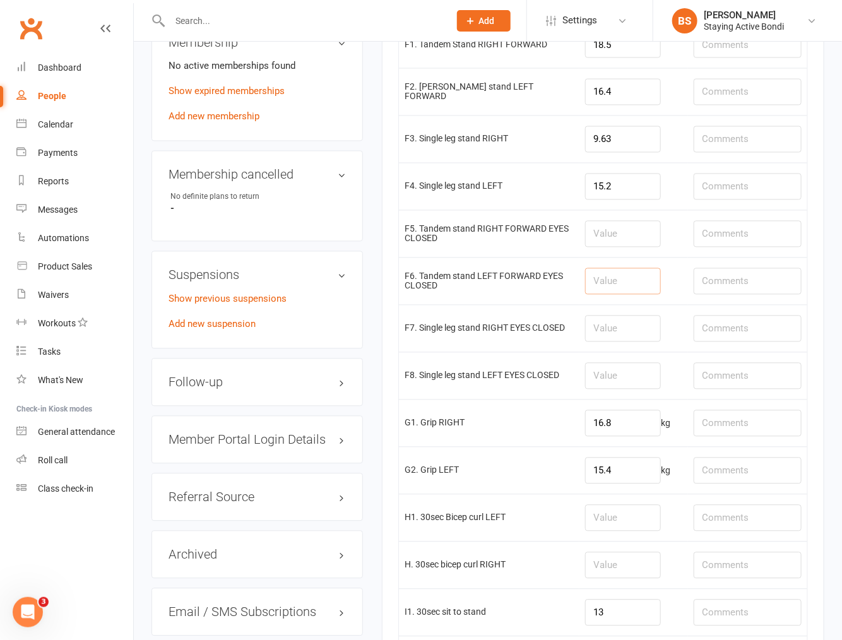
scroll to position [911, 0]
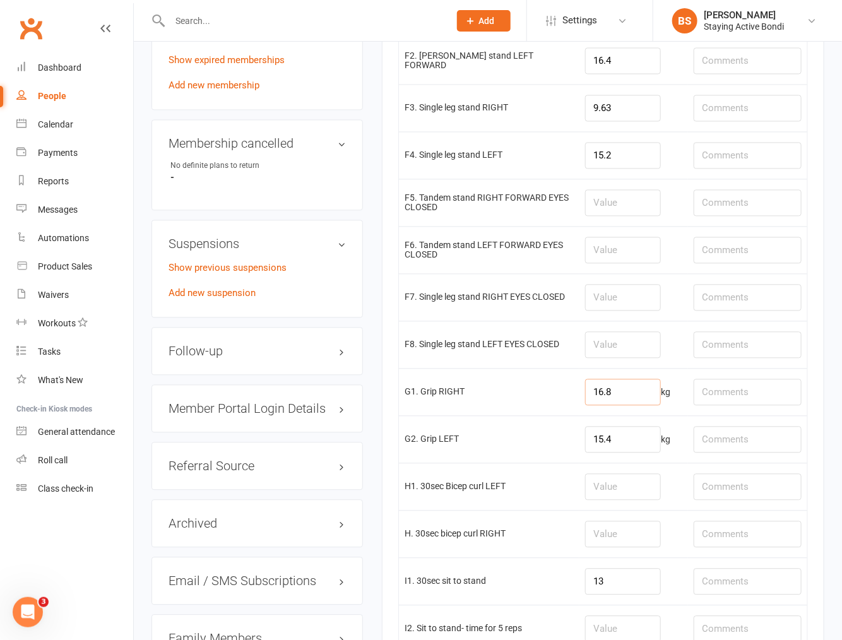
click at [649, 395] on input "16.8" at bounding box center [623, 392] width 76 height 27
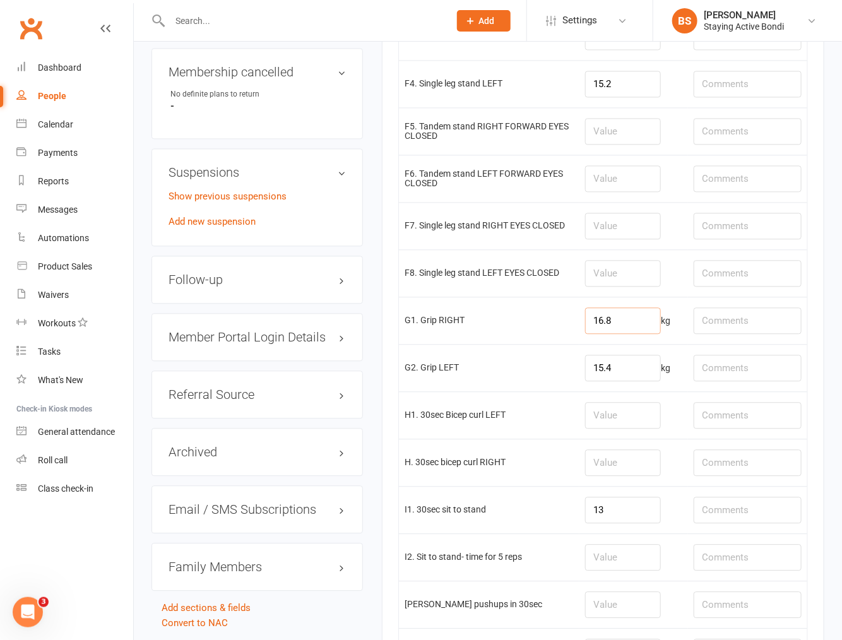
scroll to position [1052, 0]
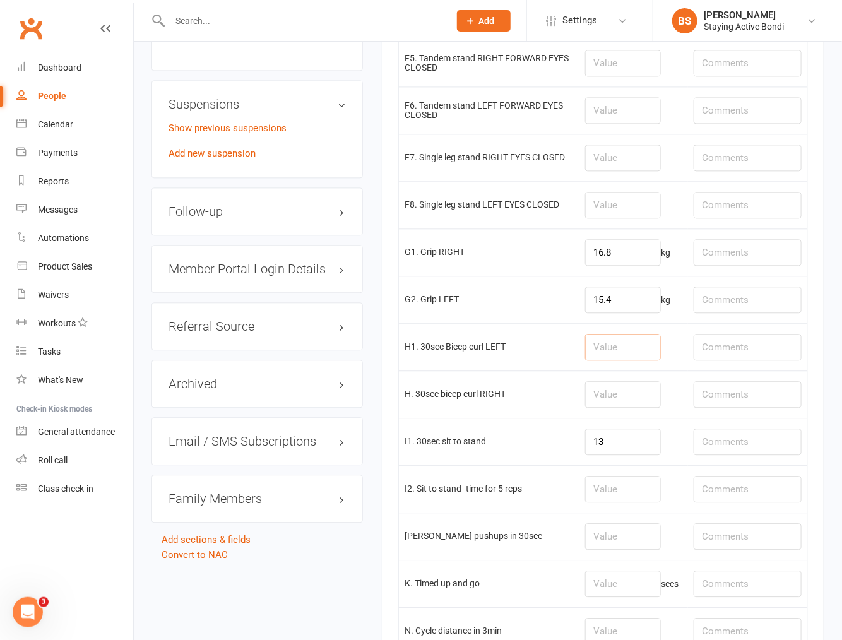
click at [620, 353] on input "number" at bounding box center [623, 347] width 76 height 27
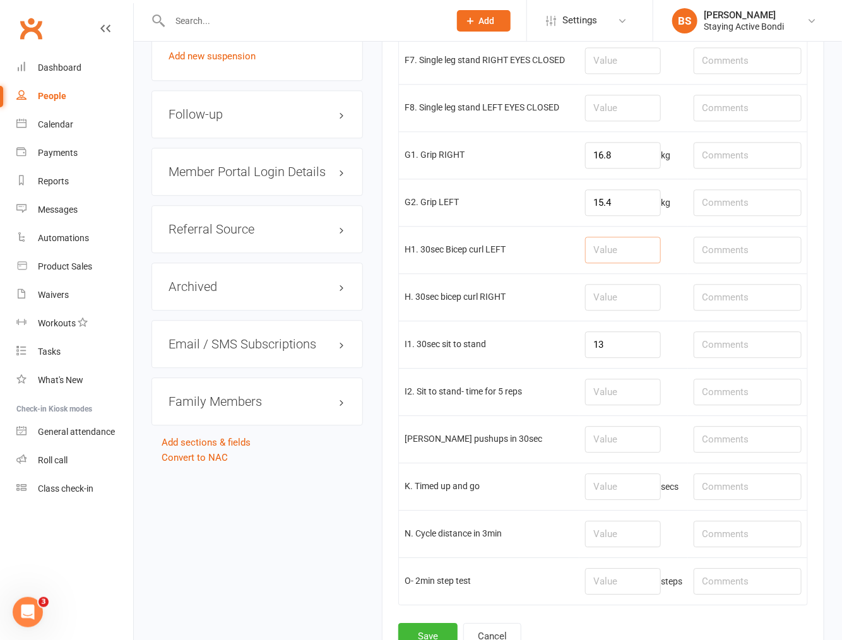
scroll to position [1262, 0]
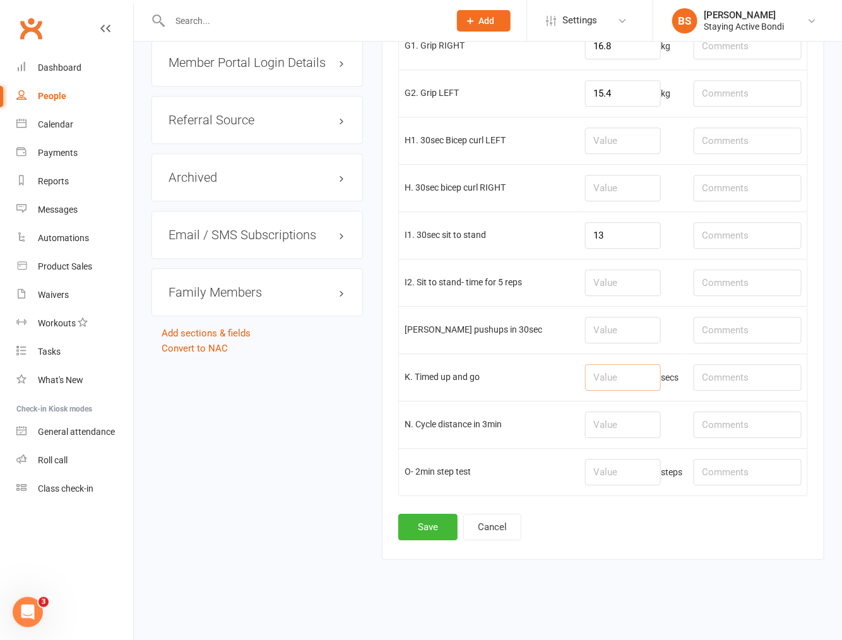
click at [634, 386] on input "number" at bounding box center [623, 377] width 76 height 27
click at [639, 381] on input "number" at bounding box center [623, 377] width 76 height 27
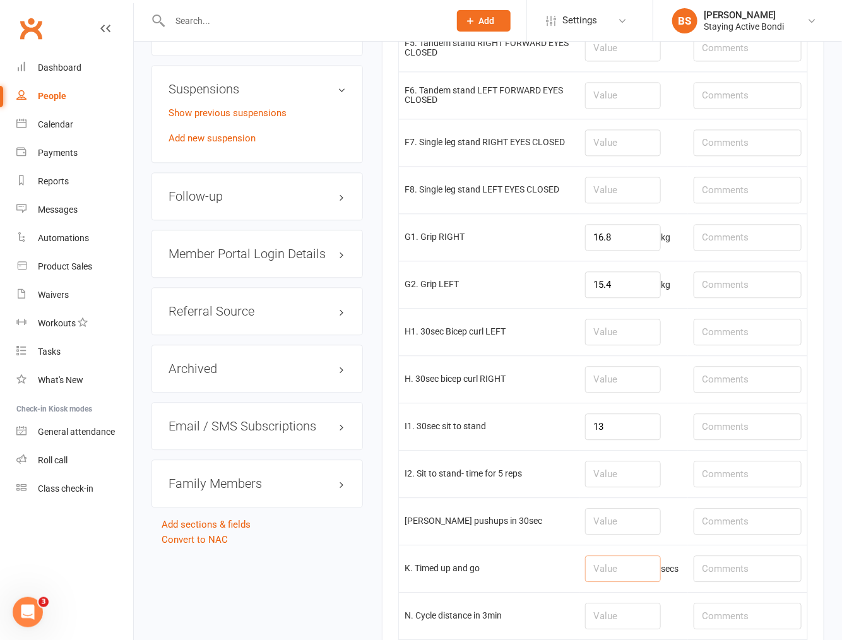
scroll to position [1052, 0]
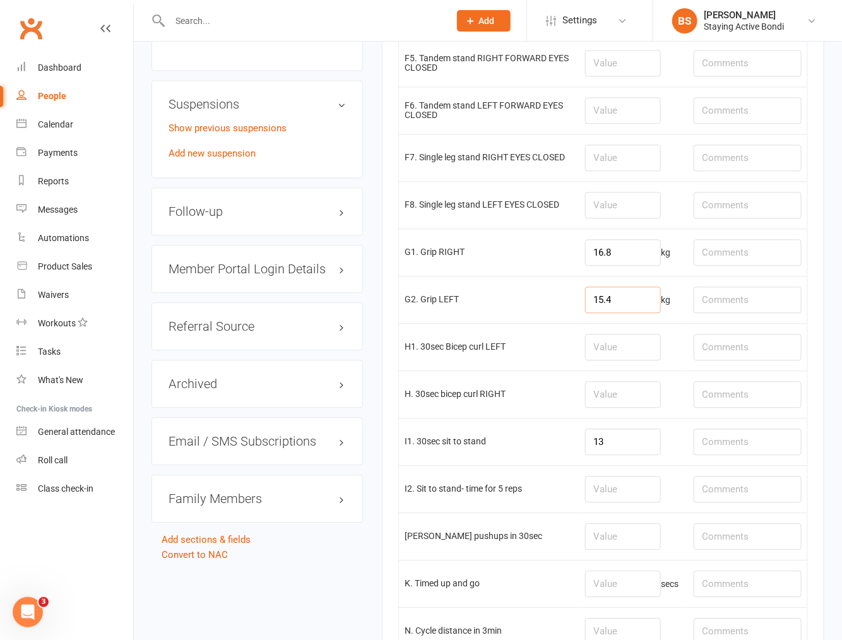
click at [627, 304] on input "15.4" at bounding box center [623, 300] width 76 height 27
click at [614, 254] on input "16.8" at bounding box center [623, 252] width 76 height 27
click at [633, 297] on input "15.4" at bounding box center [623, 300] width 76 height 27
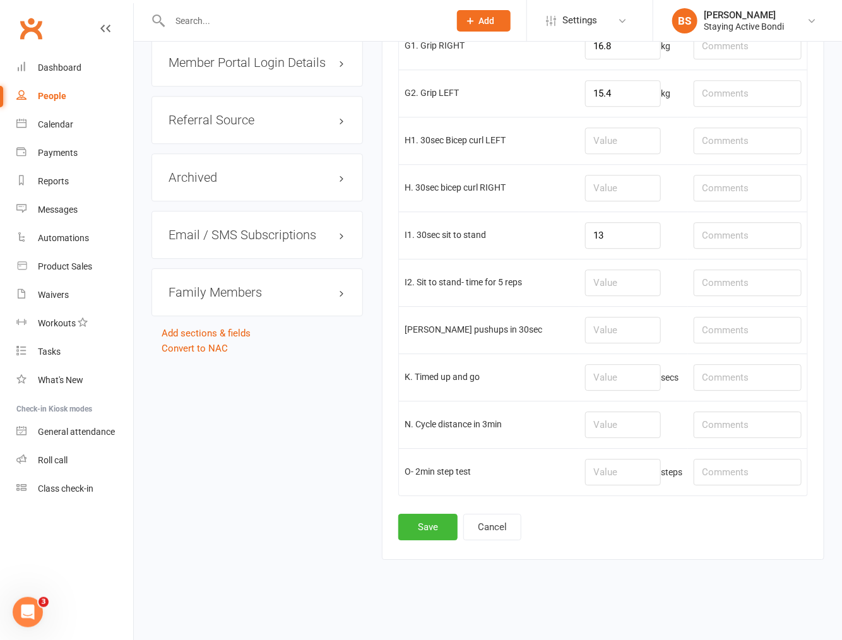
click at [552, 442] on td "N. Cycle distance in 3min" at bounding box center [489, 424] width 181 height 47
click at [610, 384] on input "number" at bounding box center [623, 377] width 76 height 27
click at [601, 451] on td "steps" at bounding box center [633, 471] width 109 height 47
click at [429, 520] on button "Save" at bounding box center [427, 527] width 59 height 27
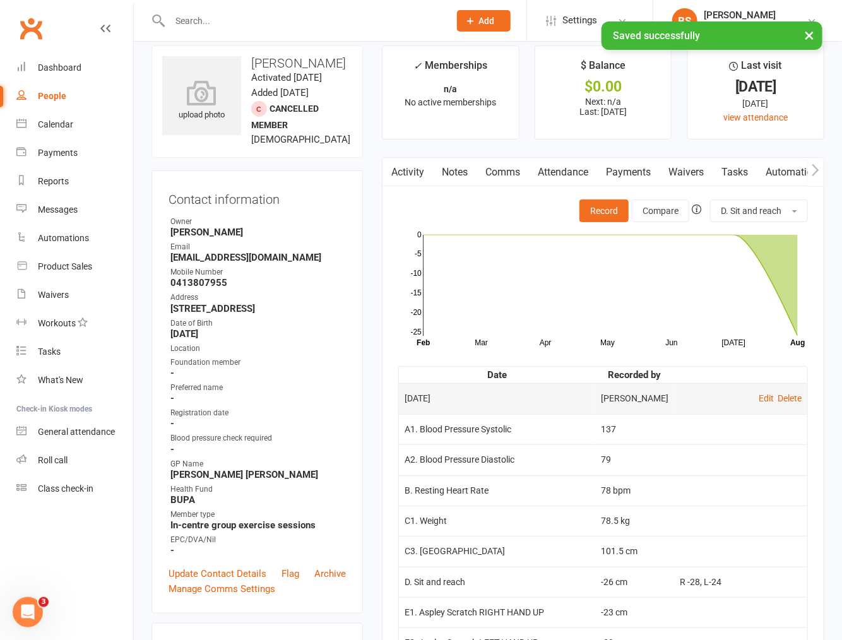
scroll to position [0, 0]
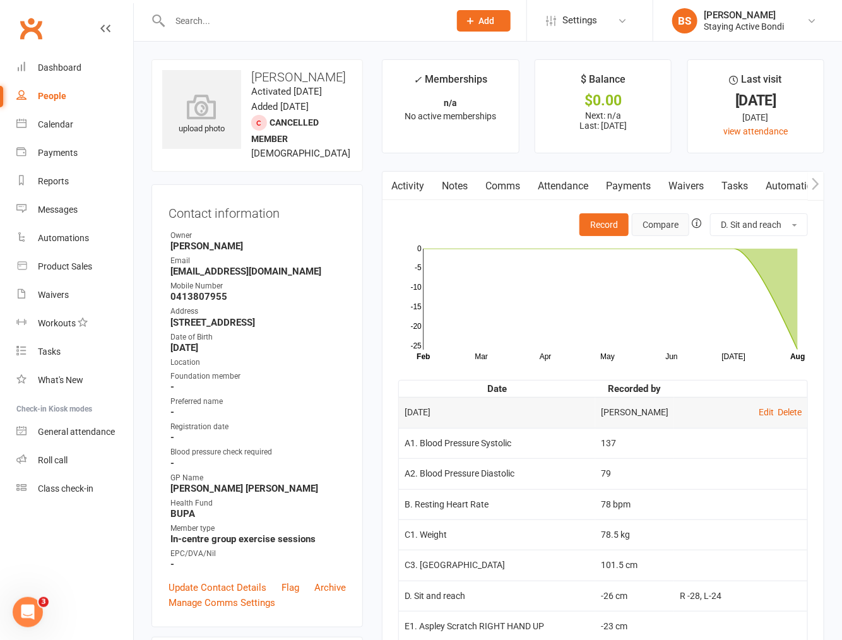
click at [655, 227] on button "Compare" at bounding box center [660, 224] width 57 height 23
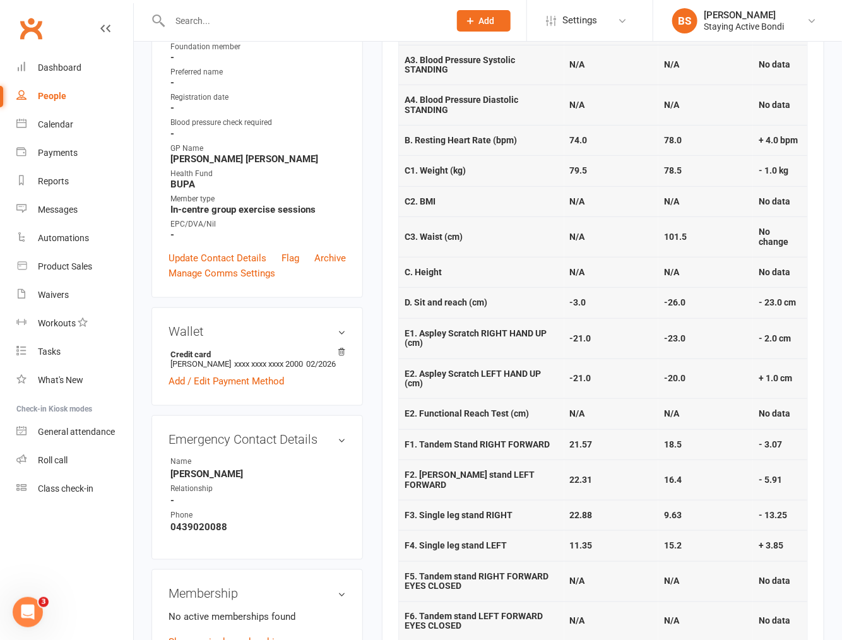
scroll to position [420, 0]
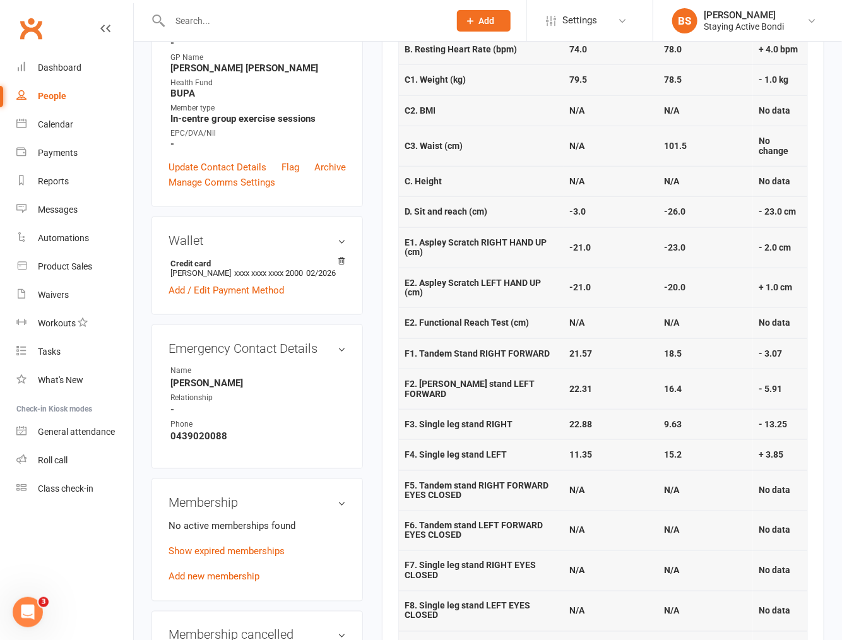
click at [615, 456] on td "11.35" at bounding box center [611, 454] width 95 height 30
click at [717, 439] on td "15.2" at bounding box center [705, 454] width 95 height 30
click at [696, 413] on td "9.63" at bounding box center [705, 424] width 95 height 30
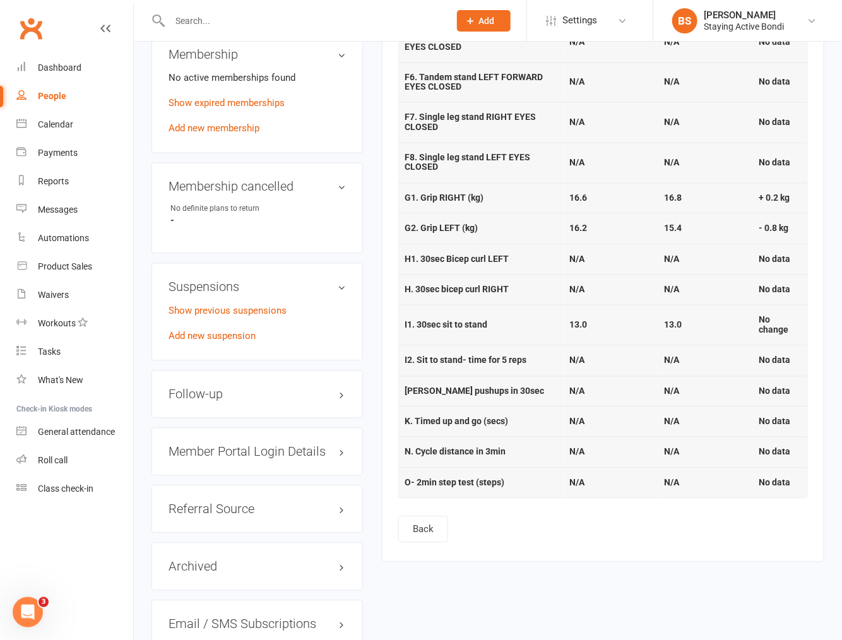
scroll to position [911, 0]
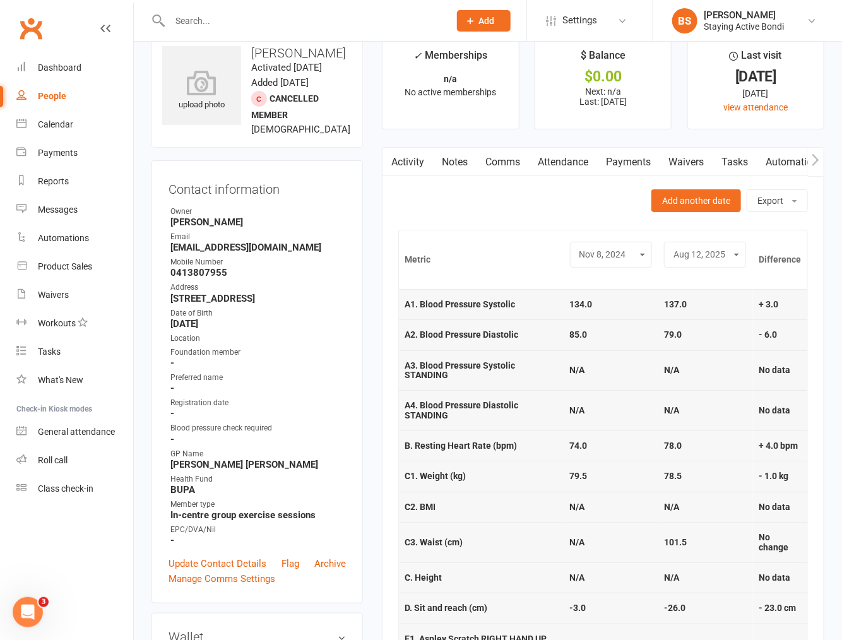
scroll to position [0, 0]
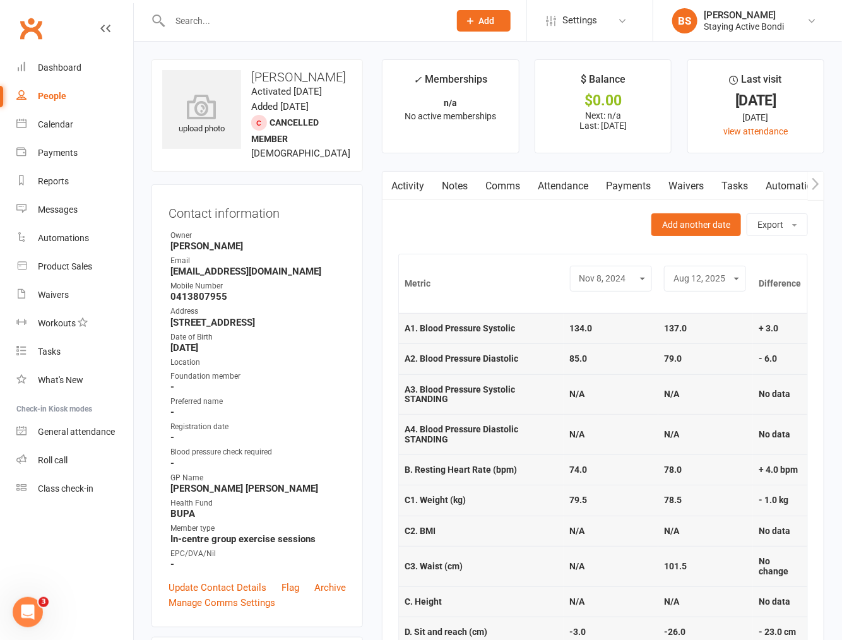
click at [470, 181] on link "Notes" at bounding box center [455, 186] width 44 height 29
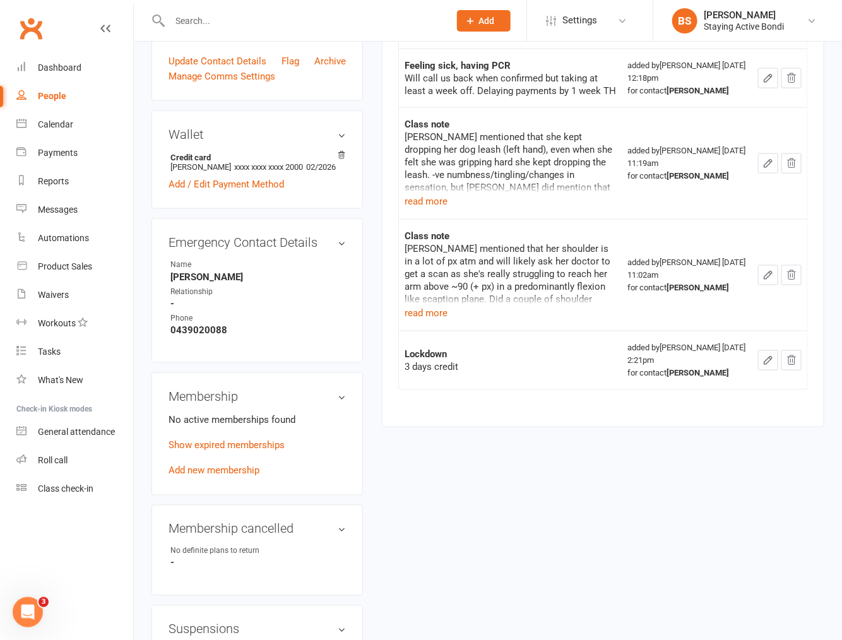
scroll to position [561, 0]
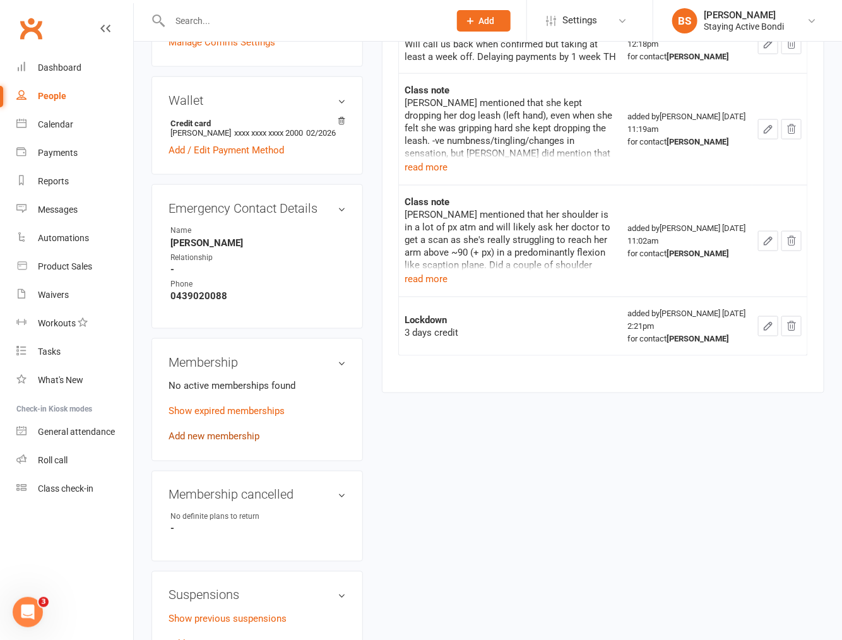
click at [232, 442] on link "Add new membership" at bounding box center [214, 436] width 91 height 11
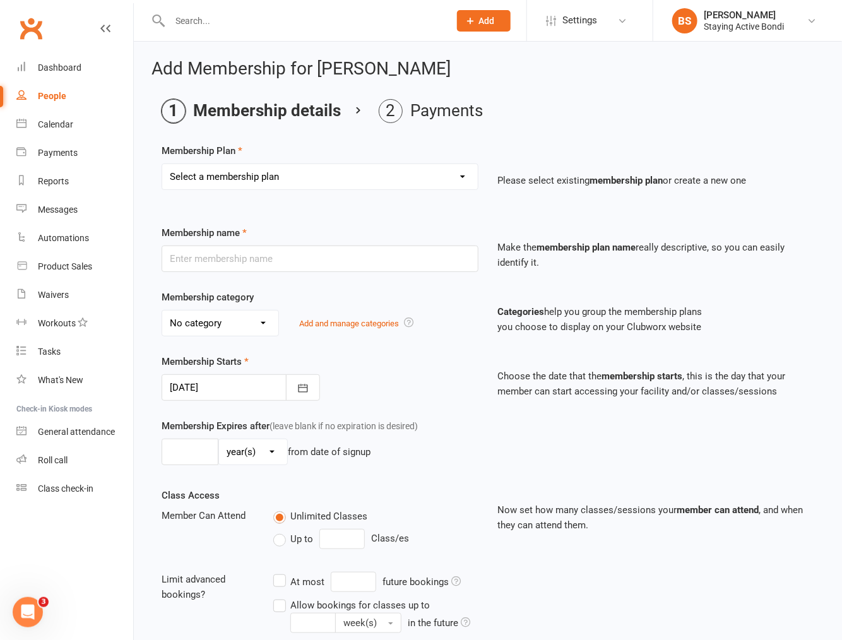
click at [360, 177] on select "Select a membership plan Create new Membership Plan 30 MIN GROUP EXERCISE PHYSI…" at bounding box center [320, 176] width 316 height 25
select select "1"
click at [162, 164] on select "Select a membership plan Create new Membership Plan 30 MIN GROUP EXERCISE PHYSI…" at bounding box center [320, 176] width 316 height 25
type input "30 MIN GROUP EXERCISE PHYSIOLOGY SERVICES"
select select "1"
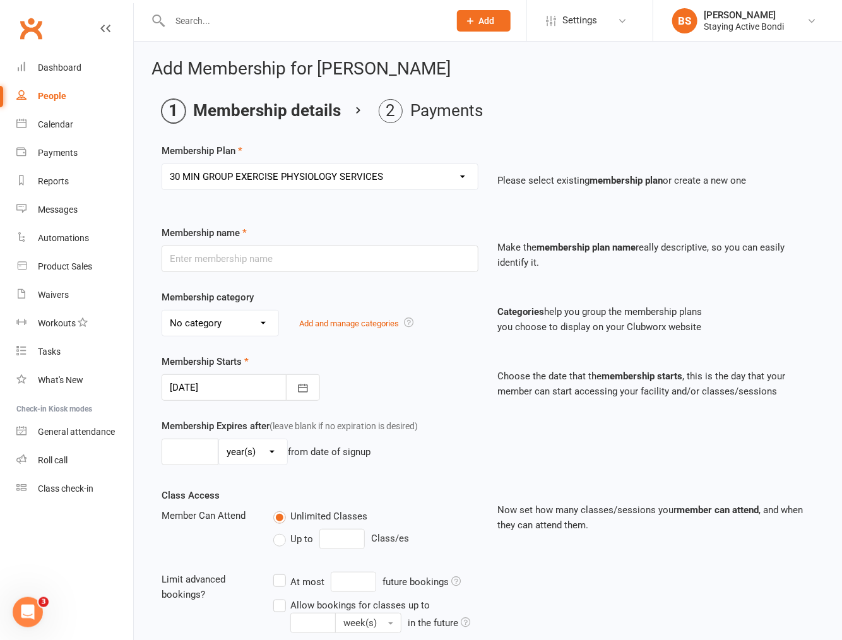
type input "0"
type input "3"
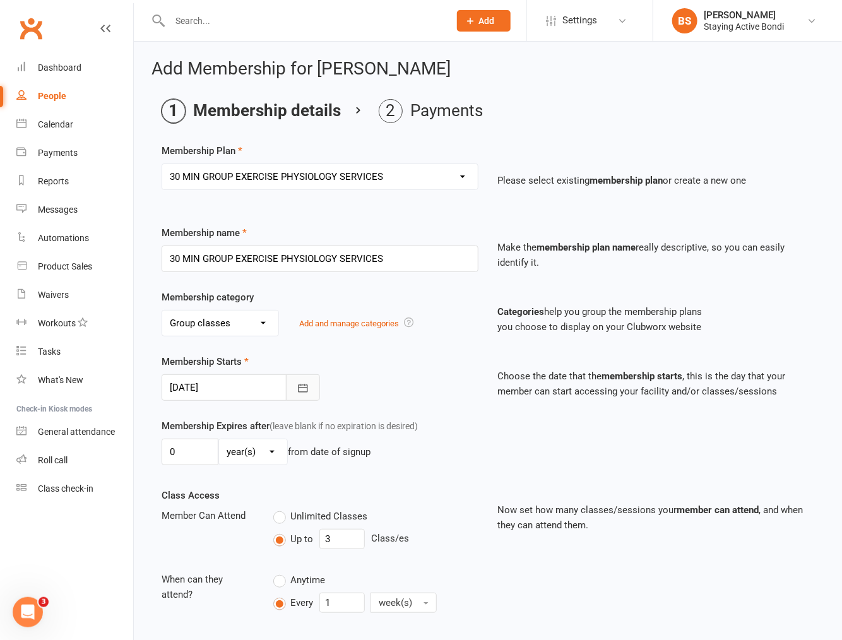
click at [307, 391] on icon "button" at bounding box center [303, 388] width 9 height 8
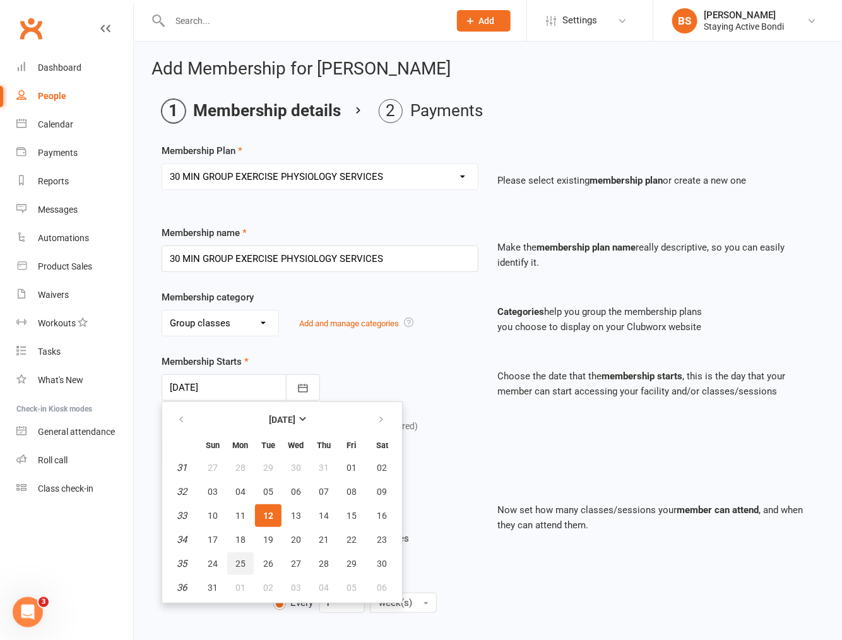
click at [236, 559] on span "25" at bounding box center [240, 564] width 10 height 10
type input "25 Aug 2025"
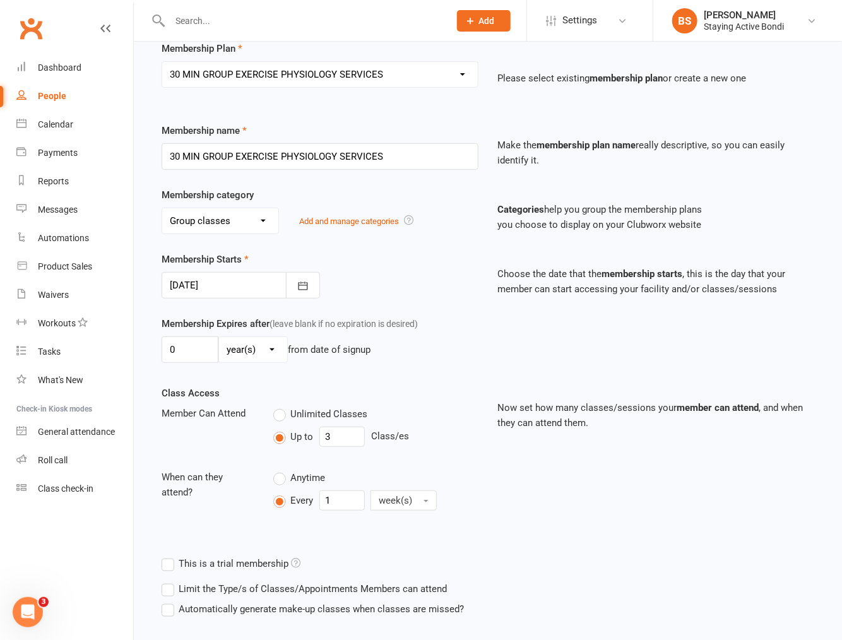
scroll to position [179, 0]
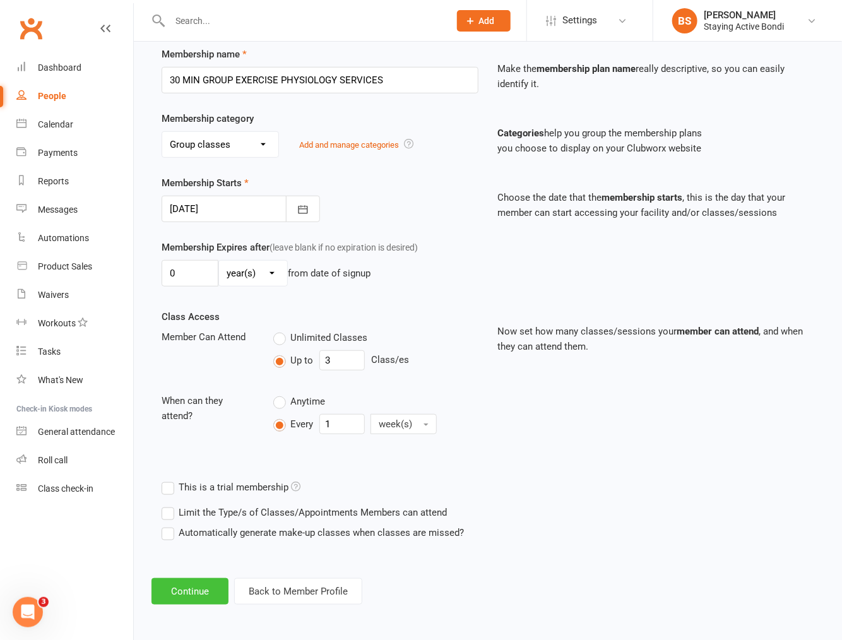
click at [203, 590] on button "Continue" at bounding box center [189, 591] width 77 height 27
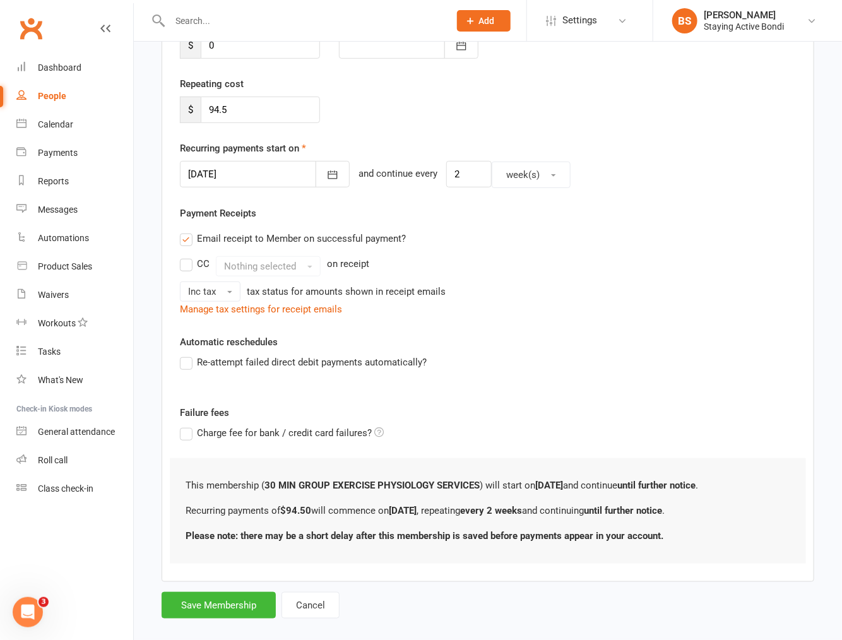
scroll to position [227, 0]
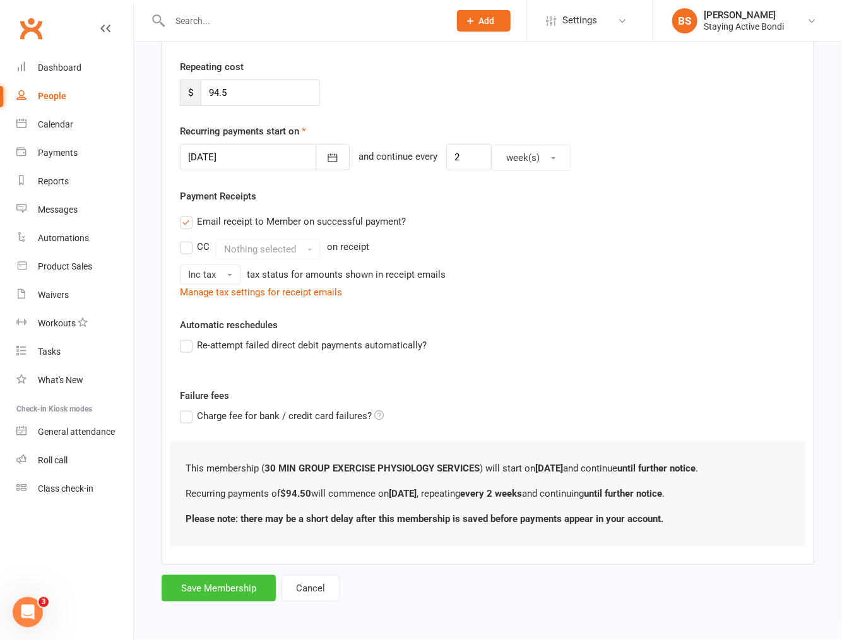
click at [222, 589] on button "Save Membership" at bounding box center [219, 588] width 114 height 27
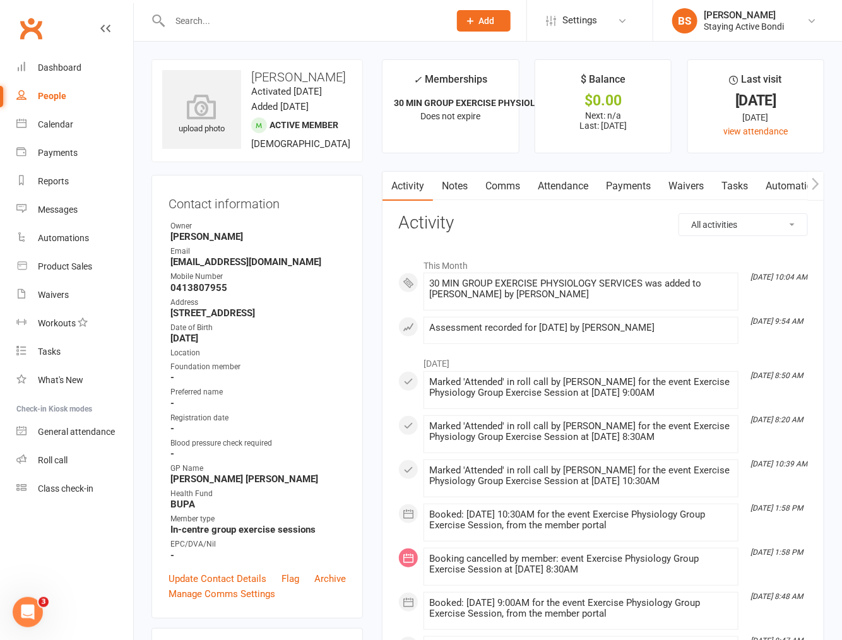
click at [577, 189] on link "Attendance" at bounding box center [563, 186] width 68 height 29
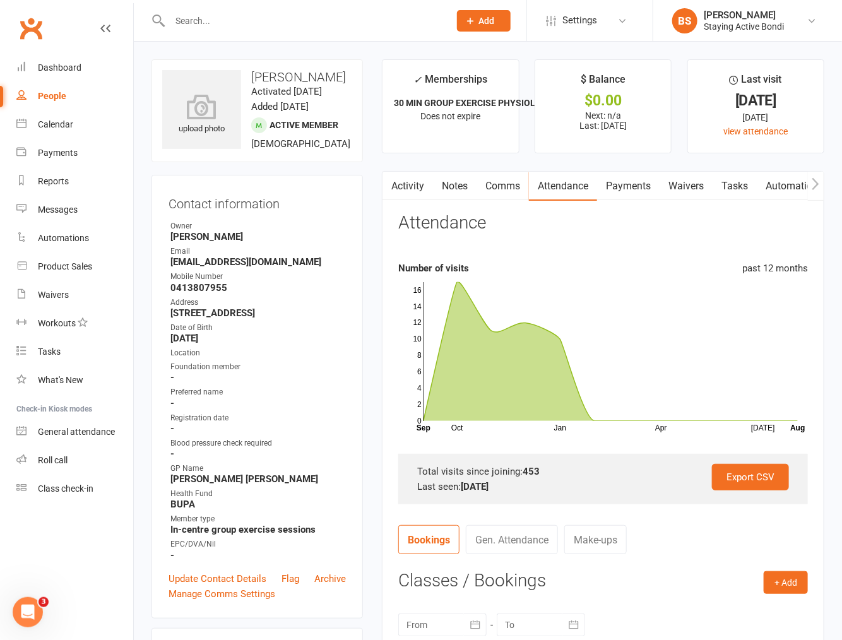
click at [631, 186] on link "Payments" at bounding box center [628, 186] width 62 height 29
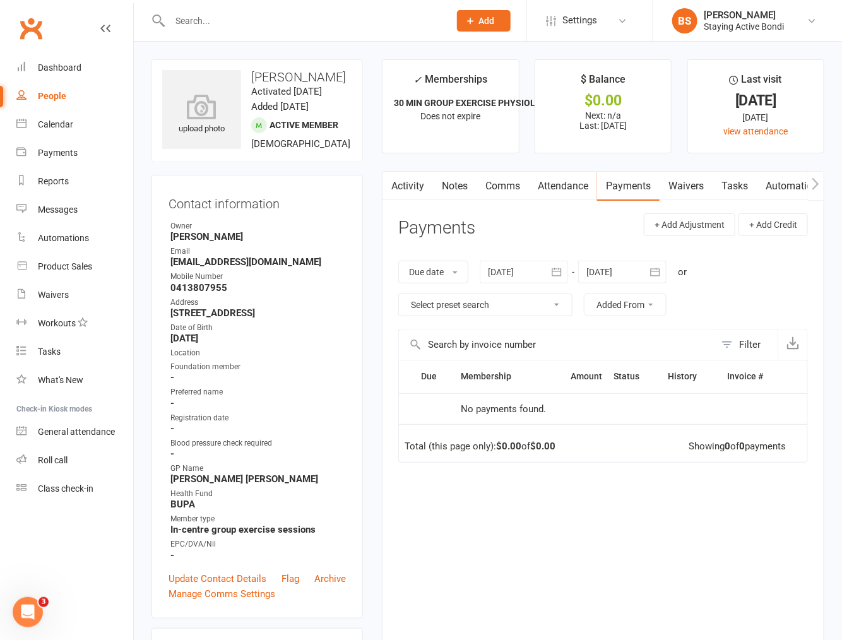
click at [511, 272] on div at bounding box center [524, 272] width 88 height 23
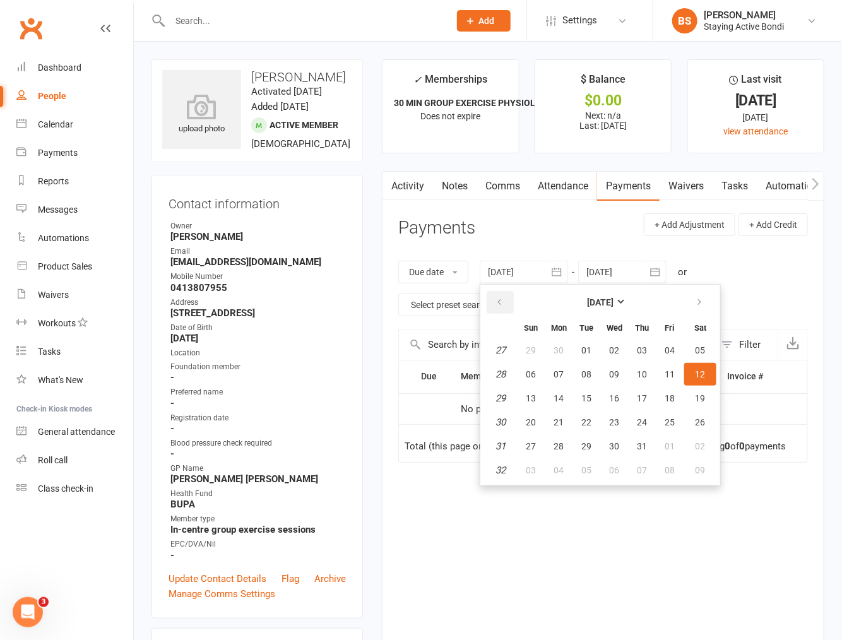
click at [501, 299] on icon "button" at bounding box center [499, 302] width 9 height 10
click at [556, 346] on span "31" at bounding box center [559, 350] width 10 height 10
type input "31 Mar 2025"
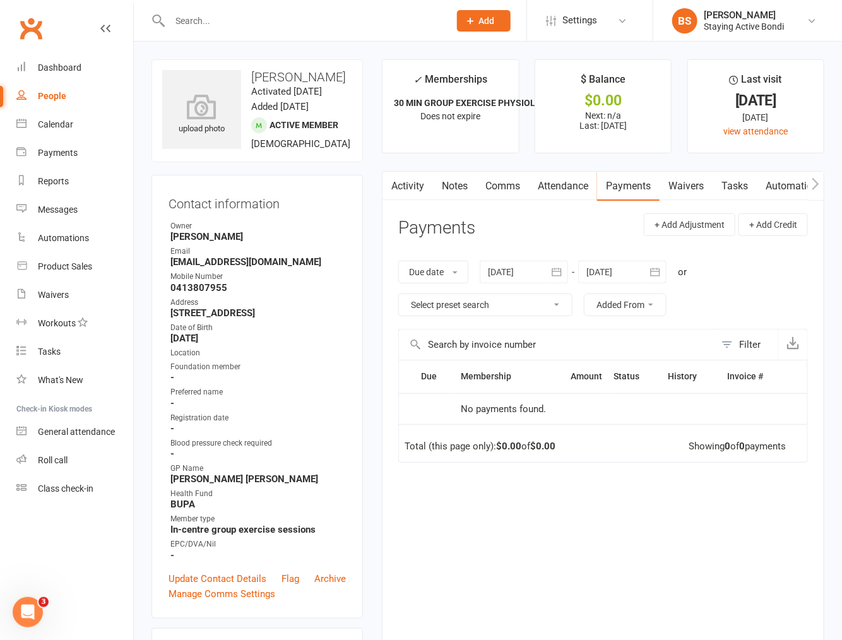
click at [528, 270] on div at bounding box center [524, 272] width 88 height 23
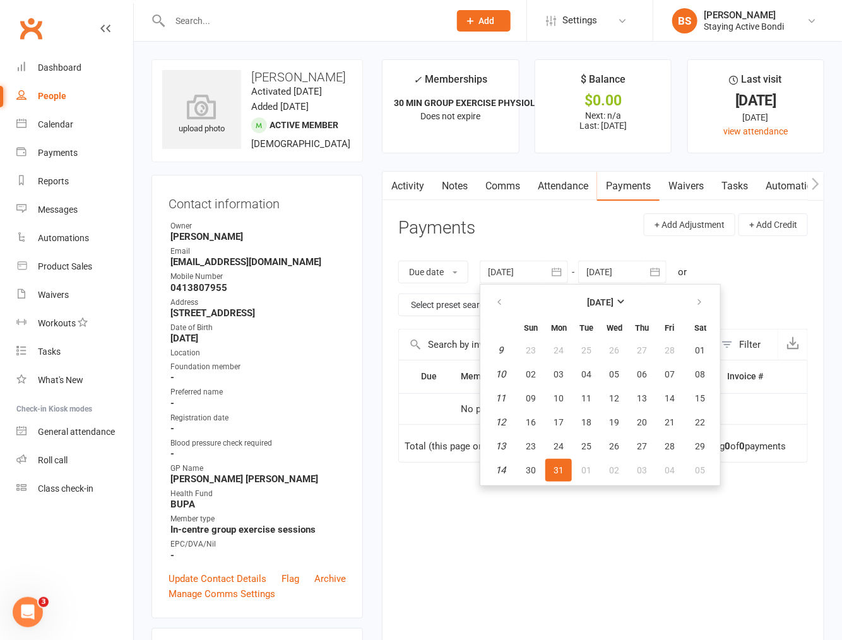
click at [638, 276] on div at bounding box center [622, 272] width 88 height 23
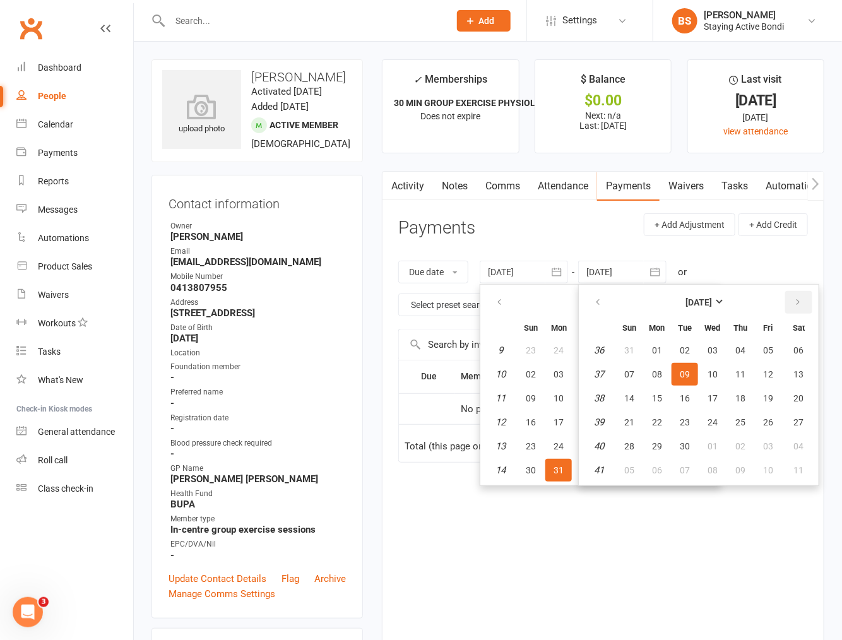
click at [798, 300] on button "button" at bounding box center [798, 302] width 27 height 23
click at [730, 395] on button "18" at bounding box center [740, 398] width 27 height 23
type input "18 Dec 2025"
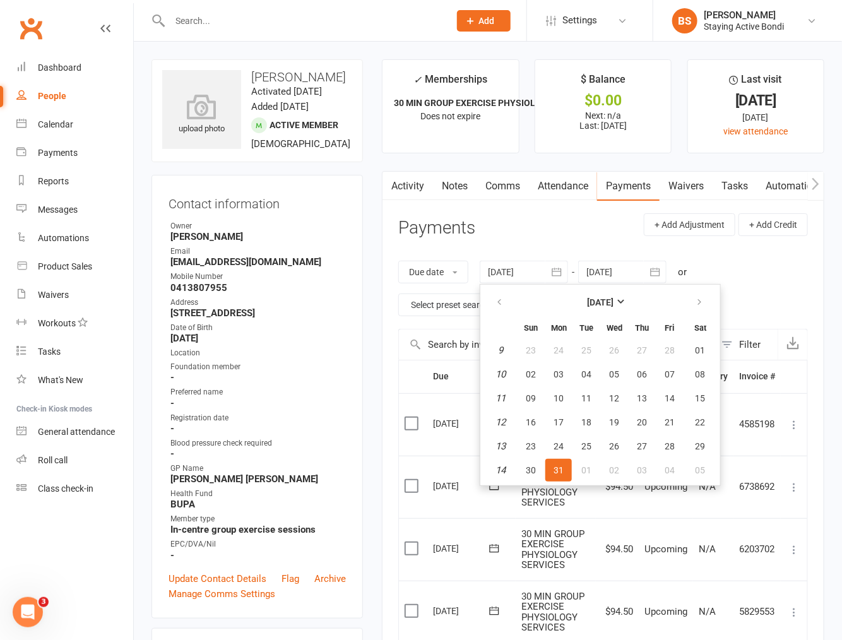
click at [768, 286] on div "Due date Due date Date paid Date failed Date settled 31 Mar 2025 March 2025 Sun…" at bounding box center [603, 288] width 410 height 81
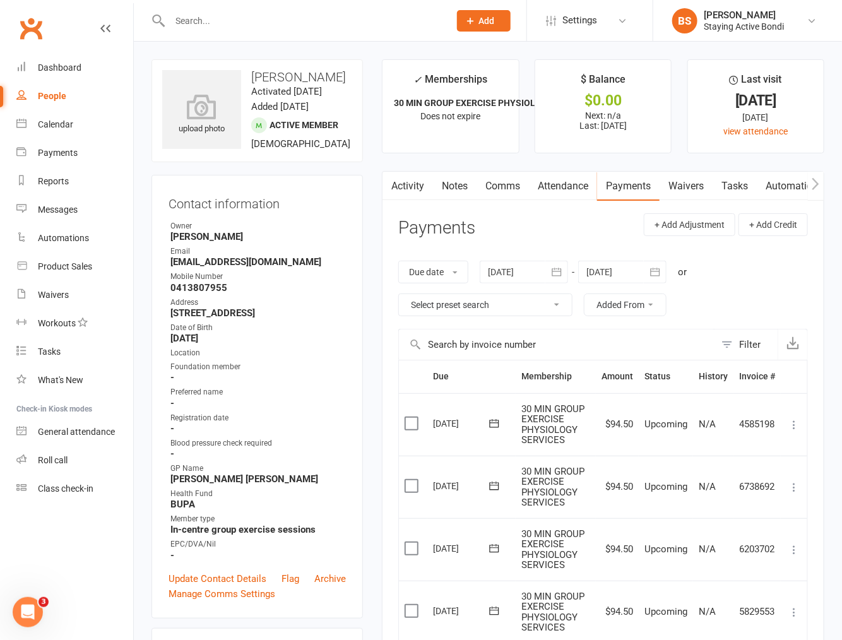
click at [519, 234] on header "Payments + Add Adjustment + Add Credit" at bounding box center [603, 230] width 410 height 35
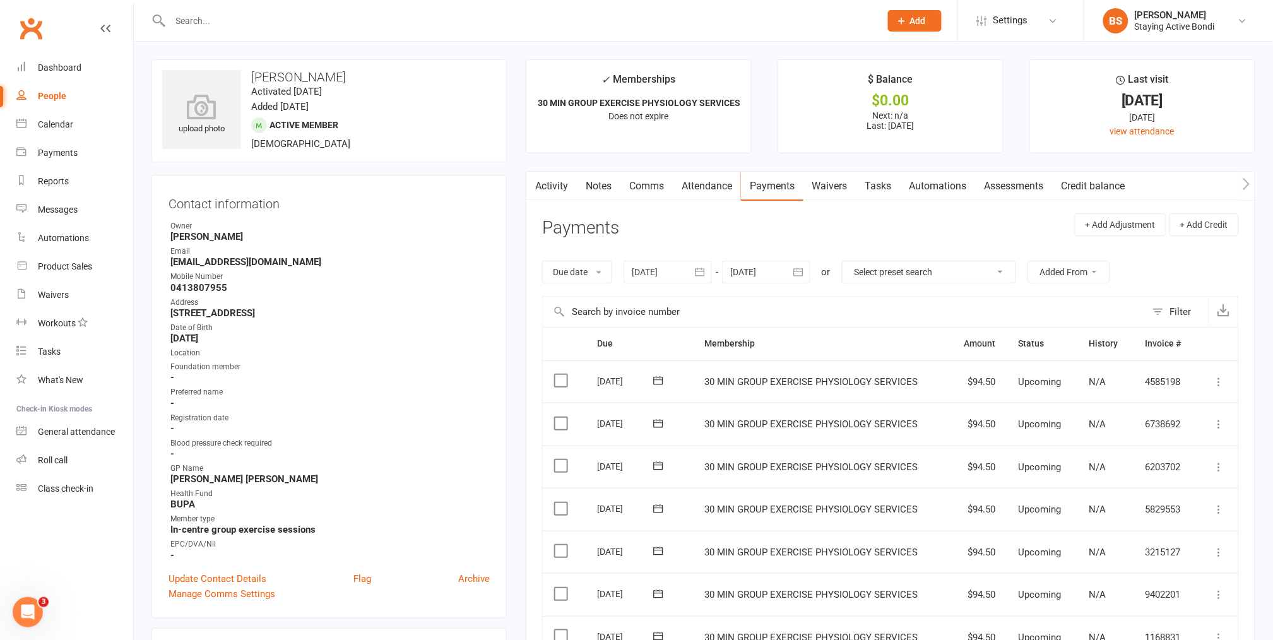
click at [583, 184] on link "Notes" at bounding box center [599, 186] width 44 height 29
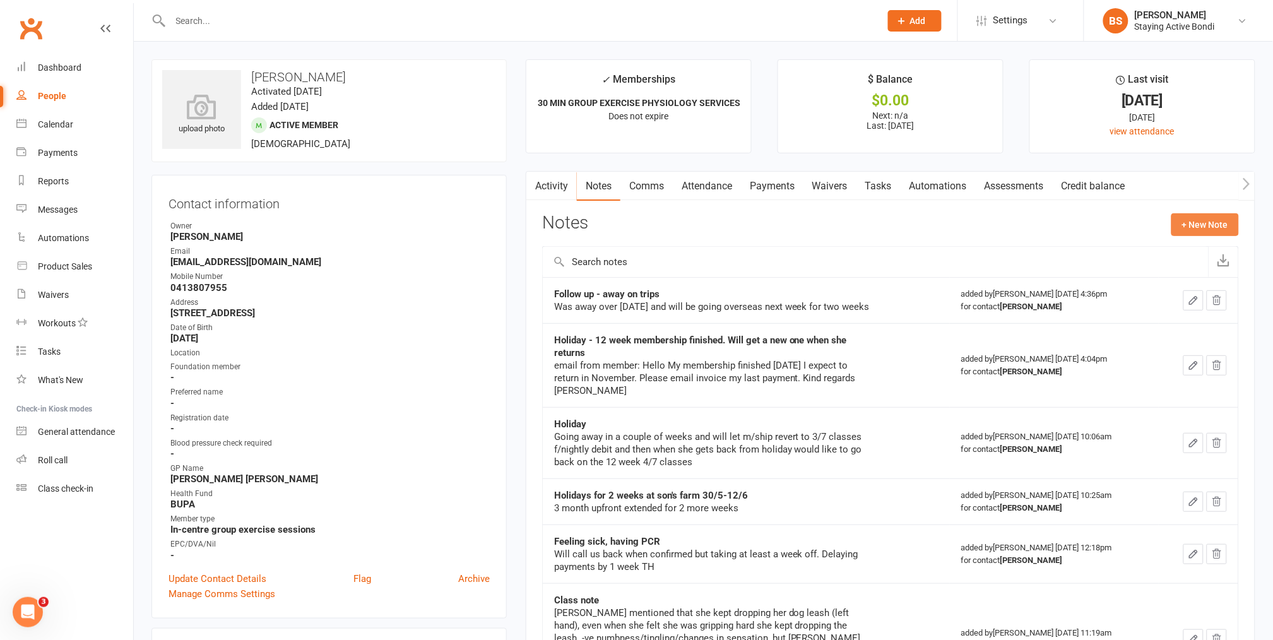
click at [1185, 225] on button "+ New Note" at bounding box center [1206, 224] width 68 height 23
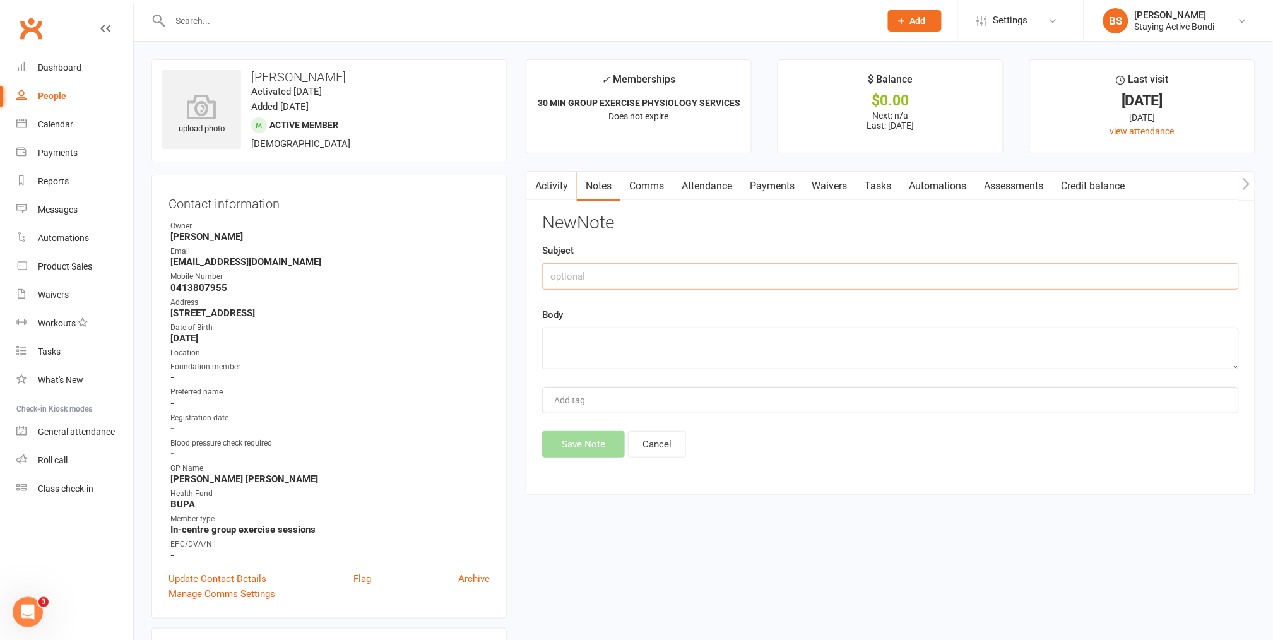
click at [867, 268] on input "text" at bounding box center [890, 276] width 697 height 27
type input "W"
type input "Switching to regular membership"
type textarea "W"
type textarea "Switching to regular membership from 25/8."
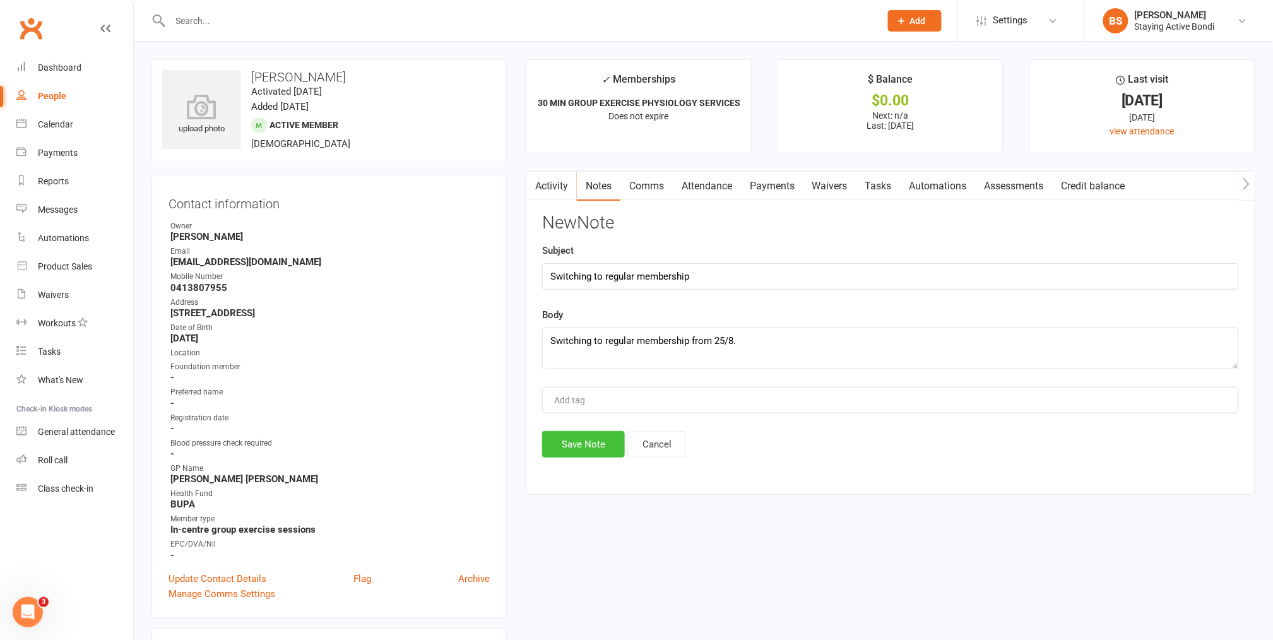
click at [594, 441] on button "Save Note" at bounding box center [583, 444] width 83 height 27
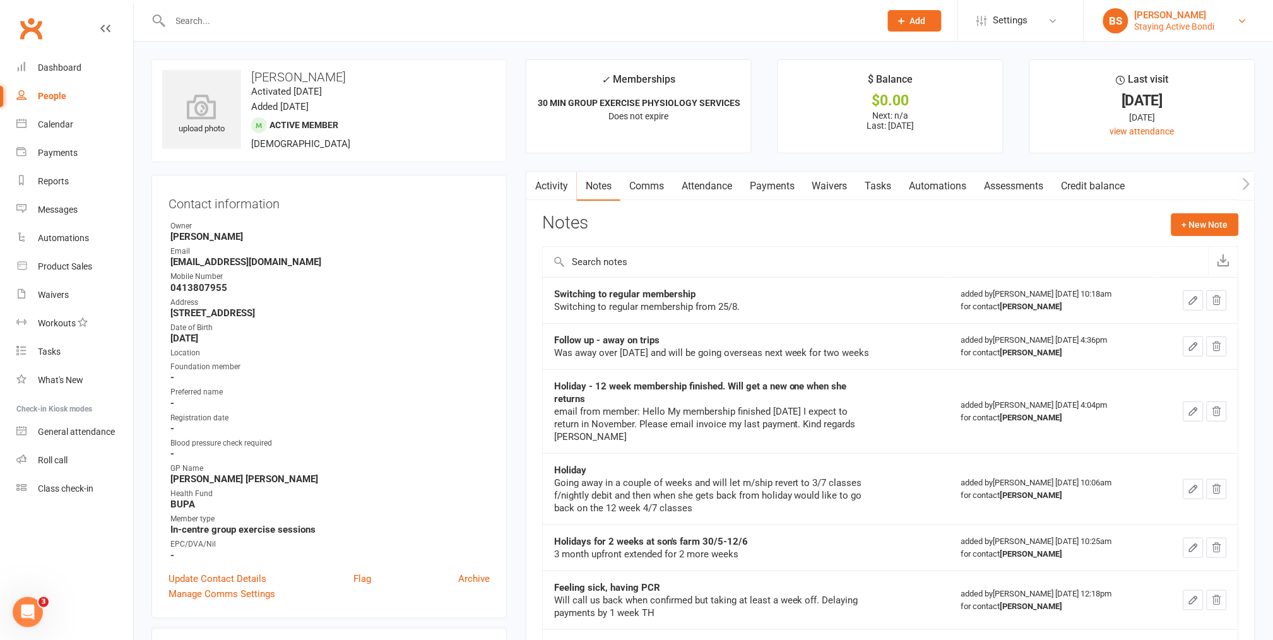
click at [1209, 23] on div "Staying Active Bondi" at bounding box center [1175, 26] width 80 height 11
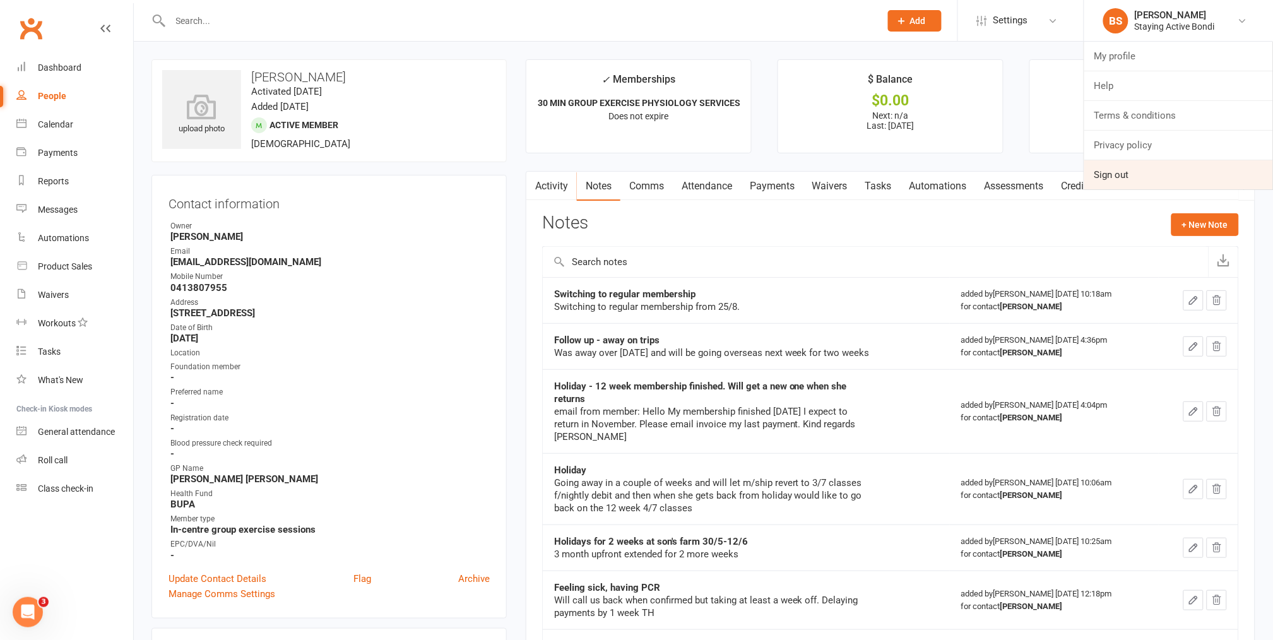
click at [1150, 167] on link "Sign out" at bounding box center [1178, 174] width 189 height 29
